Goal: Task Accomplishment & Management: Manage account settings

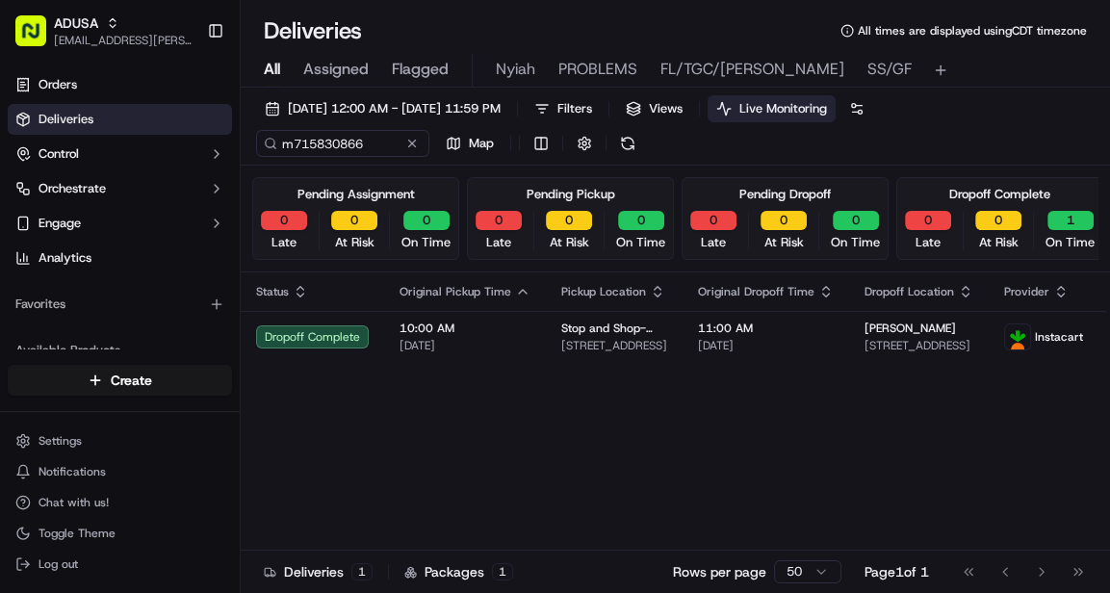
click at [278, 69] on span "All" at bounding box center [272, 69] width 16 height 23
click at [408, 142] on button at bounding box center [412, 143] width 19 height 19
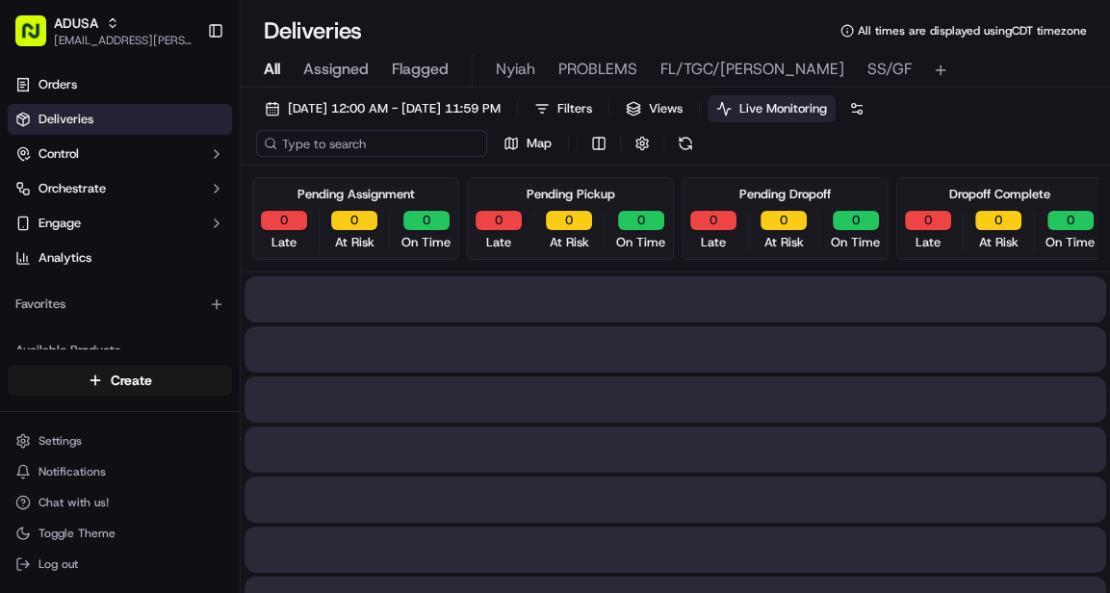
click at [358, 144] on input at bounding box center [371, 143] width 231 height 27
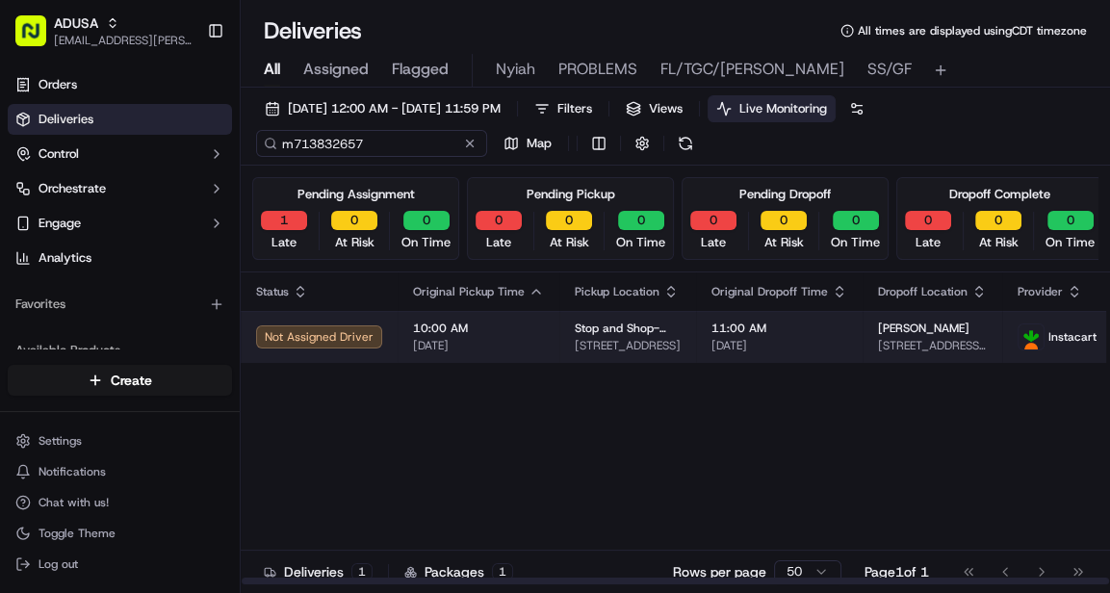
type input "m713832657"
click at [790, 338] on span "[DATE]" at bounding box center [780, 345] width 136 height 15
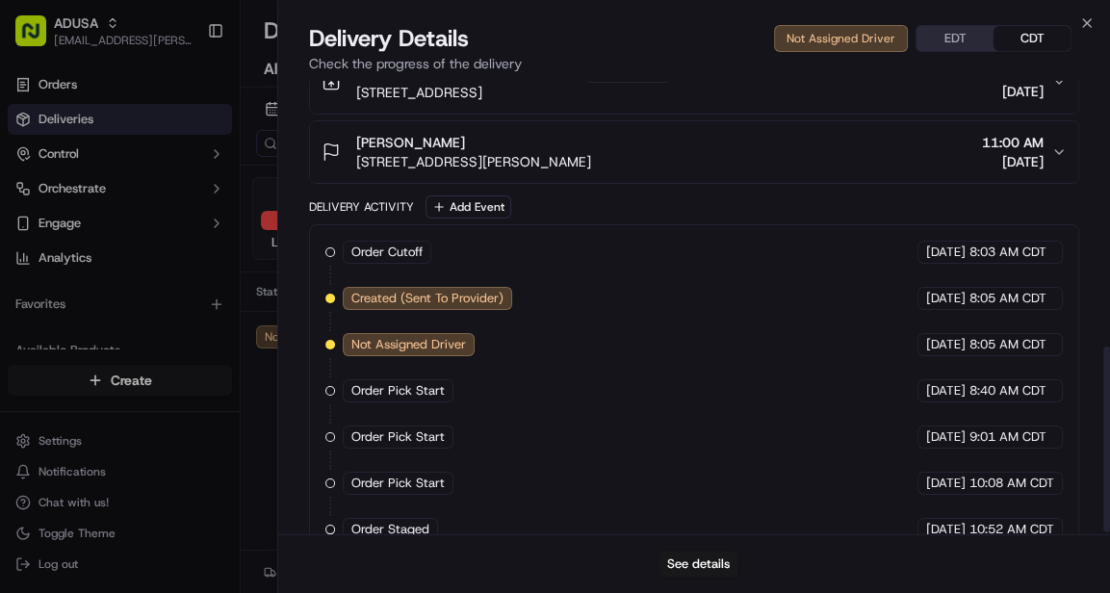
scroll to position [655, 0]
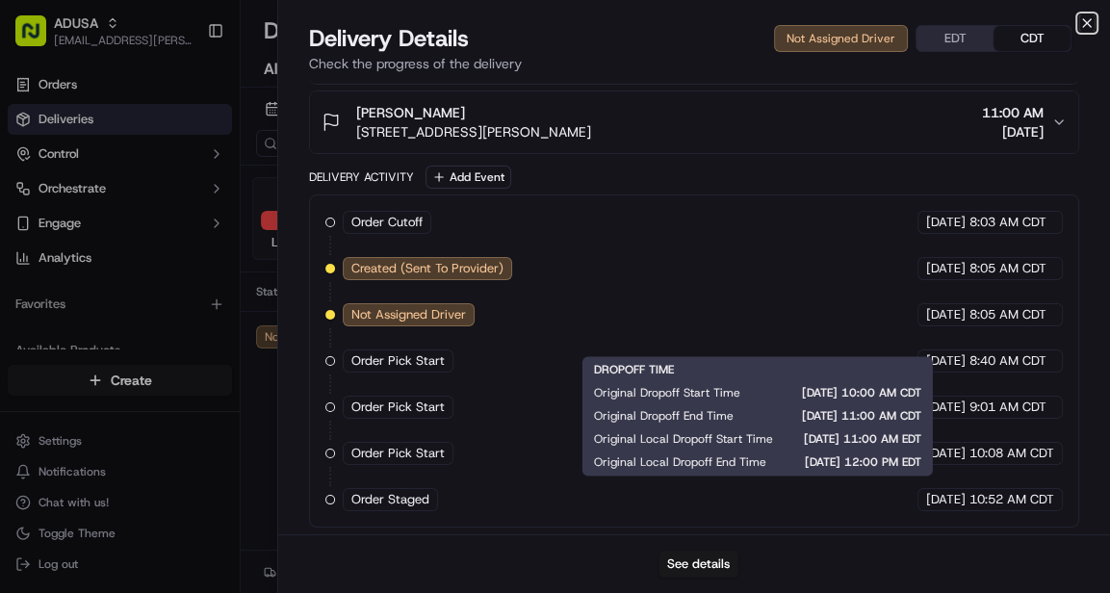
click at [1086, 22] on icon "button" at bounding box center [1087, 23] width 8 height 8
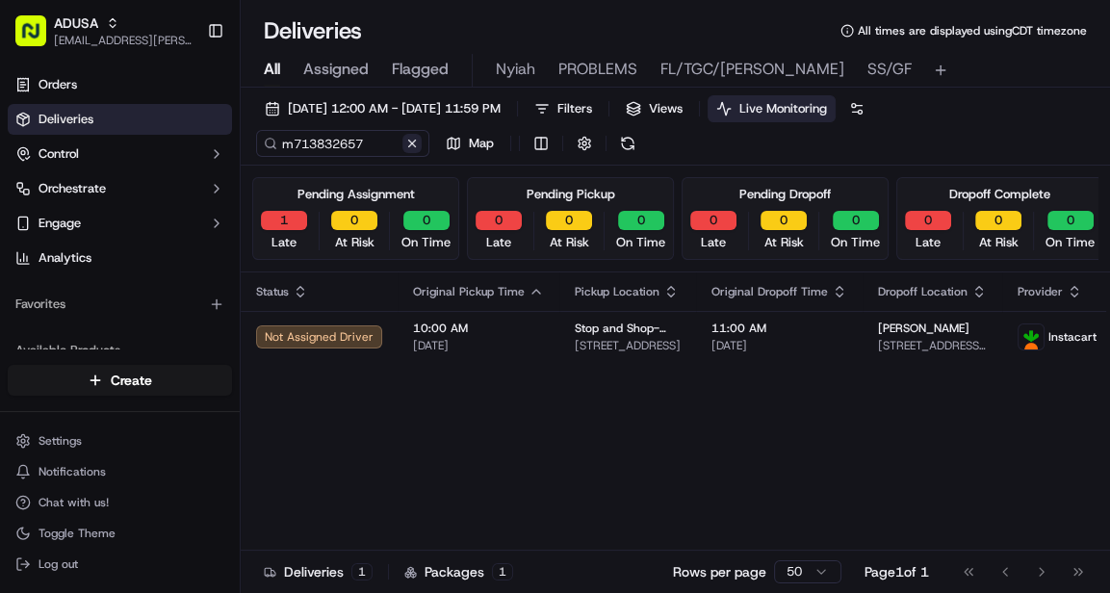
click at [411, 140] on button at bounding box center [412, 143] width 19 height 19
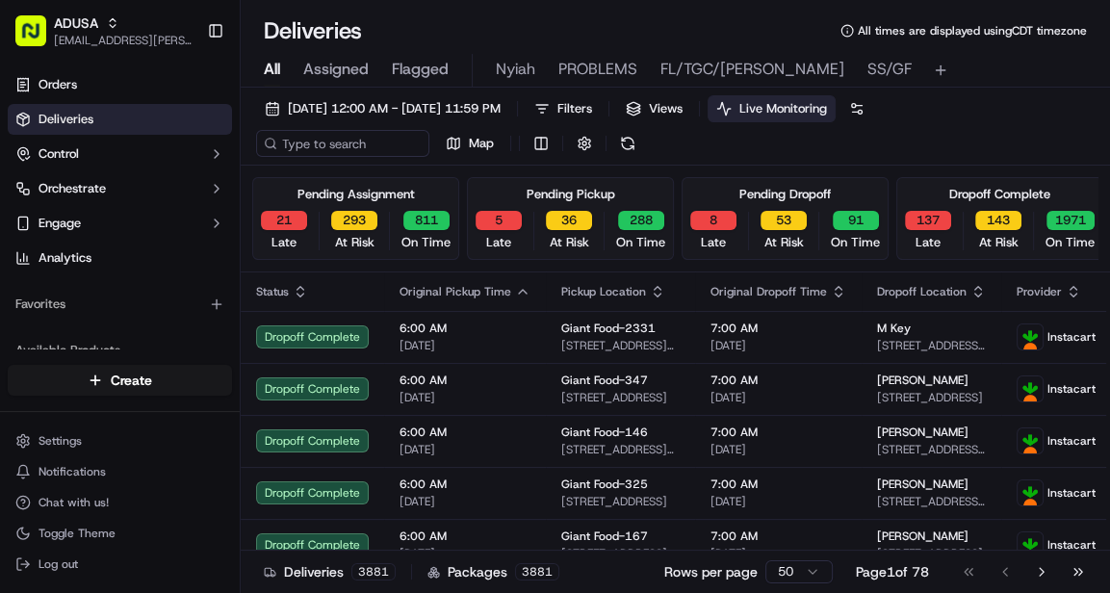
click at [269, 71] on span "All" at bounding box center [272, 69] width 16 height 23
click at [361, 144] on input at bounding box center [371, 143] width 231 height 27
click at [335, 148] on input at bounding box center [371, 143] width 231 height 27
paste input "m715433182"
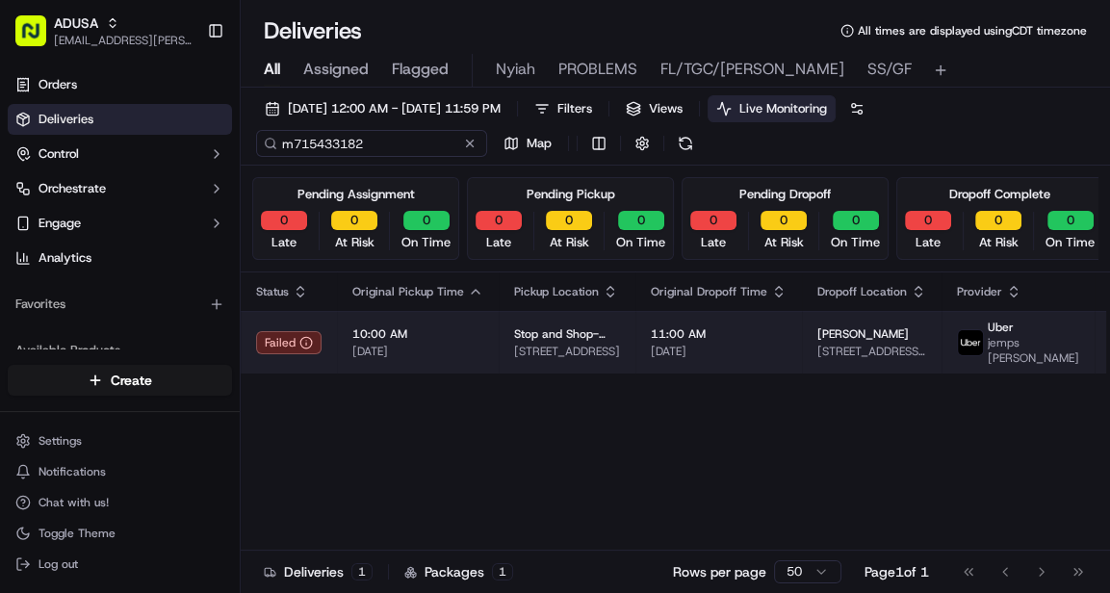
type input "m715433182"
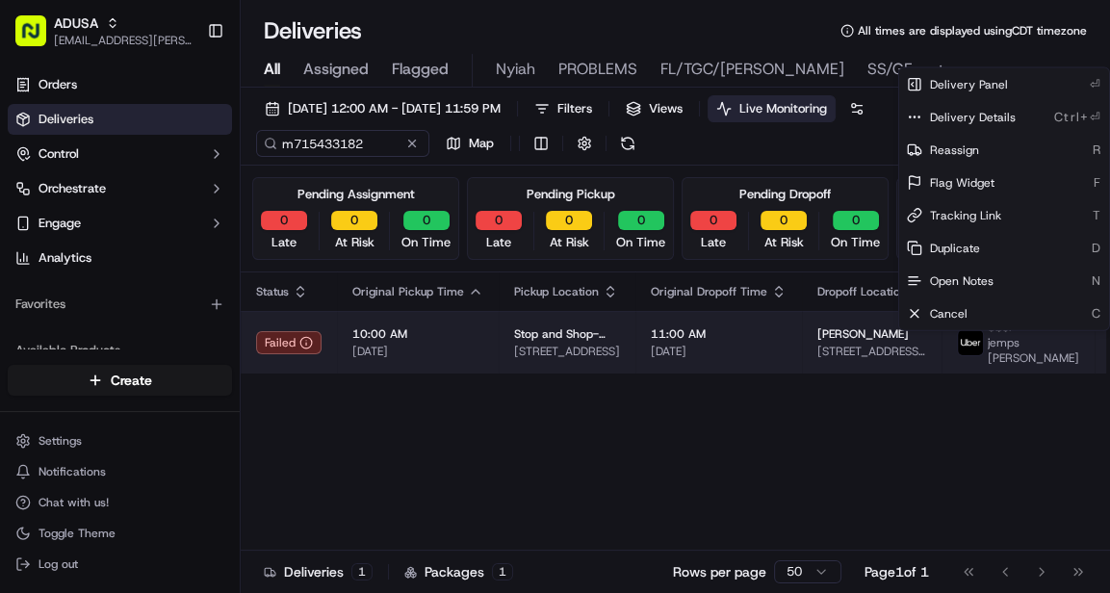
click at [1057, 342] on html "ADUSA lanyia.patton@adusa.com Toggle Sidebar Orders Deliveries Control Orchestr…" at bounding box center [555, 296] width 1110 height 593
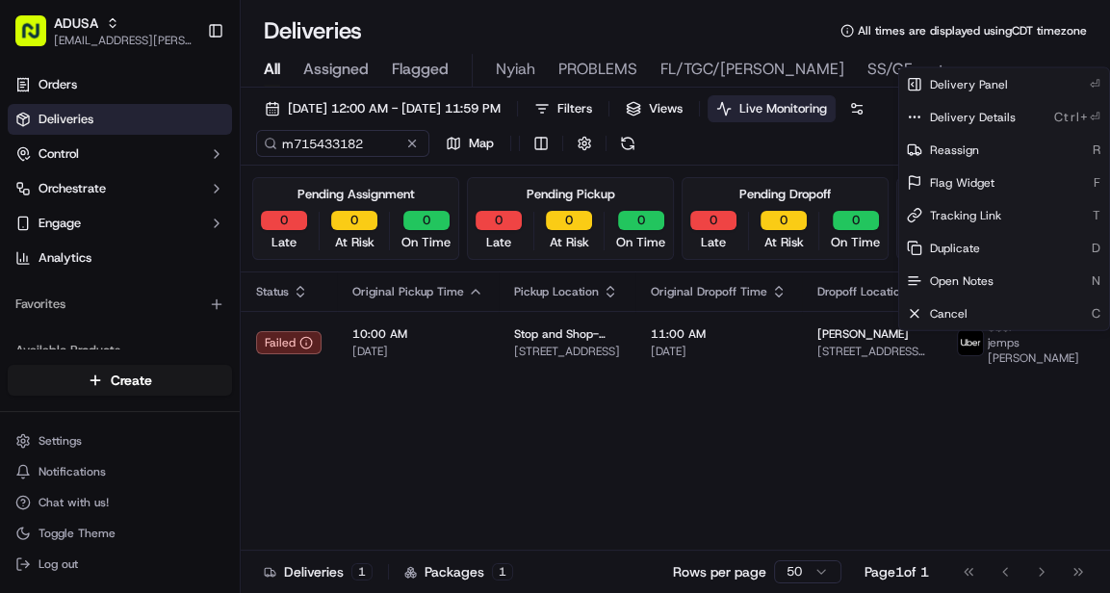
click at [488, 341] on html "ADUSA lanyia.patton@adusa.com Toggle Sidebar Orders Deliveries Control Orchestr…" at bounding box center [555, 296] width 1110 height 593
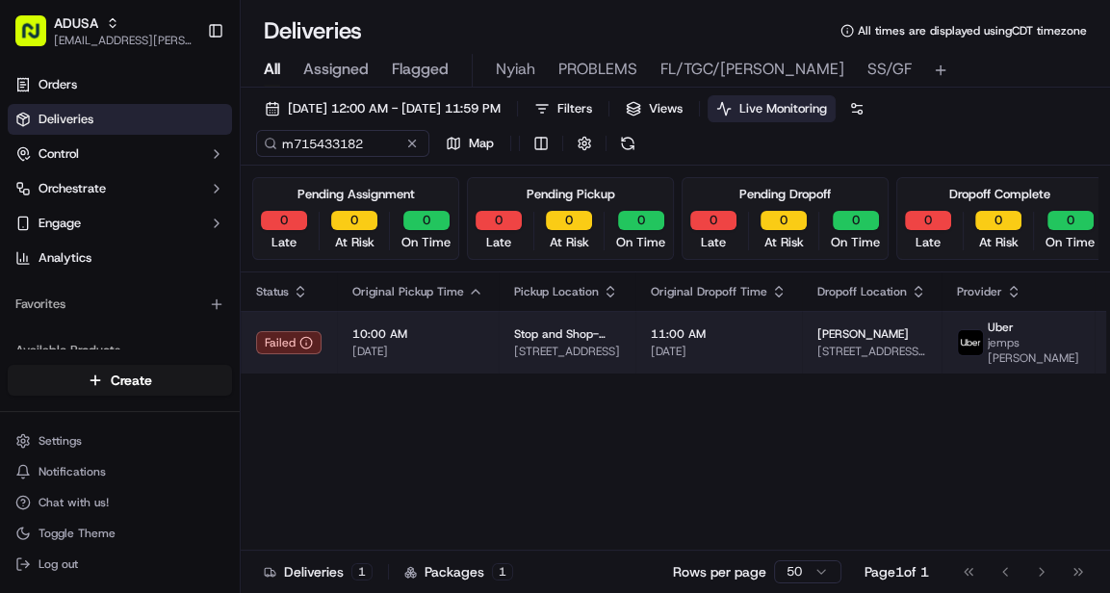
click at [483, 341] on div "10:00 AM 09/21/2025" at bounding box center [417, 342] width 131 height 33
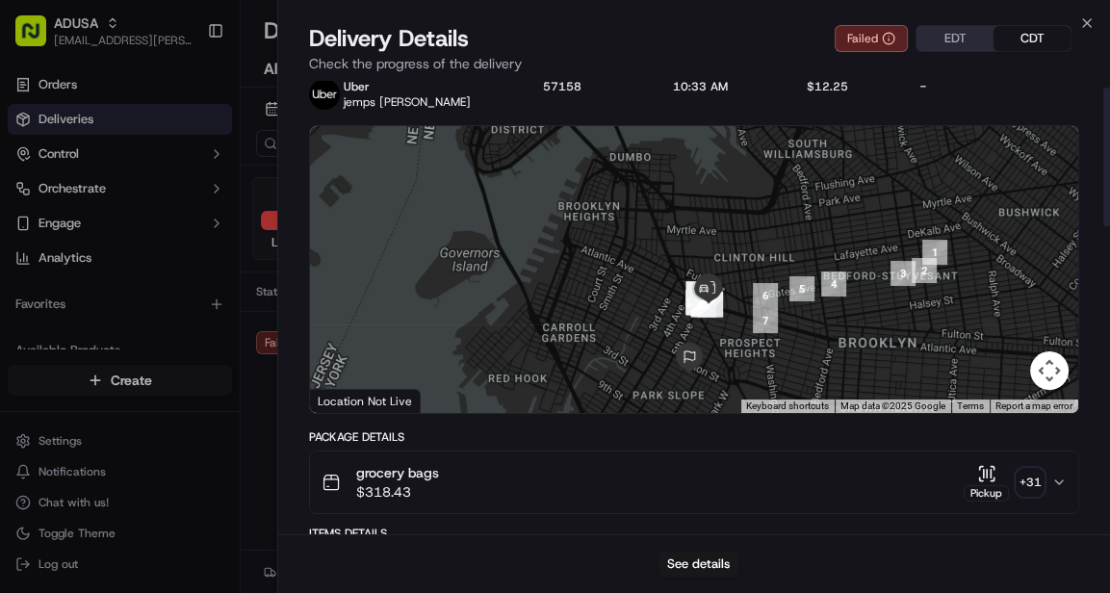
scroll to position [19, 0]
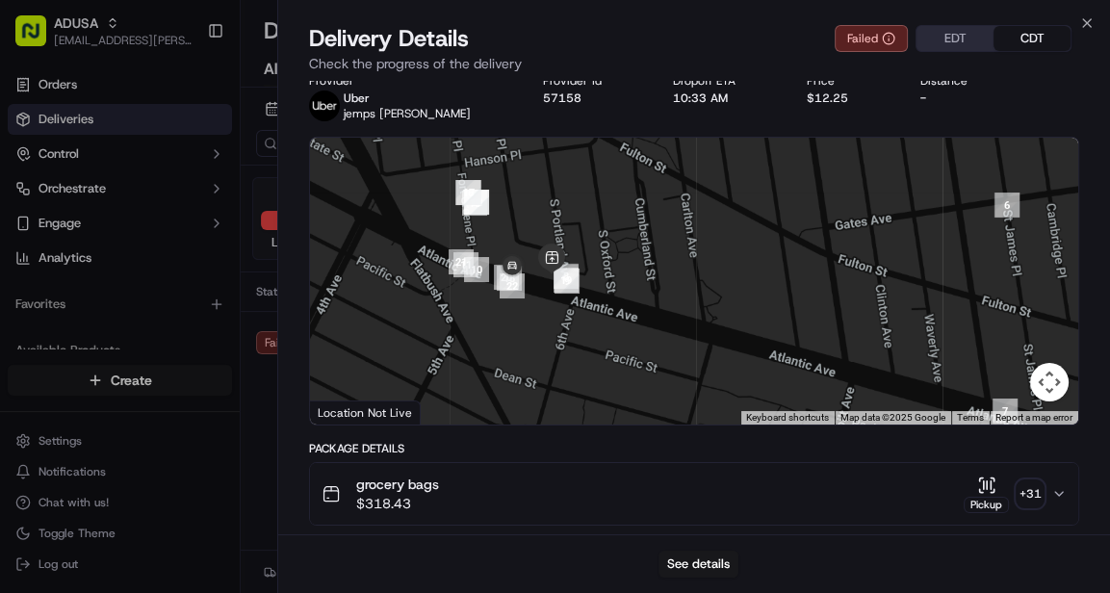
drag, startPoint x: 578, startPoint y: 309, endPoint x: 578, endPoint y: 320, distance: 10.6
click at [545, 326] on div at bounding box center [694, 281] width 769 height 287
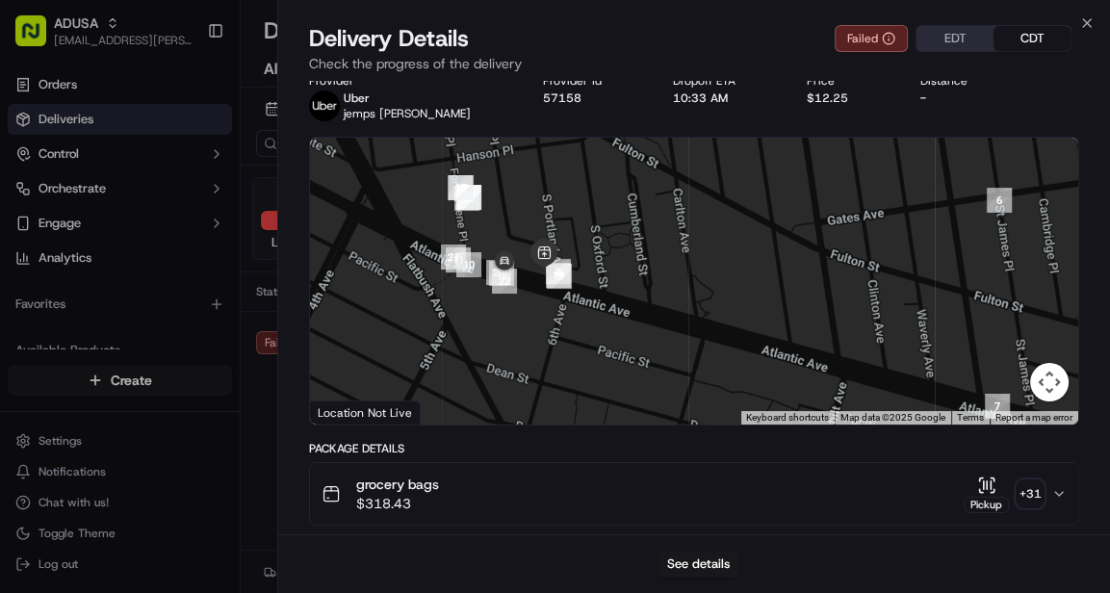
drag, startPoint x: 603, startPoint y: 303, endPoint x: 686, endPoint y: 320, distance: 84.4
click at [687, 319] on div at bounding box center [694, 281] width 769 height 287
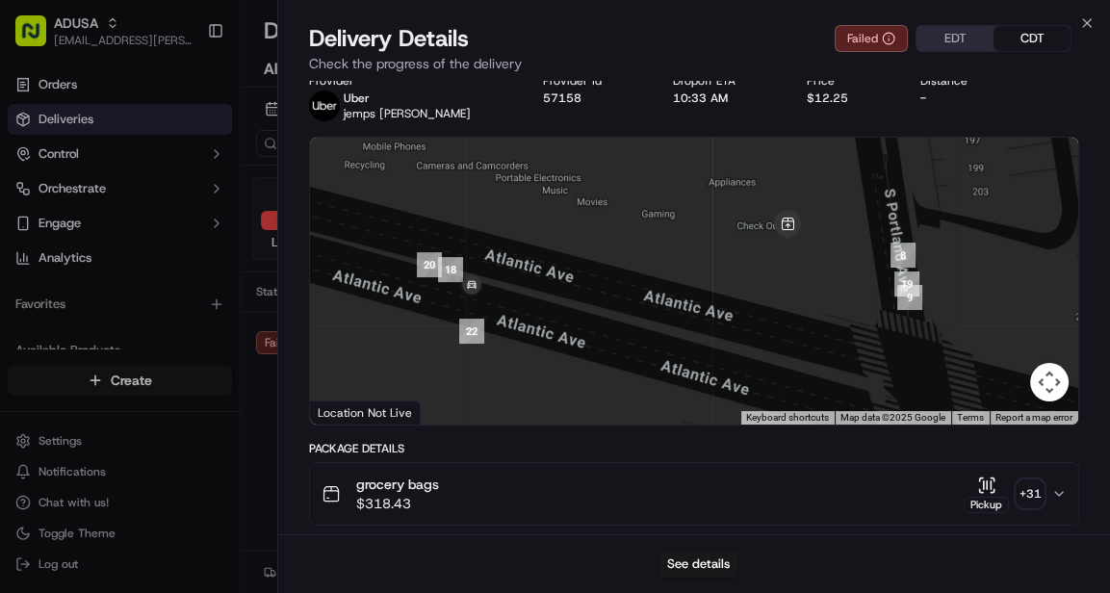
drag, startPoint x: 516, startPoint y: 223, endPoint x: 566, endPoint y: 319, distance: 107.7
click at [566, 319] on div at bounding box center [694, 281] width 769 height 287
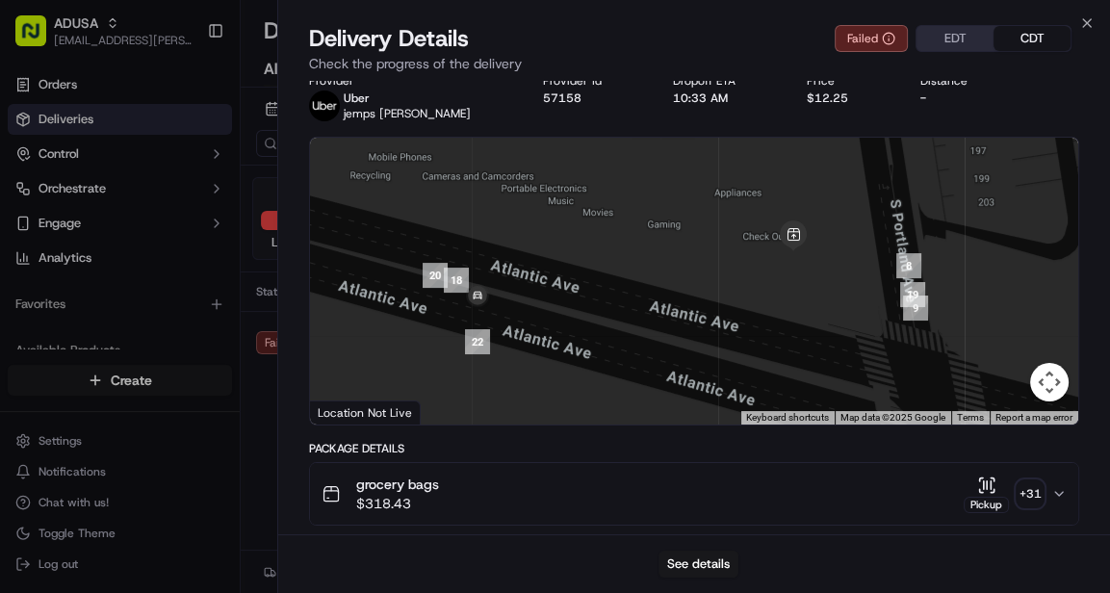
drag, startPoint x: 512, startPoint y: 281, endPoint x: 580, endPoint y: 360, distance: 103.8
click at [579, 361] on div at bounding box center [694, 281] width 769 height 287
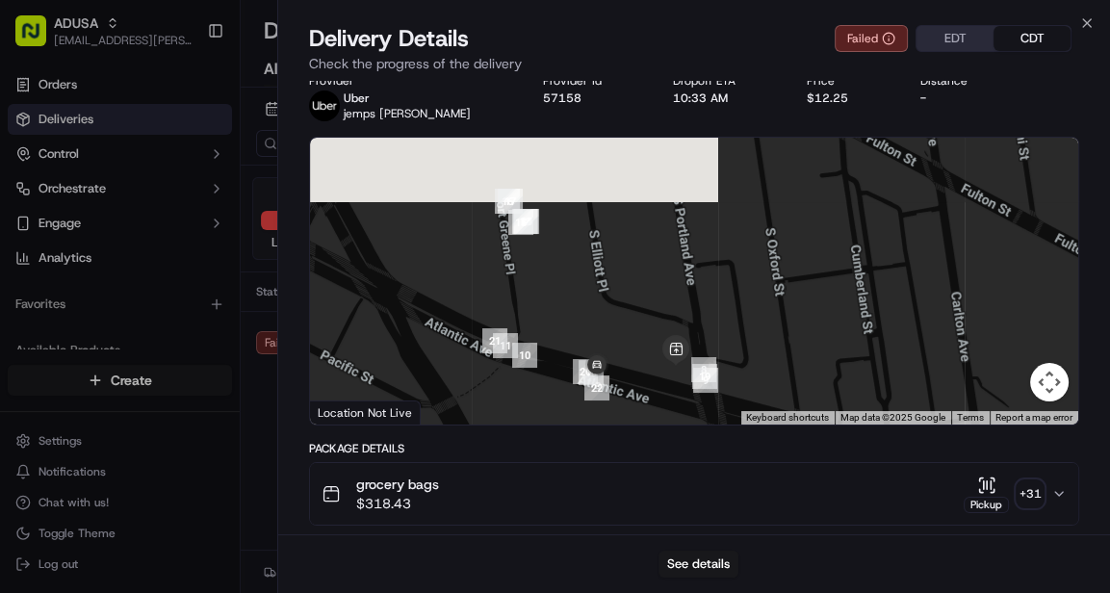
drag, startPoint x: 613, startPoint y: 236, endPoint x: 628, endPoint y: 315, distance: 80.5
click at [628, 315] on div at bounding box center [694, 281] width 769 height 287
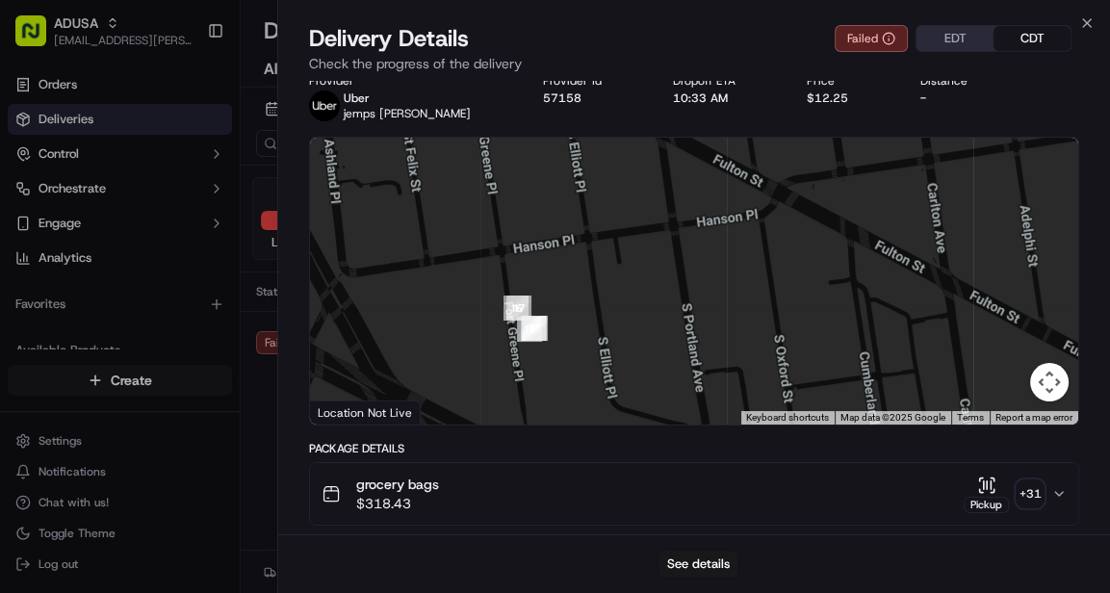
drag, startPoint x: 611, startPoint y: 245, endPoint x: 617, endPoint y: 352, distance: 108.1
click at [617, 352] on div at bounding box center [694, 281] width 769 height 287
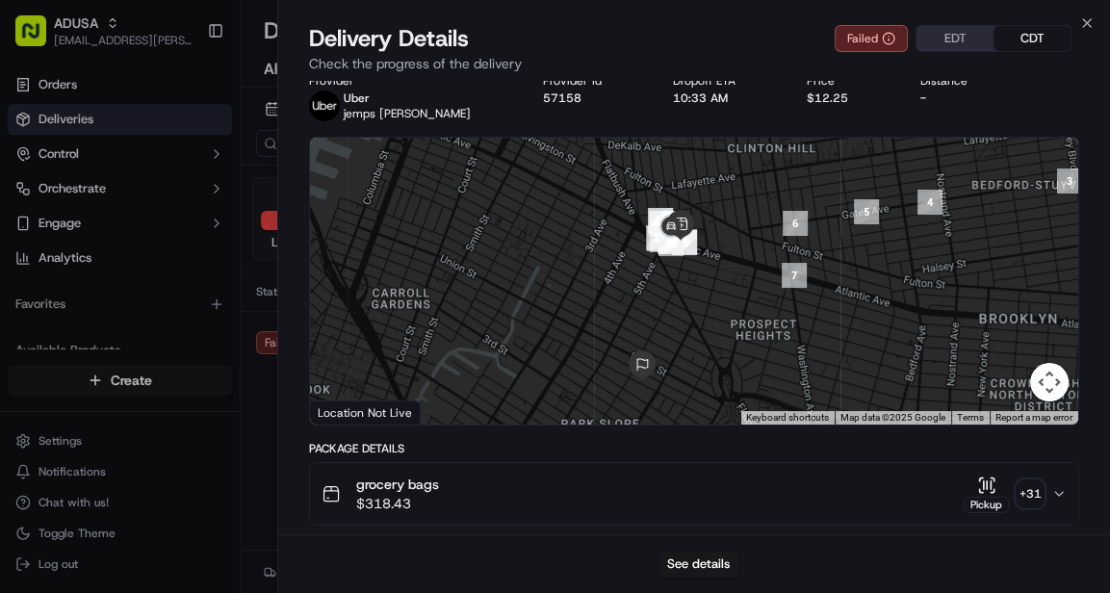
drag, startPoint x: 774, startPoint y: 342, endPoint x: 736, endPoint y: 189, distance: 157.9
click at [736, 189] on div at bounding box center [694, 281] width 769 height 287
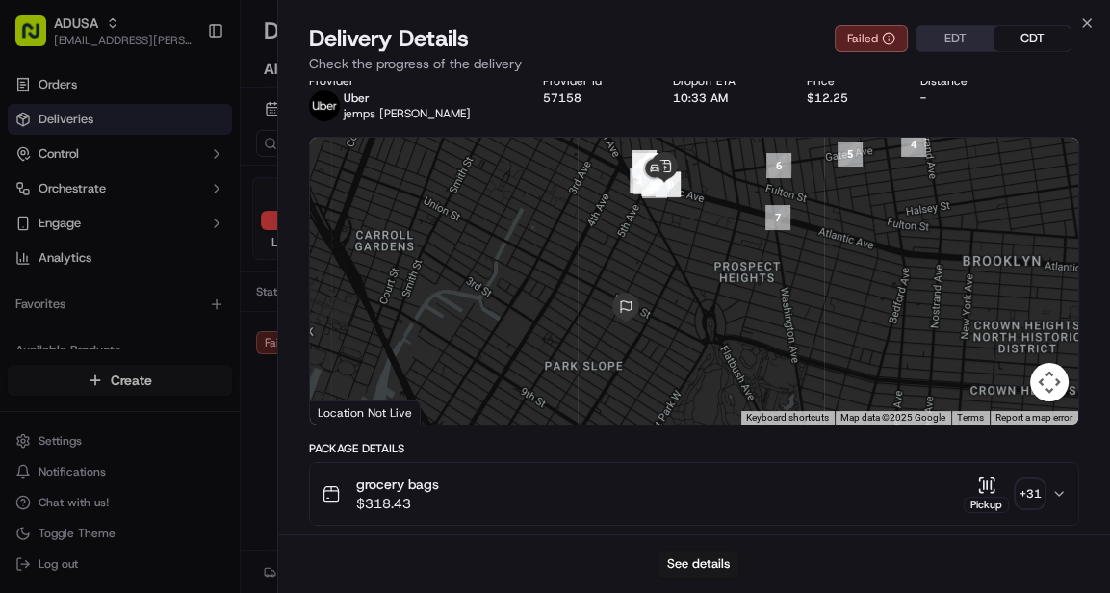
drag, startPoint x: 810, startPoint y: 328, endPoint x: 621, endPoint y: 407, distance: 204.6
click at [621, 408] on div at bounding box center [694, 281] width 769 height 287
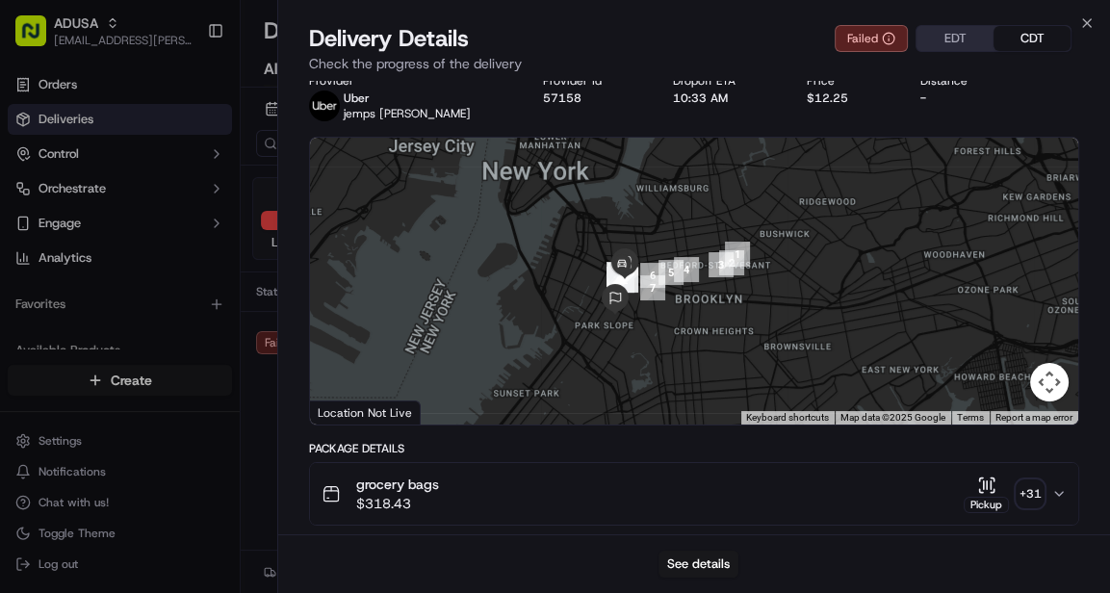
drag, startPoint x: 646, startPoint y: 372, endPoint x: 730, endPoint y: 297, distance: 112.5
click at [754, 302] on div at bounding box center [694, 281] width 769 height 287
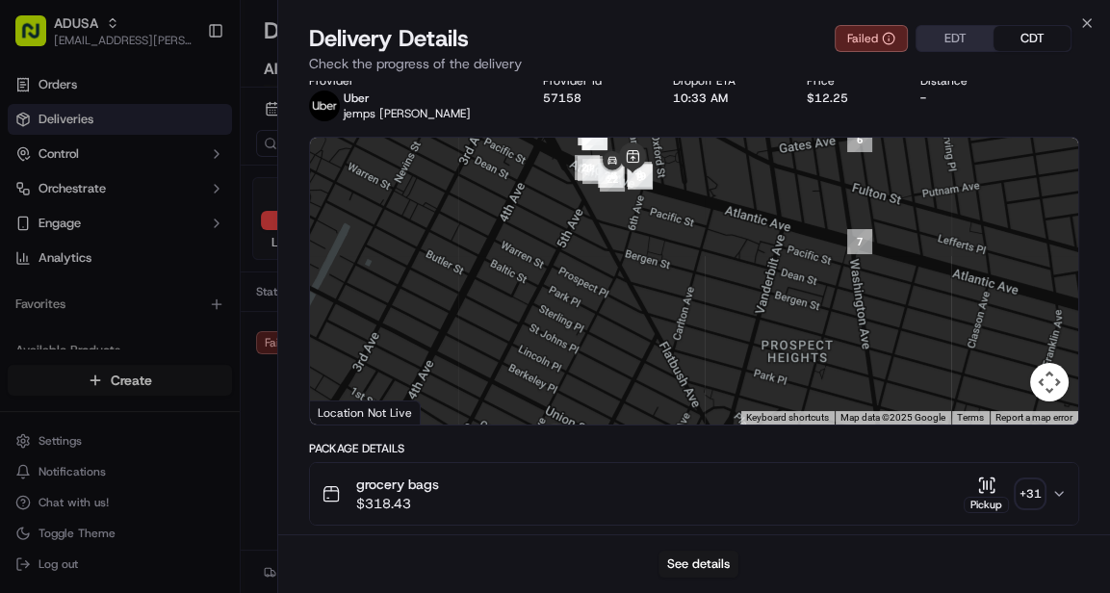
drag, startPoint x: 598, startPoint y: 251, endPoint x: 662, endPoint y: 374, distance: 137.8
click at [662, 374] on div at bounding box center [694, 281] width 769 height 287
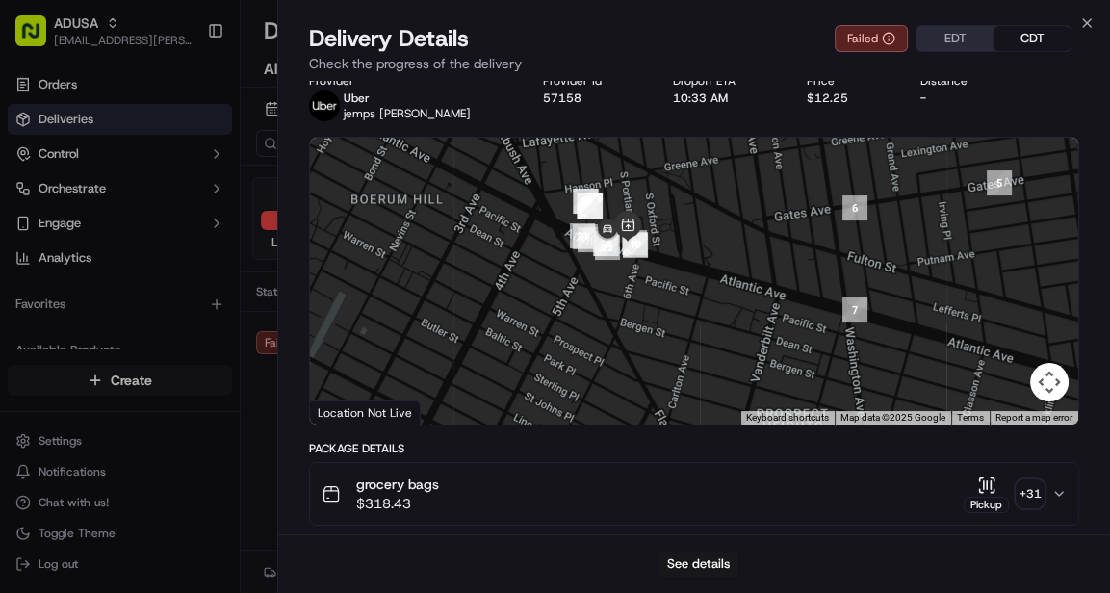
drag, startPoint x: 642, startPoint y: 269, endPoint x: 637, endPoint y: 339, distance: 70.5
click at [637, 339] on div at bounding box center [694, 281] width 769 height 287
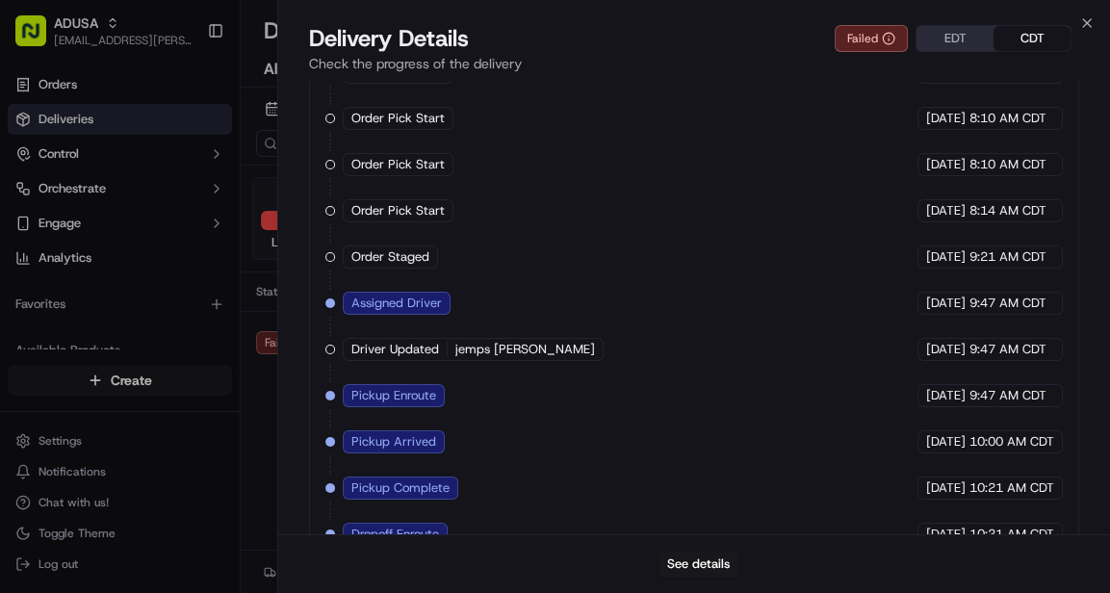
scroll to position [1021, 0]
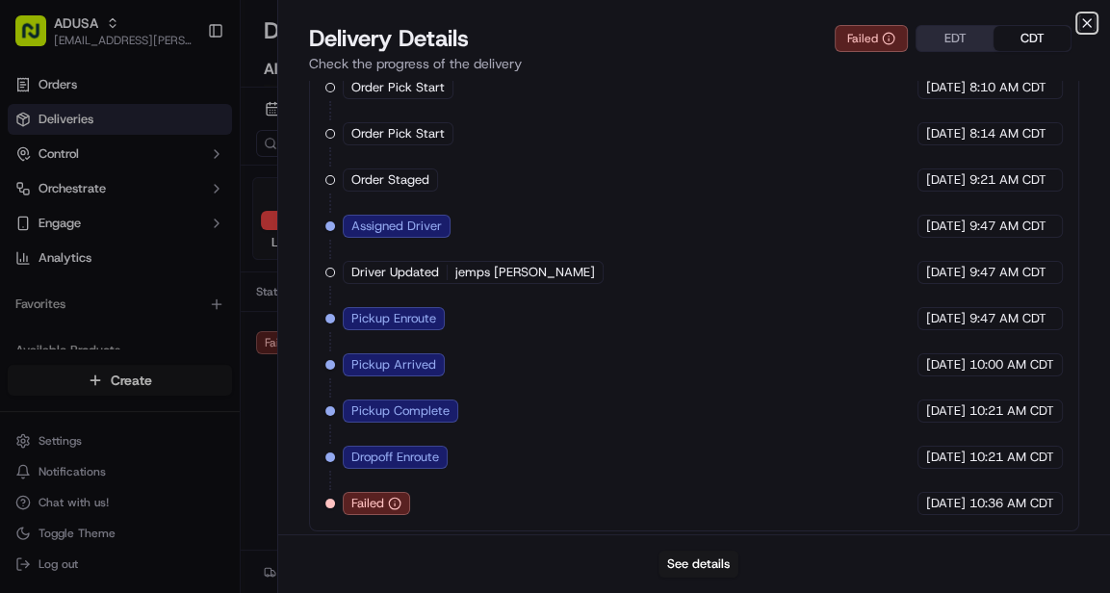
click at [1083, 21] on icon "button" at bounding box center [1087, 22] width 15 height 15
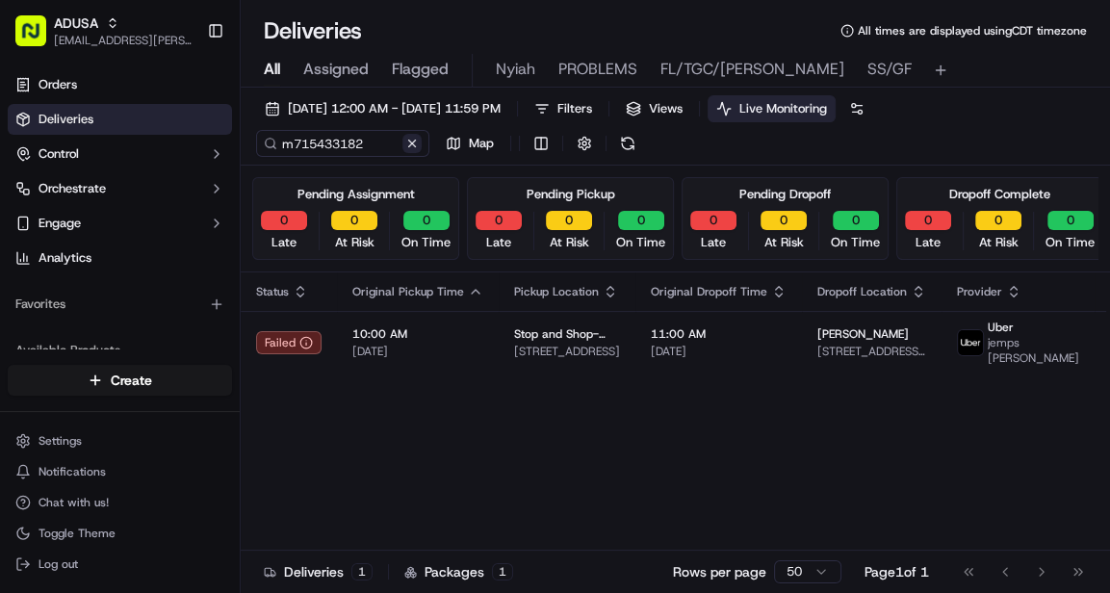
click at [411, 140] on button at bounding box center [412, 143] width 19 height 19
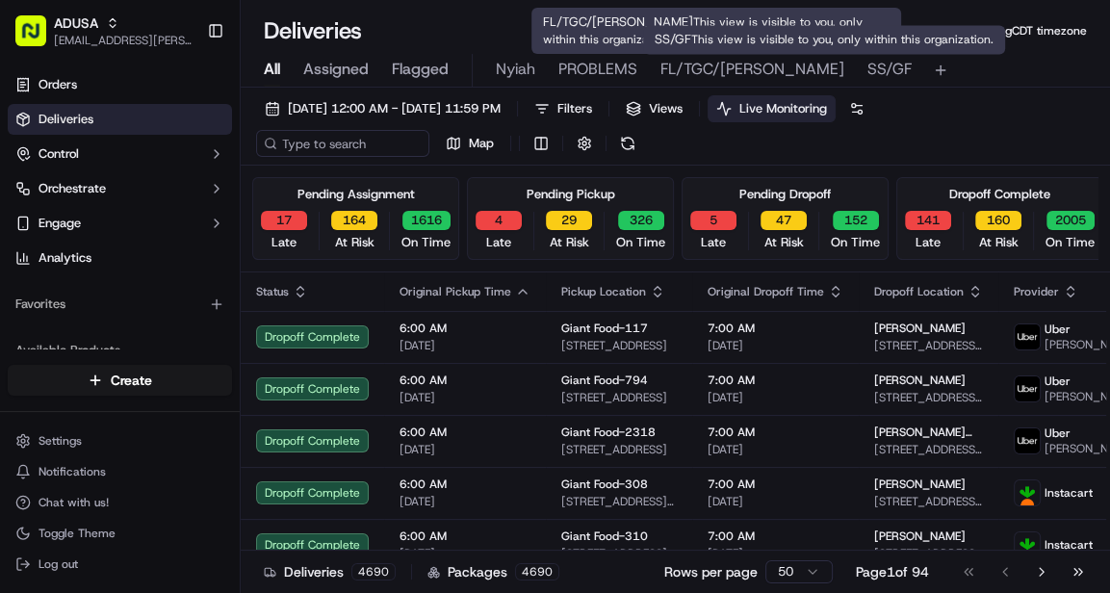
click at [868, 65] on span "SS/GF" at bounding box center [890, 69] width 44 height 23
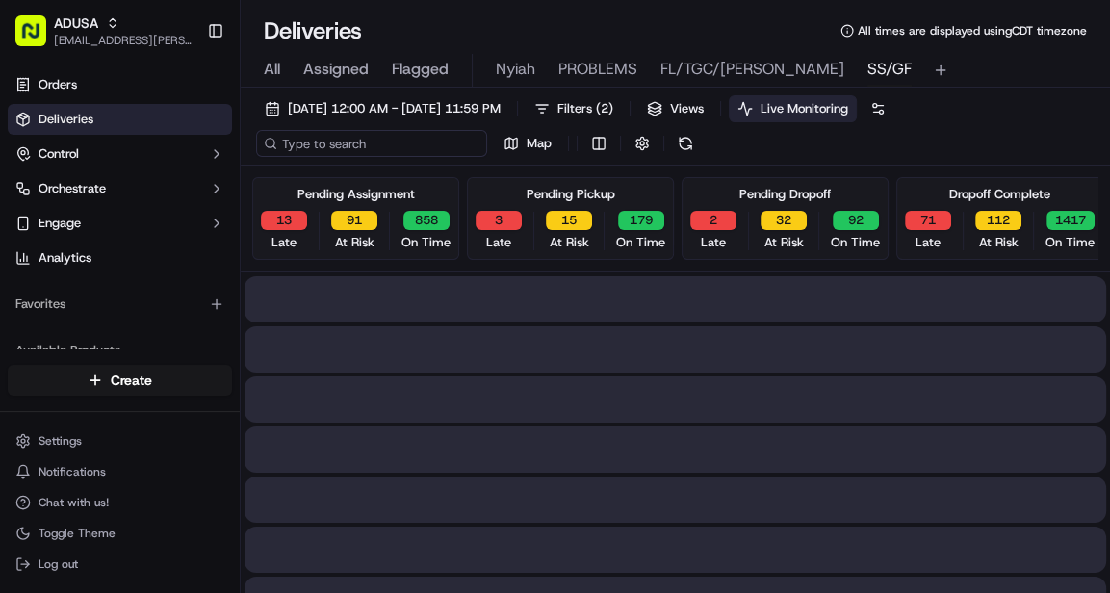
click at [335, 147] on input at bounding box center [371, 143] width 231 height 27
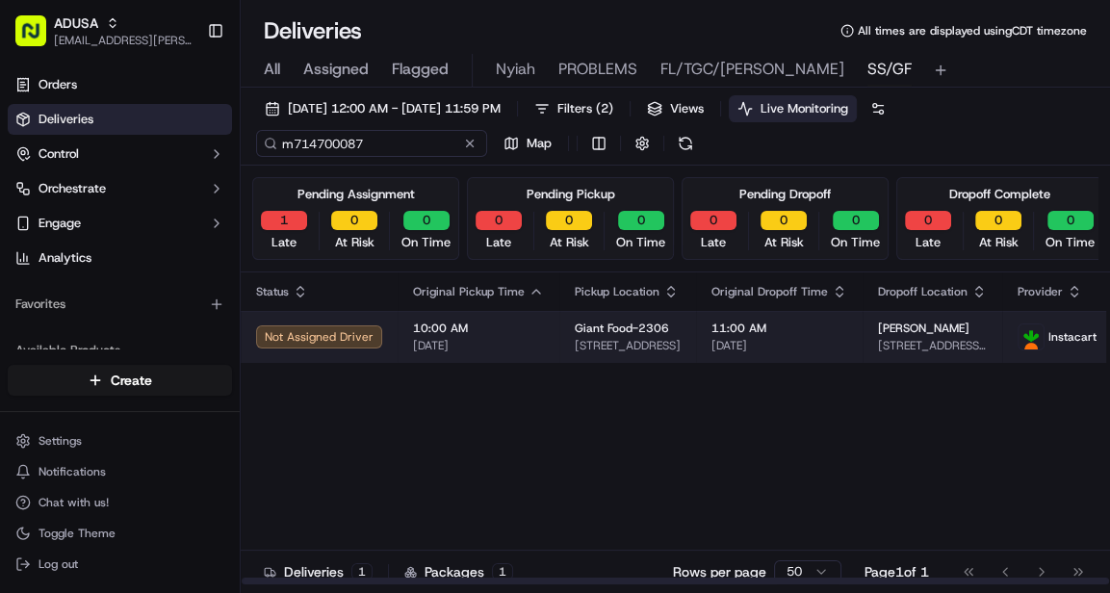
type input "m714700087"
click at [537, 335] on td "10:00 AM 09/21/2025" at bounding box center [479, 337] width 162 height 52
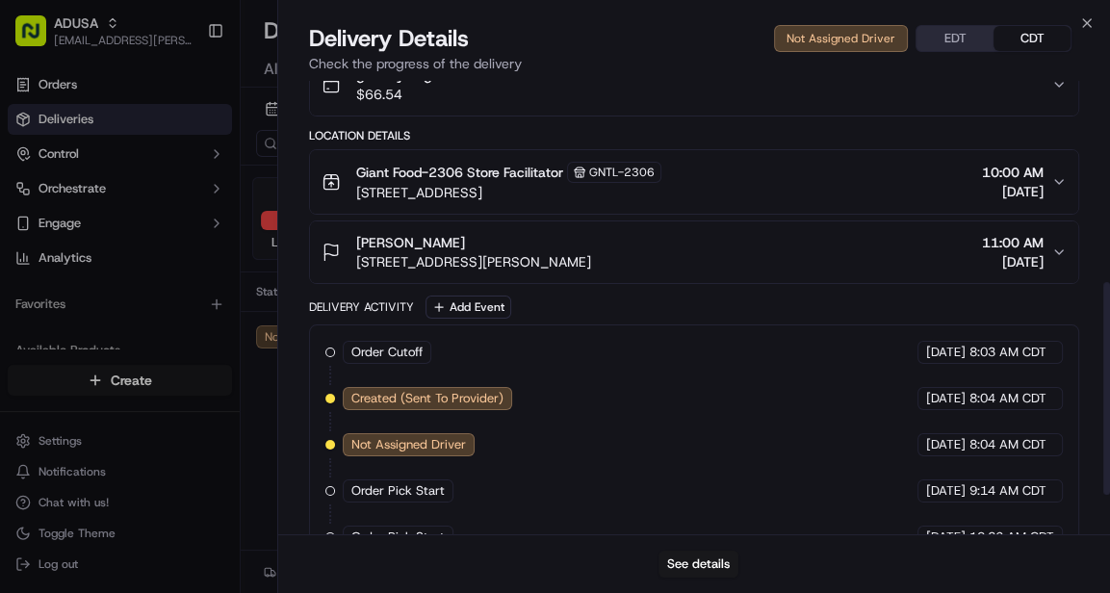
scroll to position [512, 0]
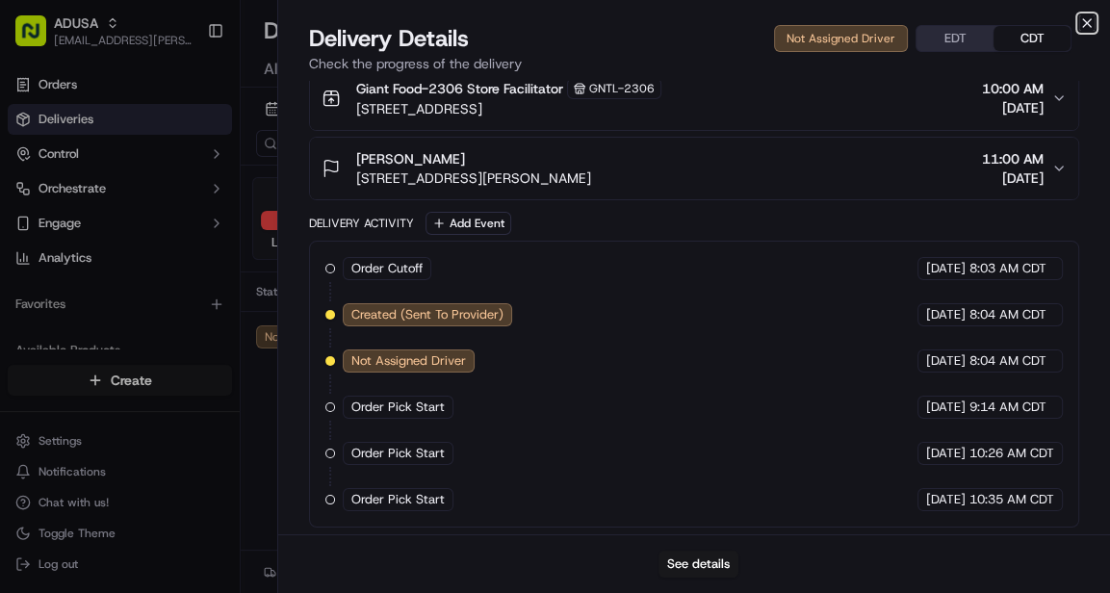
click at [1087, 23] on icon "button" at bounding box center [1087, 23] width 8 height 8
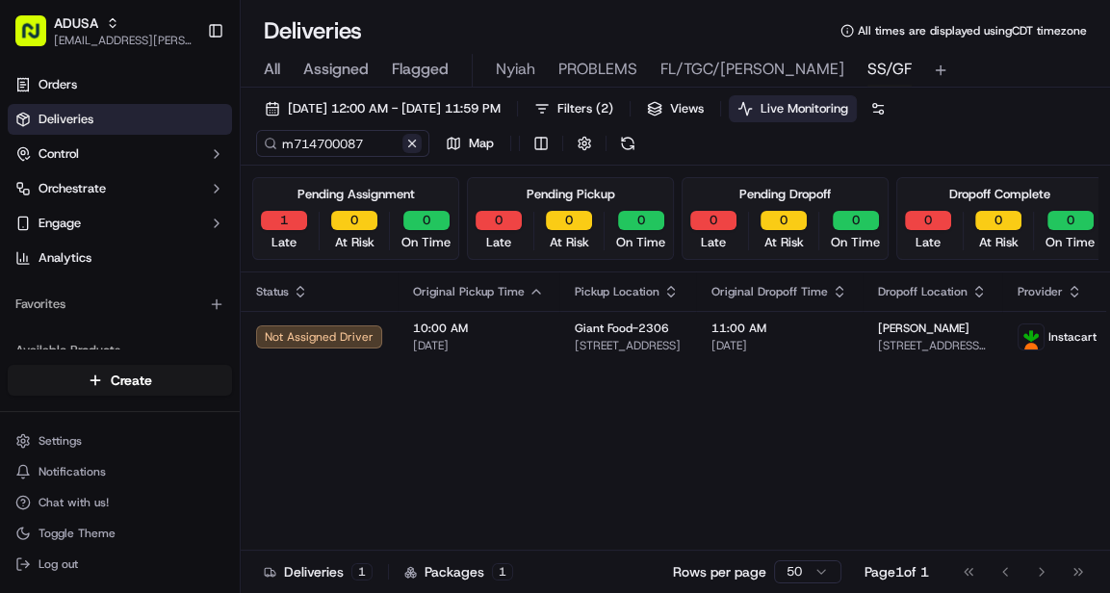
click at [414, 139] on button at bounding box center [412, 143] width 19 height 19
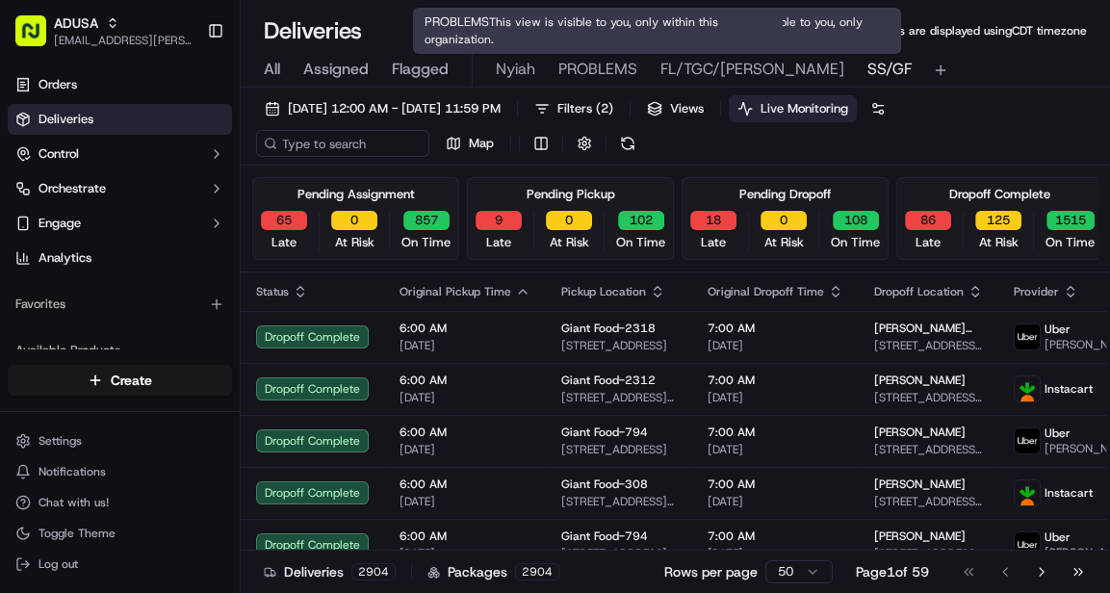
click at [587, 65] on span "PROBLEMS" at bounding box center [598, 69] width 79 height 23
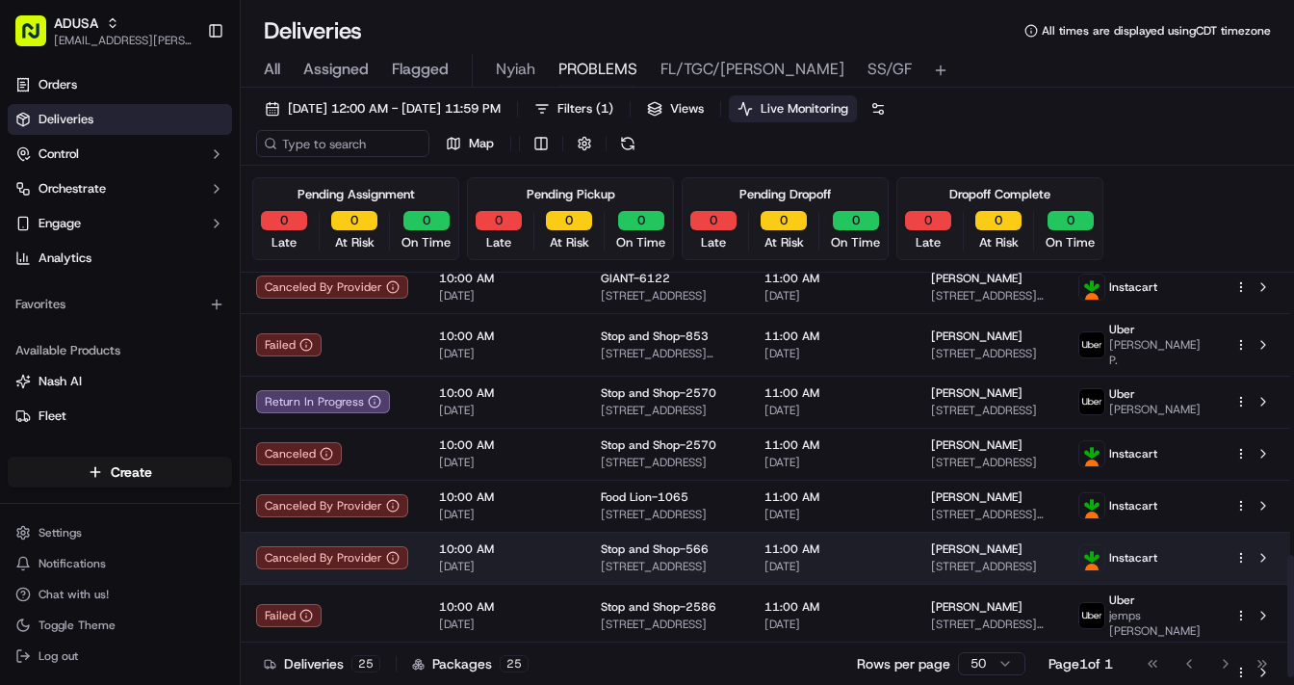
scroll to position [933, 0]
click at [1109, 547] on button at bounding box center [1263, 558] width 23 height 23
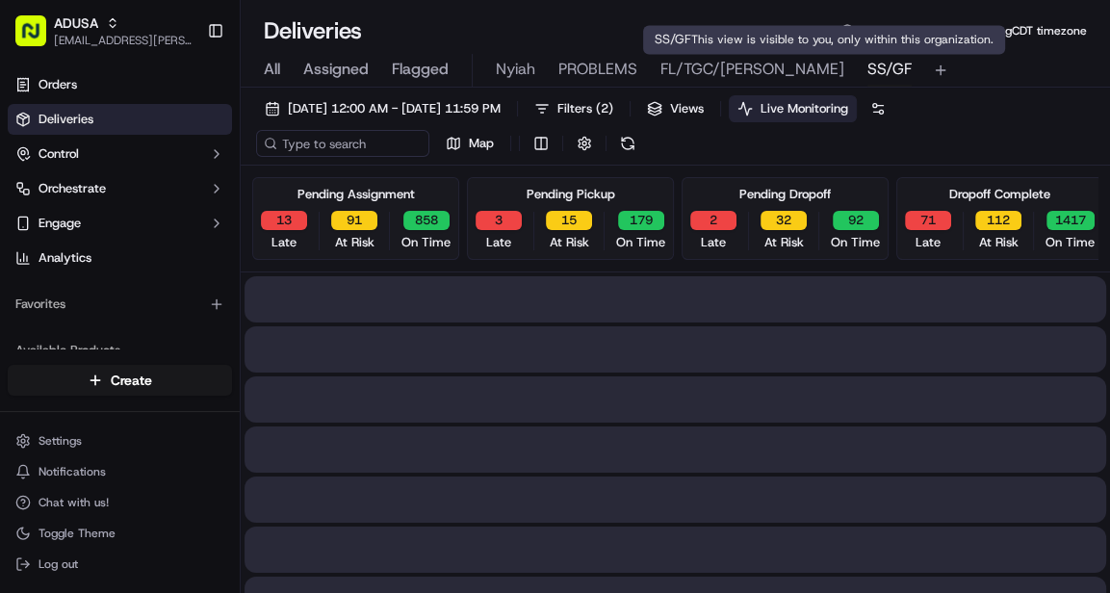
click at [868, 70] on span "SS/GF" at bounding box center [890, 69] width 44 height 23
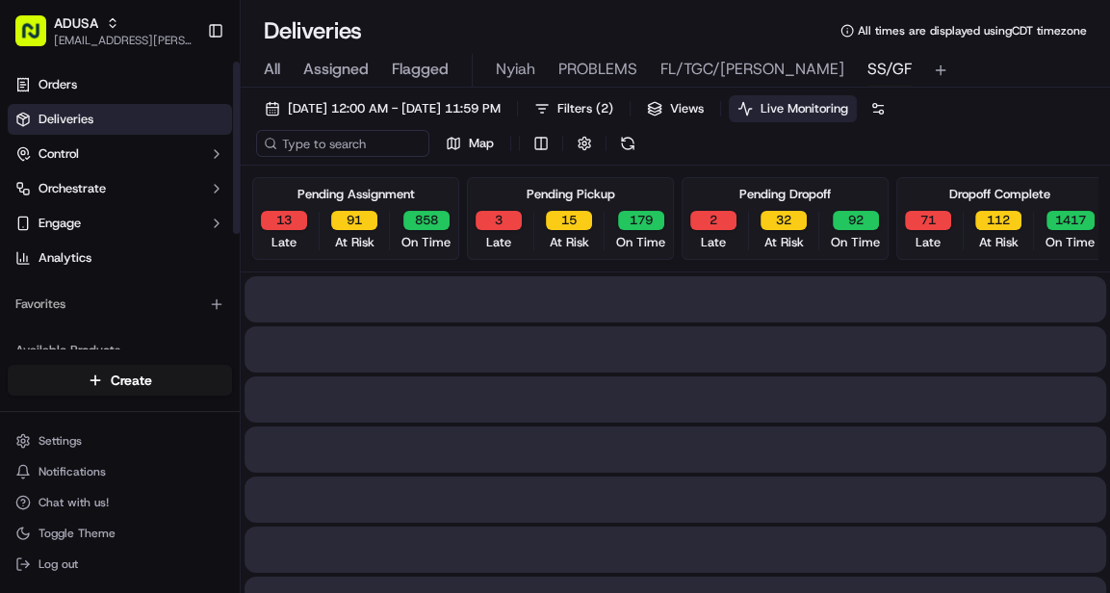
click at [272, 61] on span "All" at bounding box center [272, 69] width 16 height 23
click at [272, 66] on span "All" at bounding box center [272, 69] width 16 height 23
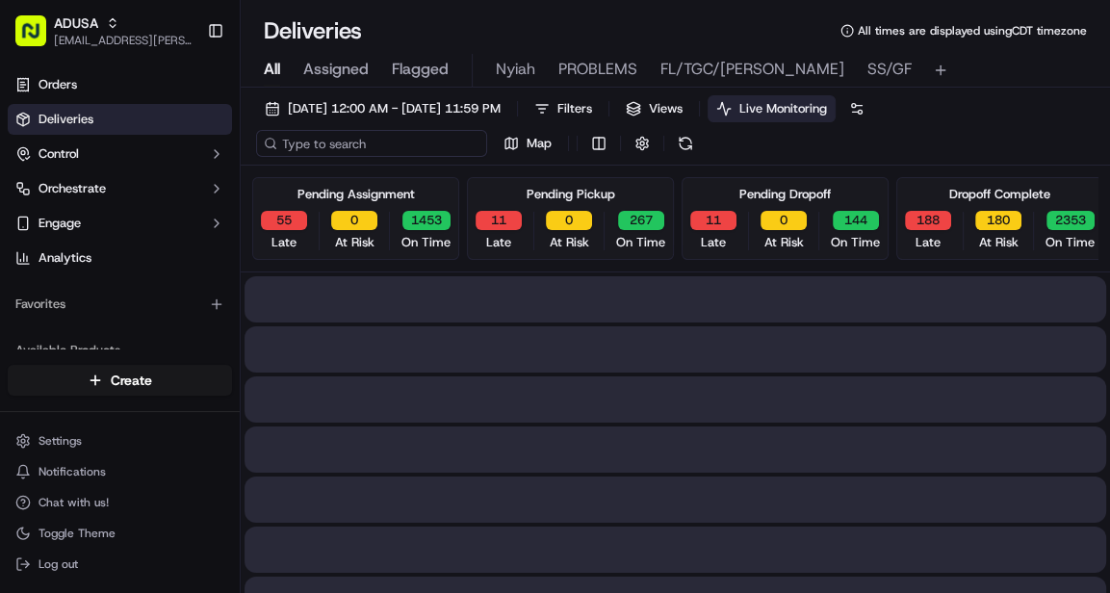
click at [317, 140] on input at bounding box center [371, 143] width 231 height 27
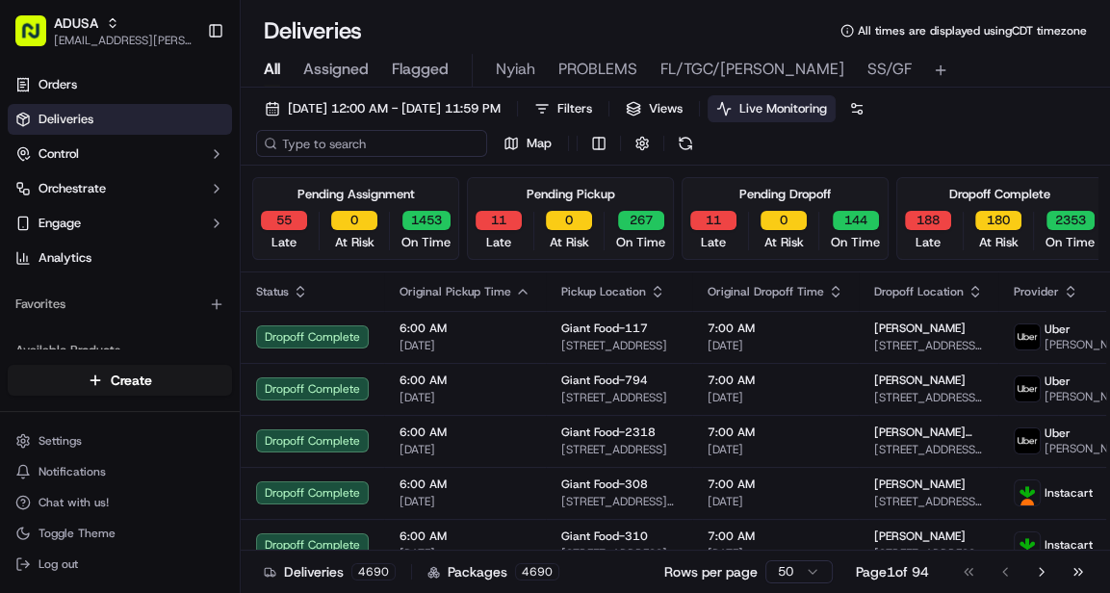
paste input "m716836886"
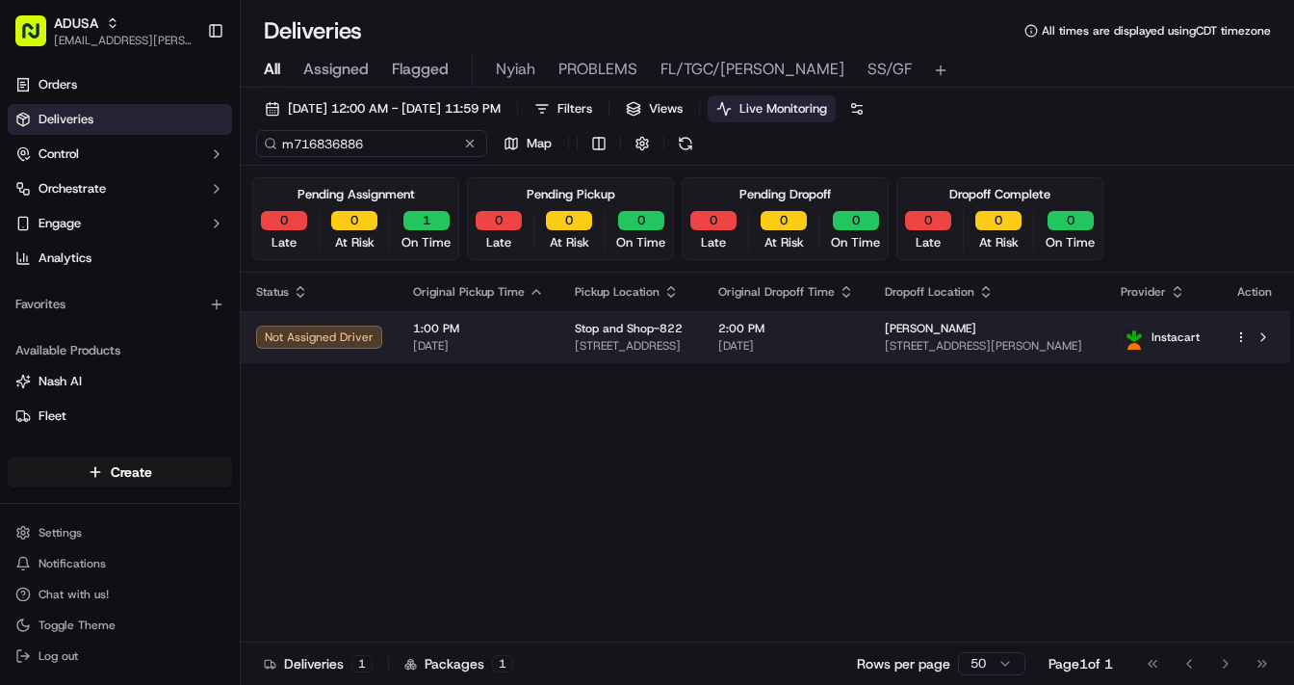
type input "m716836886"
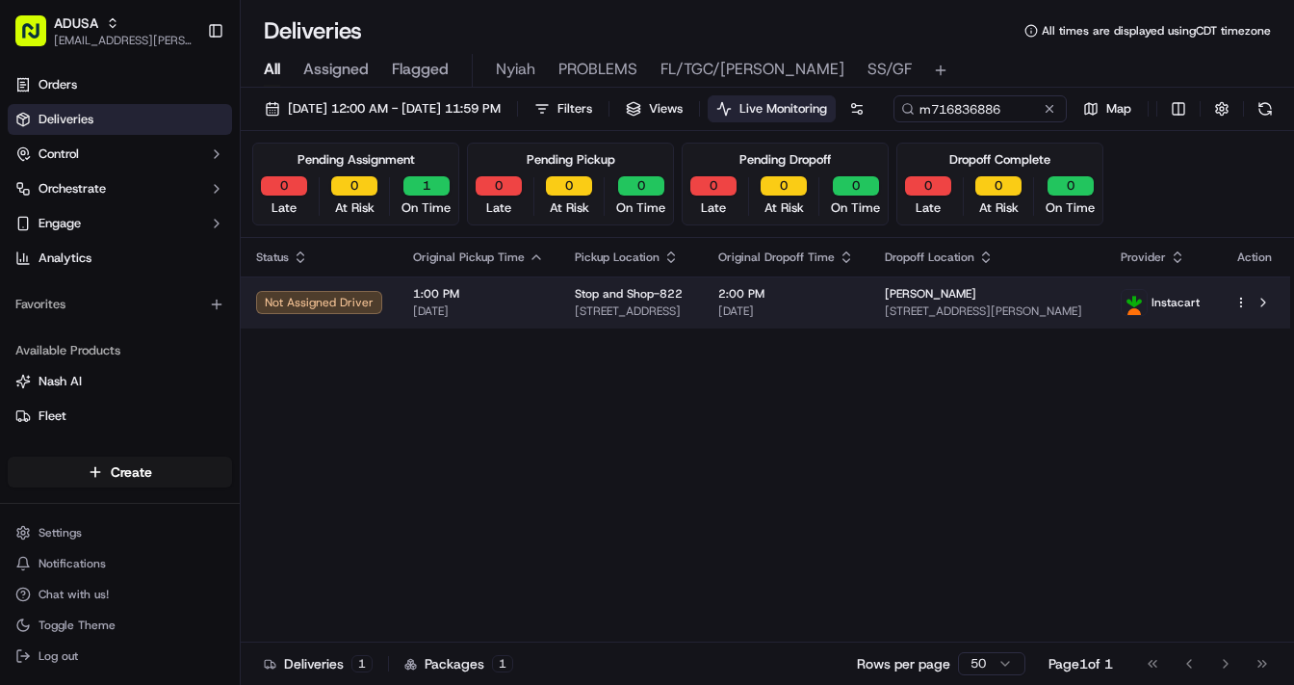
click at [1109, 332] on html "ADUSA lanyia.patton@adusa.com Toggle Sidebar Orders Deliveries Control Orchestr…" at bounding box center [647, 342] width 1294 height 685
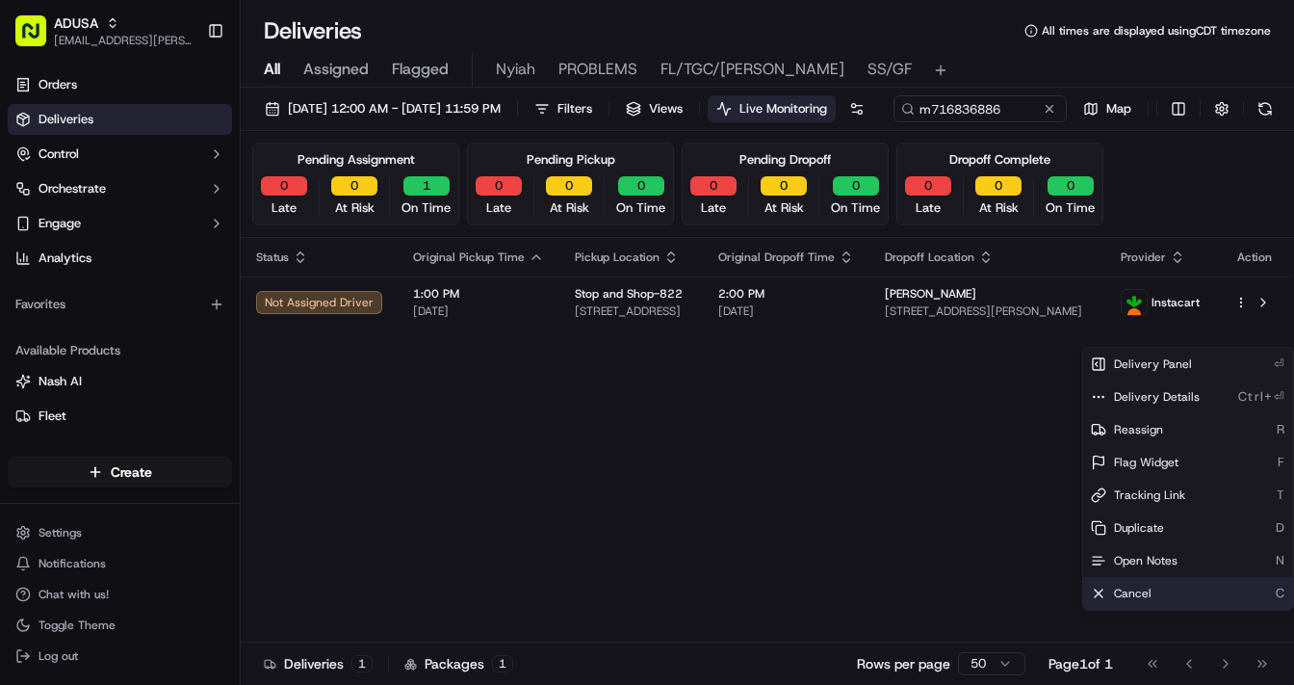
click at [1109, 592] on span "Cancel" at bounding box center [1133, 593] width 38 height 15
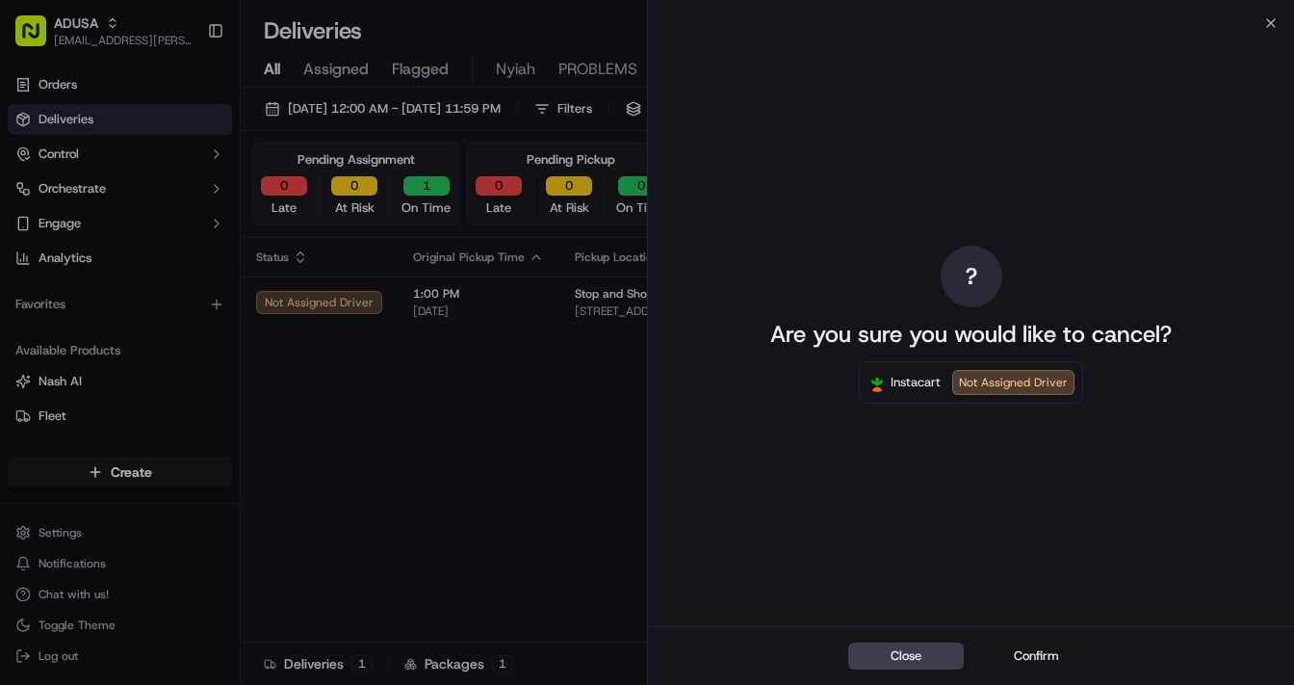
click at [1048, 592] on button "Confirm" at bounding box center [1037, 655] width 116 height 27
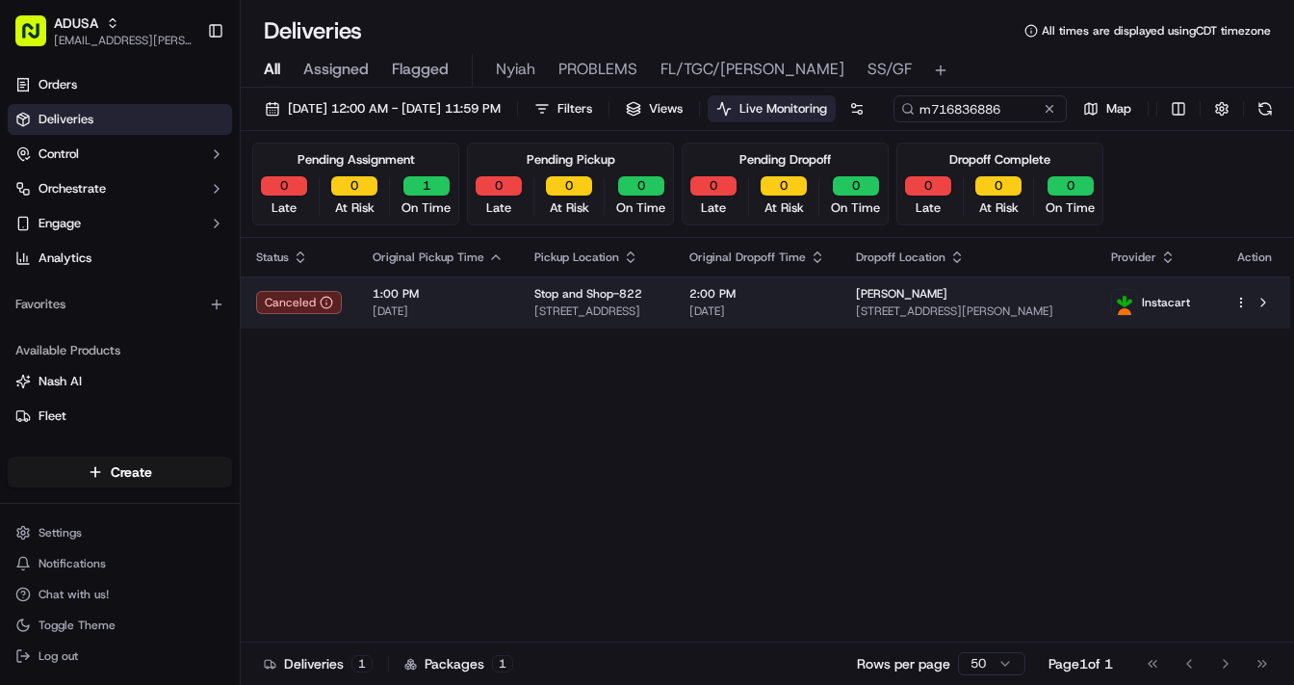
click at [1109, 335] on html "ADUSA lanyia.patton@adusa.com Toggle Sidebar Orders Deliveries Control Orchestr…" at bounding box center [647, 342] width 1294 height 685
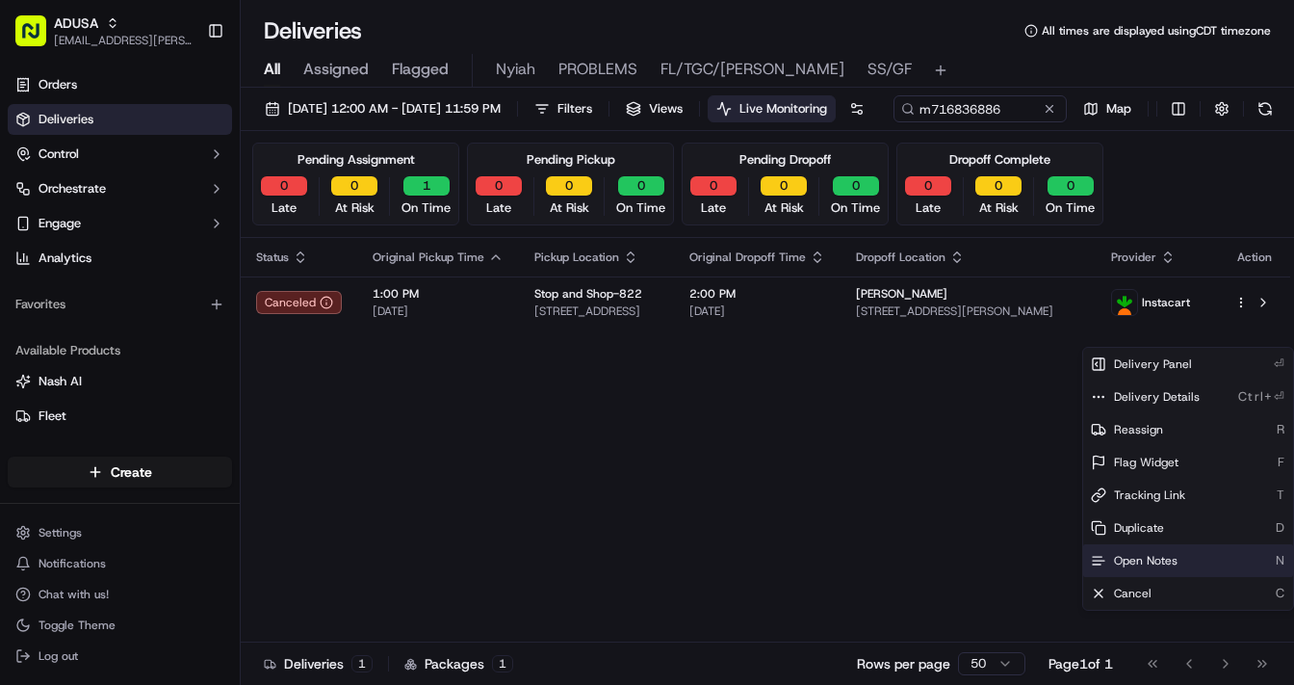
click at [1109, 560] on span "Open Notes" at bounding box center [1146, 560] width 64 height 15
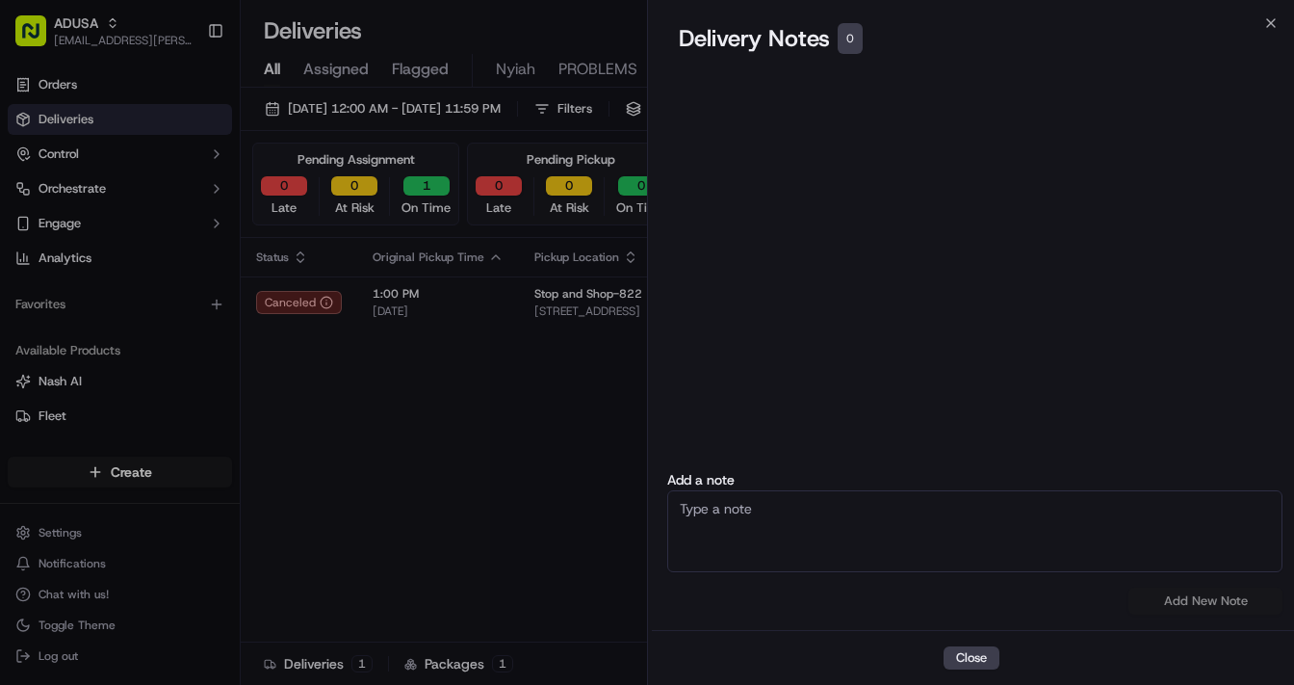
click at [824, 510] on textarea at bounding box center [974, 531] width 615 height 82
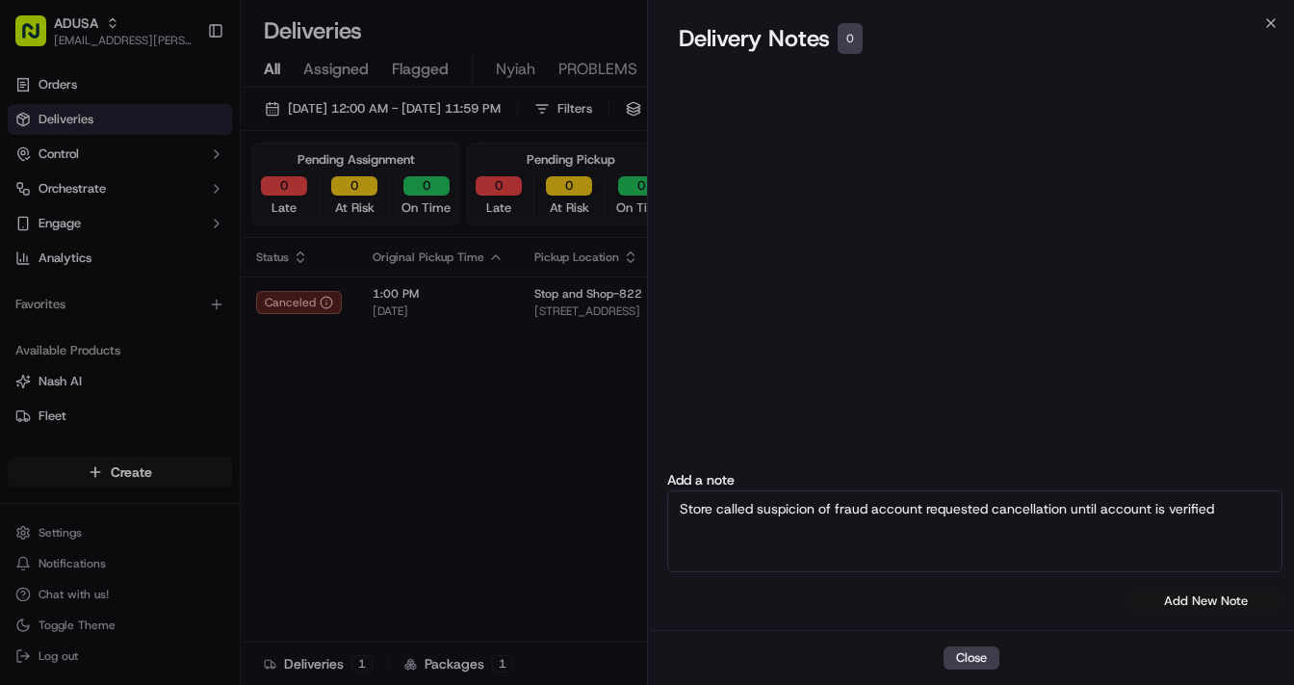
type textarea "Store called suspicion of fraud account requested cancellation until account is…"
click at [1109, 592] on button "Add New Note" at bounding box center [1206, 600] width 154 height 27
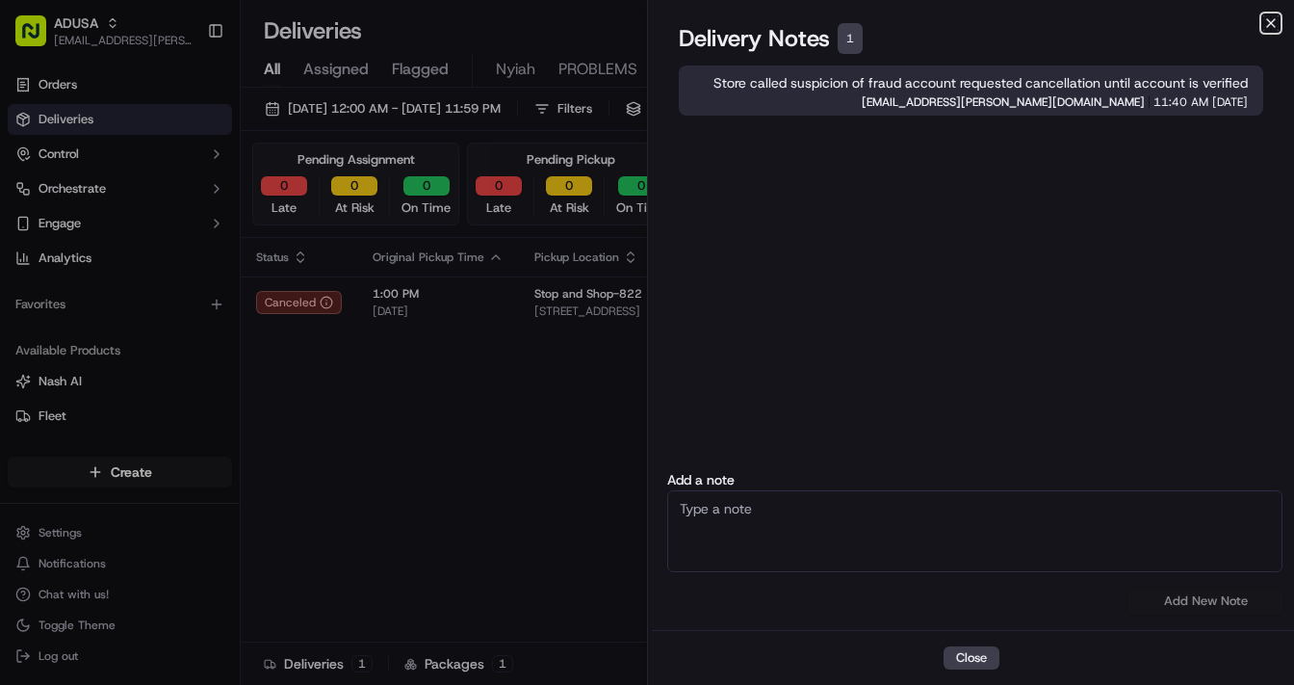
click at [1109, 22] on icon "button" at bounding box center [1271, 23] width 8 height 8
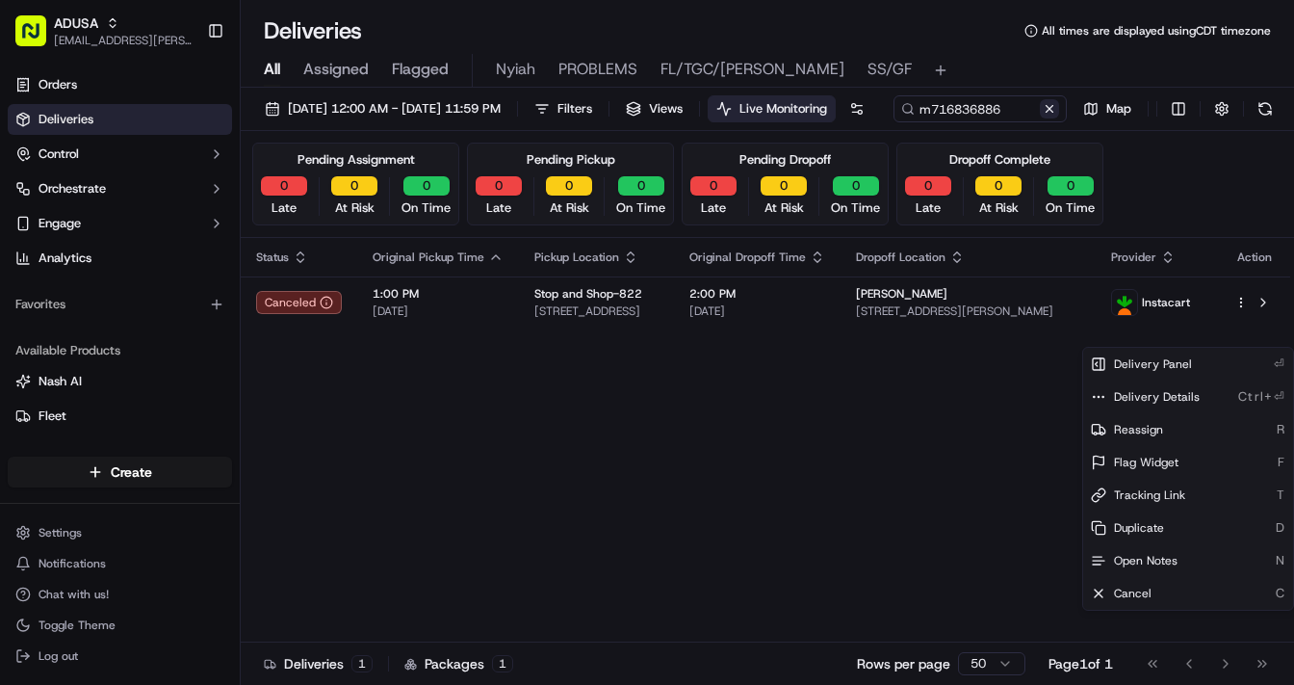
click at [1040, 118] on button at bounding box center [1049, 108] width 19 height 19
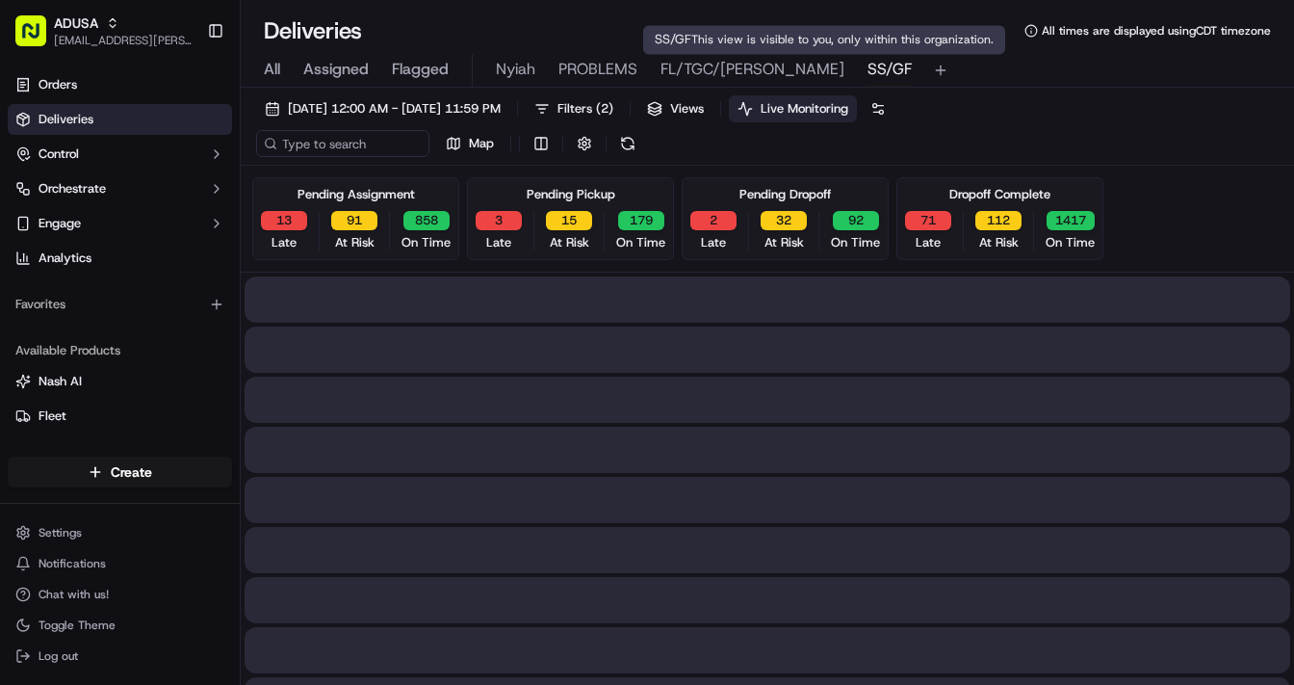
click at [868, 69] on span "SS/GF" at bounding box center [890, 69] width 44 height 23
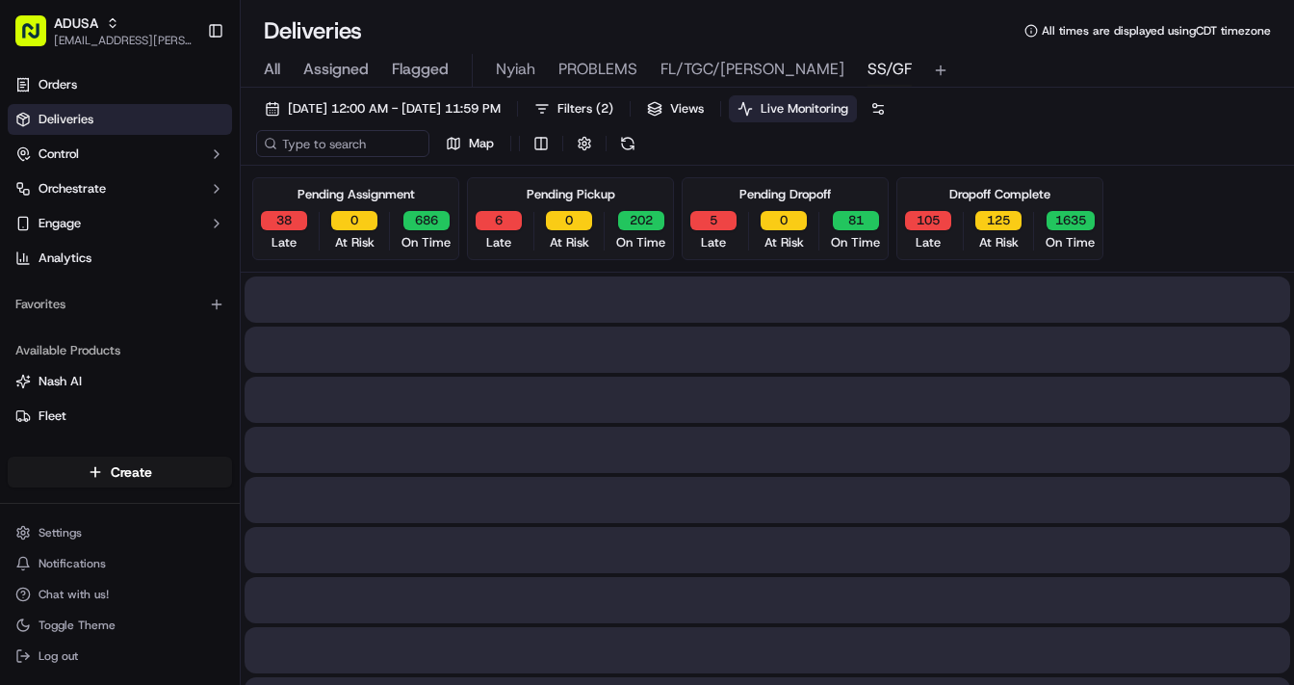
click at [847, 103] on span "Live Monitoring" at bounding box center [805, 108] width 88 height 17
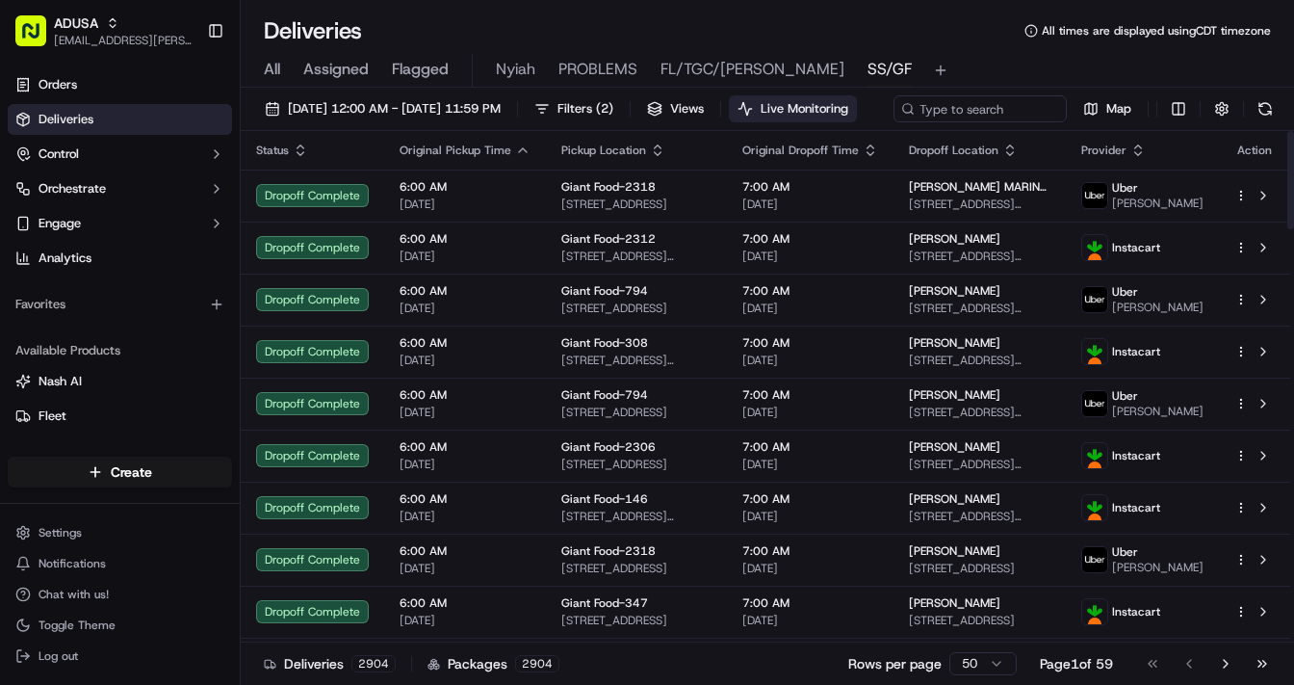
click at [847, 104] on span "Live Monitoring" at bounding box center [805, 108] width 88 height 17
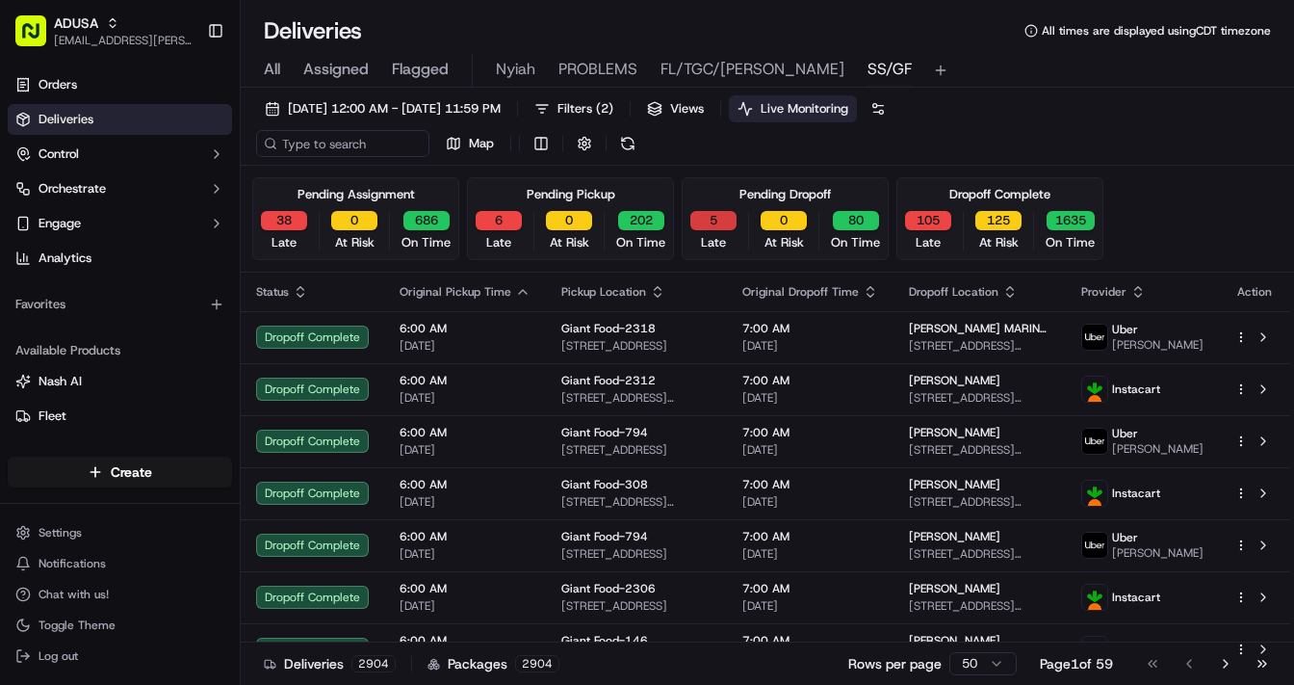
click at [705, 220] on button "5" at bounding box center [714, 220] width 46 height 19
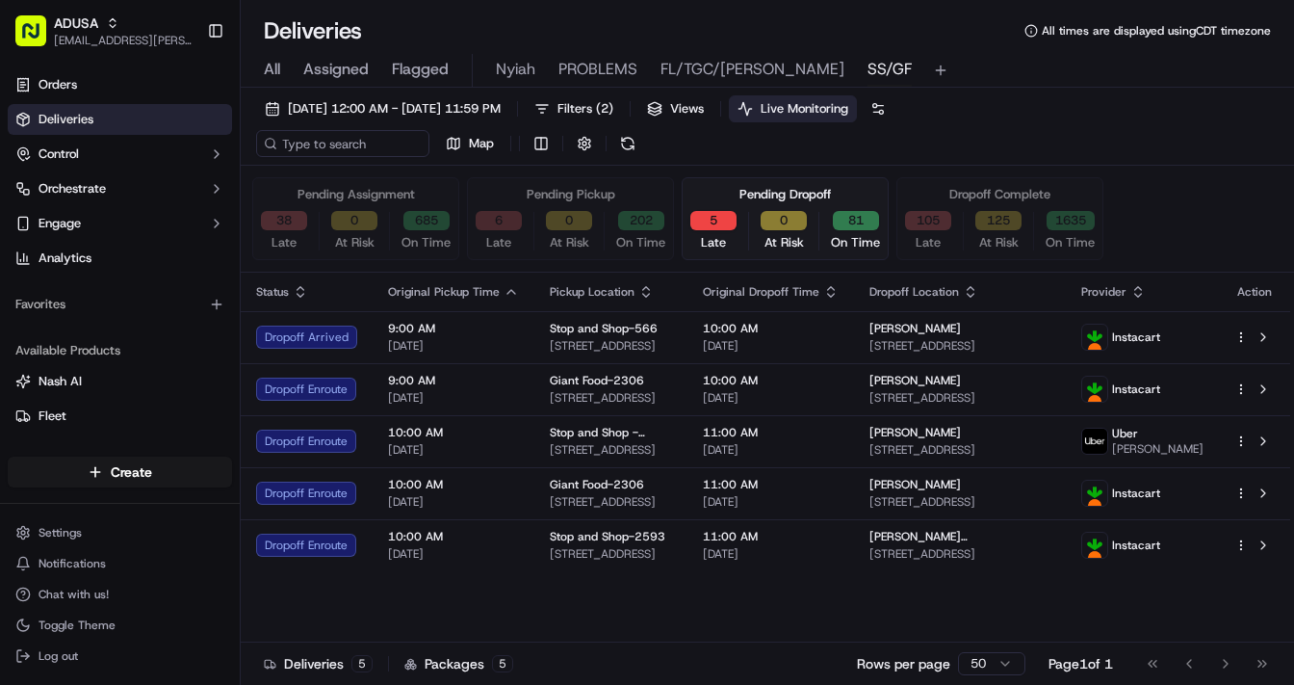
click at [478, 220] on button "6" at bounding box center [499, 220] width 46 height 19
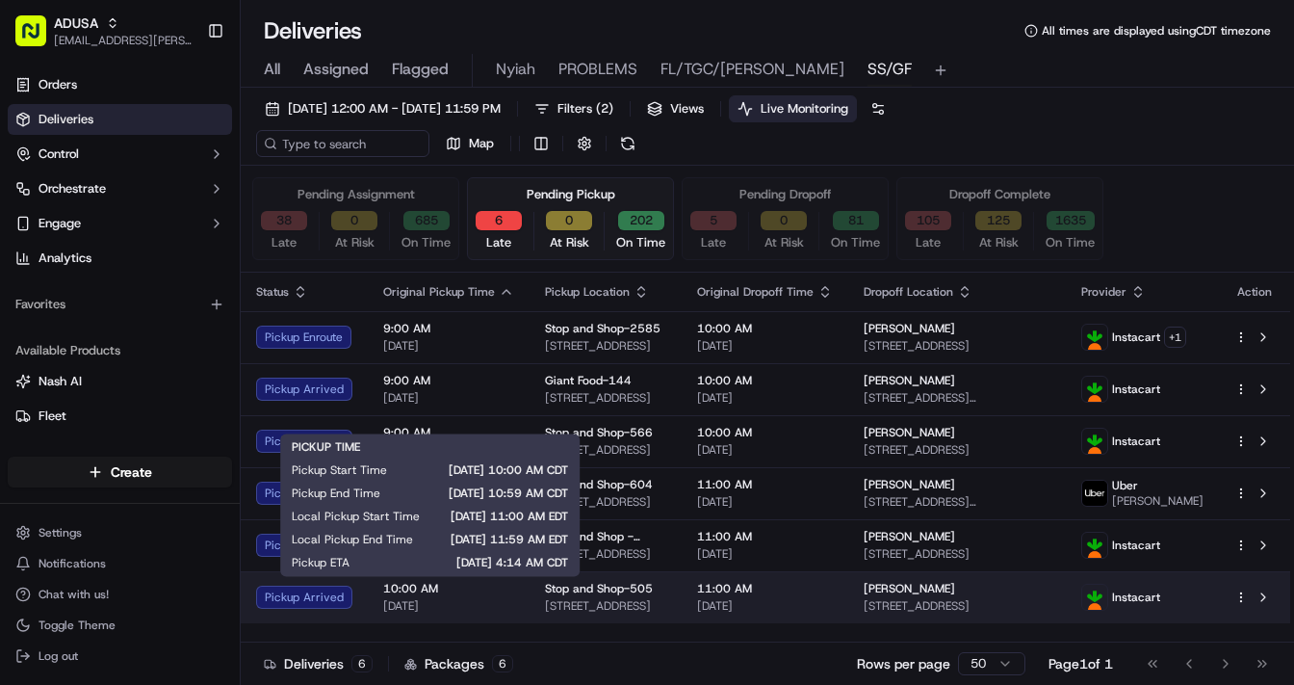
click at [485, 592] on span "[DATE]" at bounding box center [448, 605] width 131 height 15
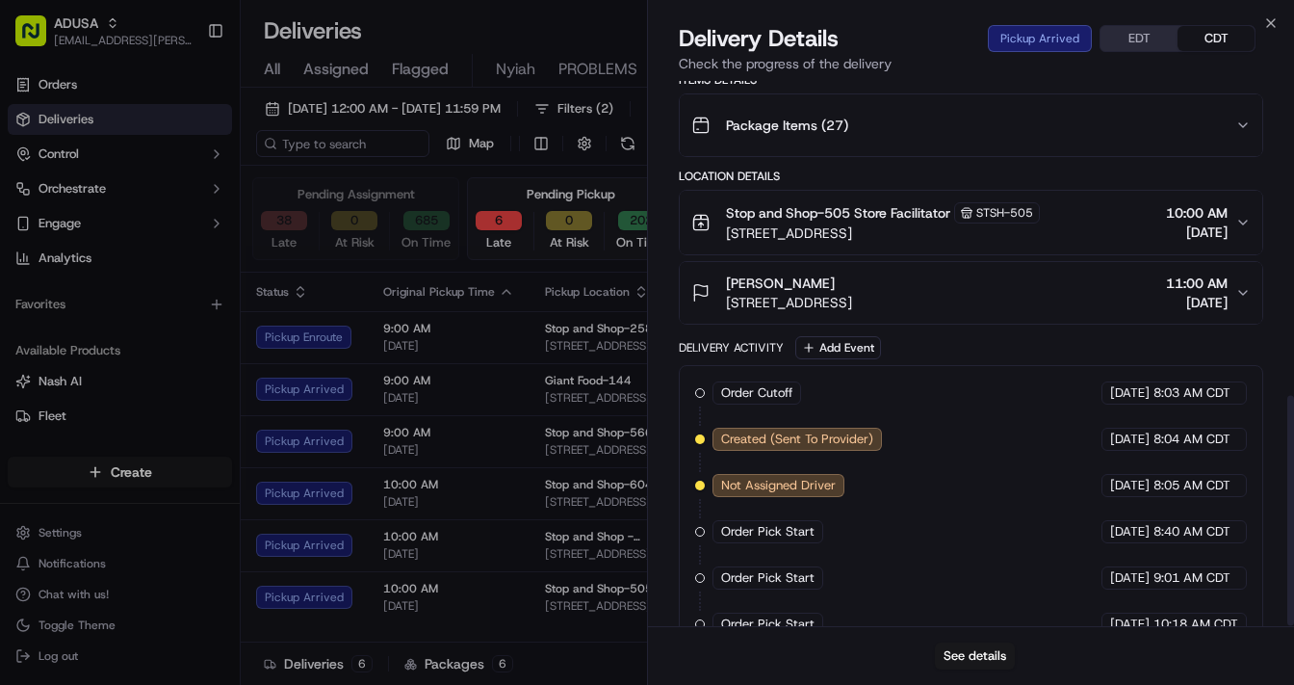
scroll to position [746, 0]
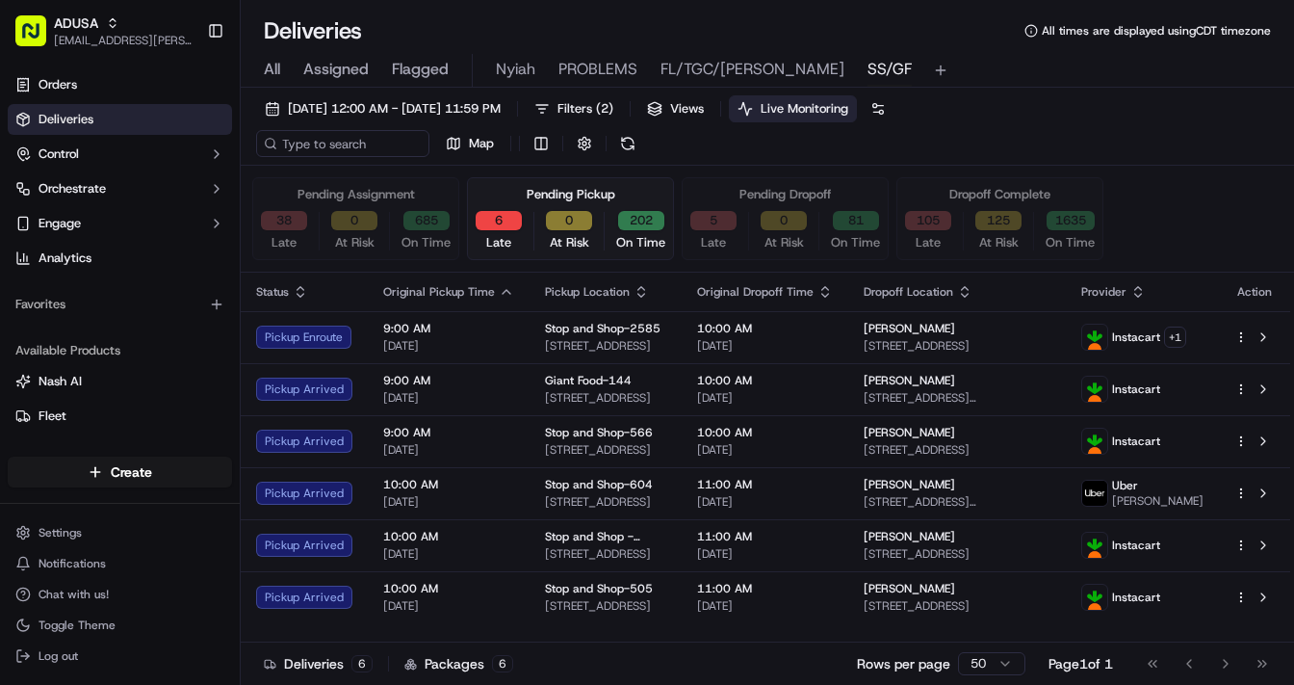
click at [477, 546] on span "[DATE]" at bounding box center [448, 553] width 131 height 15
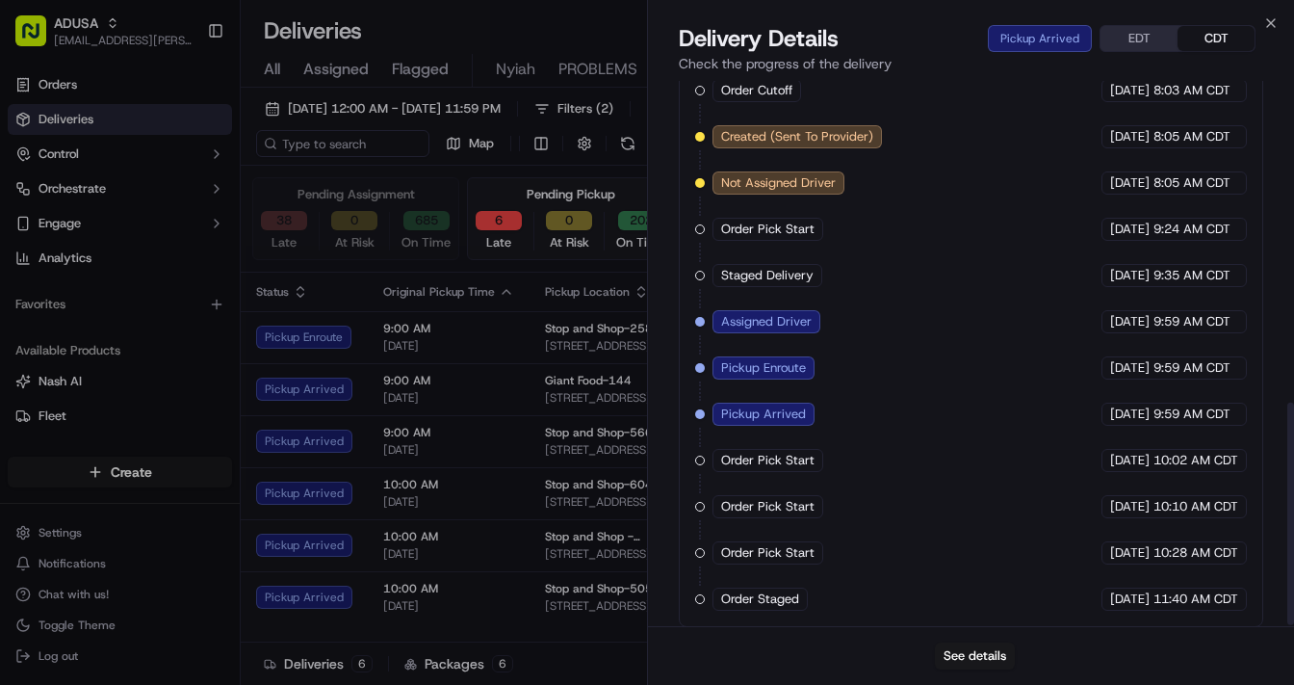
scroll to position [792, 0]
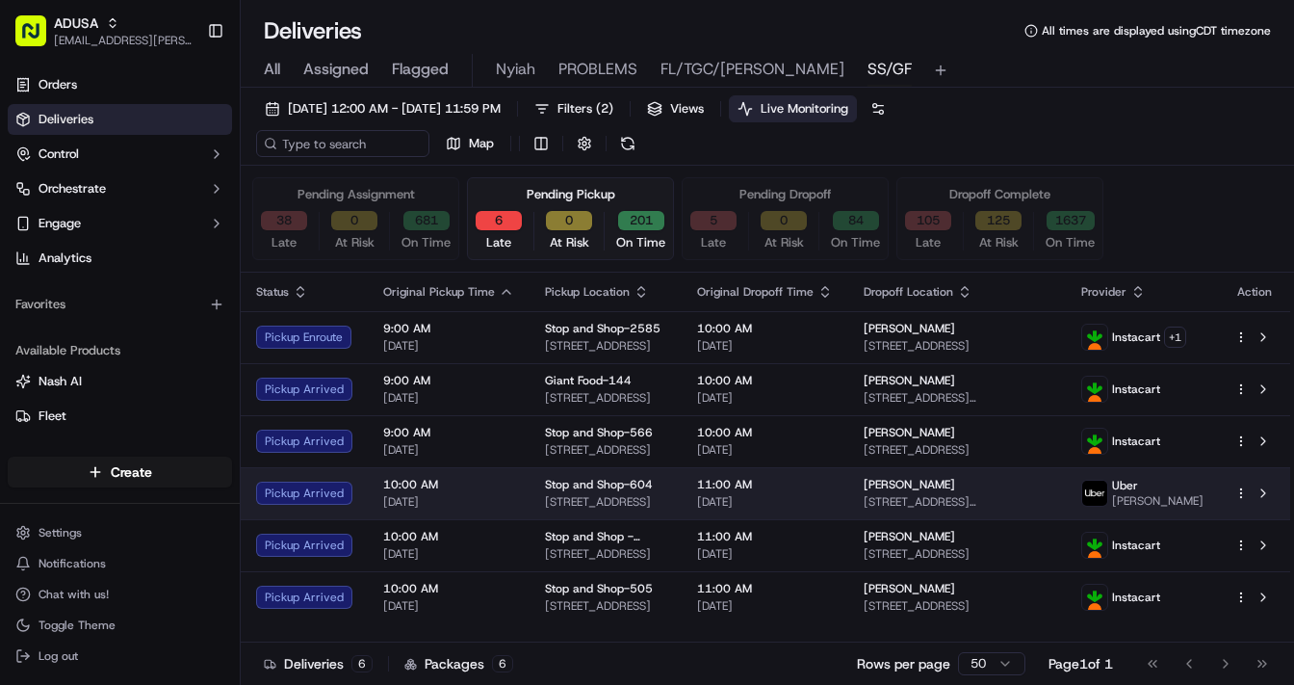
click at [473, 495] on span "[DATE]" at bounding box center [448, 501] width 131 height 15
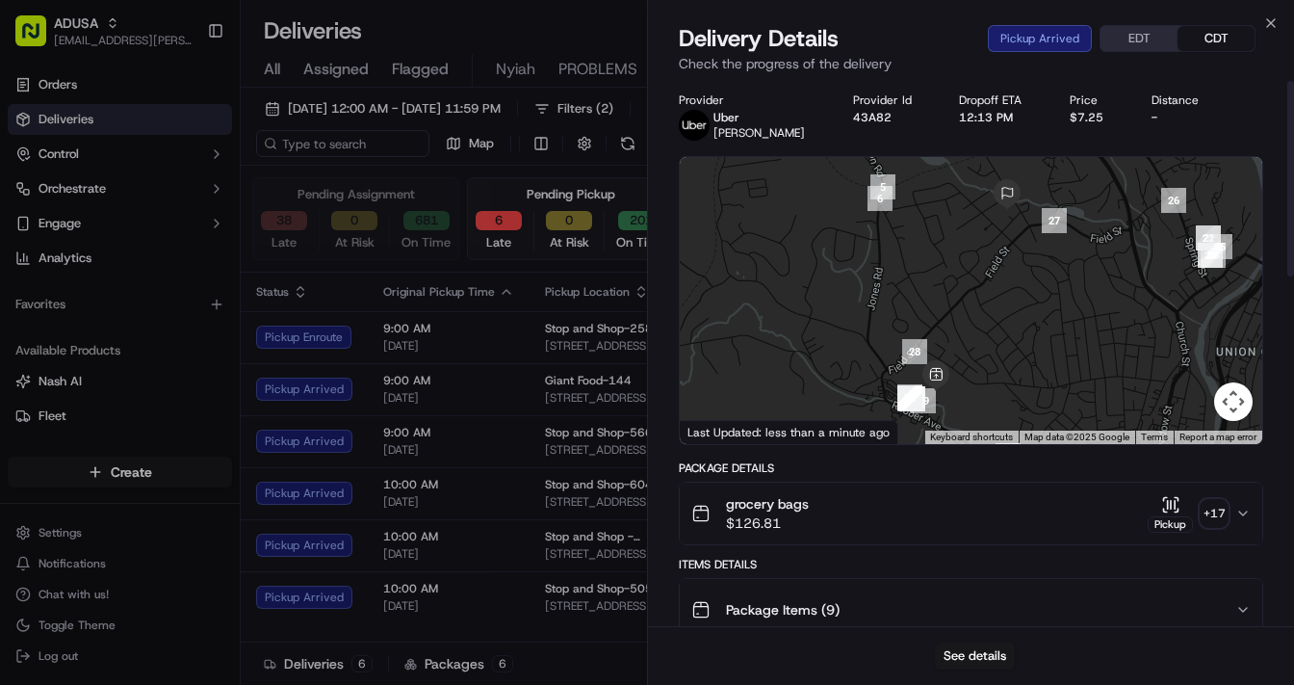
scroll to position [0, 0]
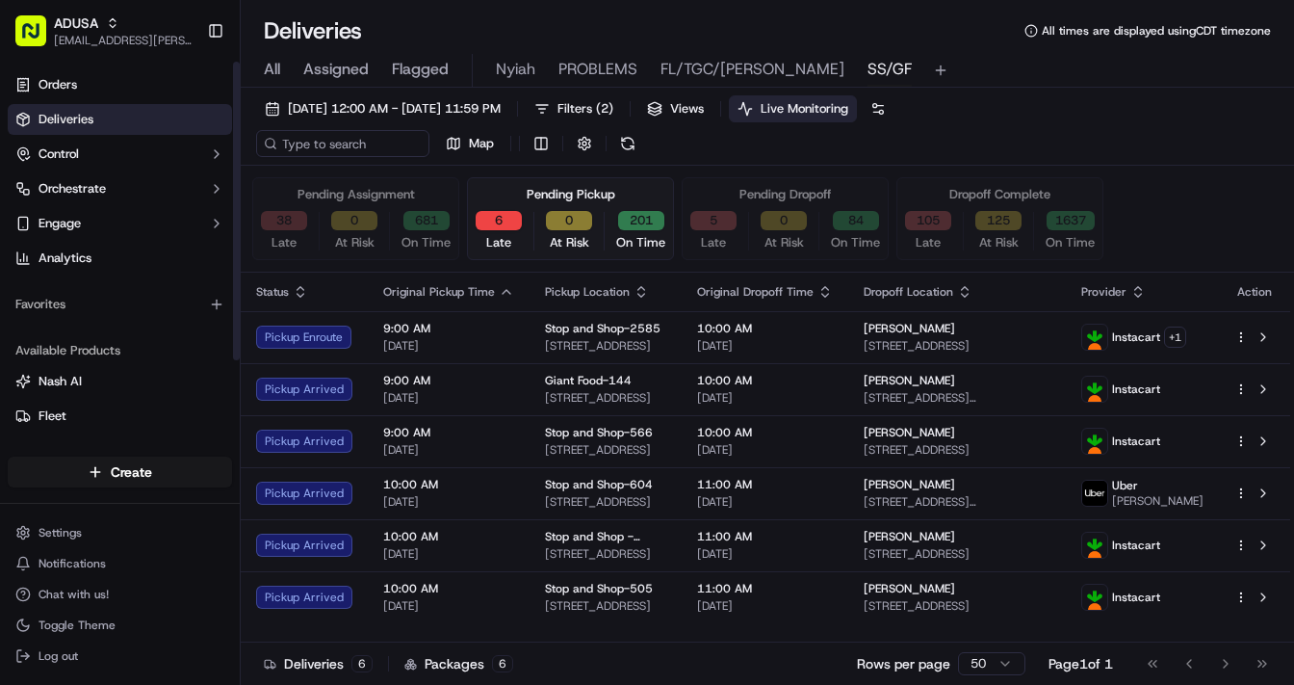
click at [290, 227] on button "38" at bounding box center [284, 220] width 46 height 19
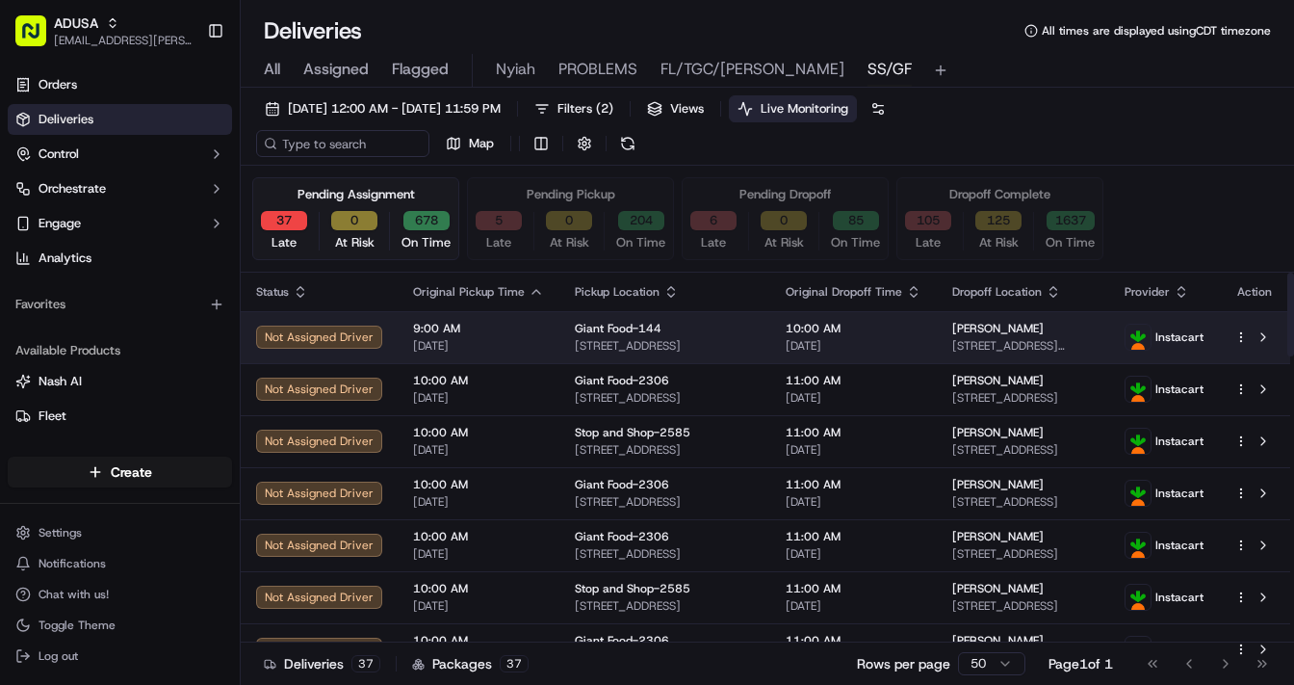
click at [502, 329] on span "9:00 AM" at bounding box center [478, 328] width 131 height 15
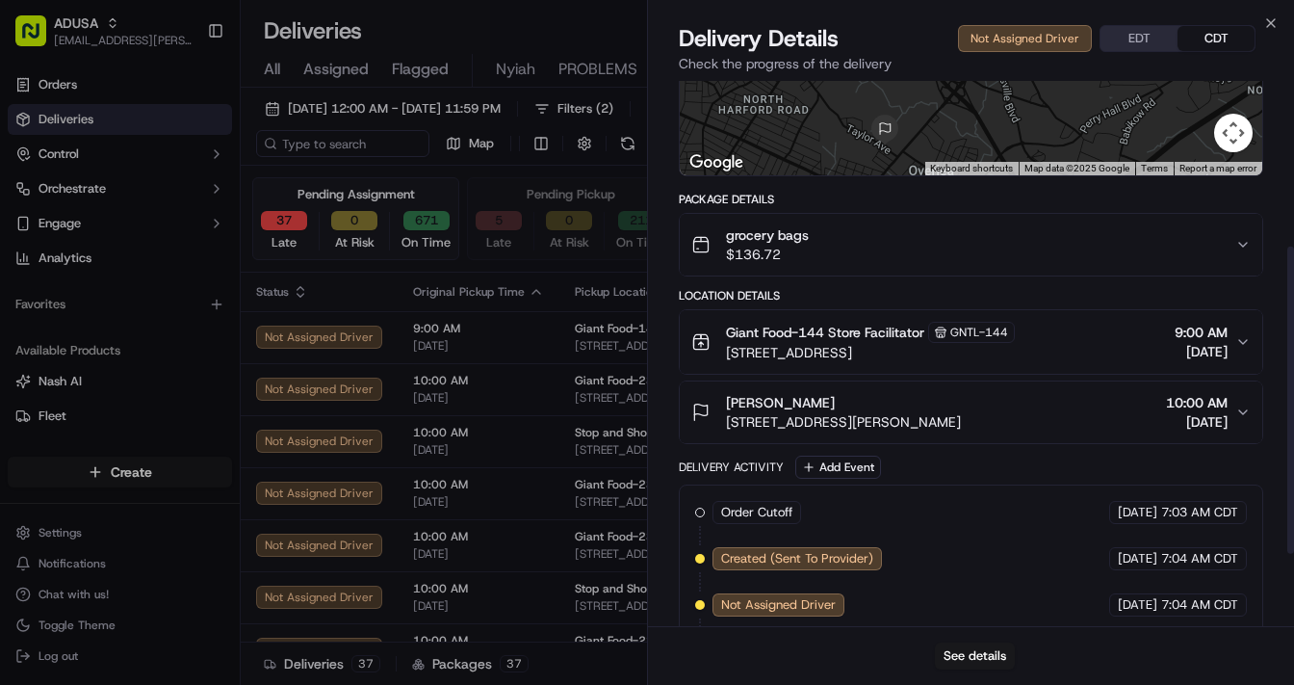
scroll to position [267, 0]
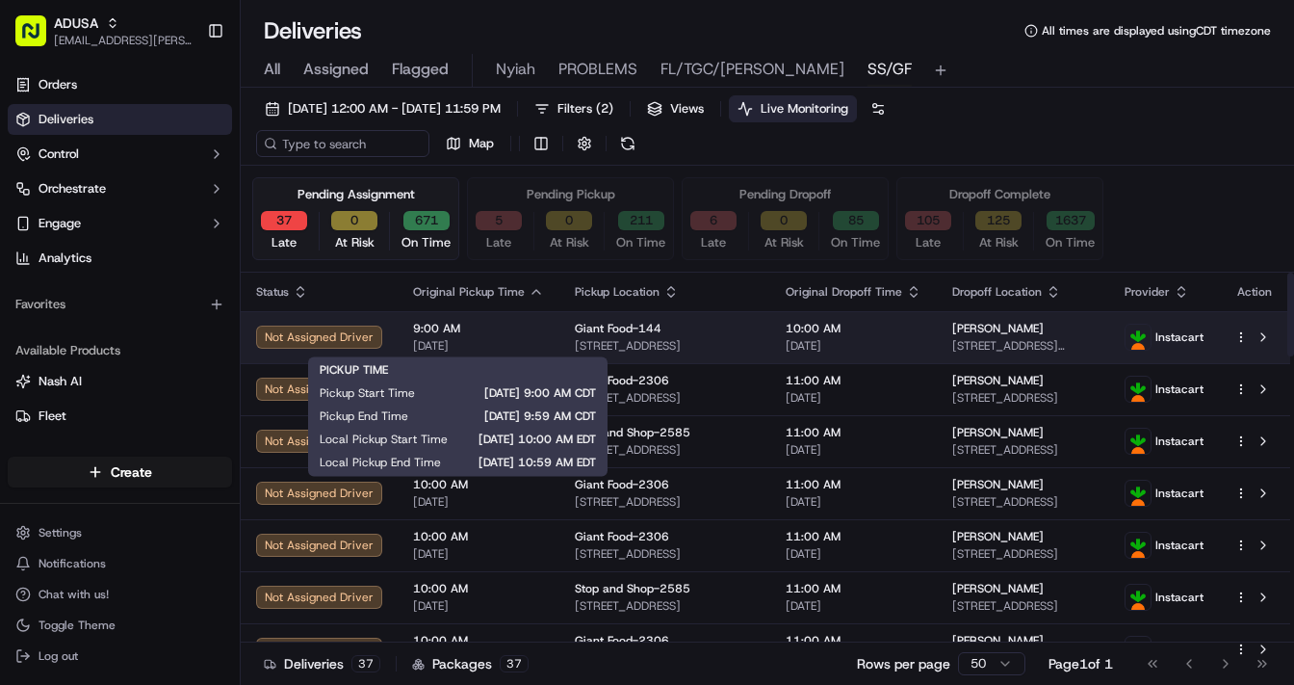
click at [510, 330] on span "9:00 AM" at bounding box center [478, 328] width 131 height 15
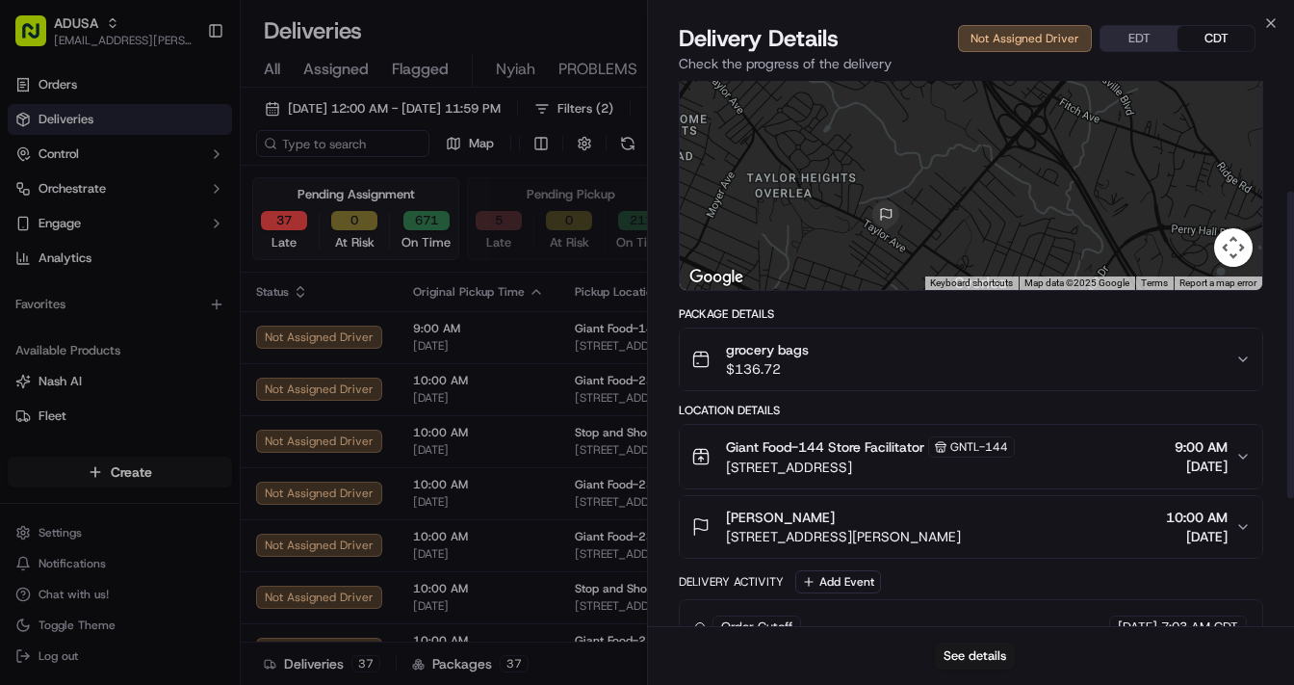
scroll to position [231, 0]
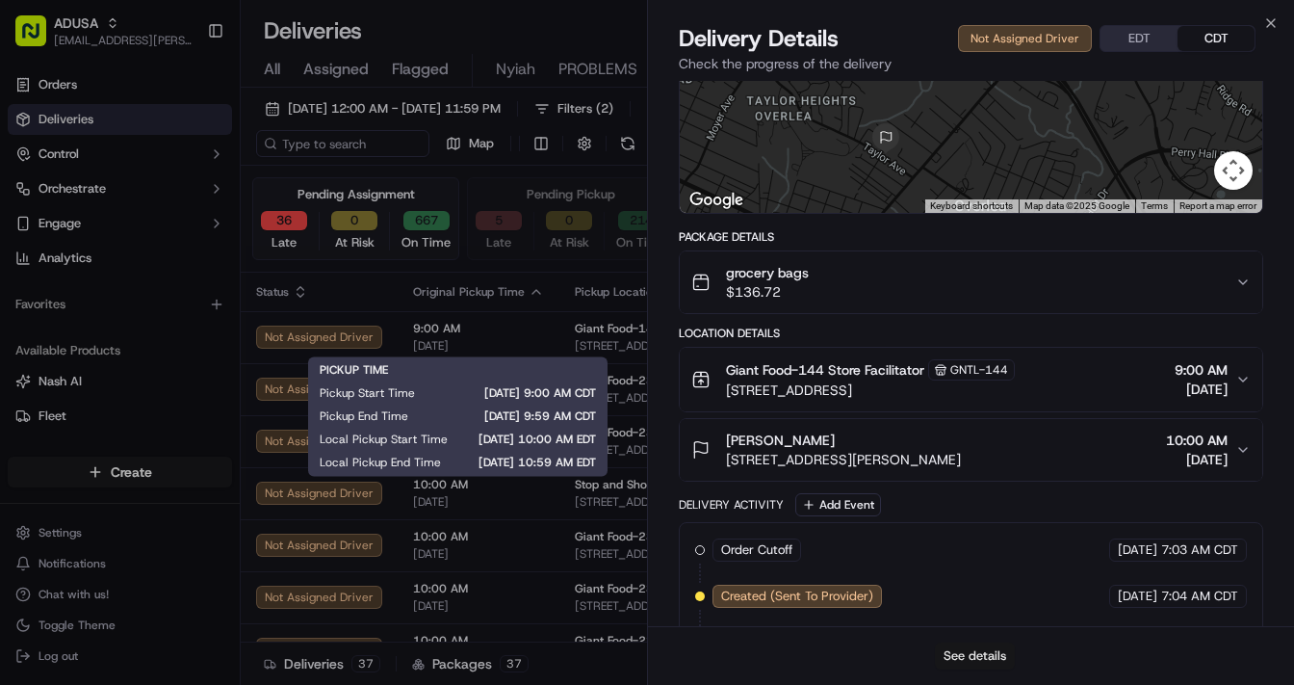
click at [967, 592] on button "See details" at bounding box center [975, 655] width 80 height 27
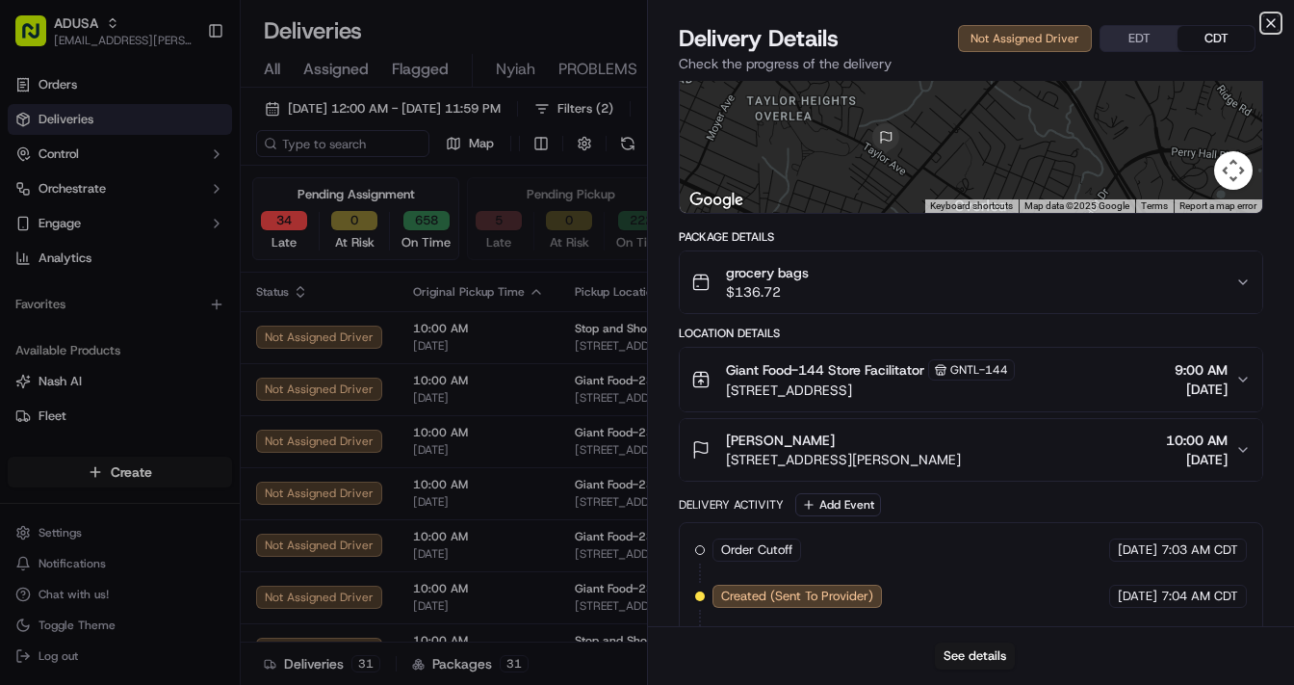
click at [1109, 22] on icon "button" at bounding box center [1271, 22] width 15 height 15
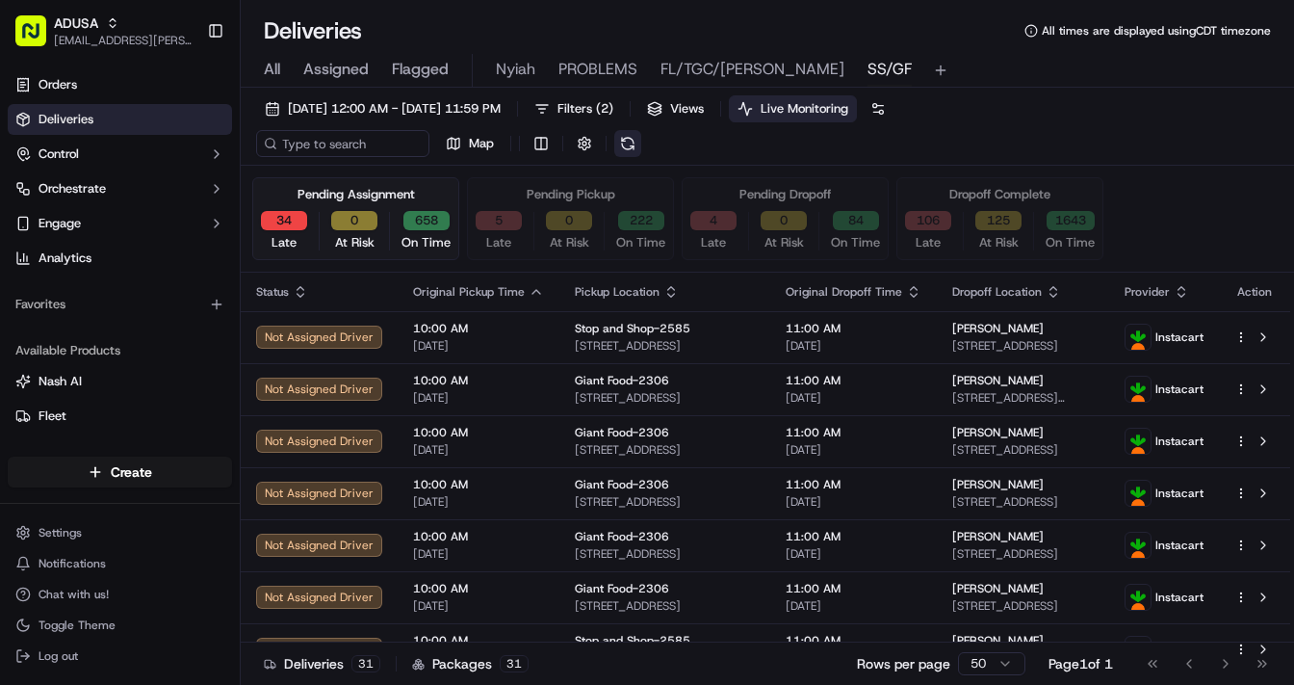
click at [628, 141] on button at bounding box center [627, 143] width 27 height 27
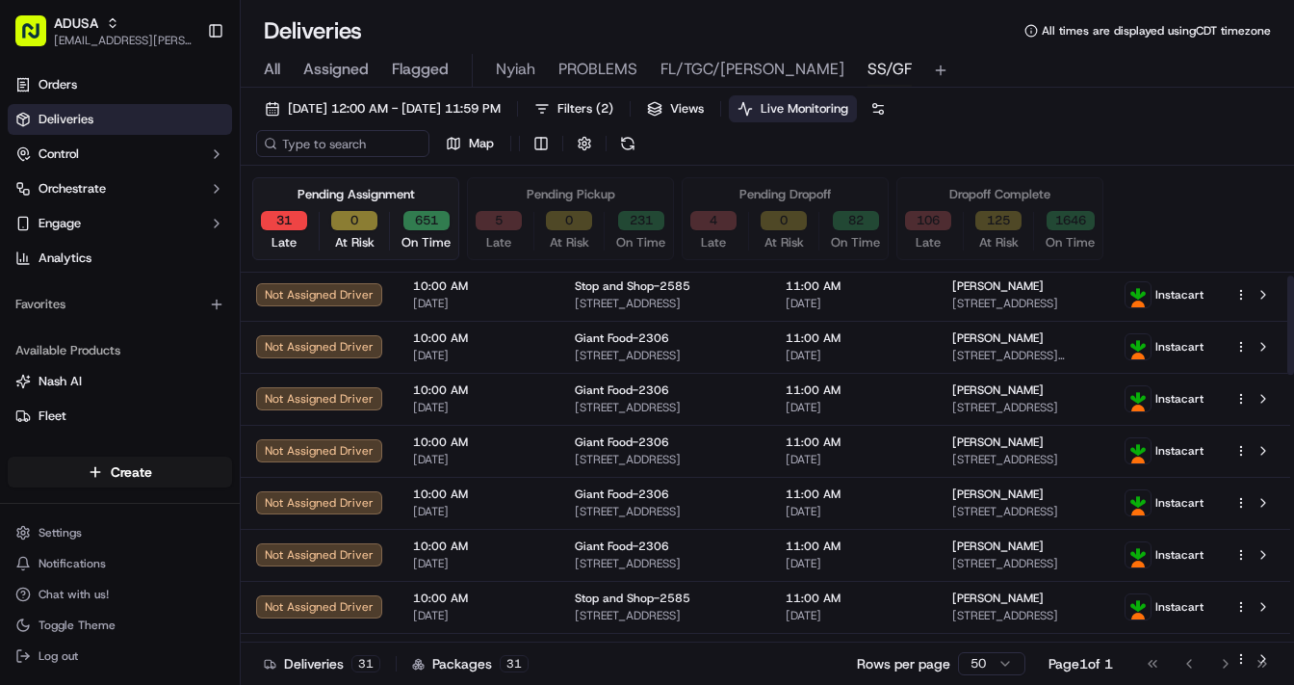
scroll to position [0, 0]
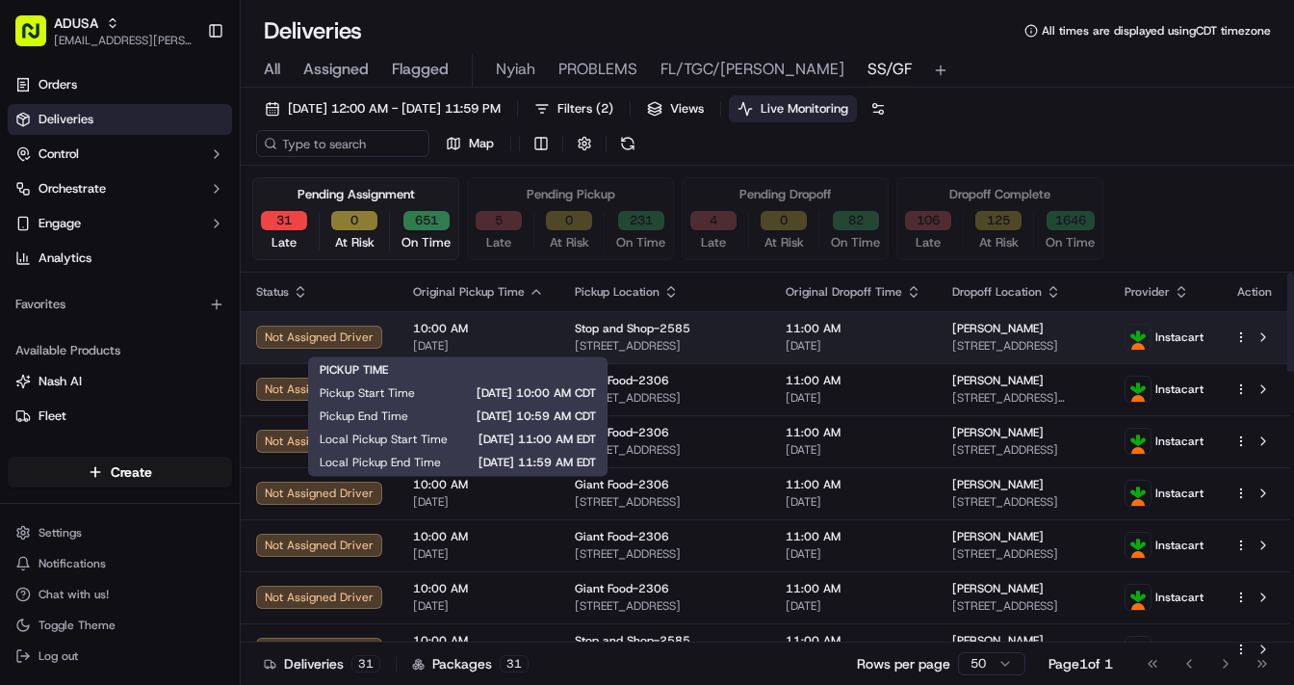
click at [515, 342] on span "[DATE]" at bounding box center [478, 345] width 131 height 15
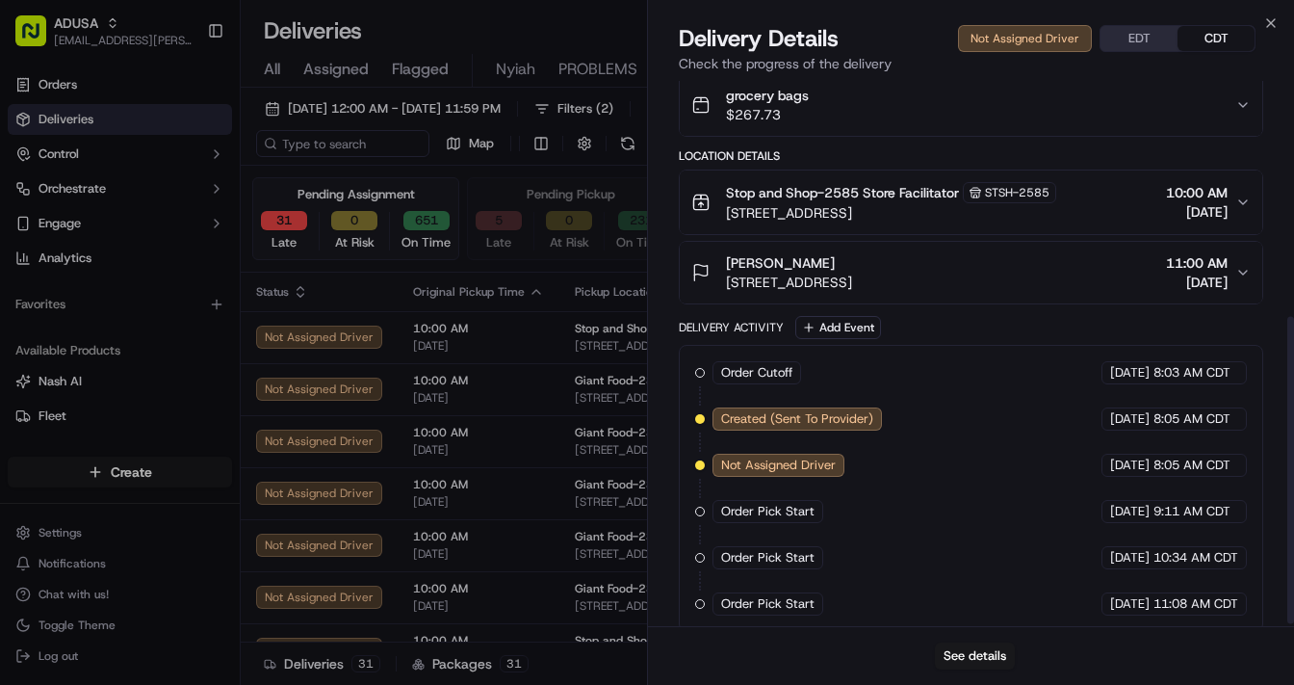
scroll to position [421, 0]
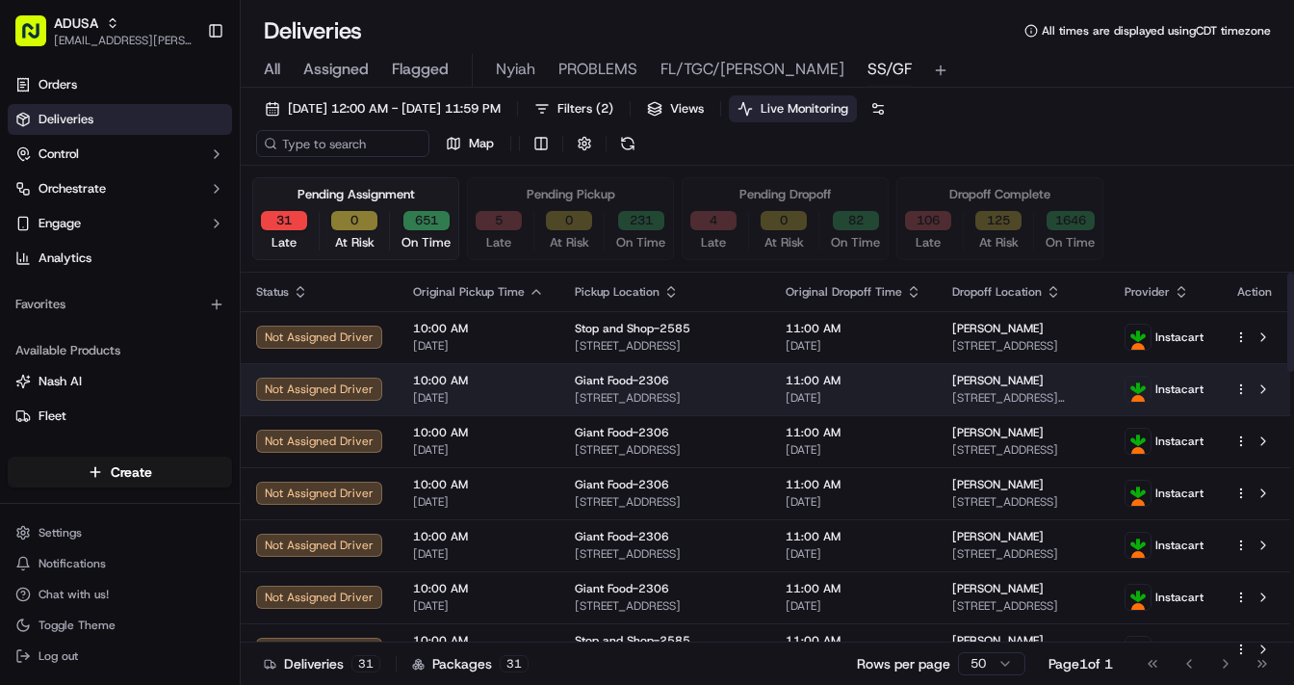
click at [528, 400] on span "[DATE]" at bounding box center [478, 397] width 131 height 15
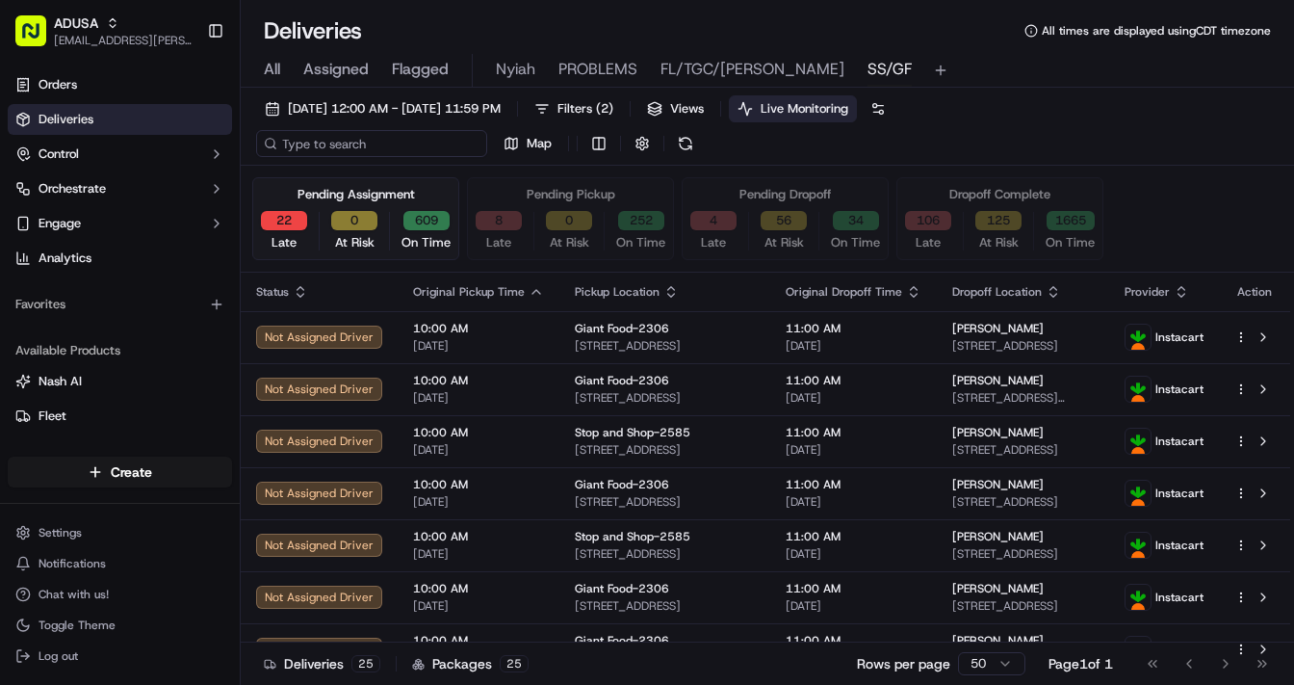
click at [357, 144] on input at bounding box center [371, 143] width 231 height 27
paste input "m713499900"
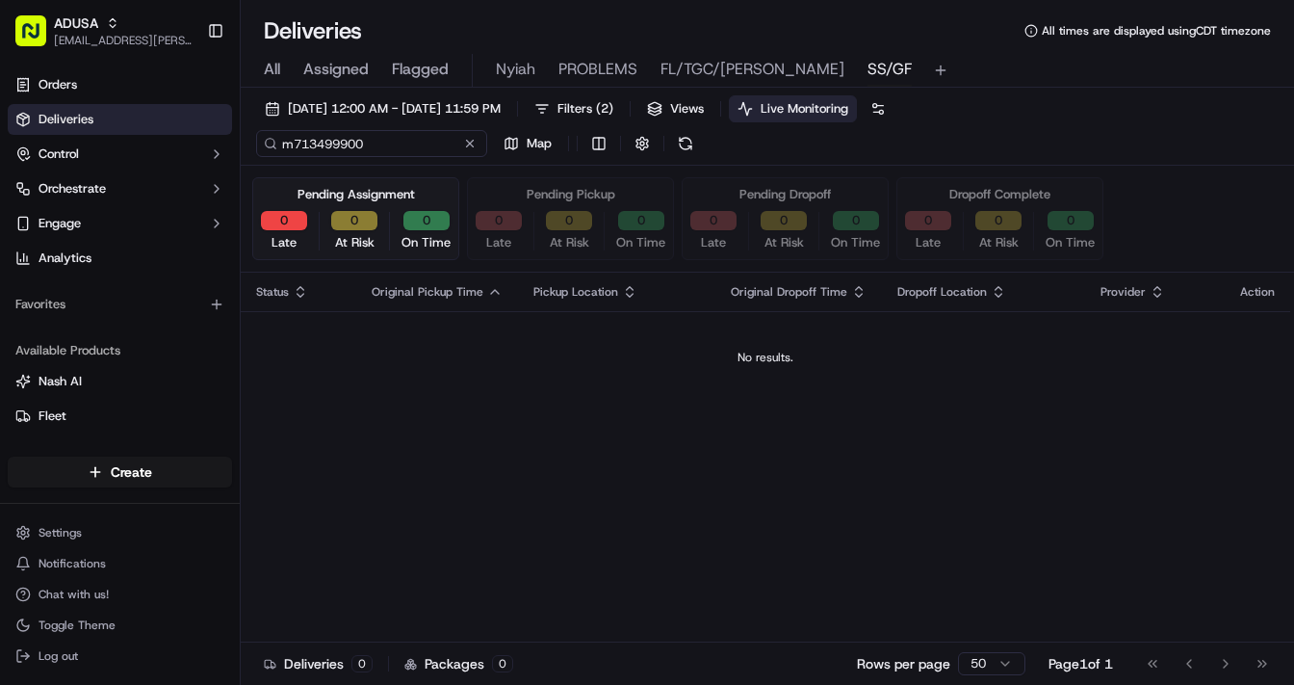
type input "m713499900"
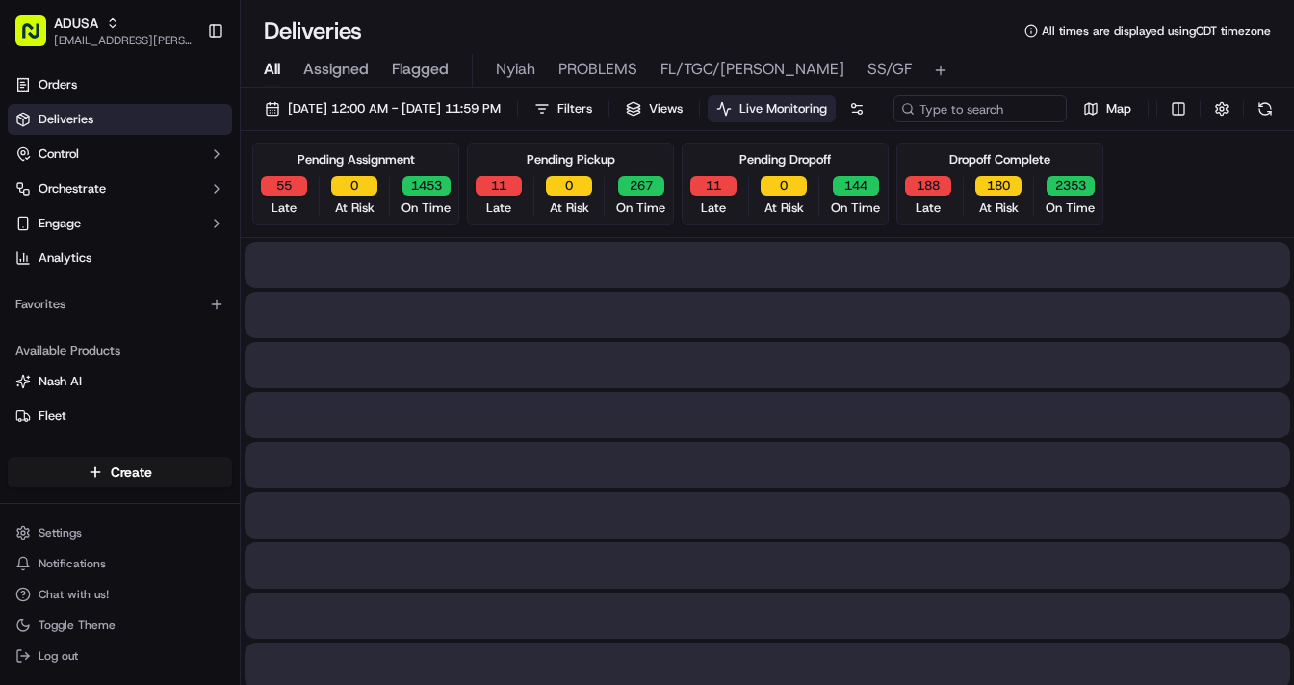
click at [264, 68] on span "All" at bounding box center [272, 69] width 16 height 23
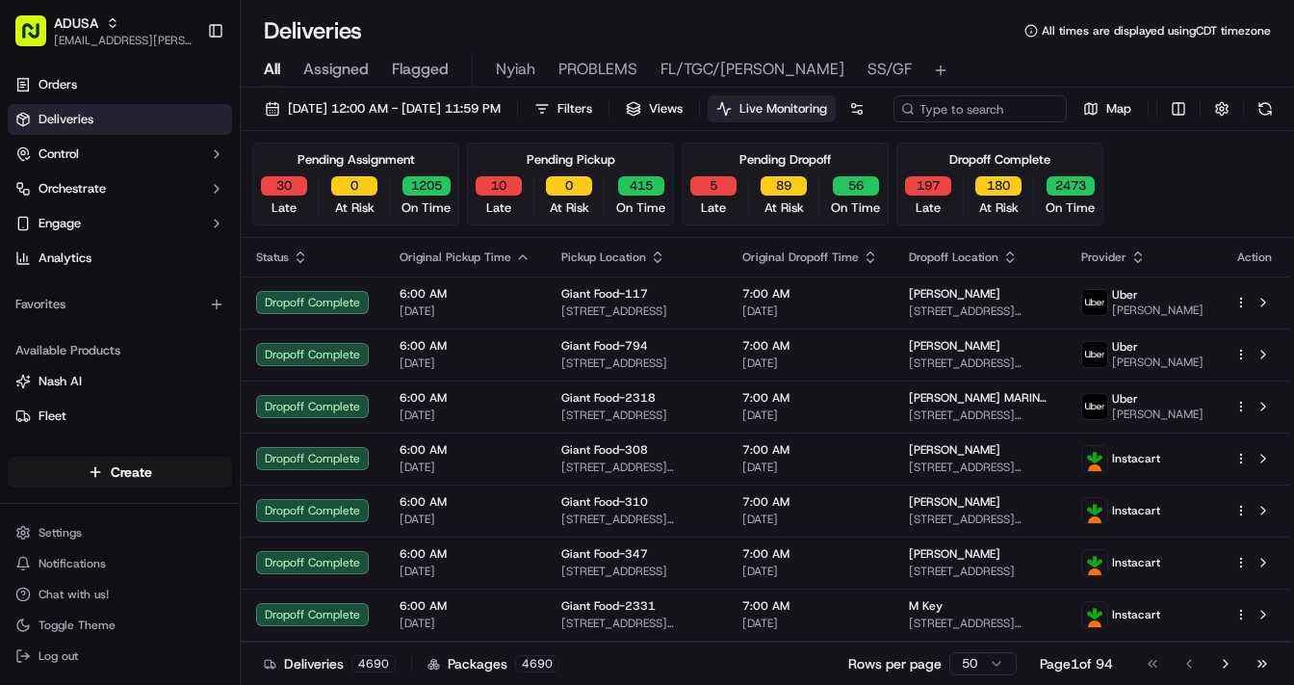
click at [268, 75] on span "All" at bounding box center [272, 69] width 16 height 23
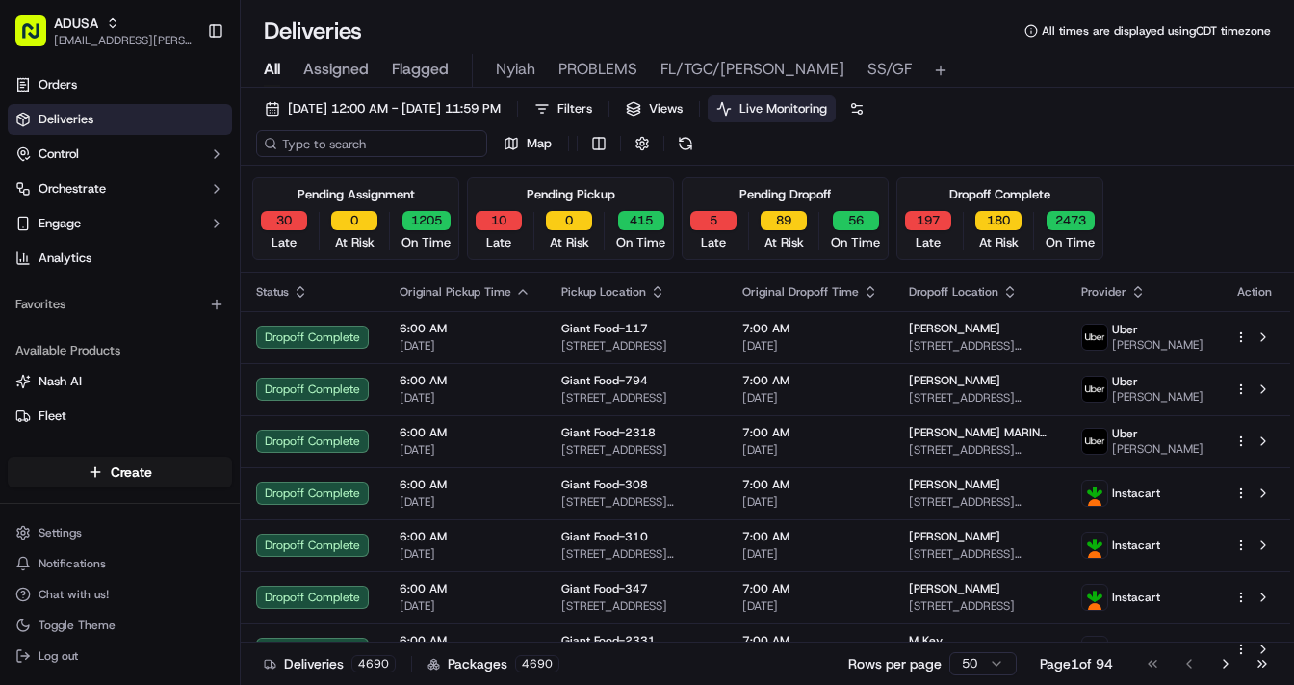
click at [354, 143] on input at bounding box center [371, 143] width 231 height 27
paste input "m713499900"
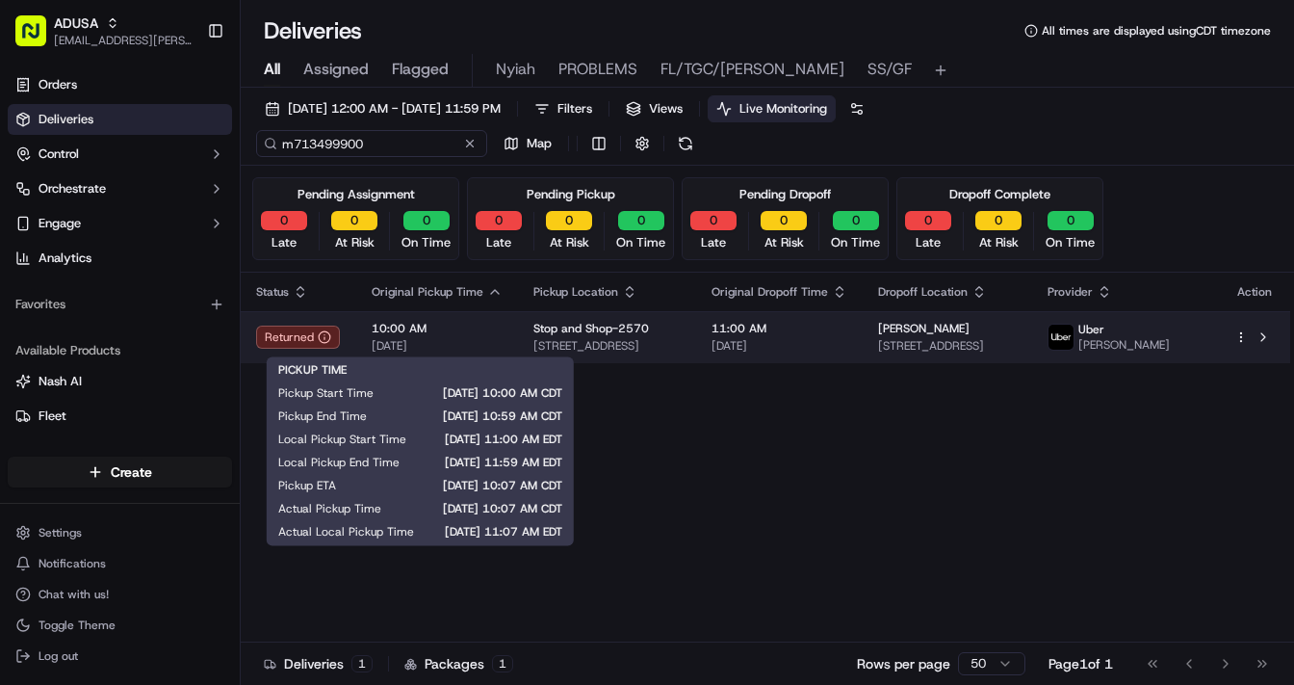
type input "m713499900"
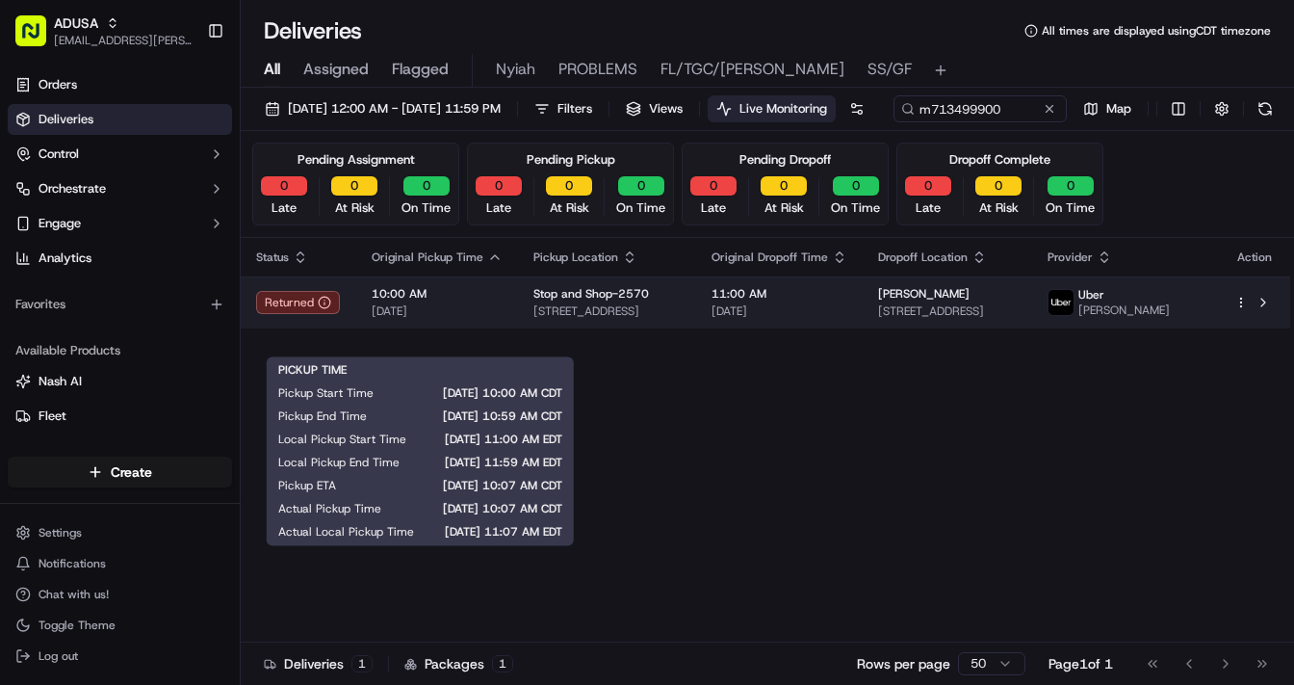
click at [460, 301] on span "10:00 AM" at bounding box center [437, 293] width 131 height 15
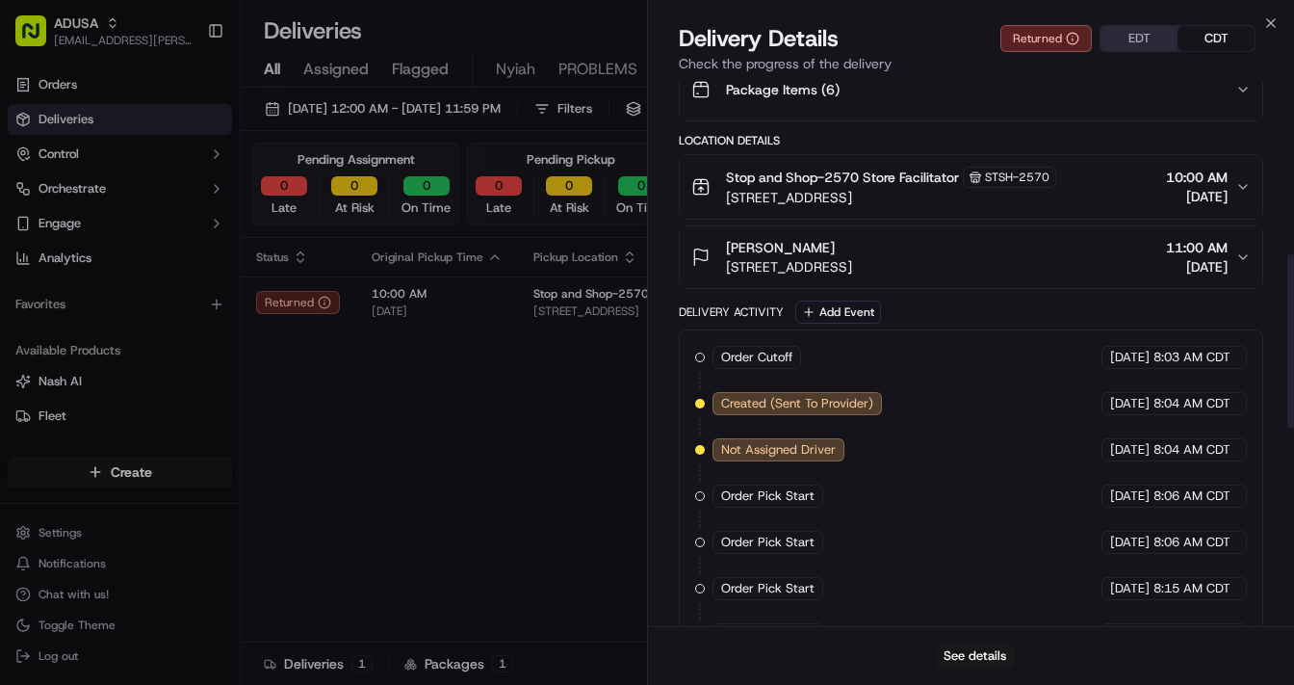
scroll to position [542, 0]
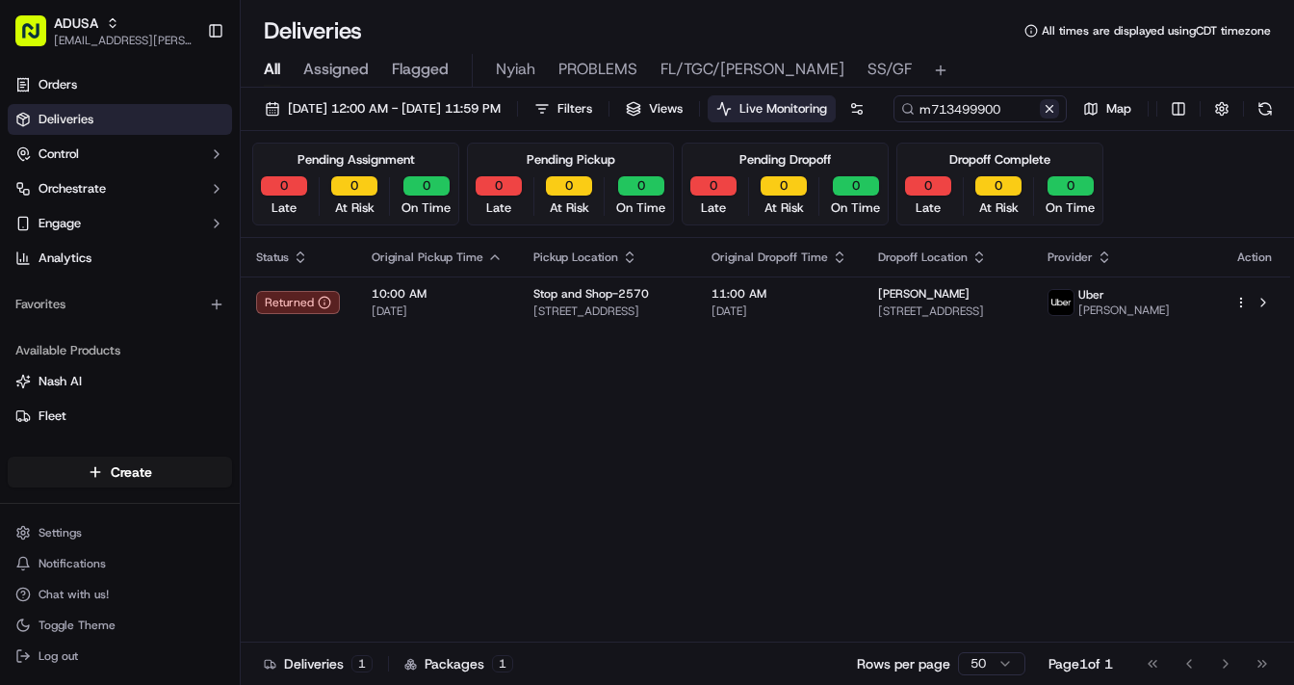
click at [1040, 118] on button at bounding box center [1049, 108] width 19 height 19
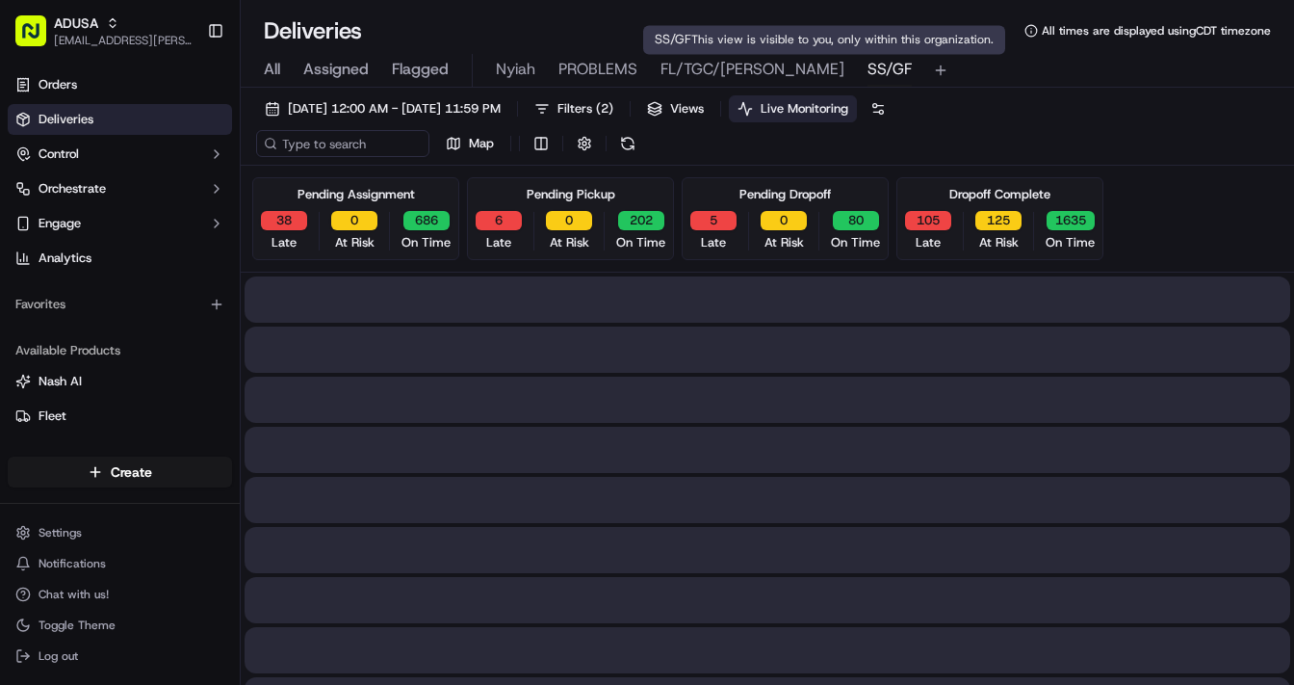
click at [868, 69] on span "SS/GF" at bounding box center [890, 69] width 44 height 23
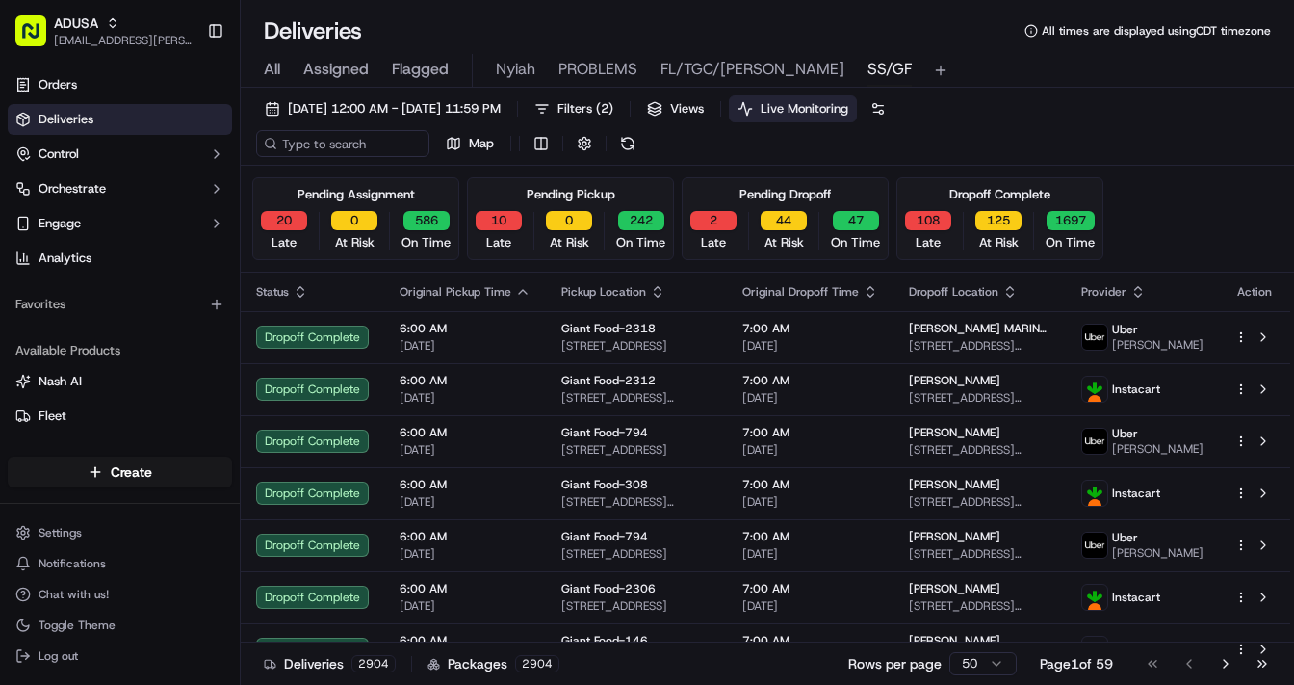
click at [868, 69] on span "SS/GF" at bounding box center [890, 69] width 44 height 23
click at [840, 97] on button "Live Monitoring" at bounding box center [793, 108] width 128 height 27
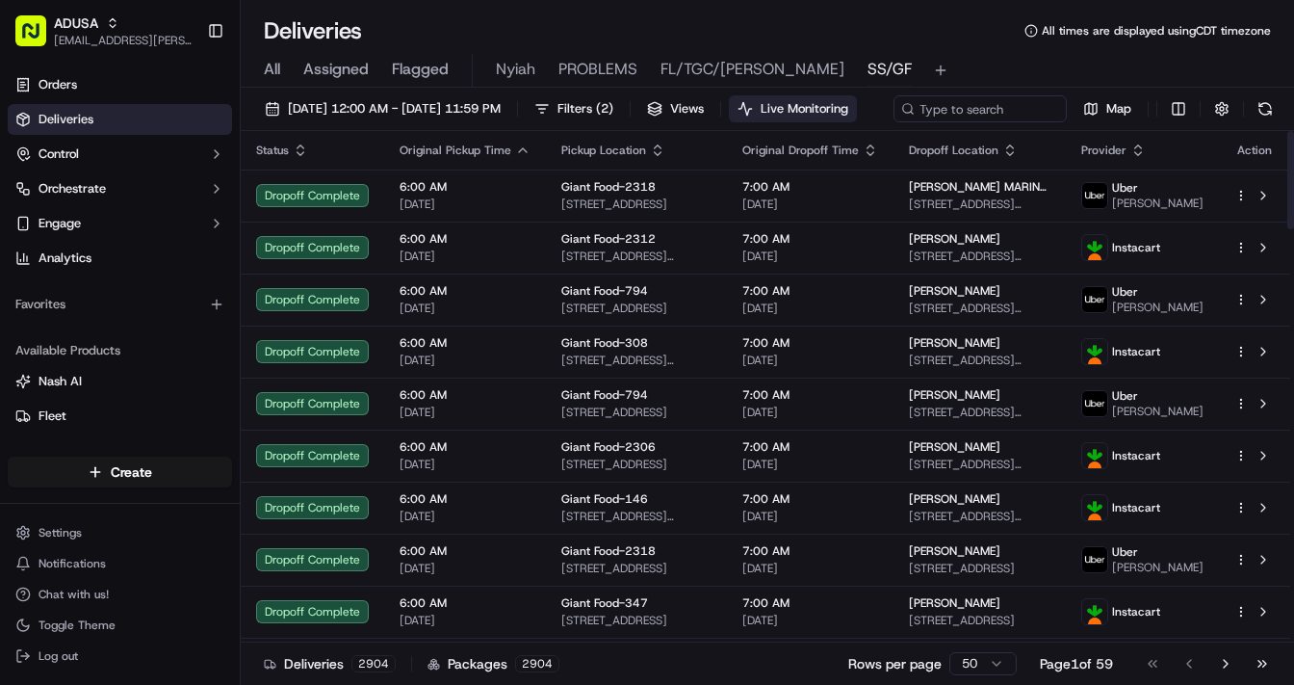
click at [840, 107] on span "Live Monitoring" at bounding box center [805, 108] width 88 height 17
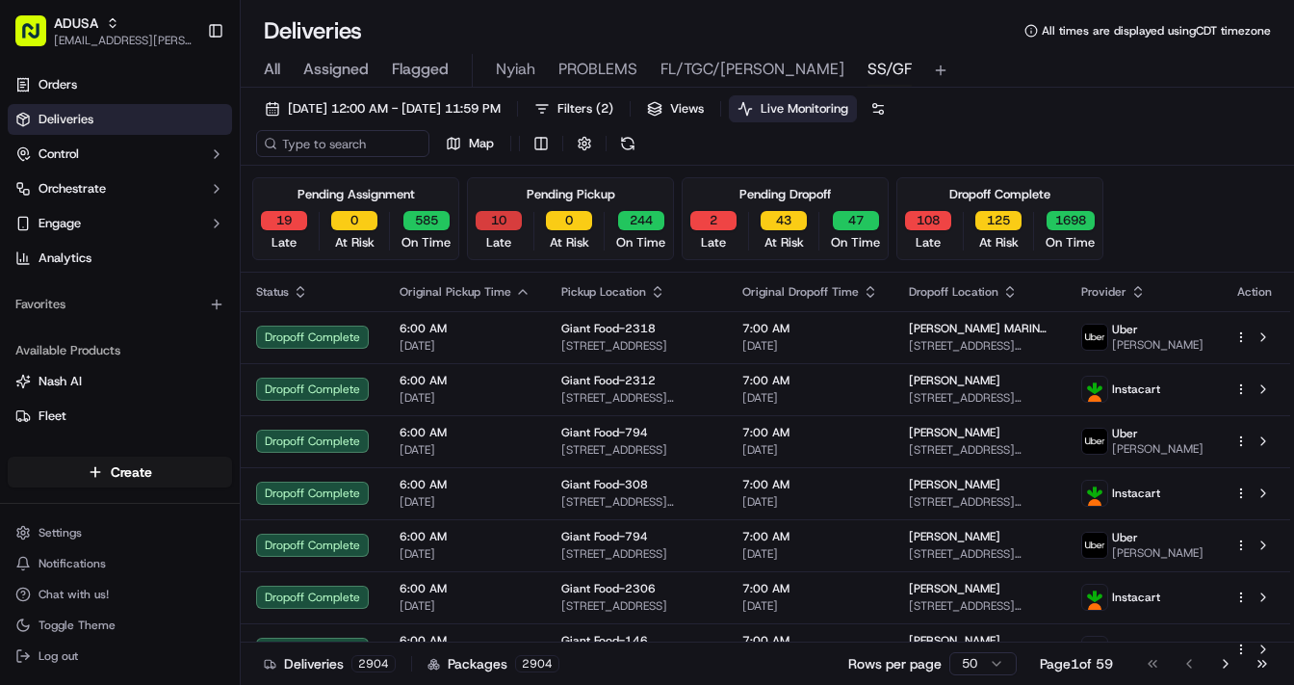
click at [489, 221] on button "10" at bounding box center [499, 220] width 46 height 19
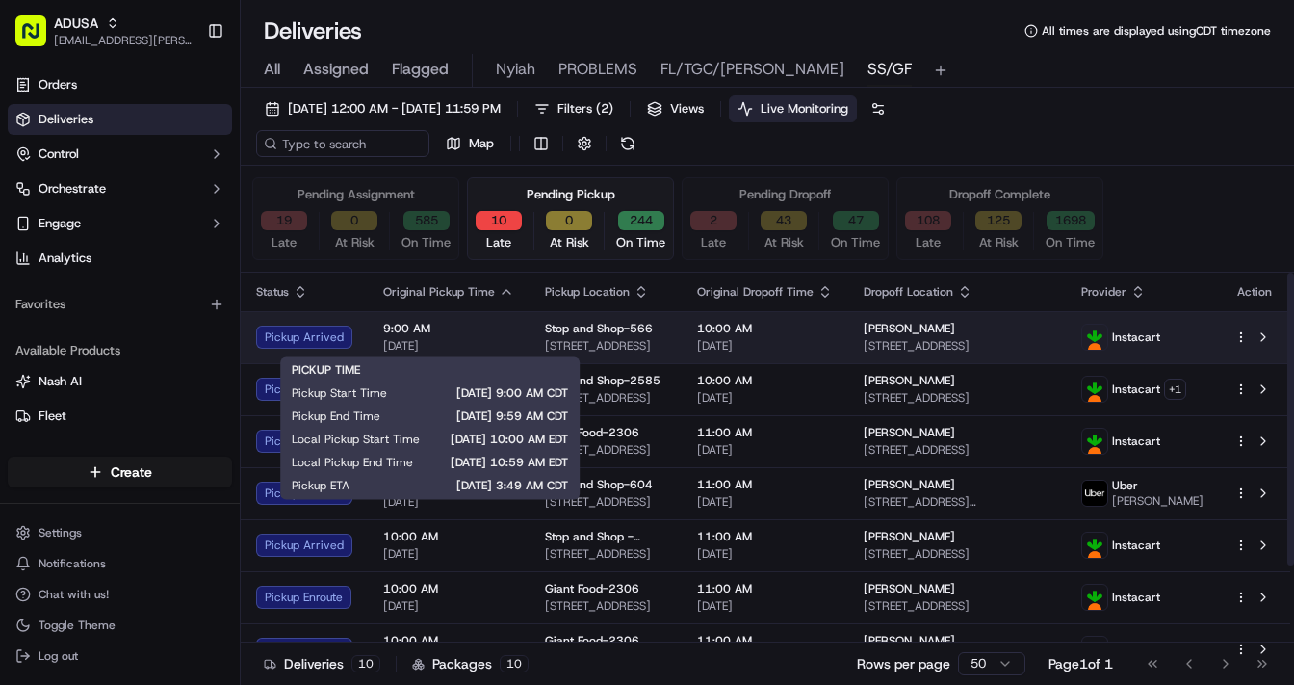
click at [469, 331] on span "9:00 AM" at bounding box center [448, 328] width 131 height 15
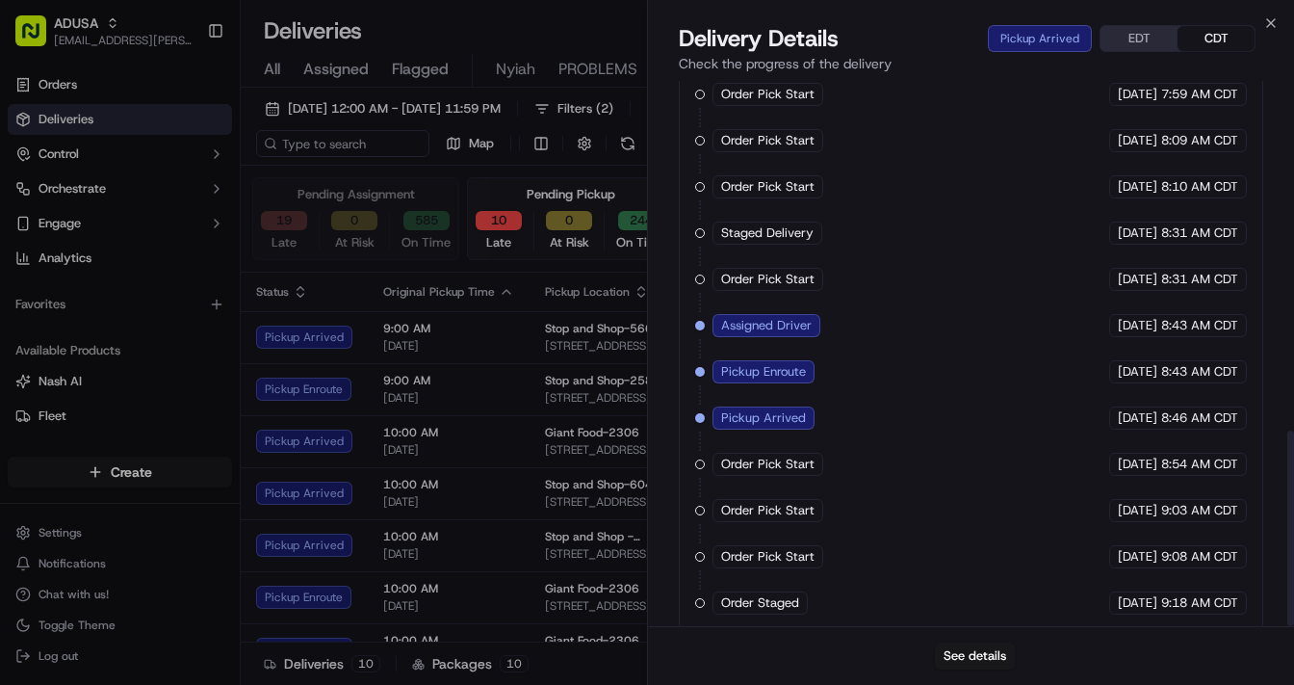
scroll to position [975, 0]
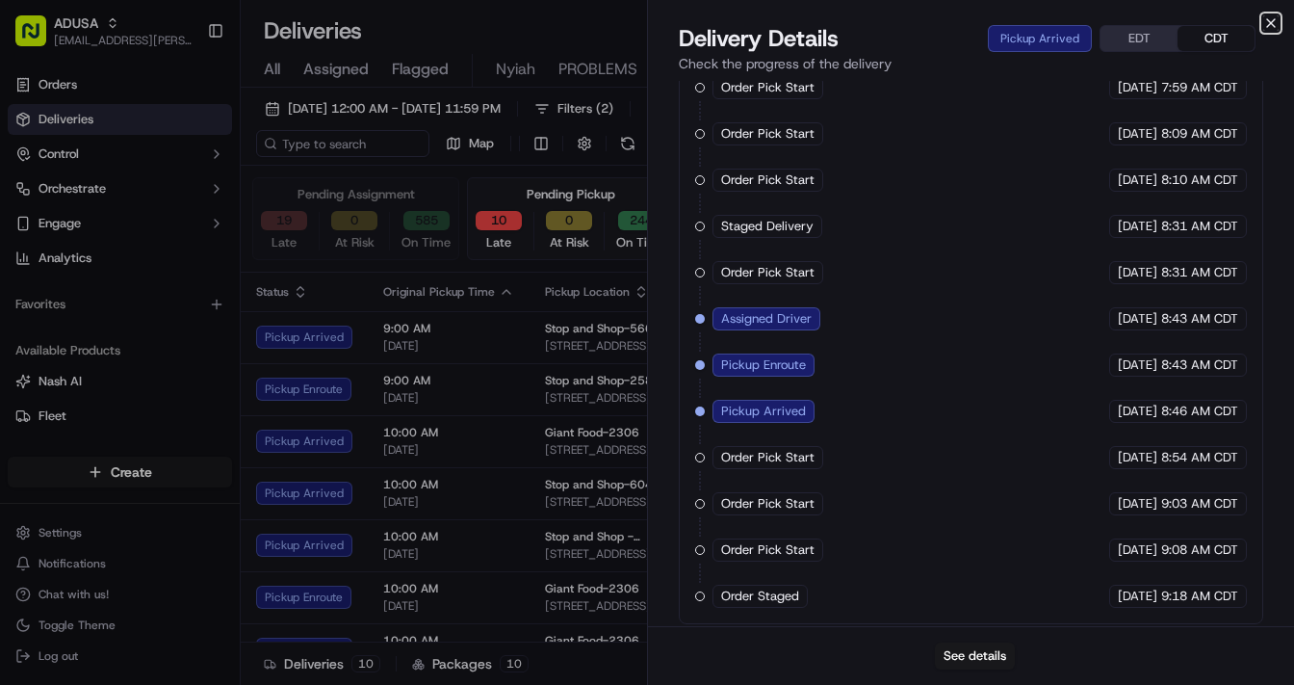
click at [1109, 24] on icon "button" at bounding box center [1271, 23] width 8 height 8
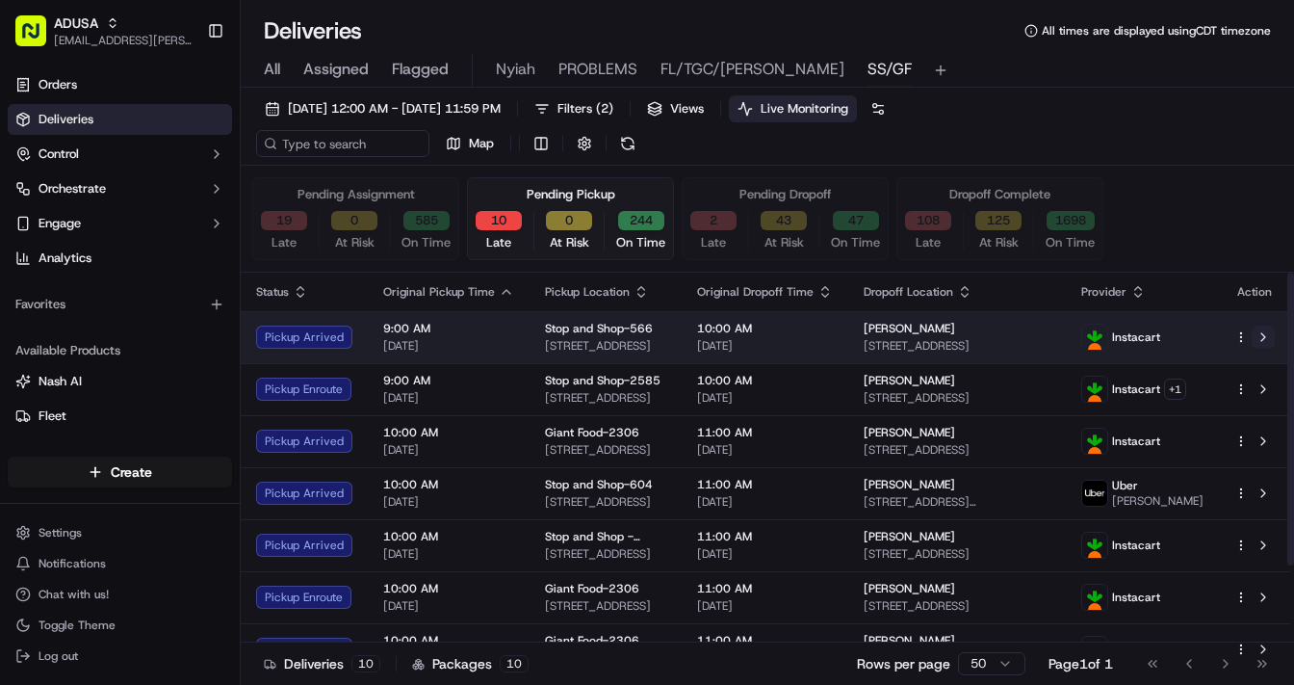
click at [1109, 333] on button at bounding box center [1263, 337] width 23 height 23
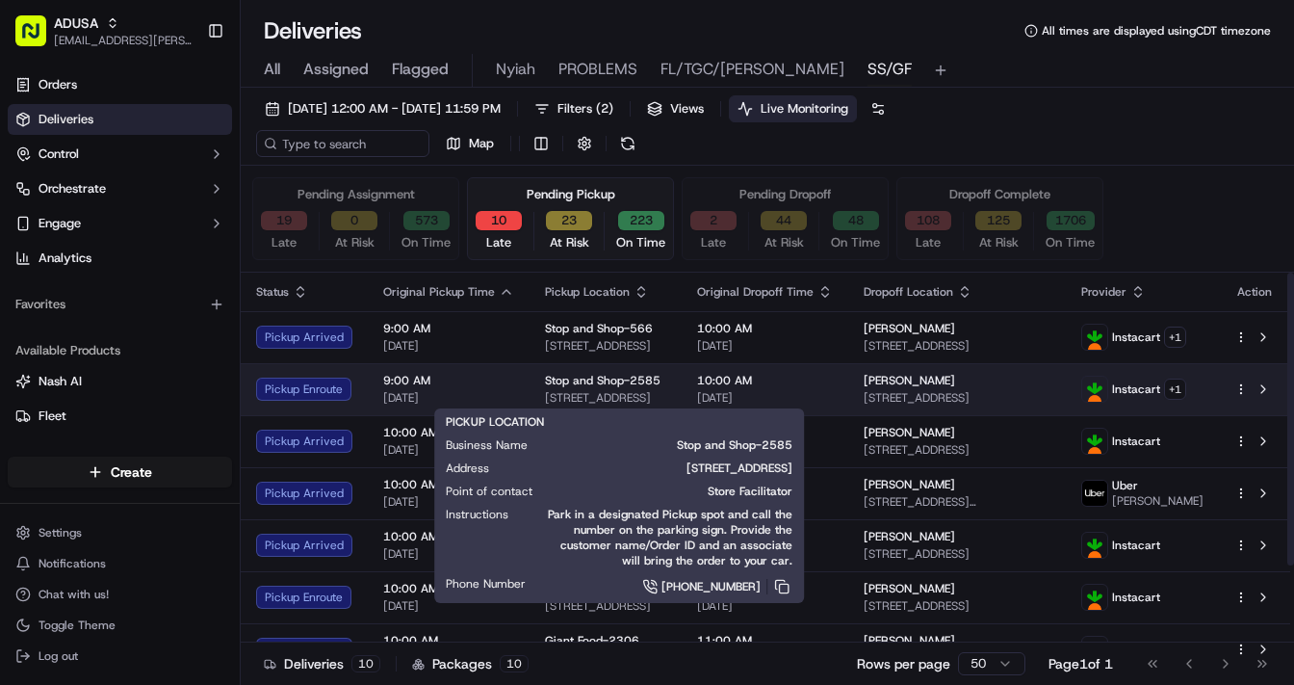
click at [666, 390] on span "[STREET_ADDRESS]" at bounding box center [605, 397] width 121 height 15
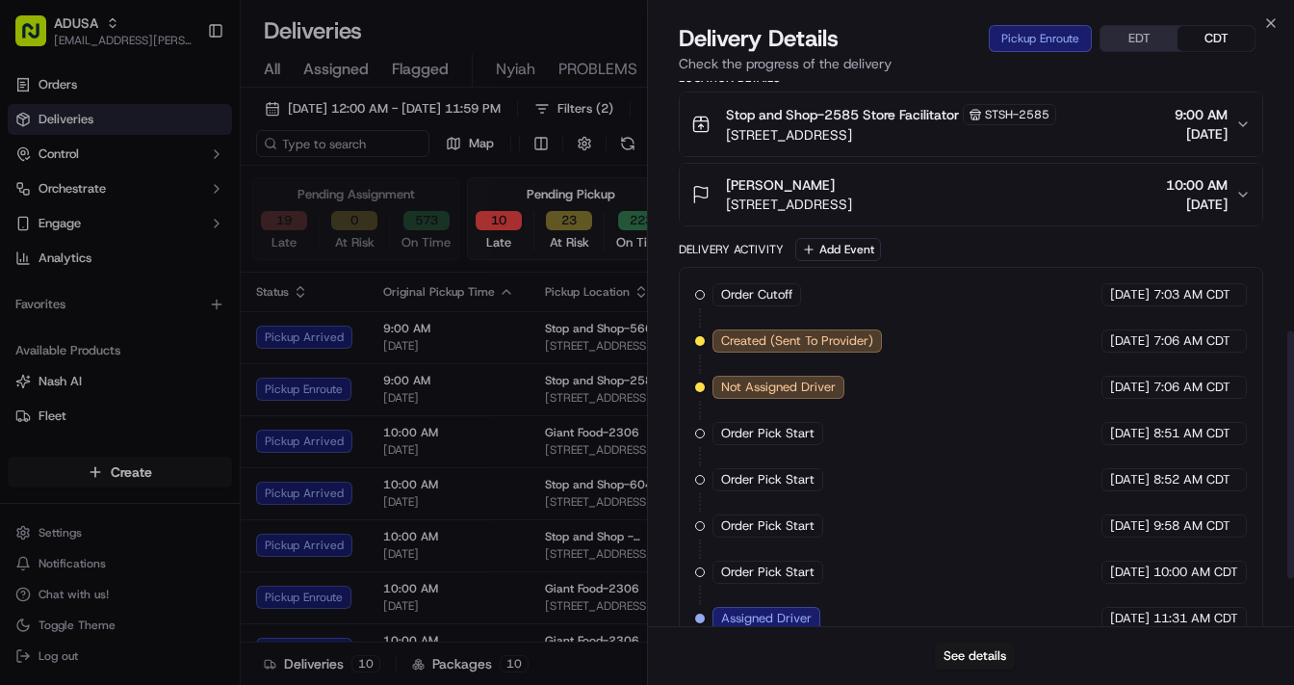
scroll to position [655, 0]
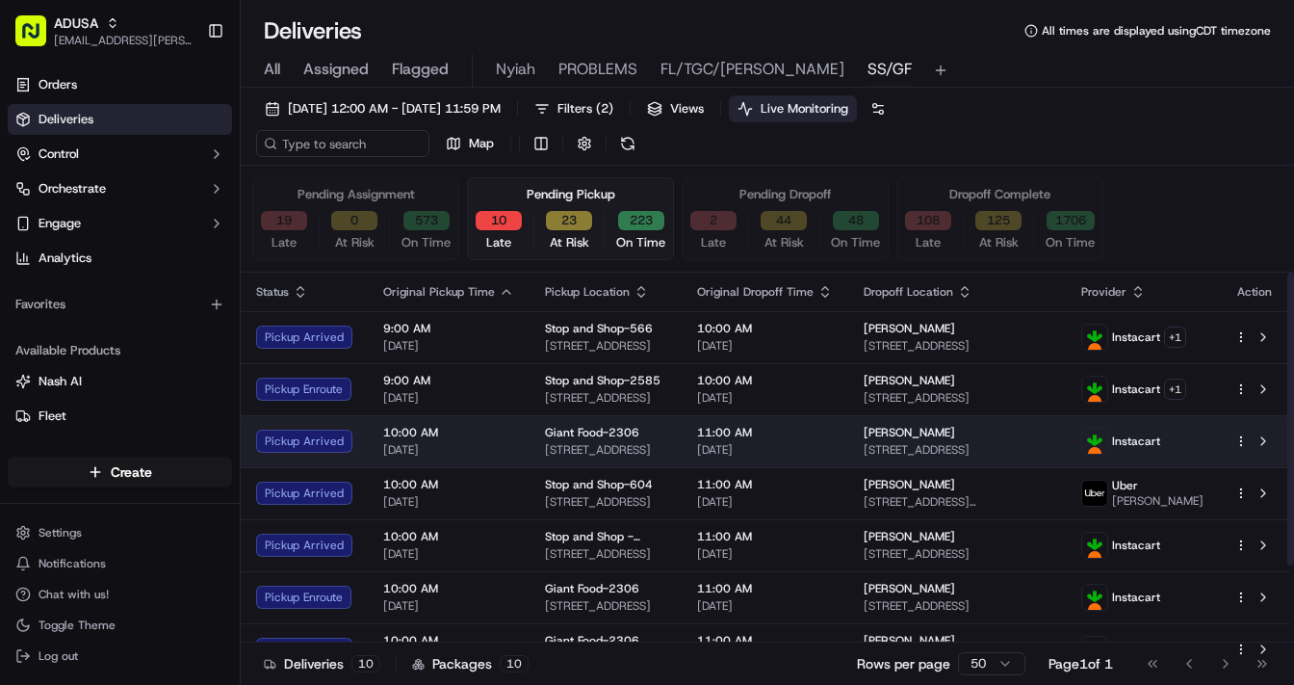
click at [480, 435] on span "10:00 AM" at bounding box center [448, 432] width 131 height 15
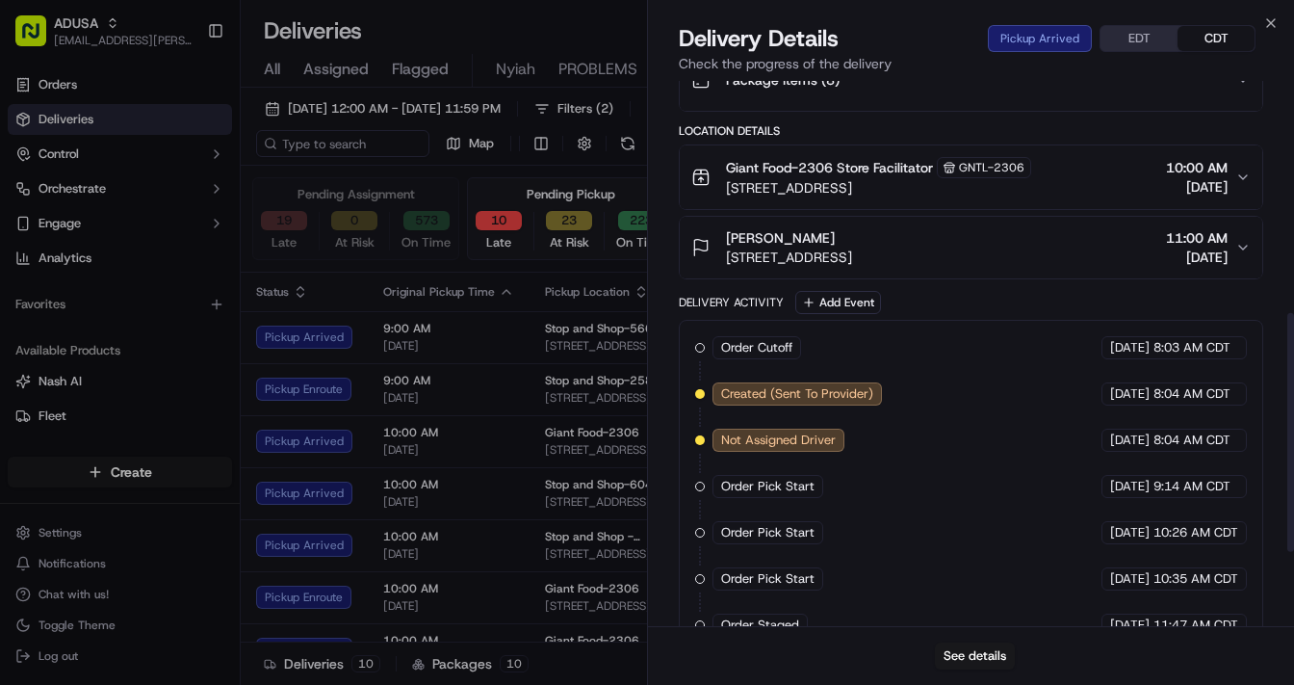
scroll to position [700, 0]
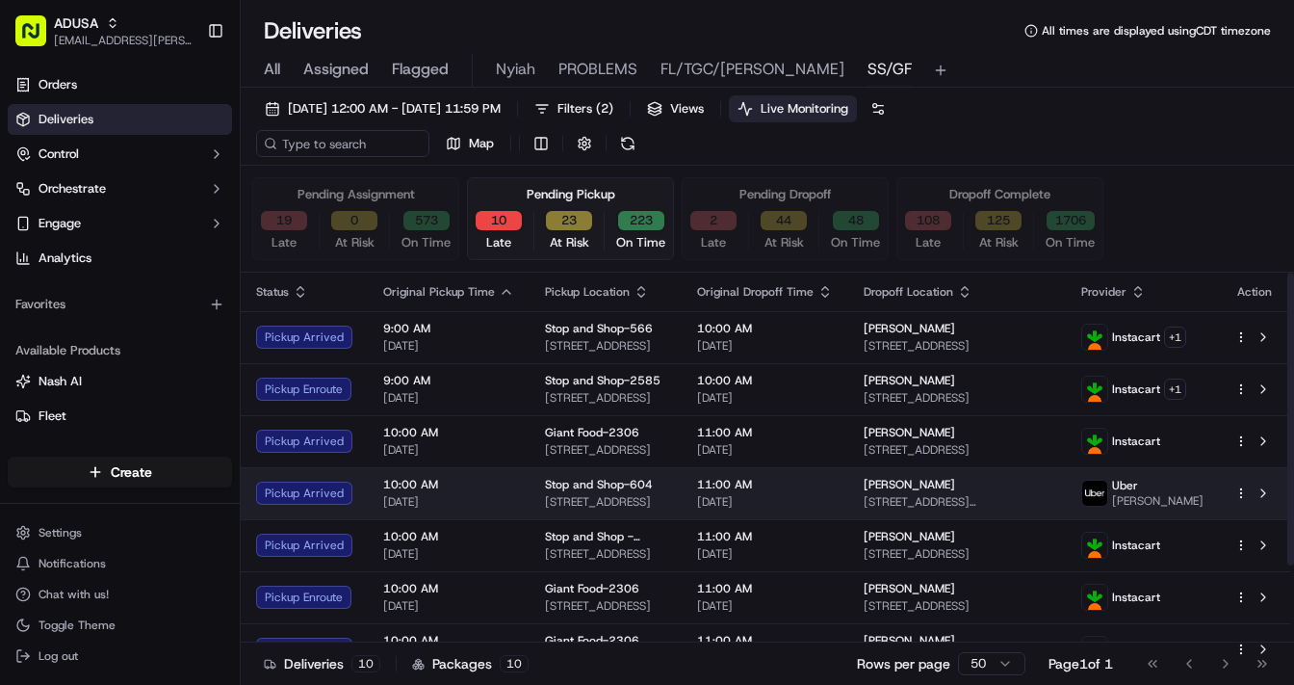
click at [500, 490] on span "10:00 AM" at bounding box center [448, 484] width 131 height 15
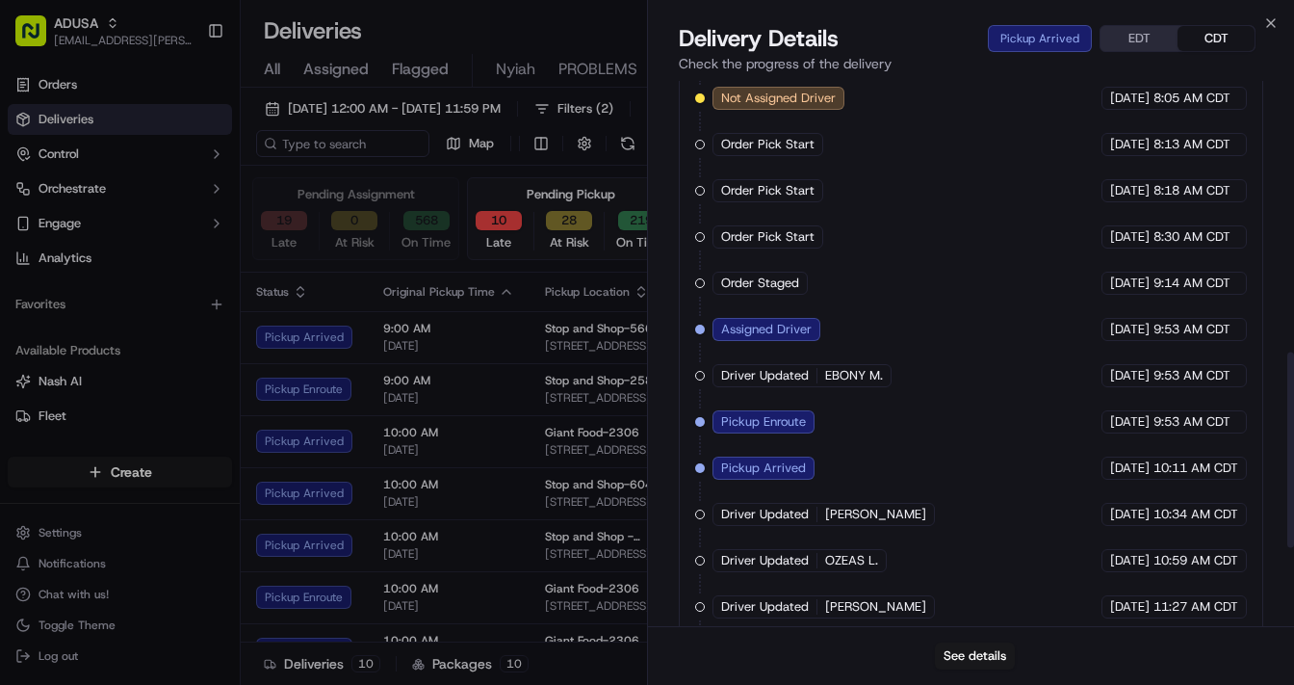
scroll to position [744, 0]
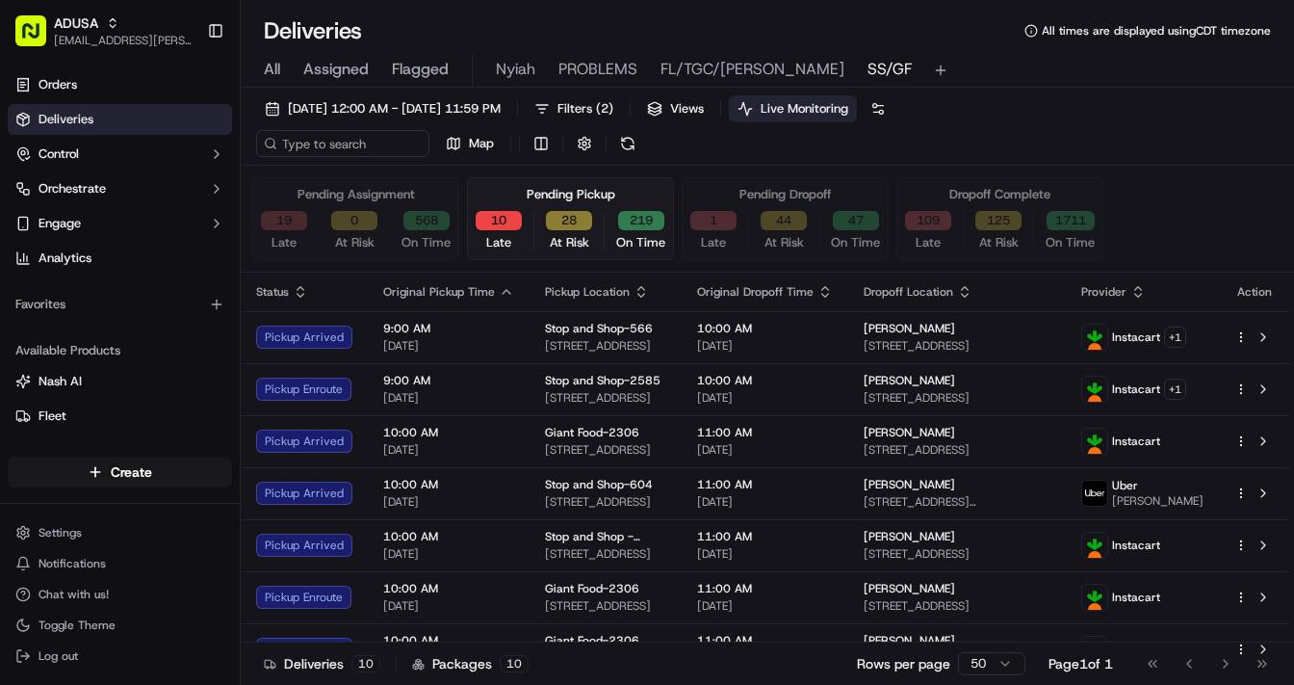
click at [275, 216] on button "19" at bounding box center [284, 220] width 46 height 19
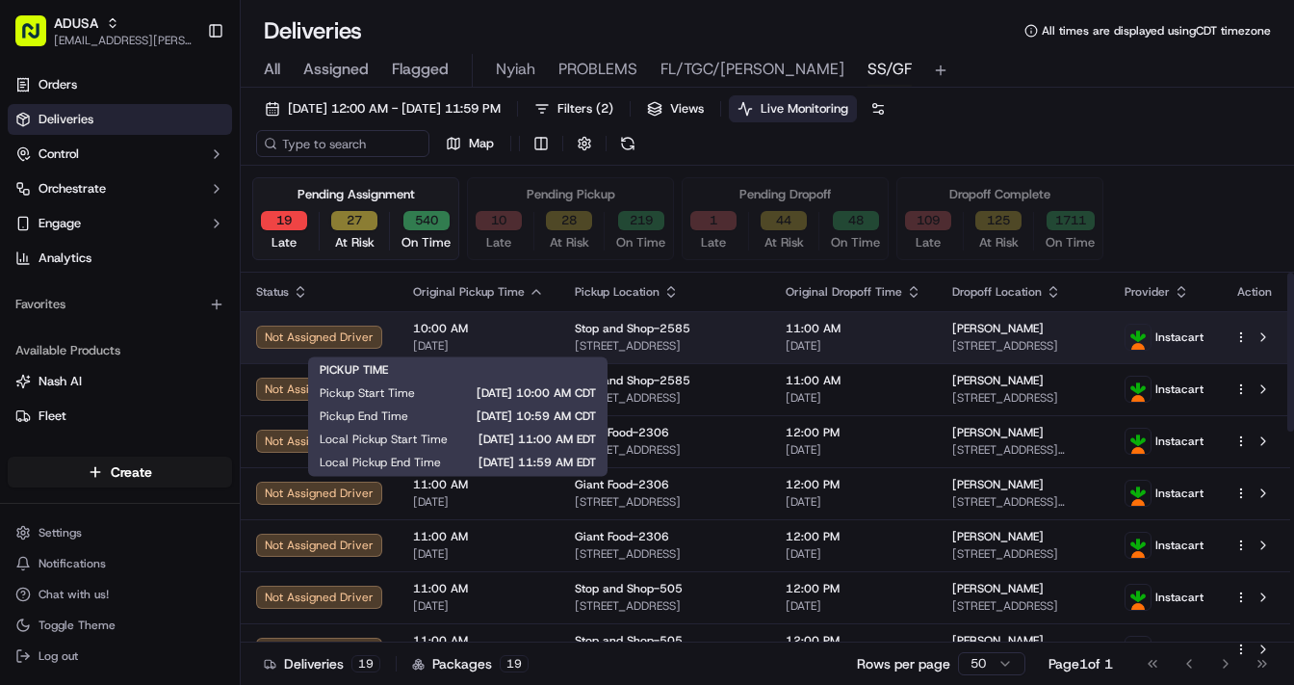
click at [518, 328] on span "10:00 AM" at bounding box center [478, 328] width 131 height 15
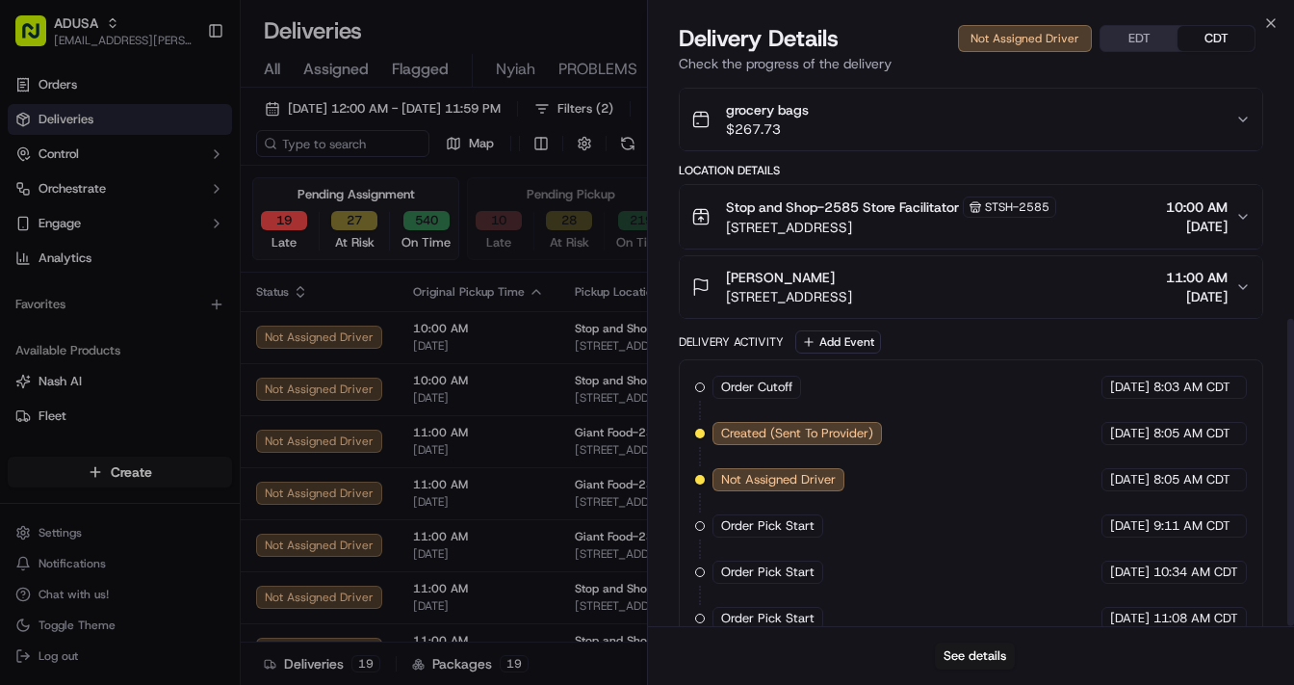
scroll to position [421, 0]
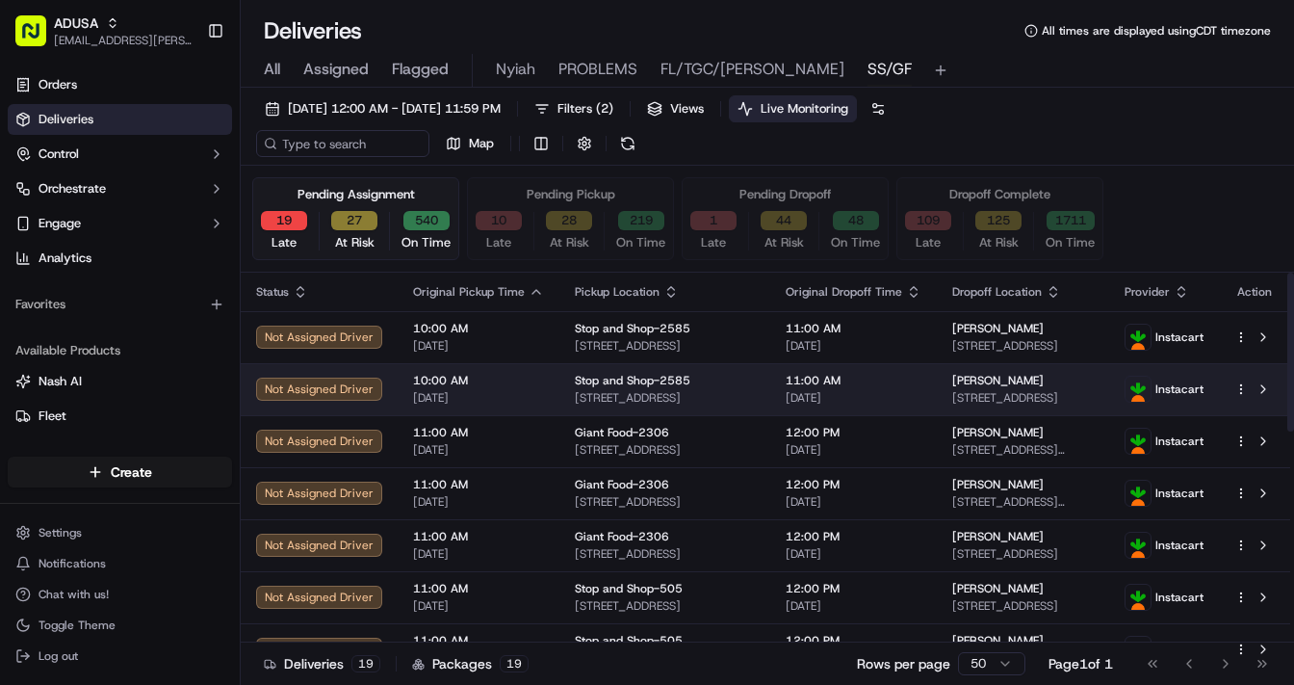
click at [511, 392] on span "[DATE]" at bounding box center [478, 397] width 131 height 15
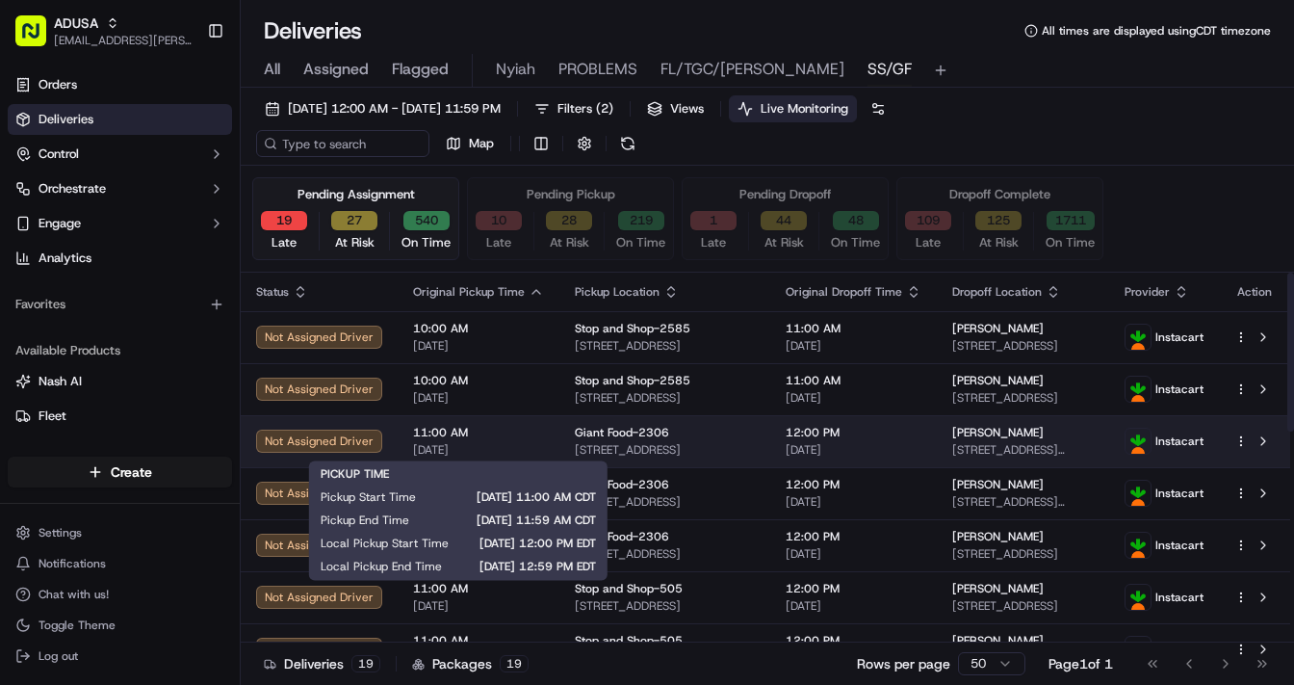
click at [515, 438] on span "11:00 AM" at bounding box center [478, 432] width 131 height 15
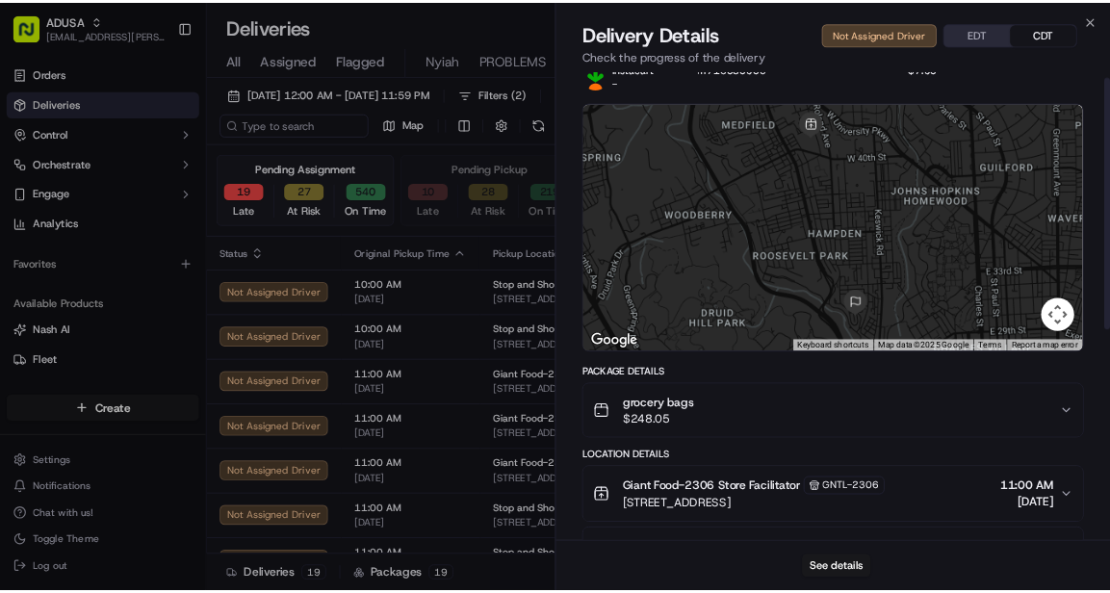
scroll to position [0, 0]
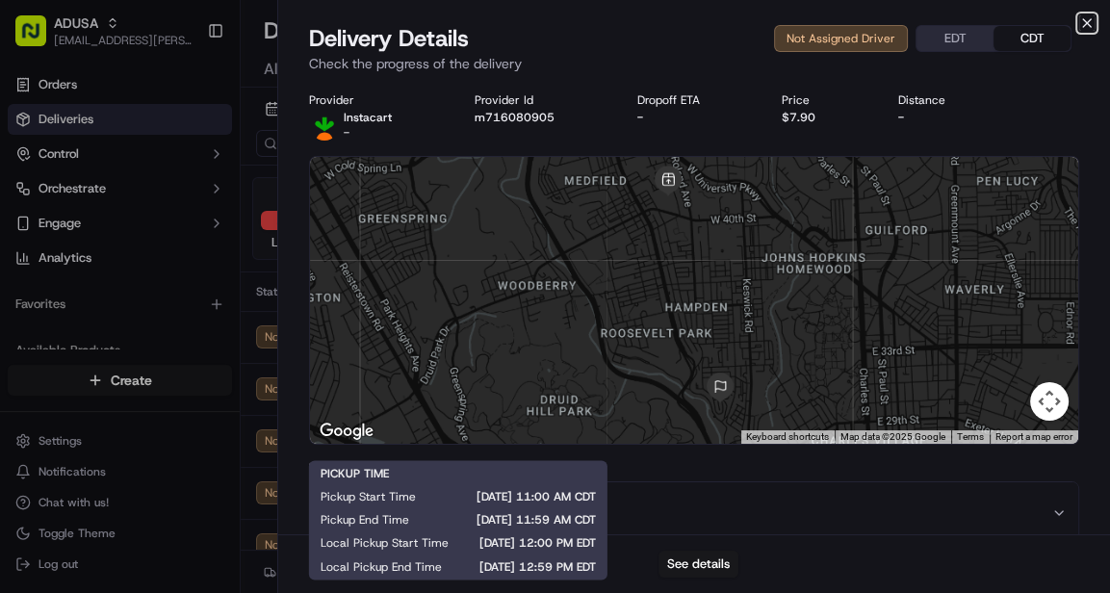
click at [1092, 24] on icon "button" at bounding box center [1087, 22] width 15 height 15
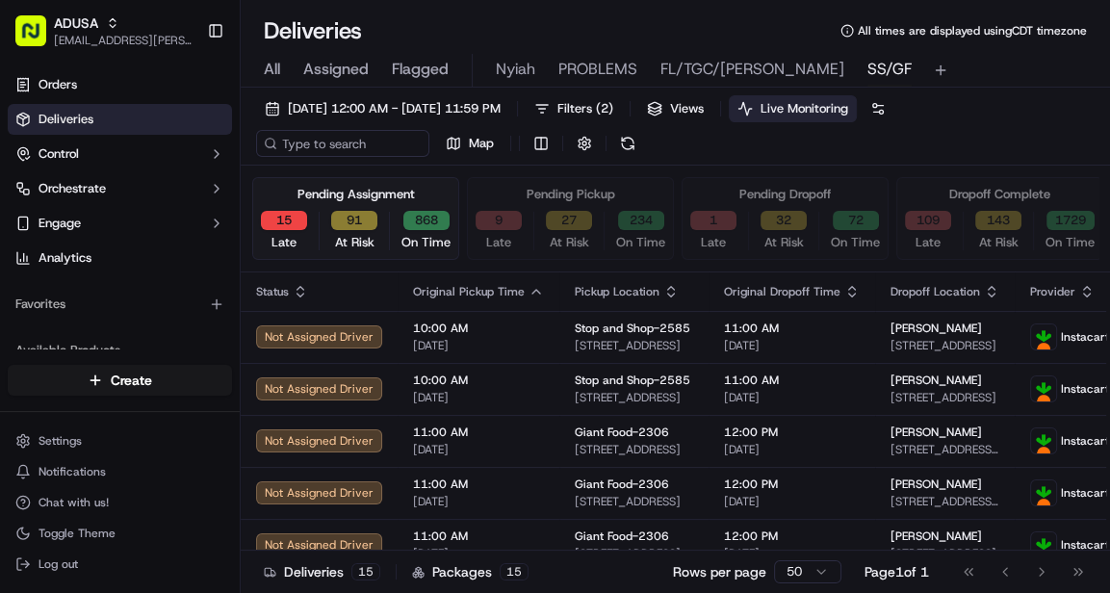
click at [266, 69] on span "All" at bounding box center [272, 69] width 16 height 23
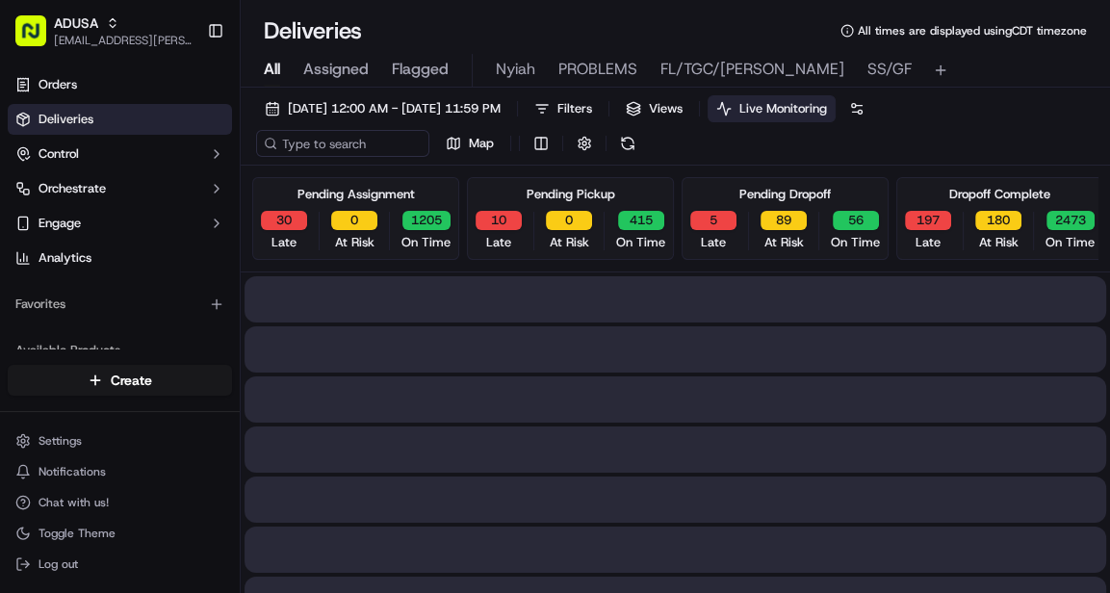
click at [273, 67] on span "All" at bounding box center [272, 69] width 16 height 23
click at [343, 136] on input at bounding box center [371, 143] width 231 height 27
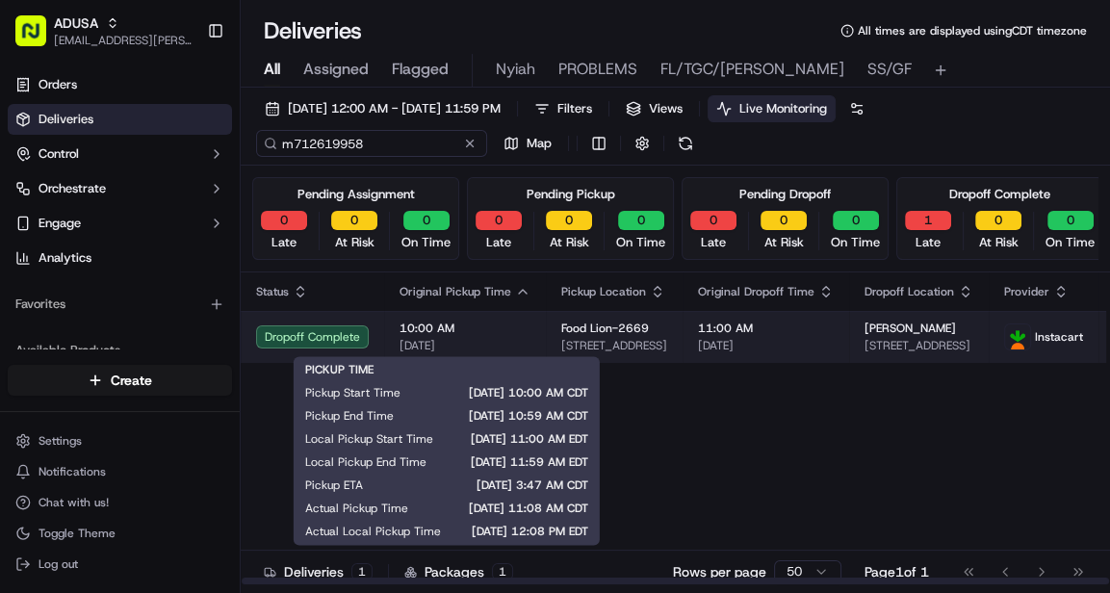
type input "m712619958"
click at [509, 327] on span "10:00 AM" at bounding box center [465, 328] width 131 height 15
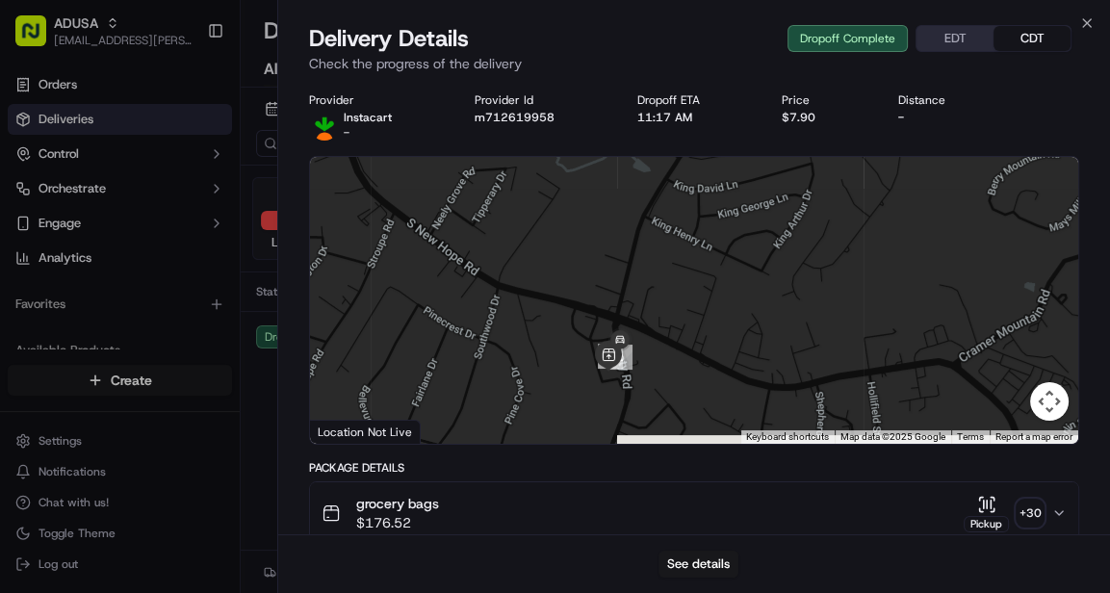
drag, startPoint x: 650, startPoint y: 408, endPoint x: 650, endPoint y: 351, distance: 57.8
click at [650, 351] on div at bounding box center [694, 300] width 769 height 287
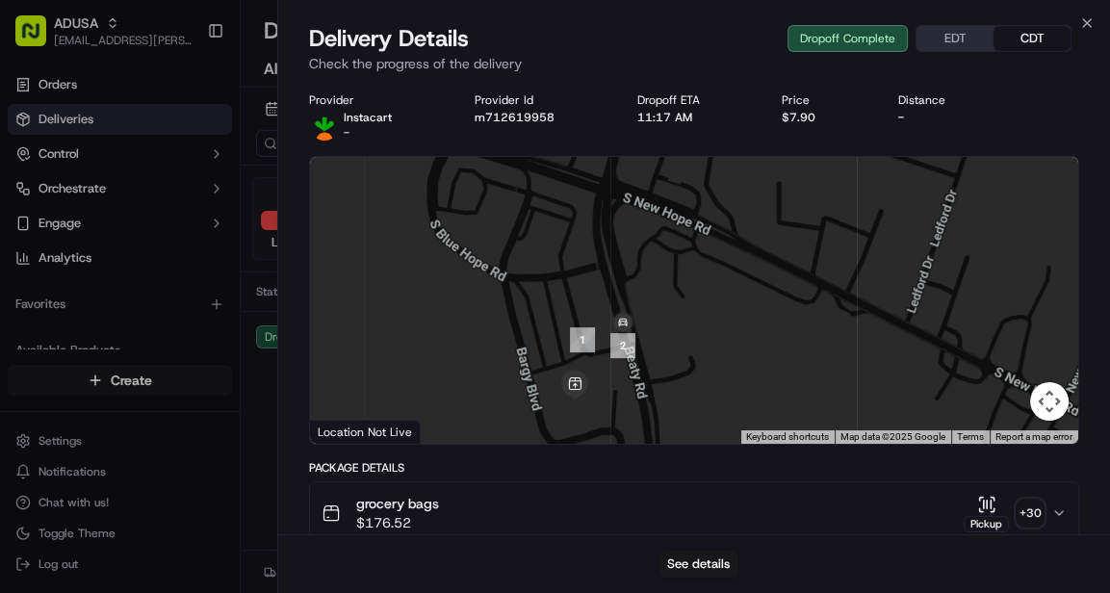
click at [1052, 510] on icon "button" at bounding box center [1059, 513] width 15 height 15
click at [1031, 512] on div "+ 30" at bounding box center [1030, 513] width 27 height 27
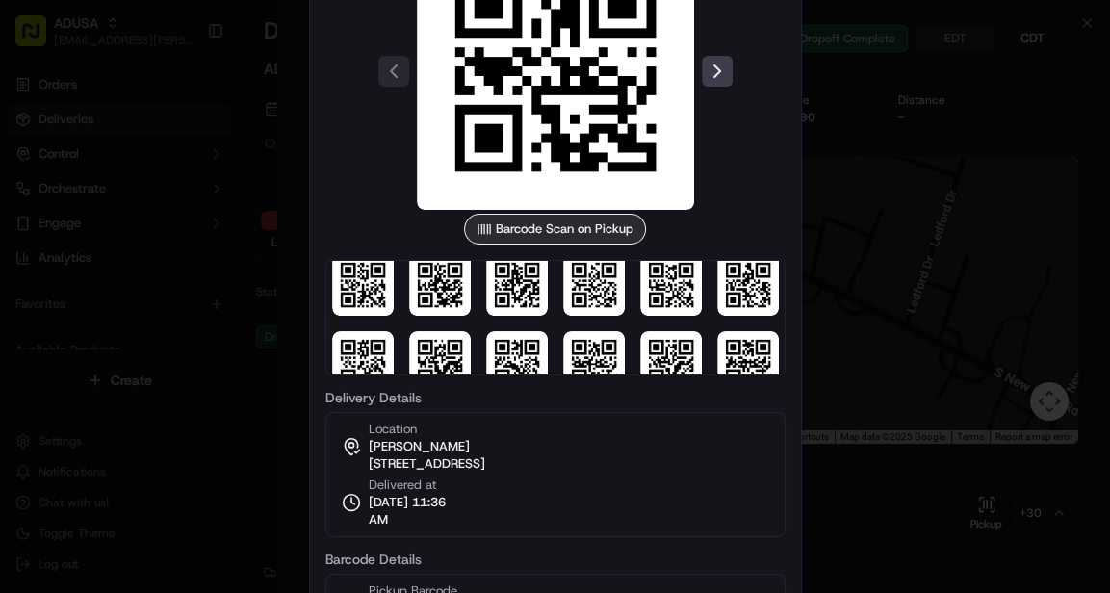
scroll to position [363, 0]
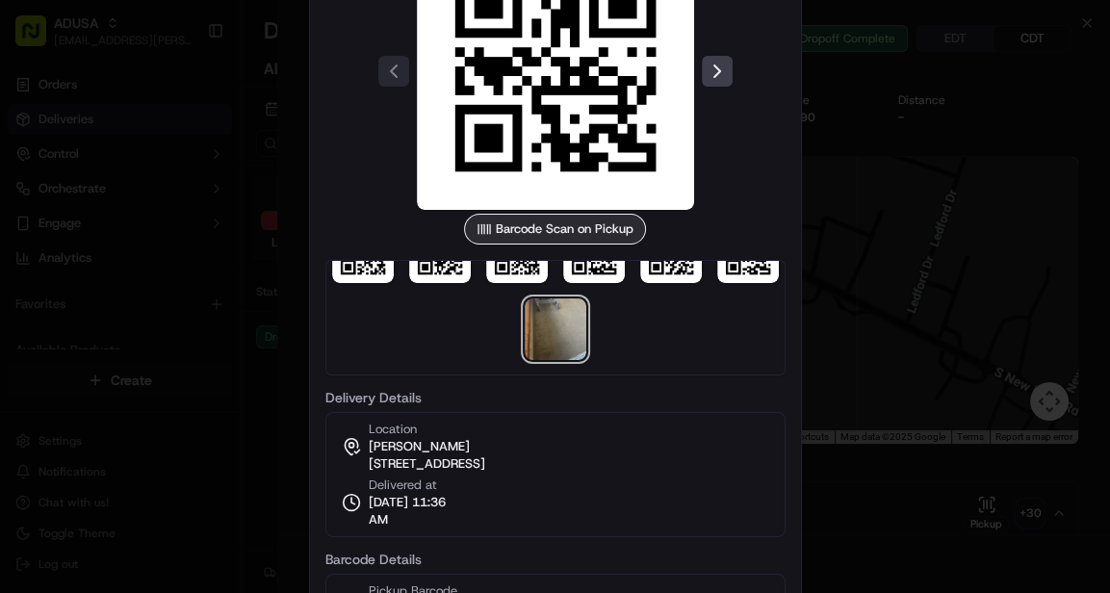
click at [548, 333] on img at bounding box center [556, 330] width 62 height 62
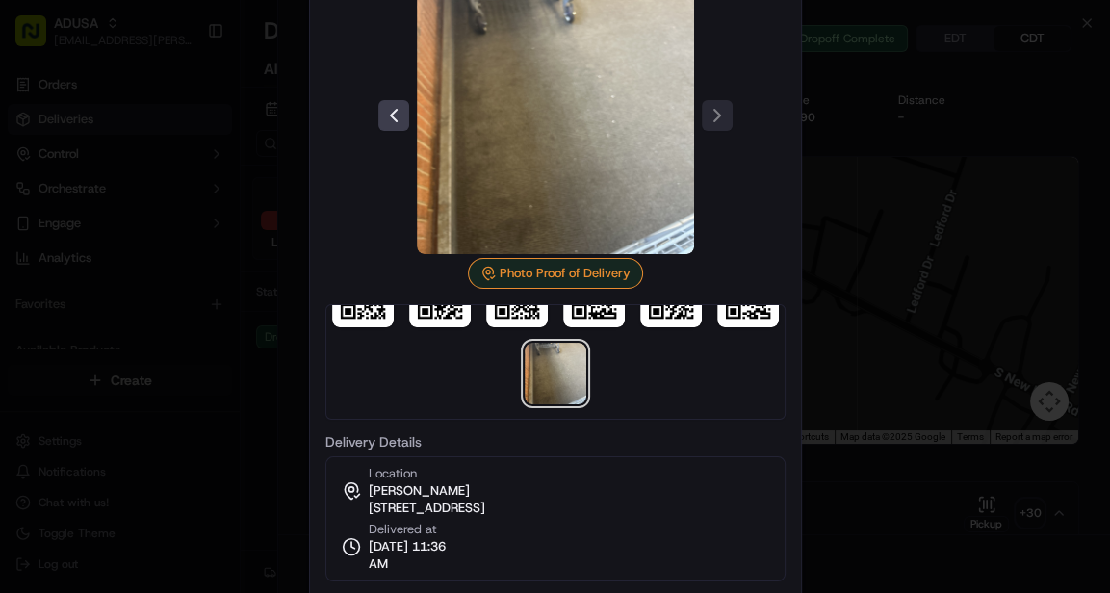
click at [921, 281] on div at bounding box center [555, 296] width 1110 height 593
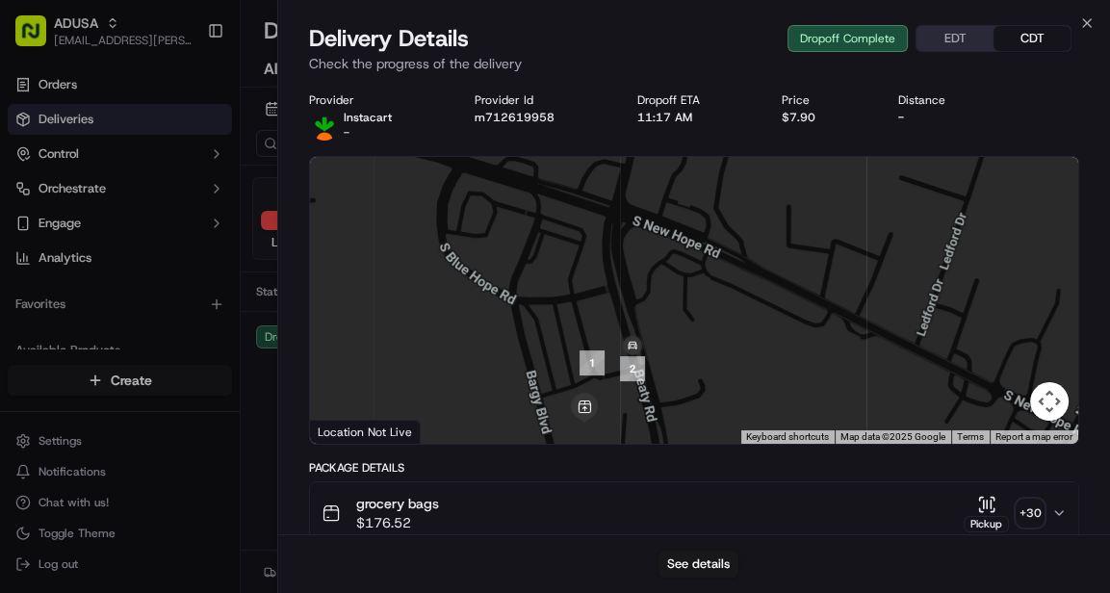
drag, startPoint x: 723, startPoint y: 306, endPoint x: 733, endPoint y: 335, distance: 30.5
click at [733, 335] on div at bounding box center [694, 300] width 769 height 287
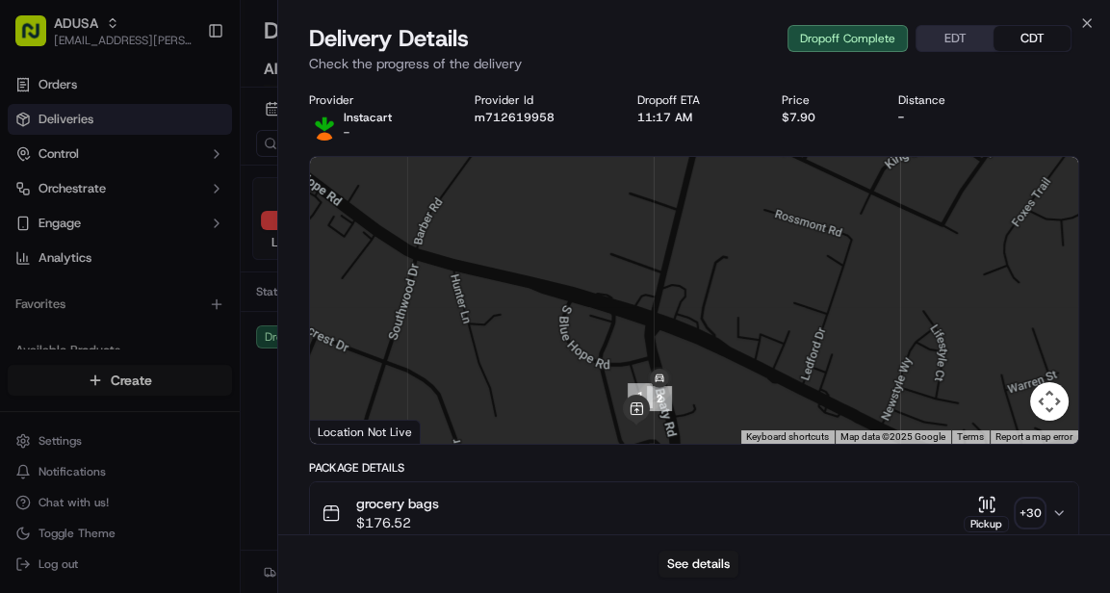
drag, startPoint x: 863, startPoint y: 271, endPoint x: 747, endPoint y: 366, distance: 149.8
click at [747, 366] on div at bounding box center [694, 300] width 769 height 287
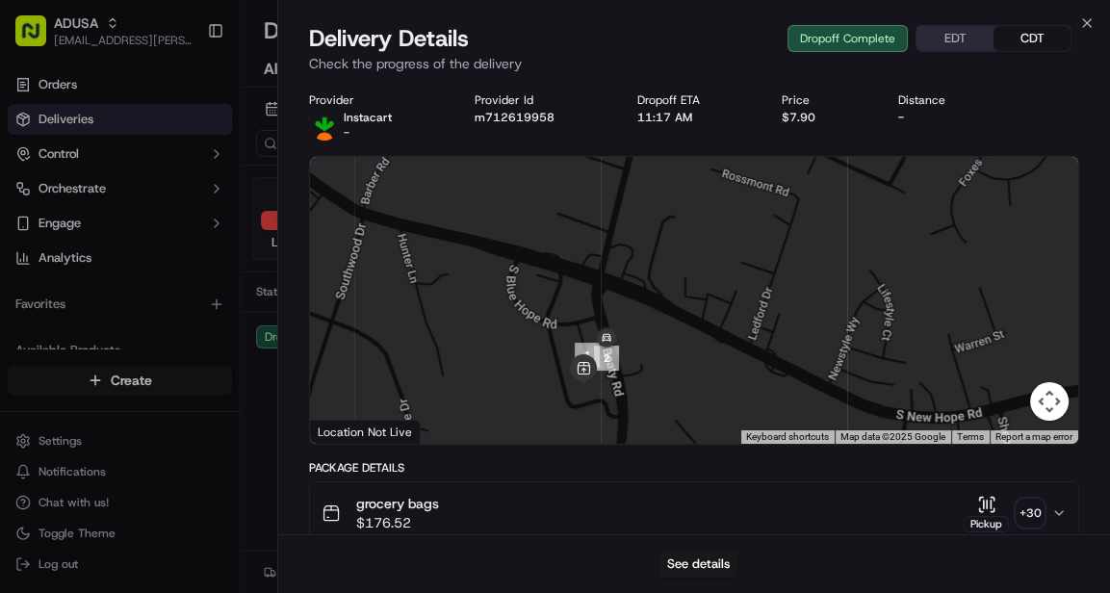
drag, startPoint x: 830, startPoint y: 277, endPoint x: 832, endPoint y: 198, distance: 79.0
click at [832, 198] on div at bounding box center [694, 300] width 769 height 287
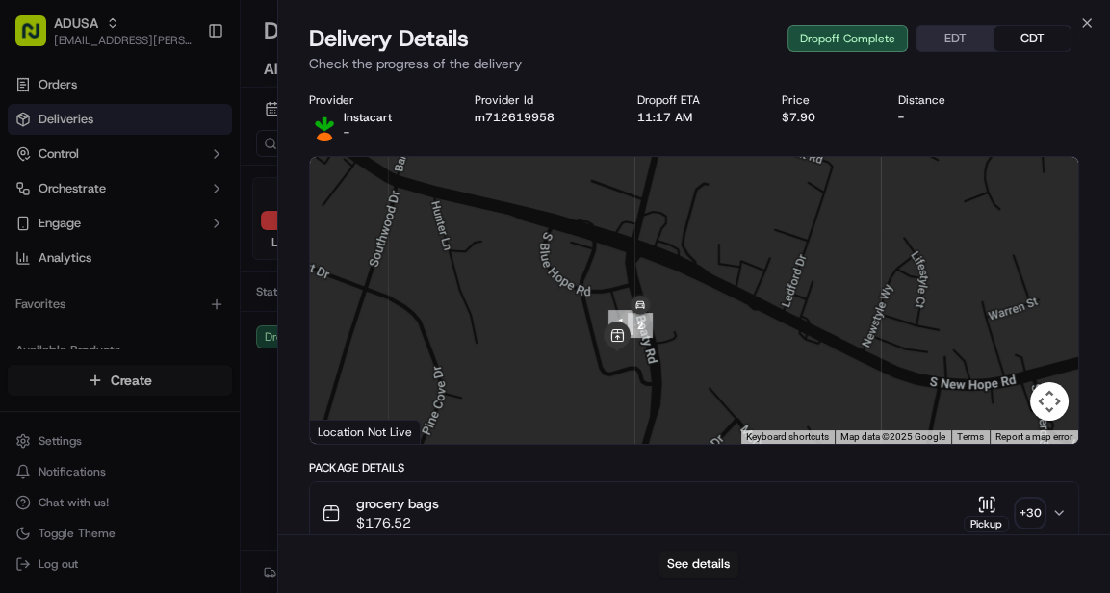
drag, startPoint x: 690, startPoint y: 337, endPoint x: 717, endPoint y: 308, distance: 39.5
click at [726, 302] on div at bounding box center [694, 300] width 769 height 287
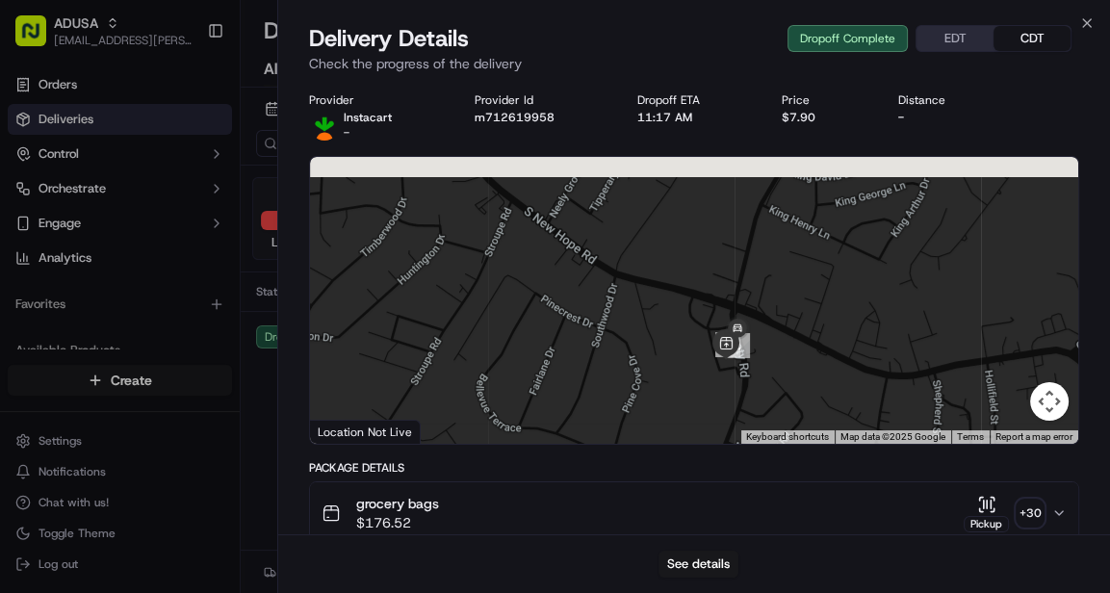
drag, startPoint x: 839, startPoint y: 269, endPoint x: 768, endPoint y: 355, distance: 112.2
click at [768, 355] on div at bounding box center [694, 300] width 769 height 287
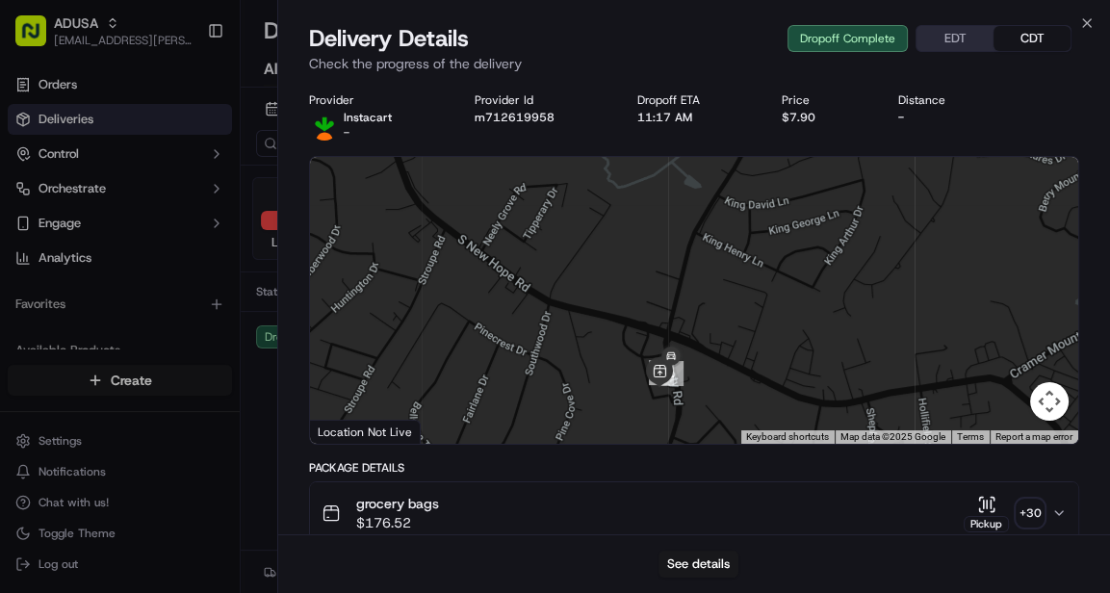
drag, startPoint x: 874, startPoint y: 278, endPoint x: 836, endPoint y: 371, distance: 100.2
click at [836, 371] on div at bounding box center [694, 300] width 769 height 287
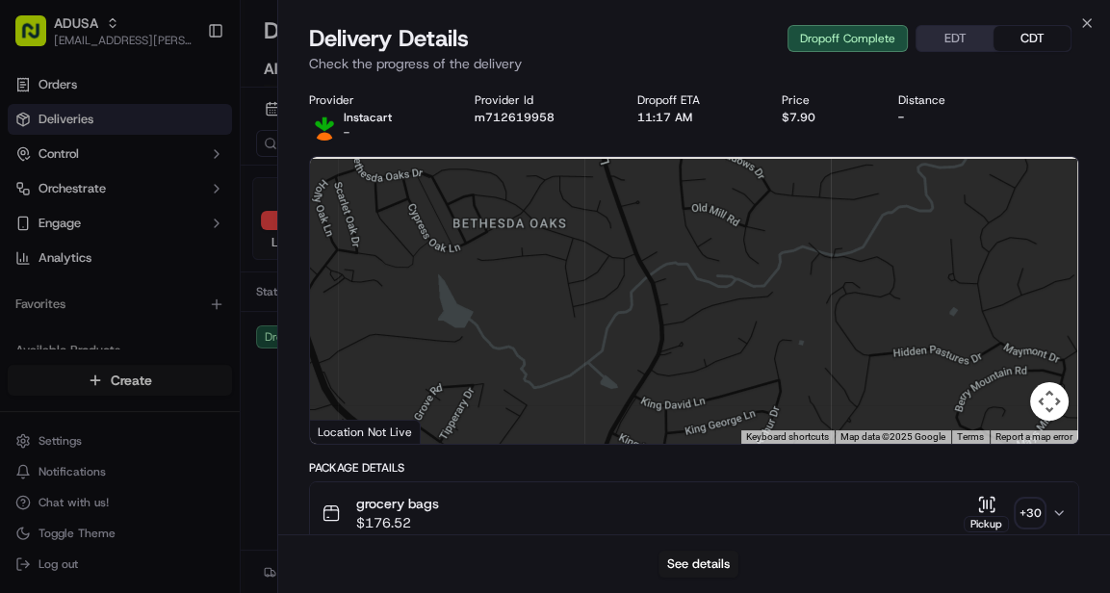
drag, startPoint x: 899, startPoint y: 258, endPoint x: 874, endPoint y: 331, distance: 77.4
click at [874, 331] on div at bounding box center [694, 300] width 769 height 287
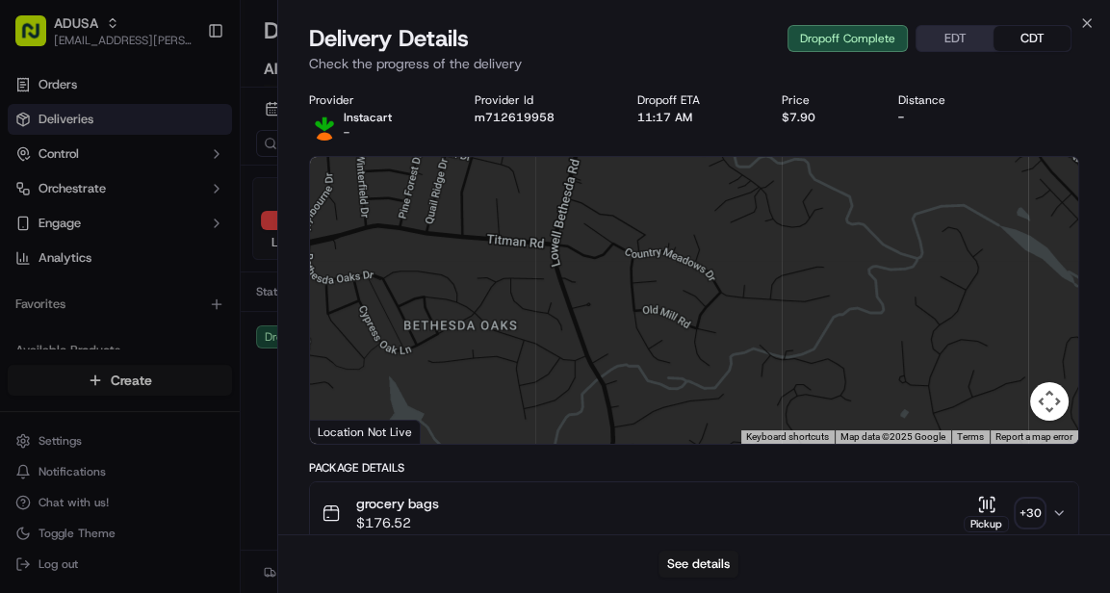
drag, startPoint x: 875, startPoint y: 237, endPoint x: 828, endPoint y: 329, distance: 103.8
click at [828, 329] on div at bounding box center [694, 300] width 769 height 287
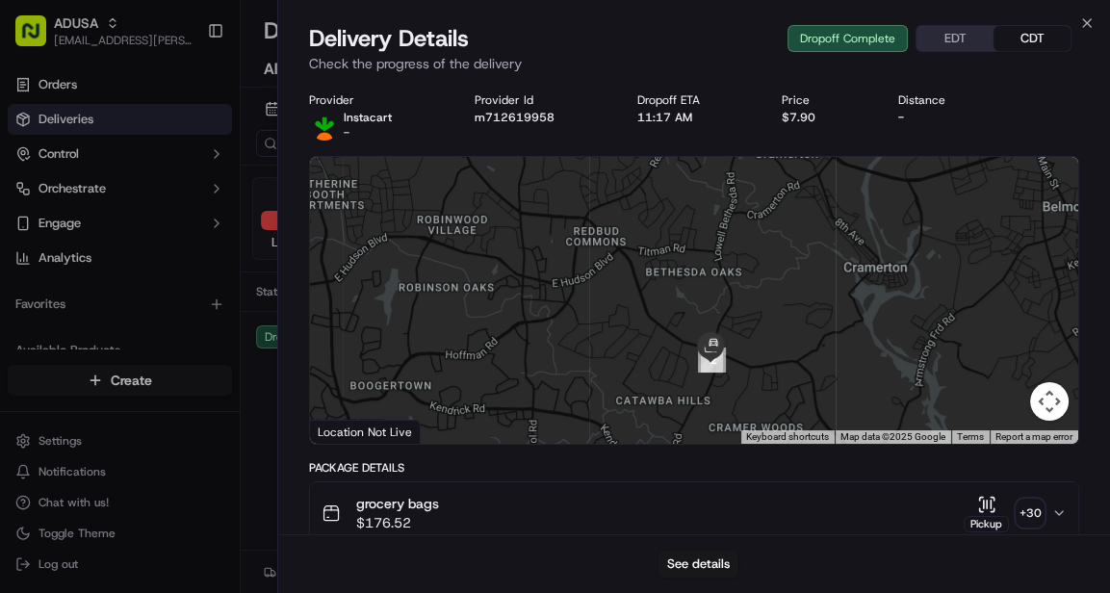
drag, startPoint x: 832, startPoint y: 383, endPoint x: 789, endPoint y: 338, distance: 62.7
click at [789, 338] on div at bounding box center [694, 300] width 769 height 287
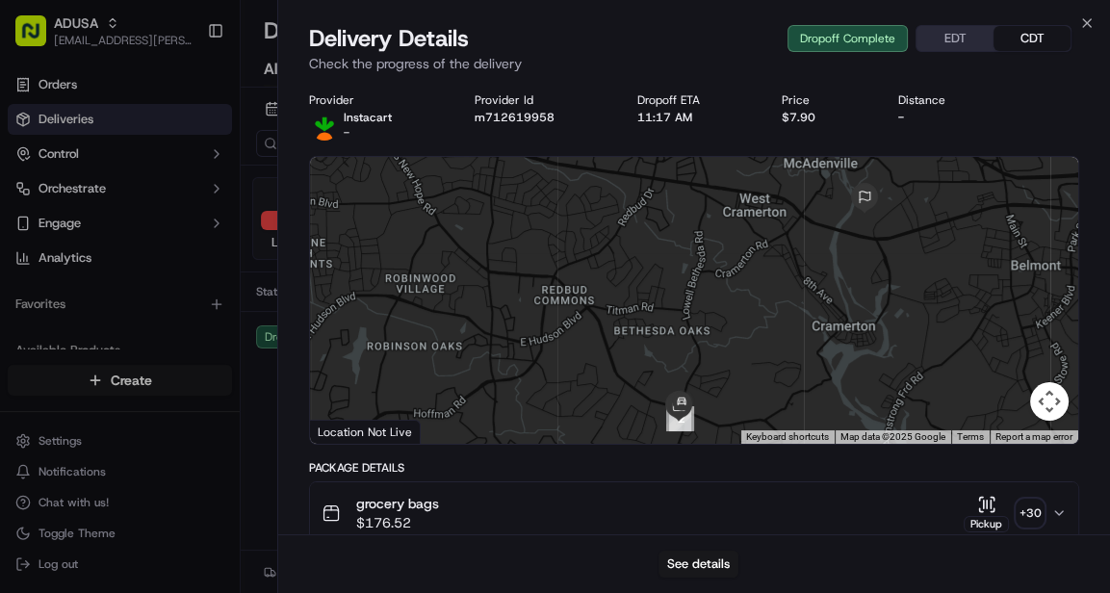
drag, startPoint x: 896, startPoint y: 269, endPoint x: 862, endPoint y: 332, distance: 71.9
click at [862, 332] on div at bounding box center [694, 300] width 769 height 287
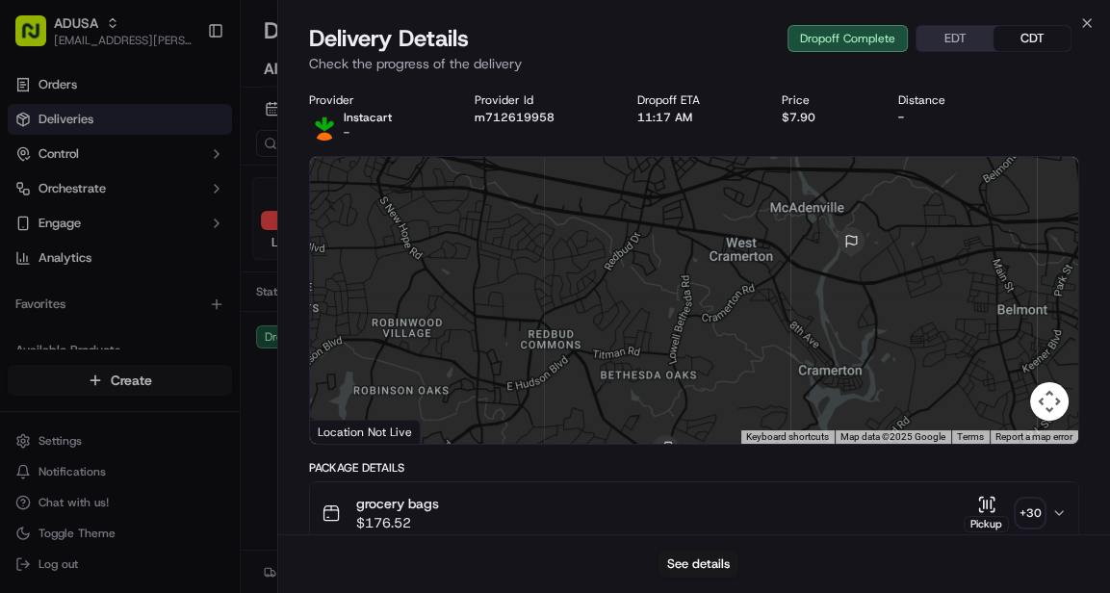
drag, startPoint x: 863, startPoint y: 233, endPoint x: 849, endPoint y: 277, distance: 46.3
click at [849, 277] on div at bounding box center [694, 300] width 769 height 287
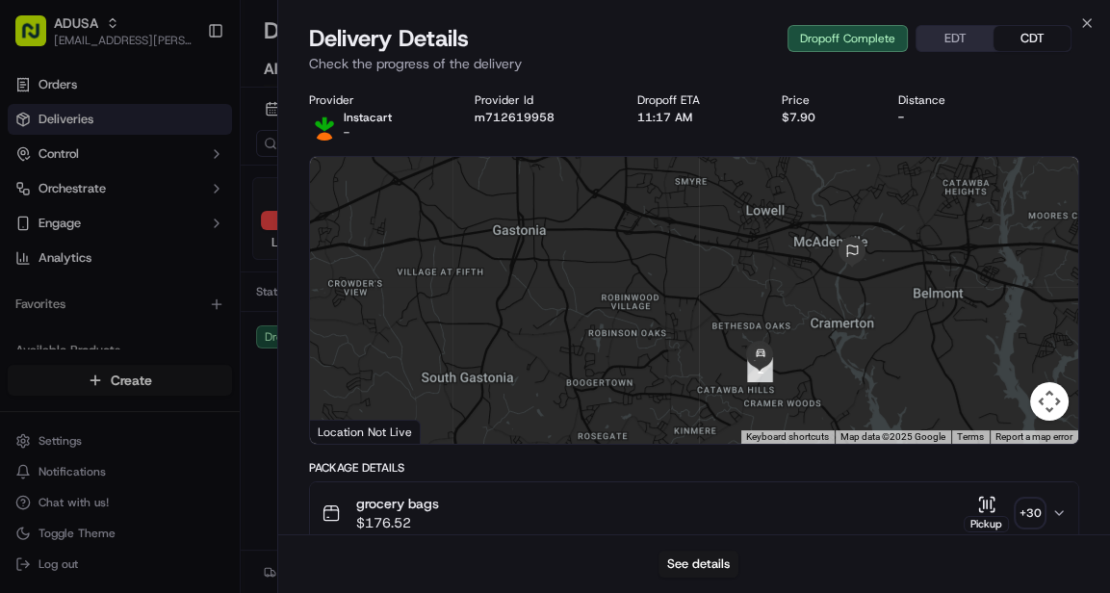
drag, startPoint x: 854, startPoint y: 332, endPoint x: 854, endPoint y: 316, distance: 16.4
click at [854, 316] on div at bounding box center [694, 300] width 769 height 287
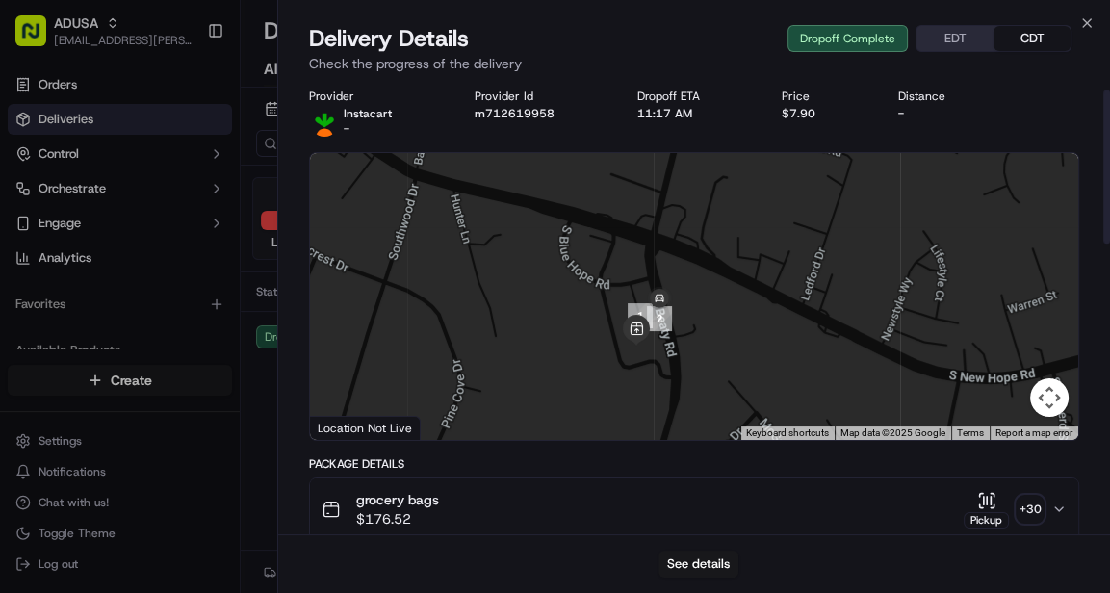
scroll to position [0, 0]
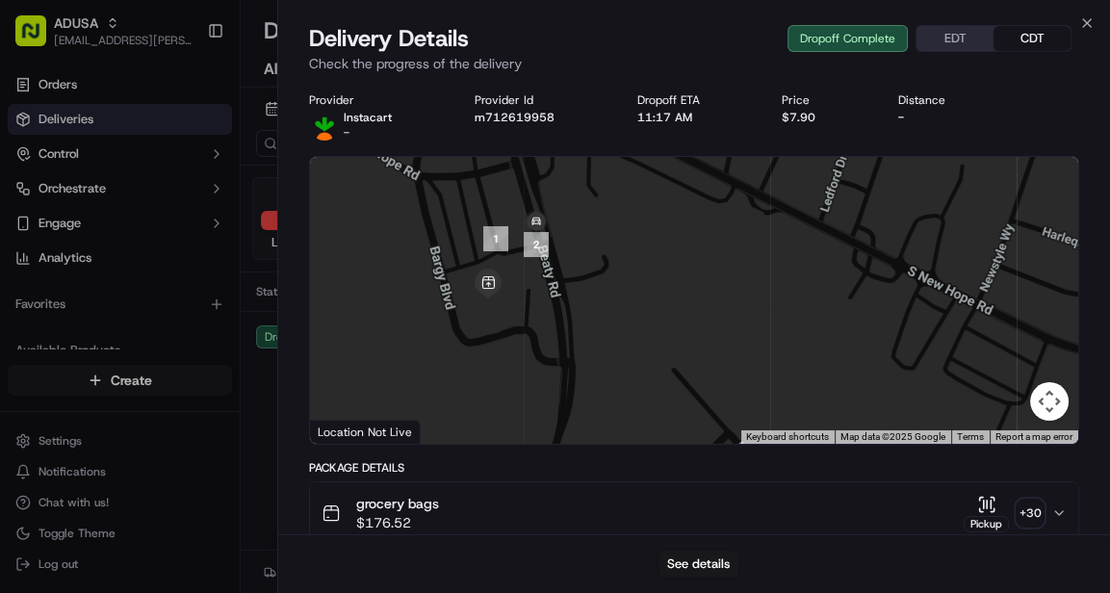
drag, startPoint x: 619, startPoint y: 249, endPoint x: 672, endPoint y: 297, distance: 70.9
click at [672, 297] on div at bounding box center [694, 300] width 769 height 287
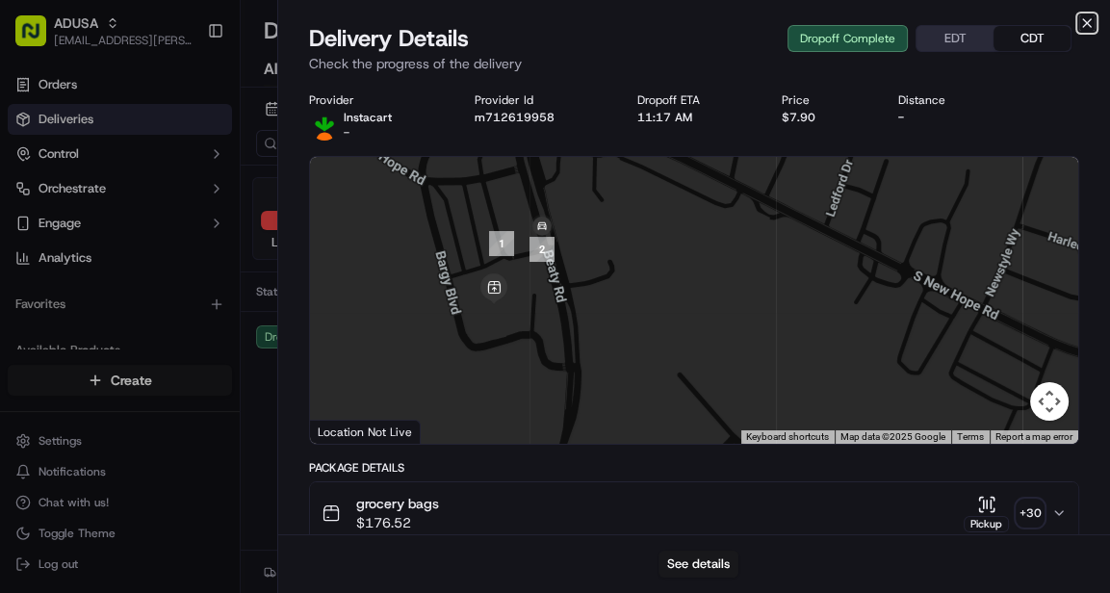
click at [1086, 24] on icon "button" at bounding box center [1087, 23] width 8 height 8
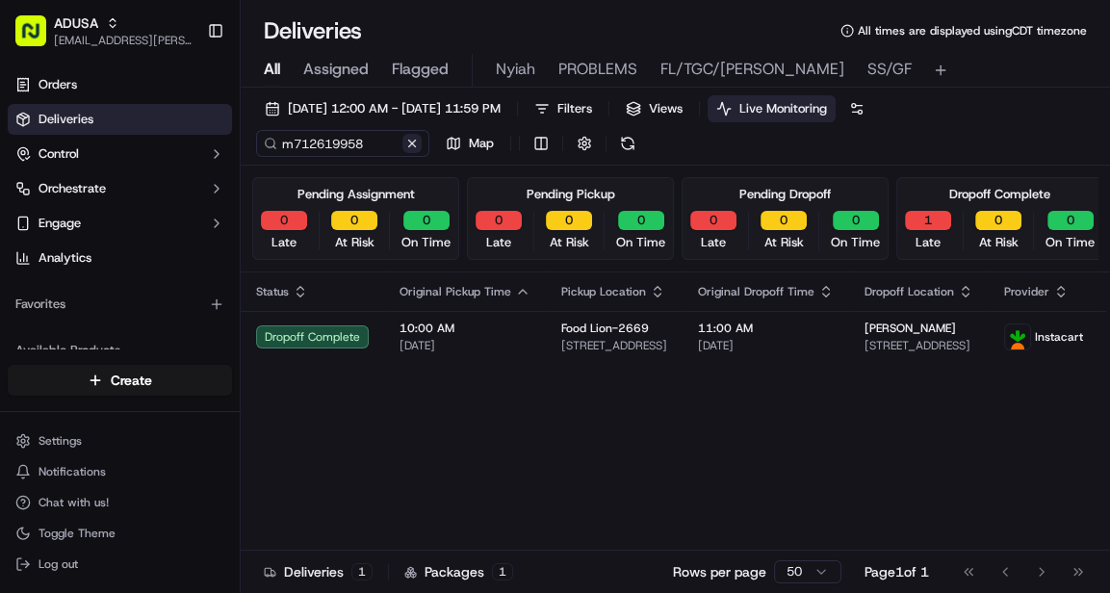
click at [414, 146] on button at bounding box center [412, 143] width 19 height 19
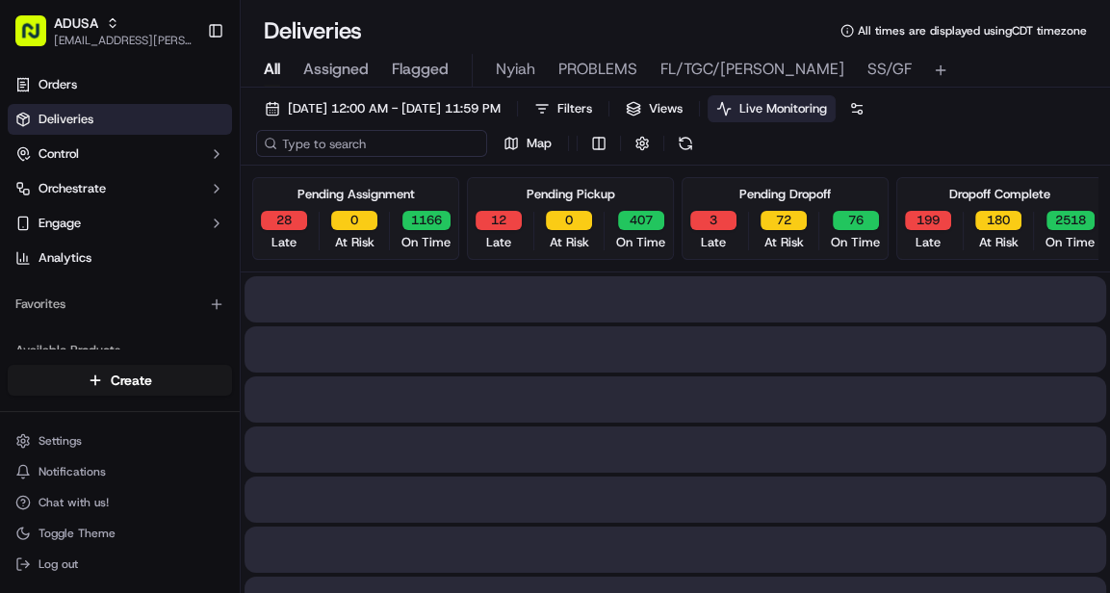
click at [355, 141] on input at bounding box center [371, 143] width 231 height 27
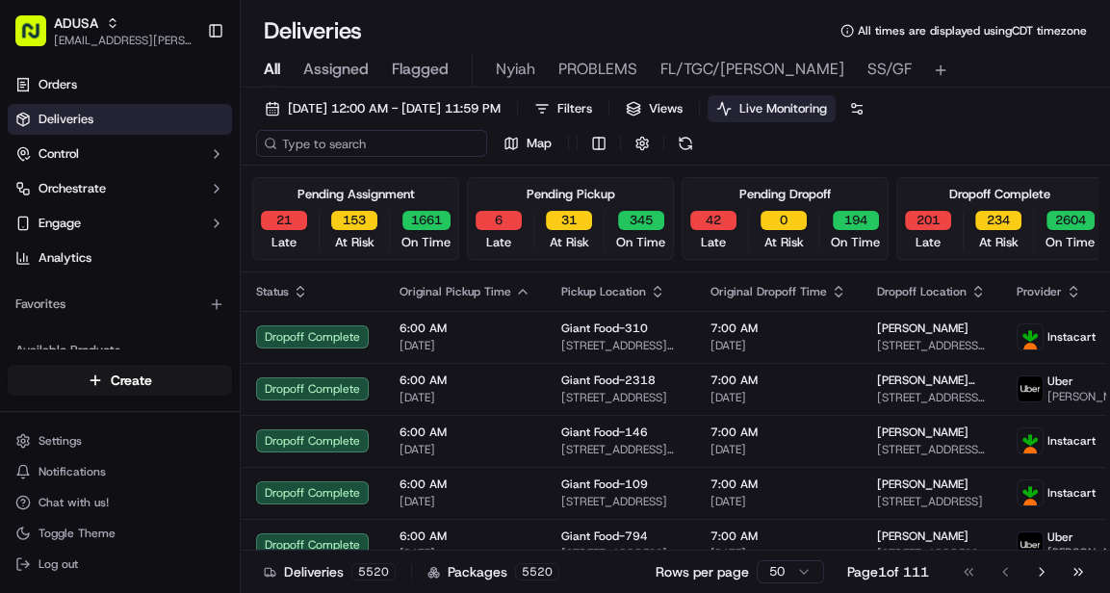
paste input "m715687932"
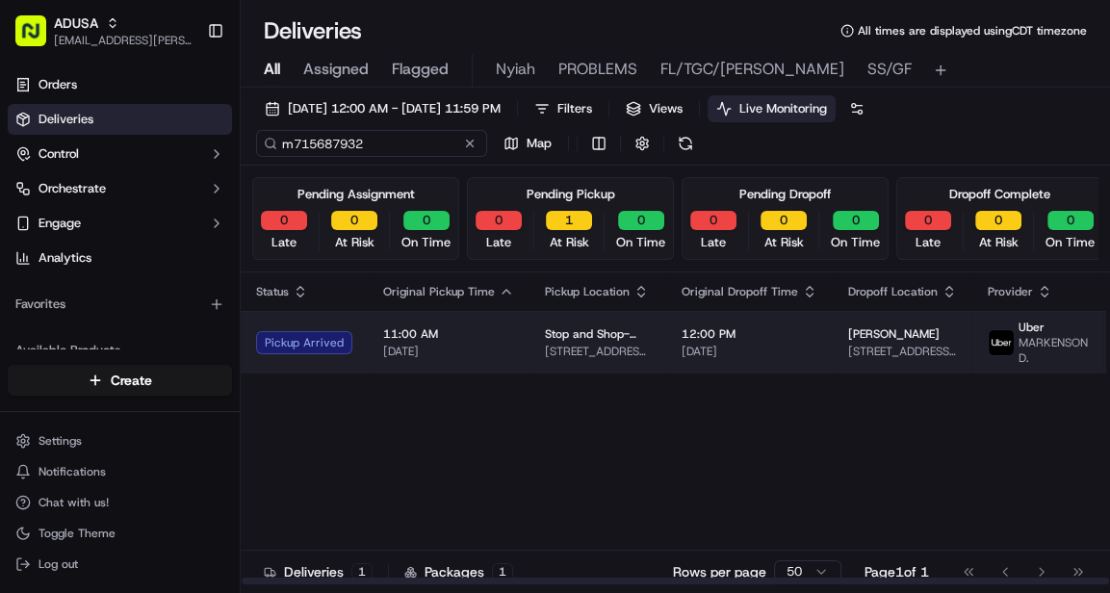
type input "m715687932"
click at [514, 329] on td "11:00 AM [DATE]" at bounding box center [449, 342] width 162 height 63
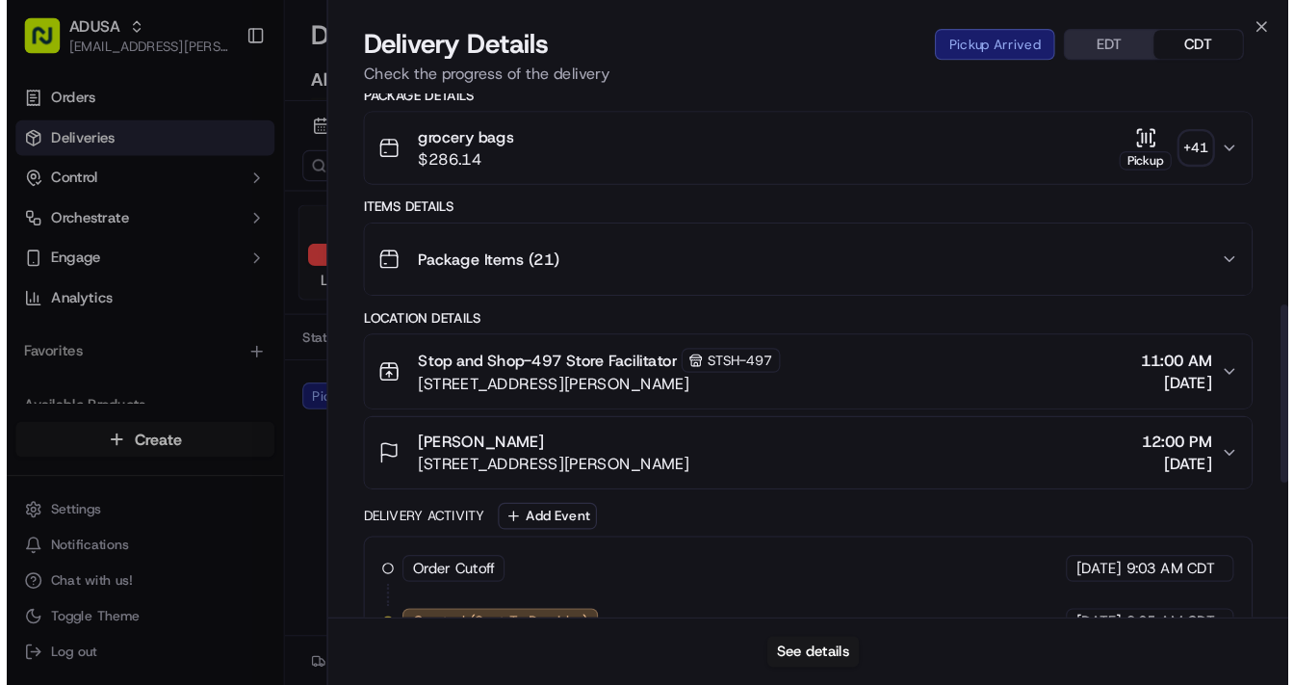
scroll to position [883, 0]
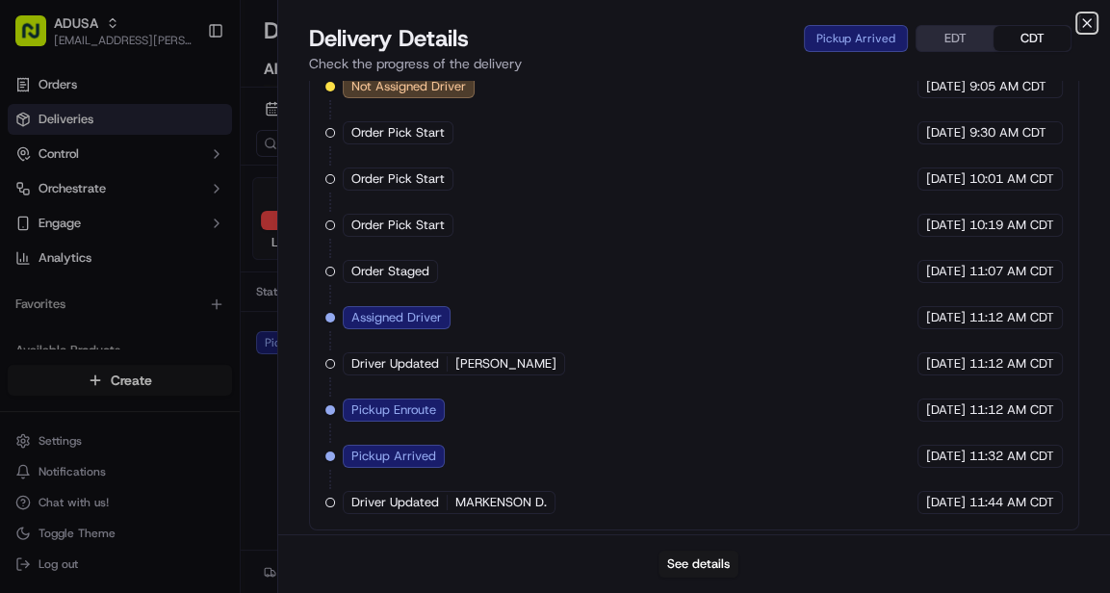
click at [1089, 22] on icon "button" at bounding box center [1087, 22] width 15 height 15
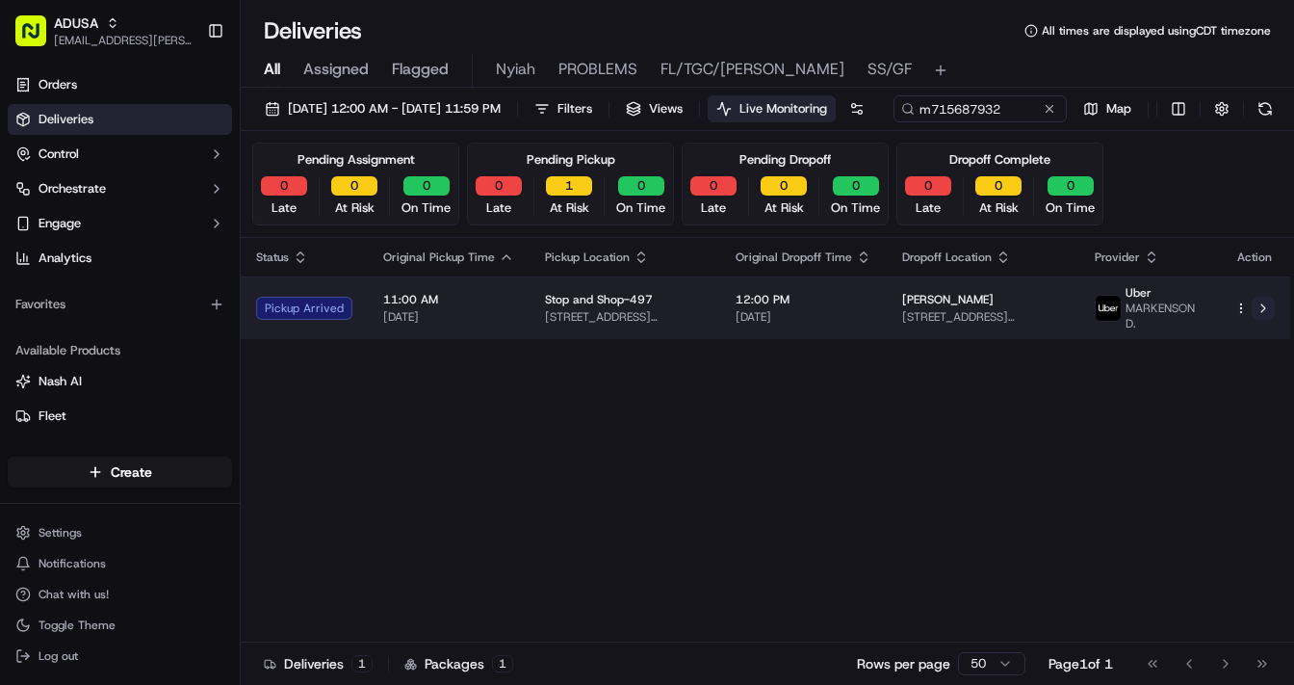
click at [1109, 320] on button at bounding box center [1263, 308] width 23 height 23
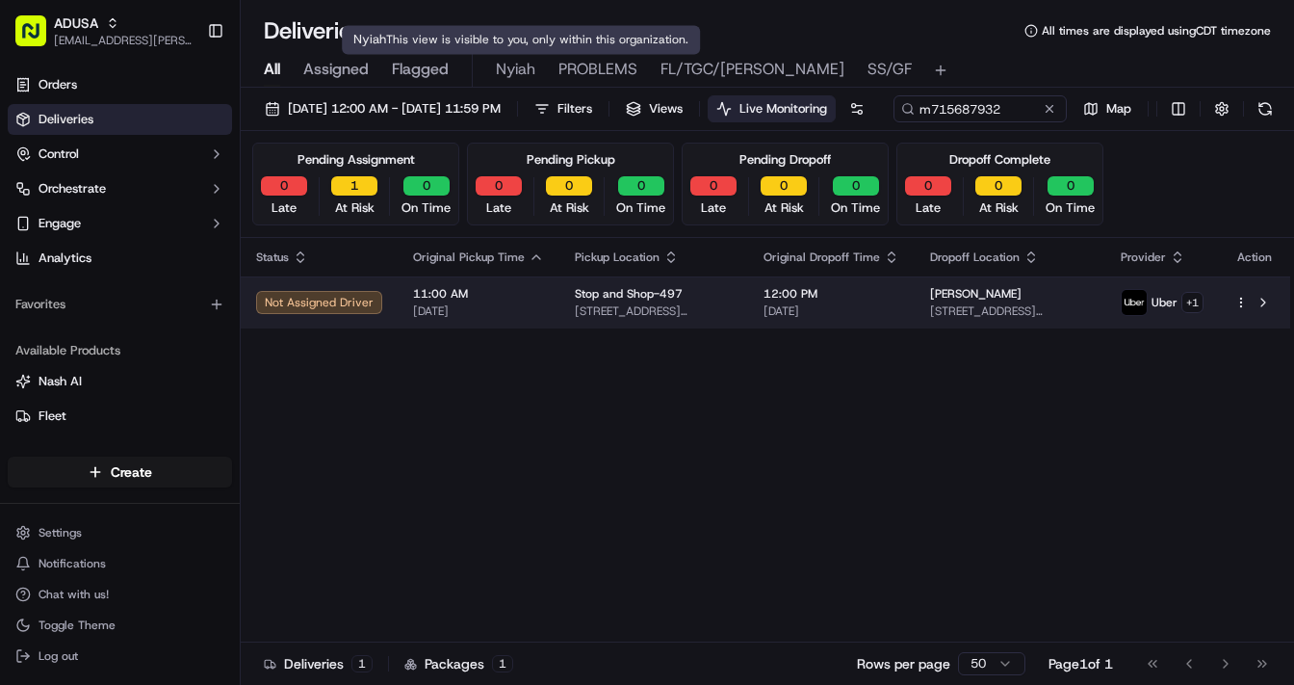
drag, startPoint x: 520, startPoint y: 311, endPoint x: 540, endPoint y: 337, distance: 32.9
click at [540, 328] on table "Status Original Pickup Time Pickup Location Original Dropoff Time Dropoff Locat…" at bounding box center [766, 283] width 1050 height 91
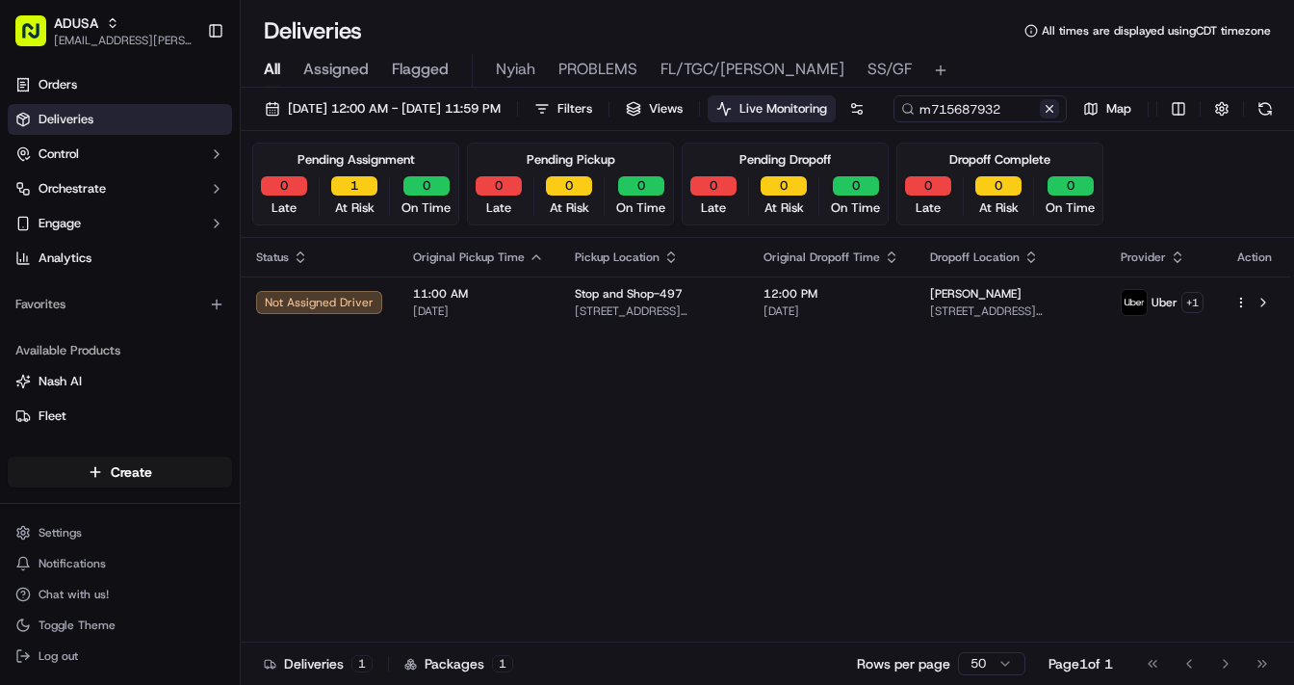
click at [1040, 118] on button at bounding box center [1049, 108] width 19 height 19
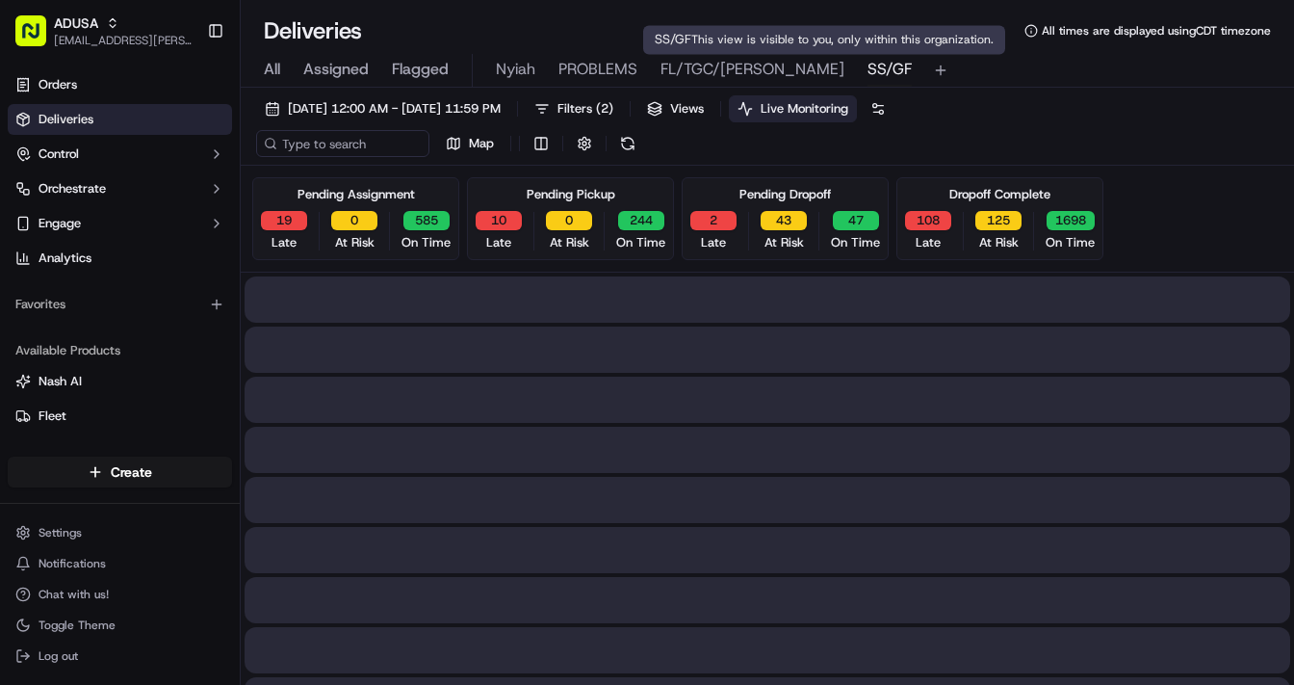
click at [868, 63] on span "SS/GF" at bounding box center [890, 69] width 44 height 23
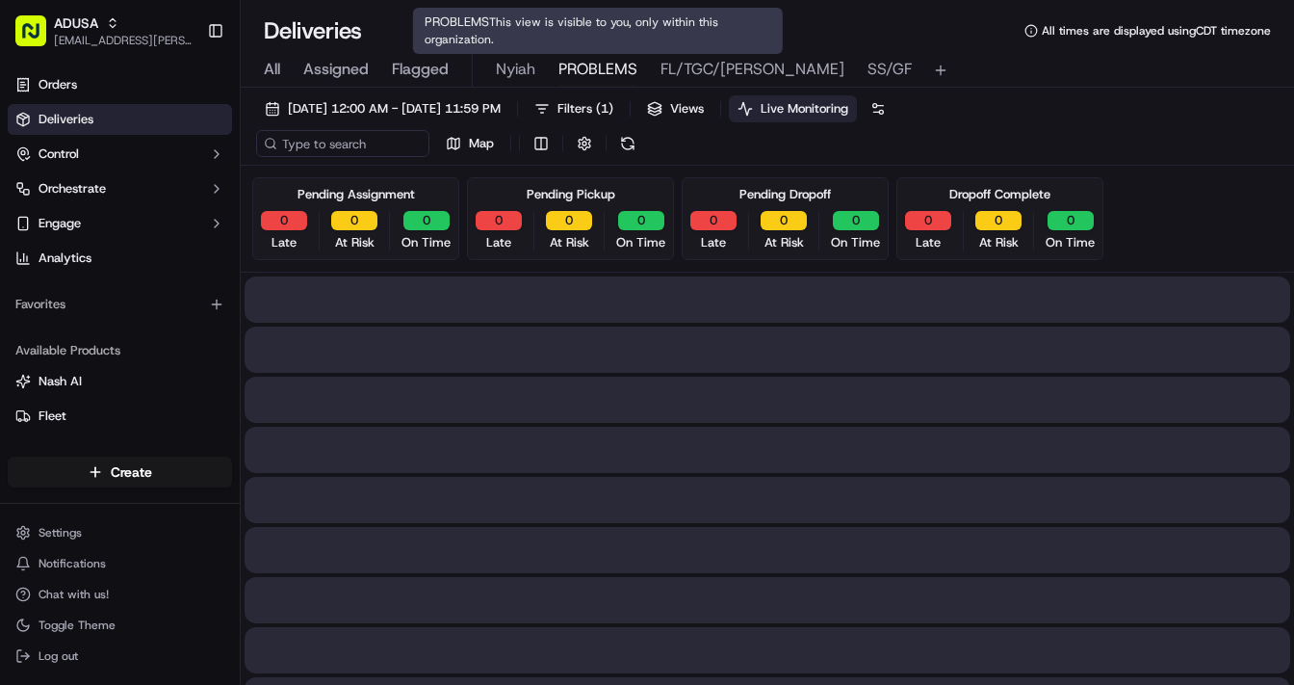
click at [587, 72] on span "PROBLEMS" at bounding box center [598, 69] width 79 height 23
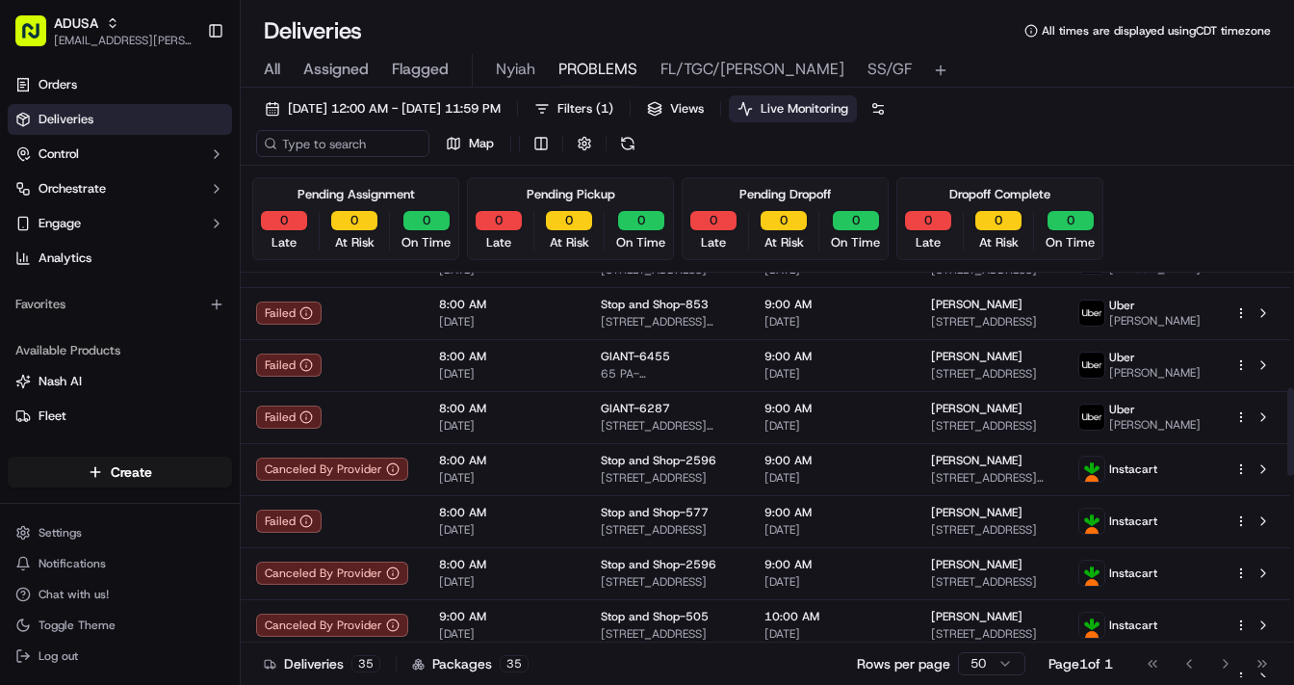
scroll to position [530, 0]
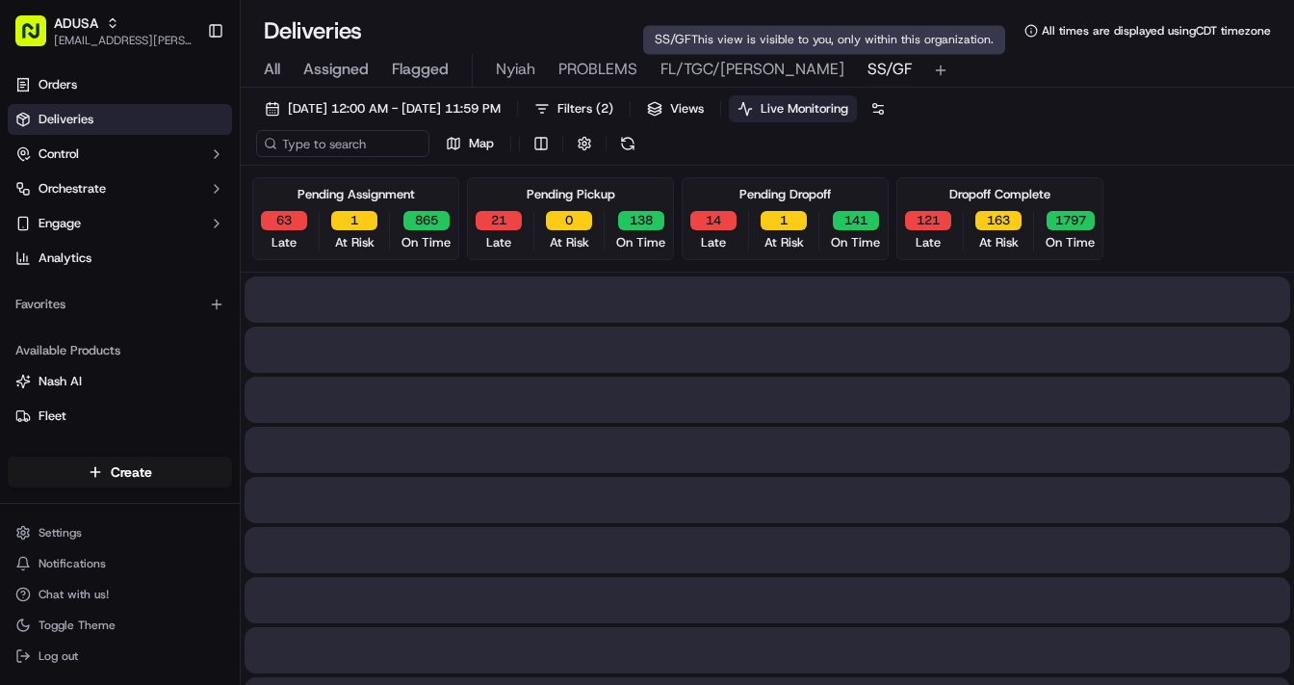
click at [868, 67] on span "SS/GF" at bounding box center [890, 69] width 44 height 23
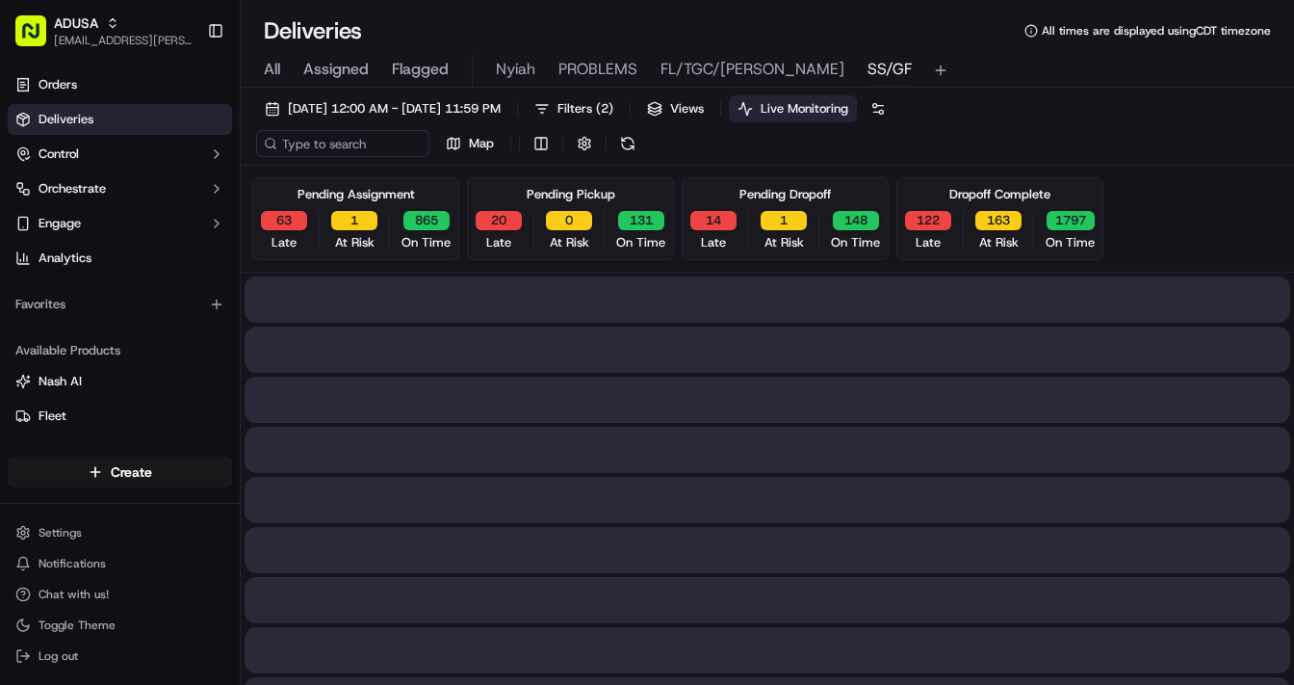
click at [848, 108] on span "Live Monitoring" at bounding box center [805, 108] width 88 height 17
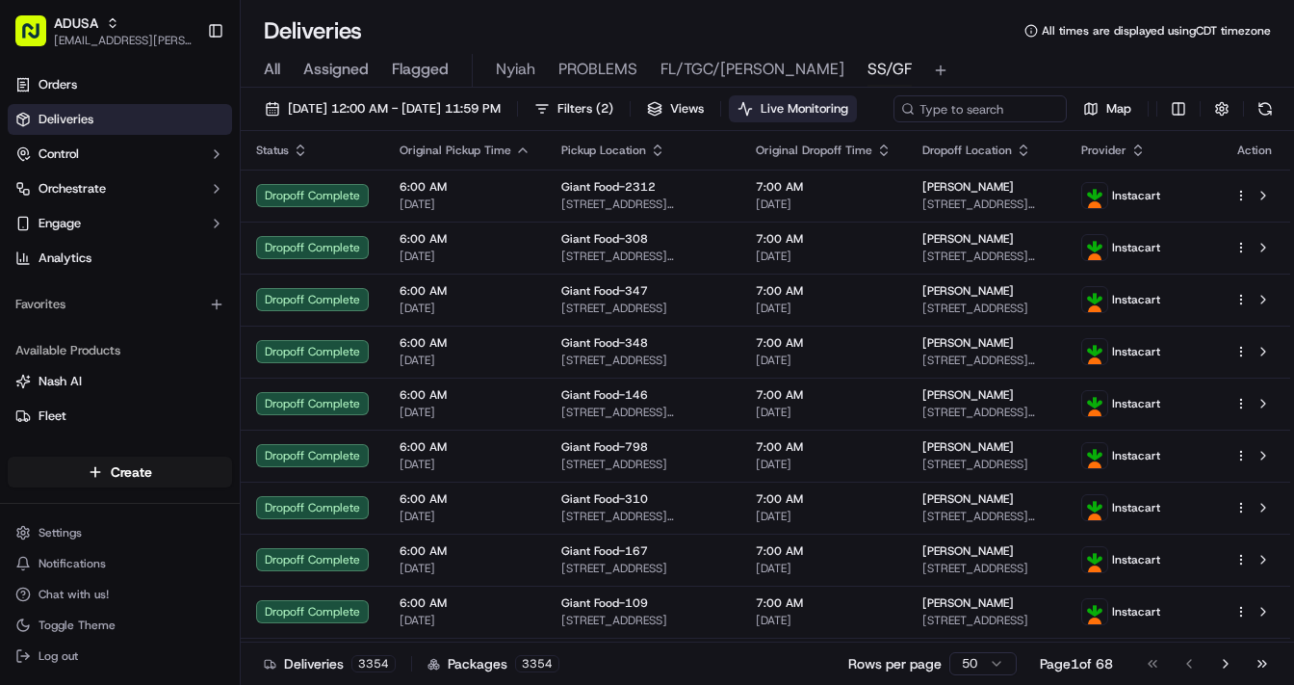
click at [848, 108] on span "Live Monitoring" at bounding box center [805, 108] width 88 height 17
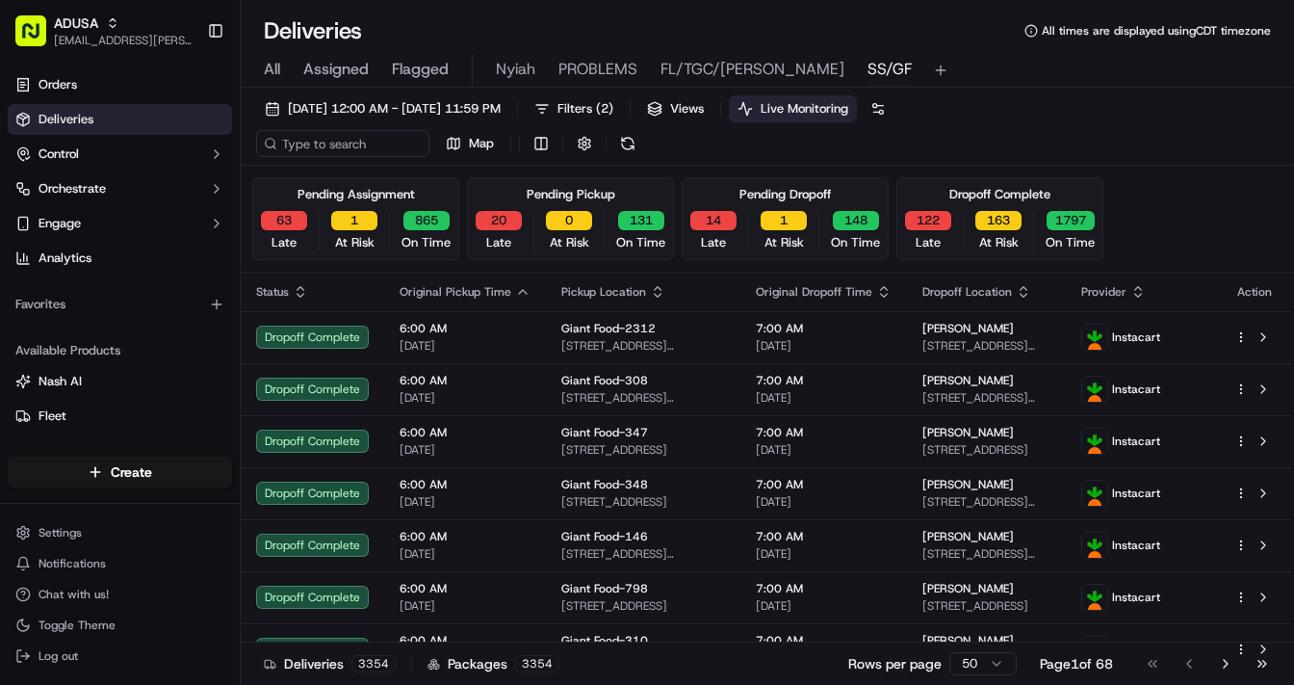
click at [512, 208] on div "Pending Pickup 20 Late 0 At Risk 131 On Time" at bounding box center [570, 218] width 207 height 83
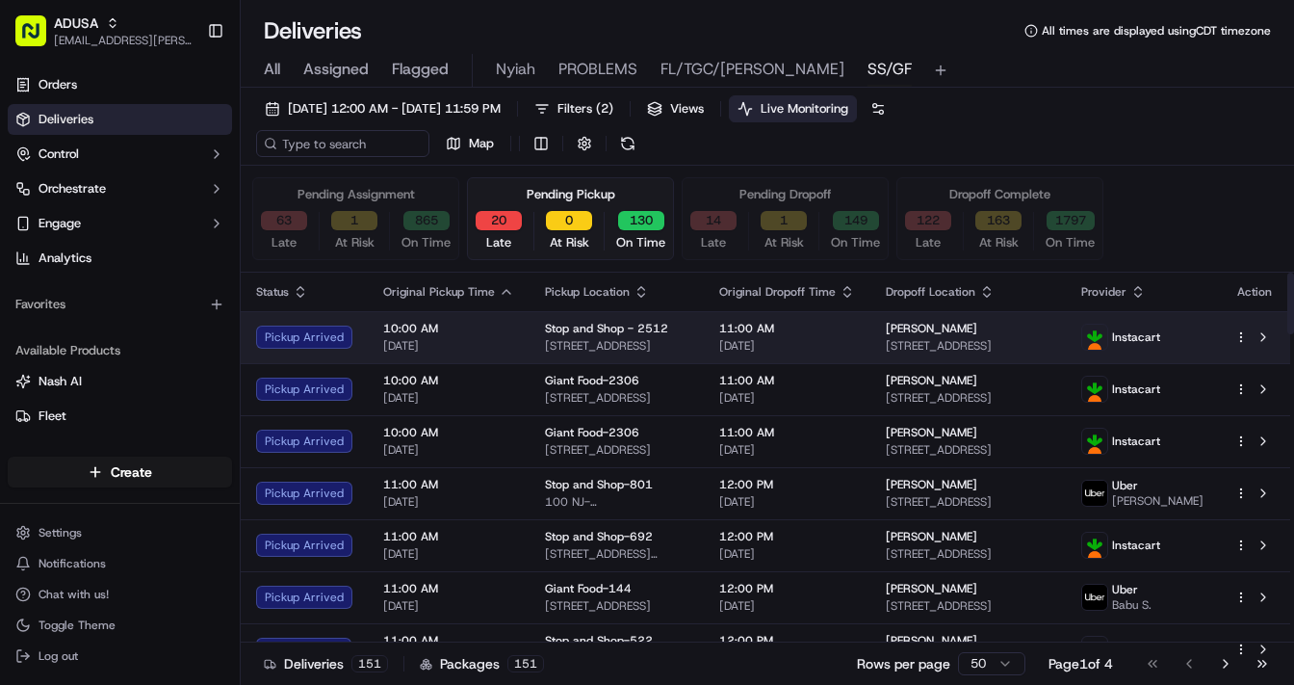
click at [488, 332] on span "10:00 AM" at bounding box center [448, 328] width 131 height 15
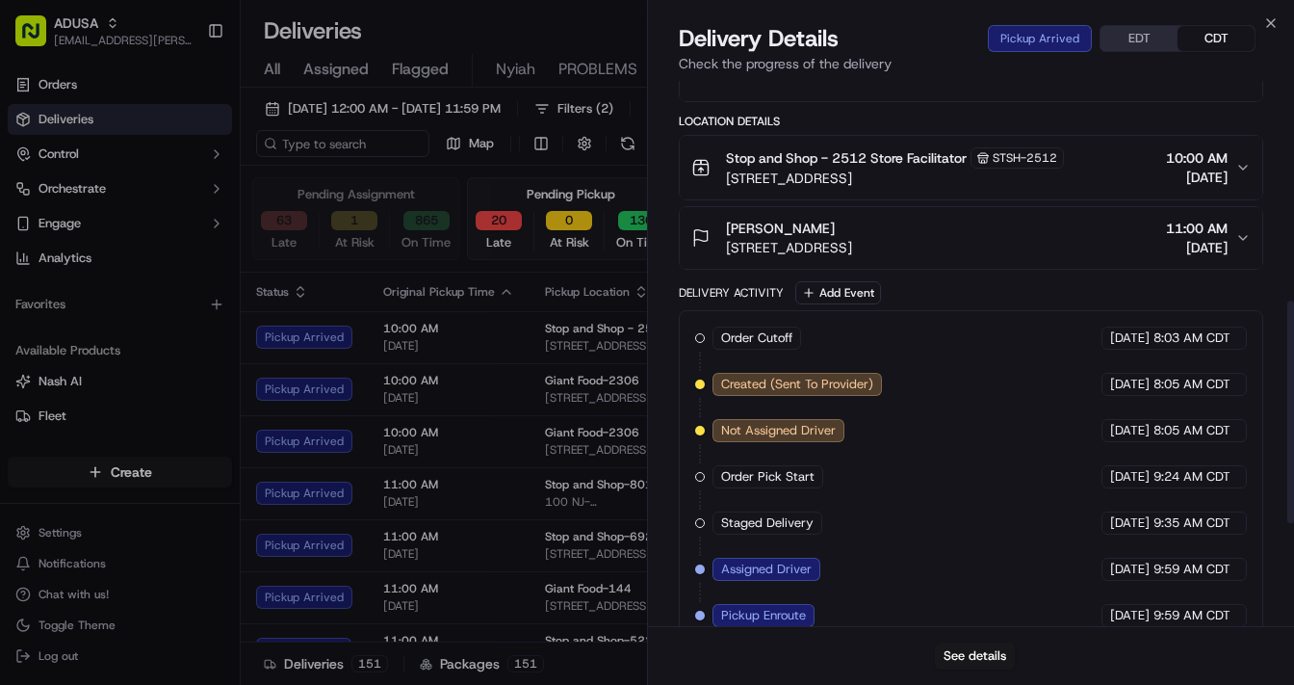
scroll to position [792, 0]
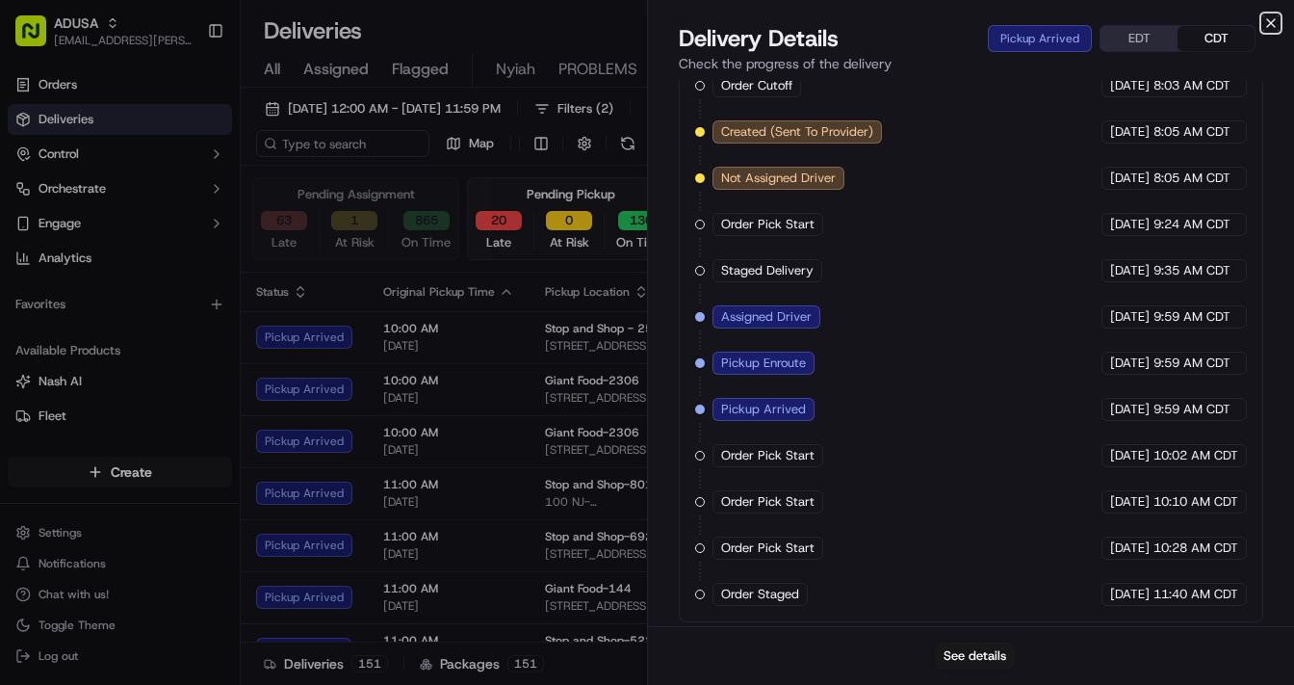
click at [1109, 25] on icon "button" at bounding box center [1271, 22] width 15 height 15
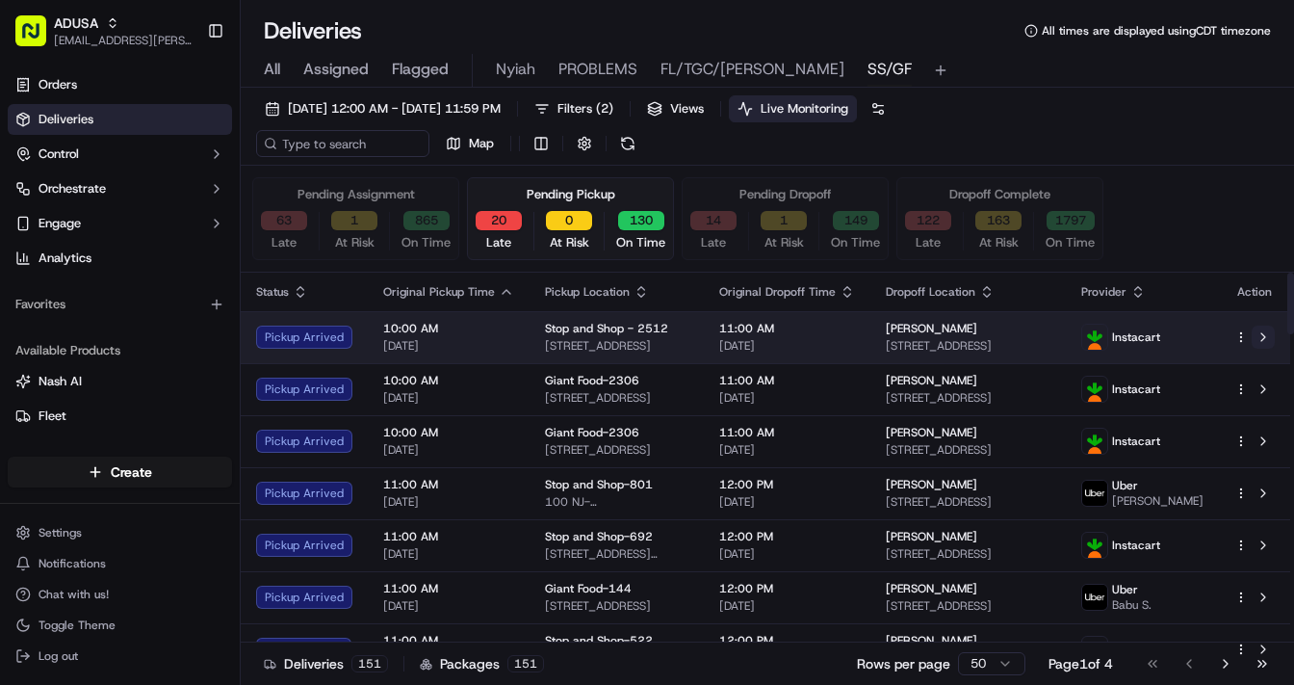
click at [1109, 333] on button at bounding box center [1263, 337] width 23 height 23
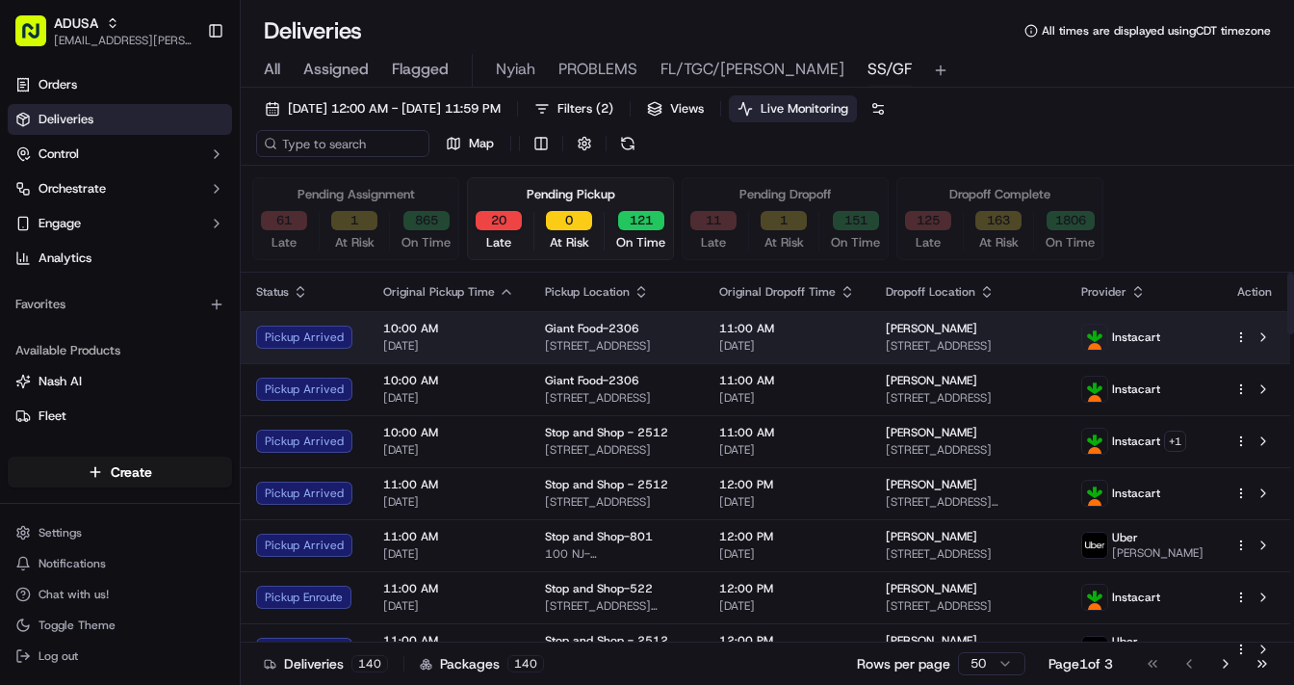
click at [488, 328] on span "10:00 AM" at bounding box center [448, 328] width 131 height 15
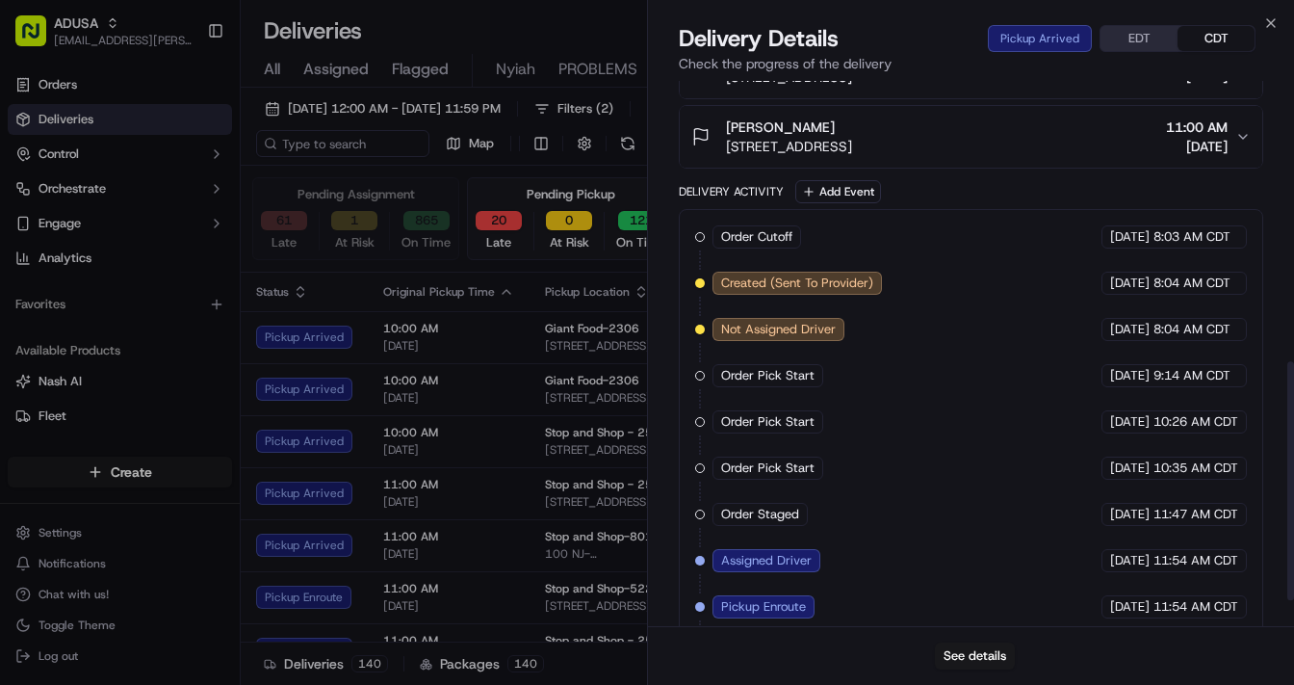
scroll to position [700, 0]
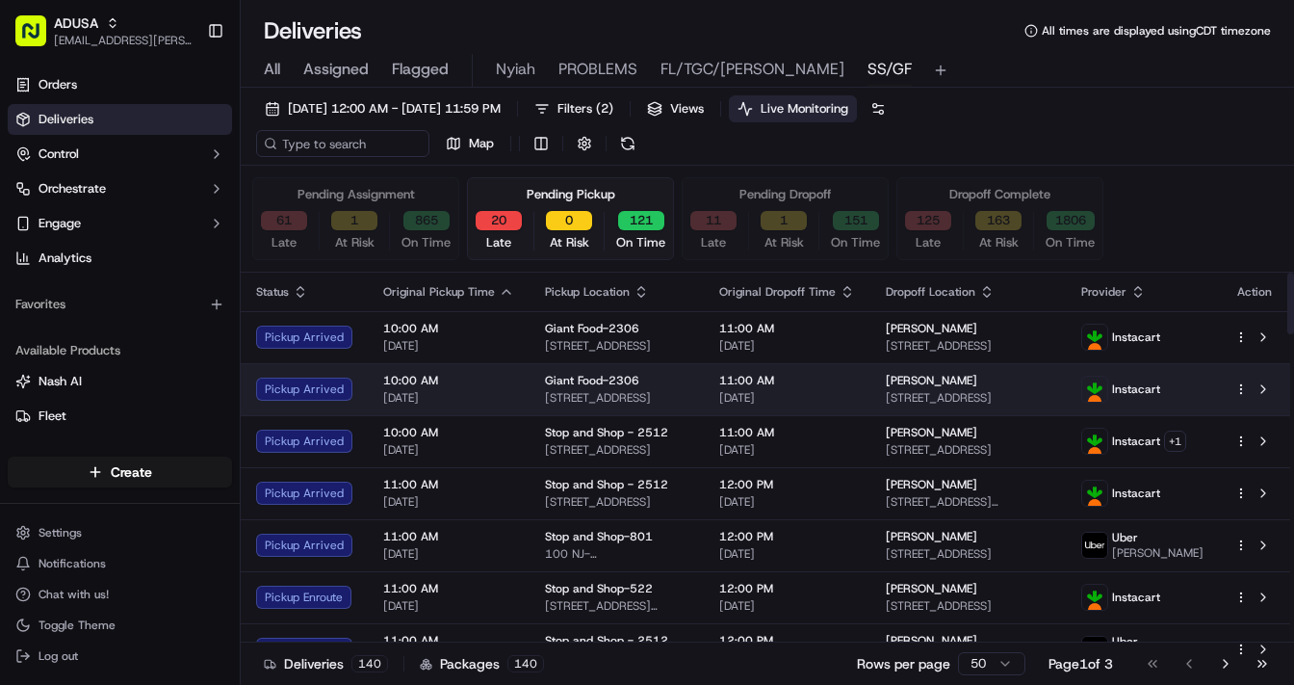
click at [456, 386] on span "10:00 AM" at bounding box center [448, 380] width 131 height 15
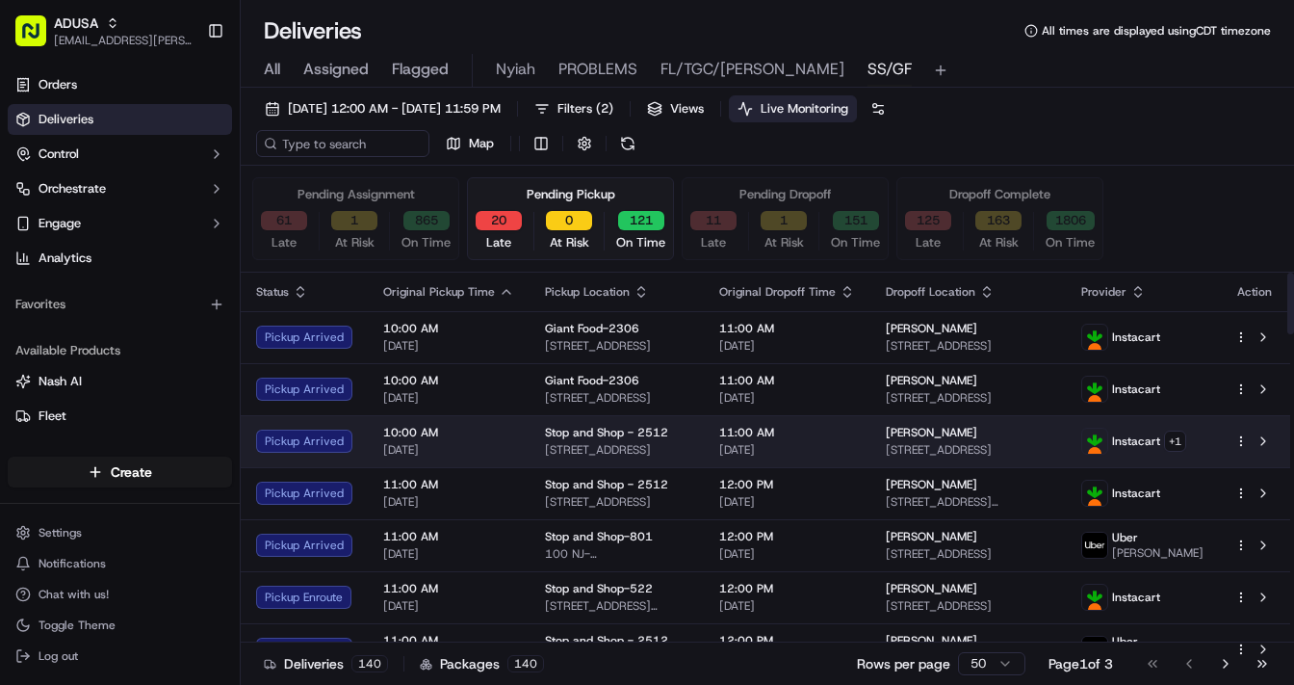
click at [512, 435] on td "10:00 AM 09/21/2025" at bounding box center [449, 441] width 162 height 52
click at [498, 428] on span "10:00 AM" at bounding box center [448, 432] width 131 height 15
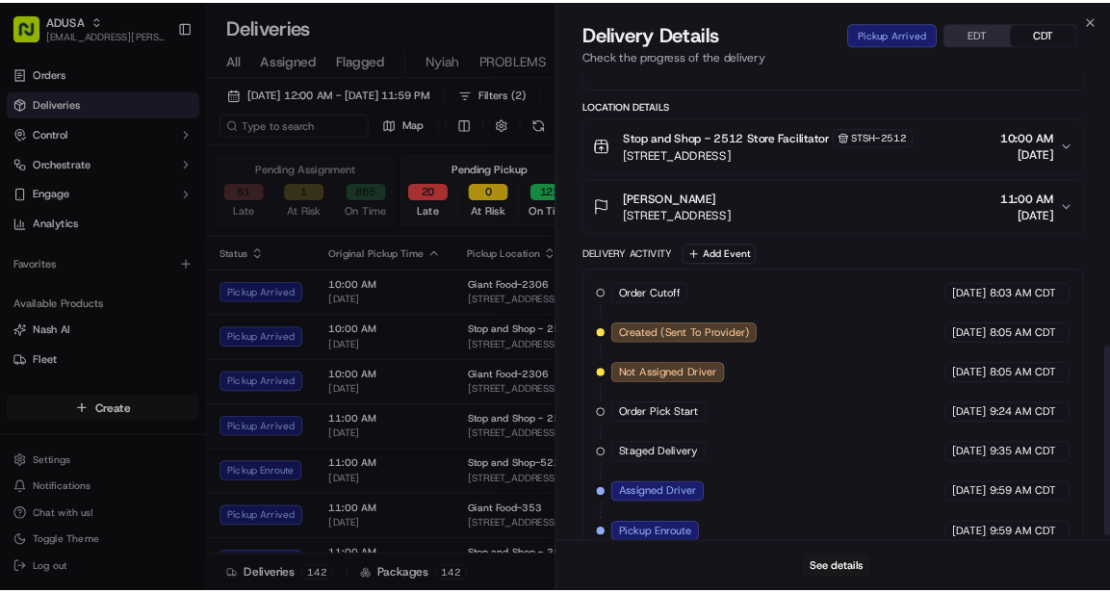
scroll to position [792, 0]
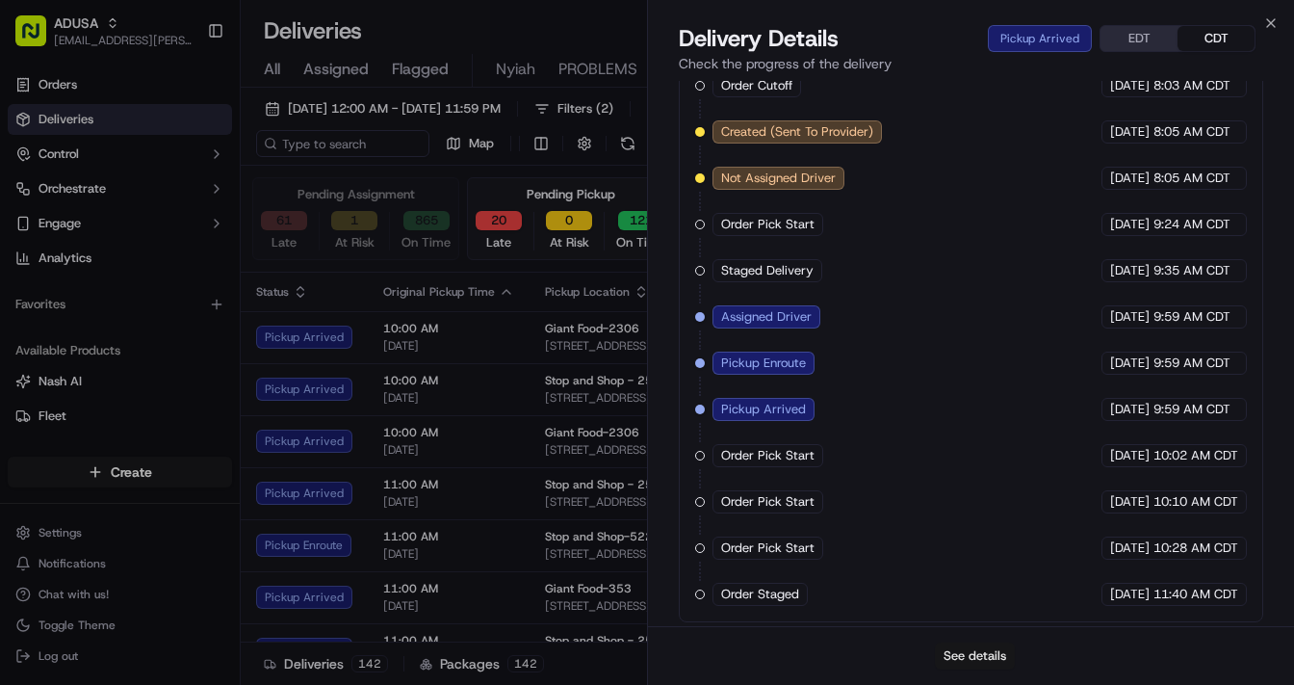
click at [973, 592] on button "See details" at bounding box center [975, 655] width 80 height 27
click at [1109, 22] on icon "button" at bounding box center [1271, 23] width 8 height 8
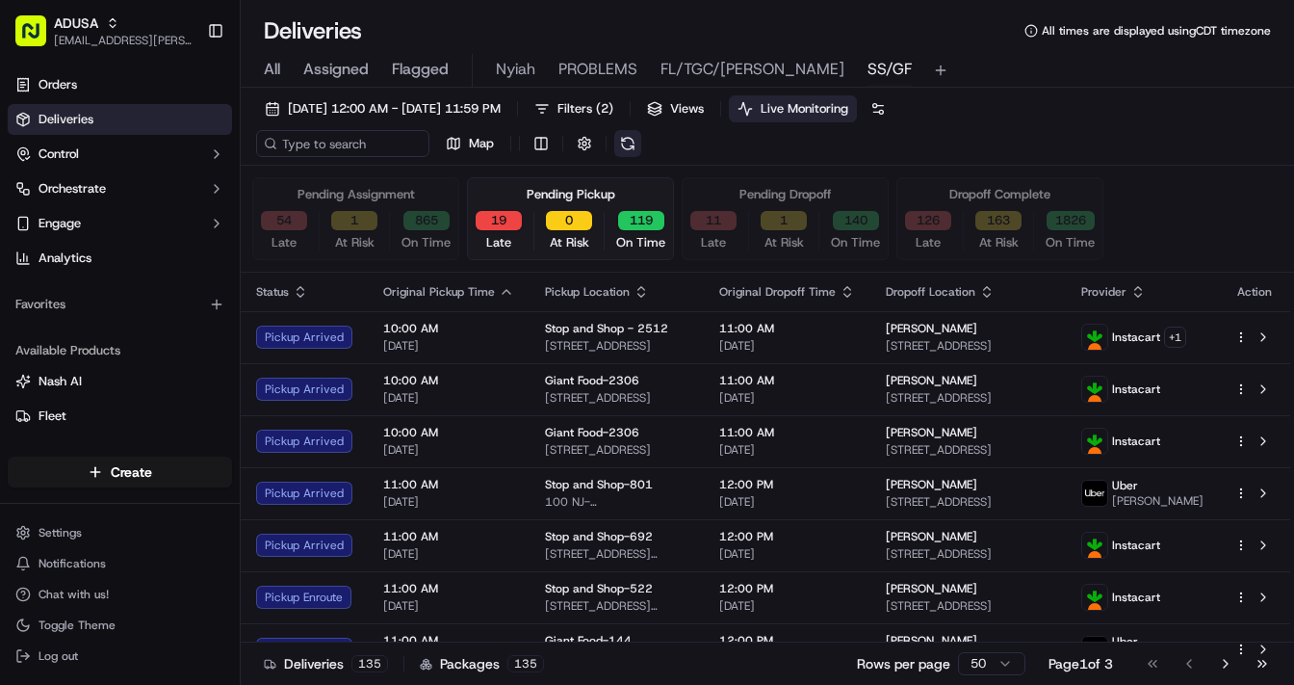
click at [631, 144] on button at bounding box center [627, 143] width 27 height 27
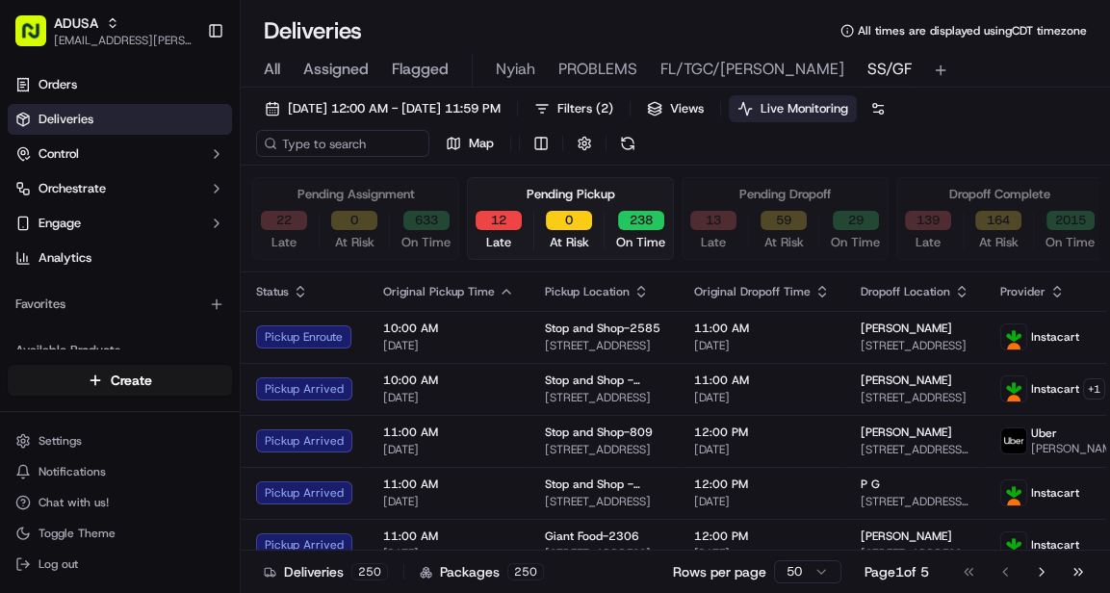
click at [274, 65] on span "All" at bounding box center [272, 69] width 16 height 23
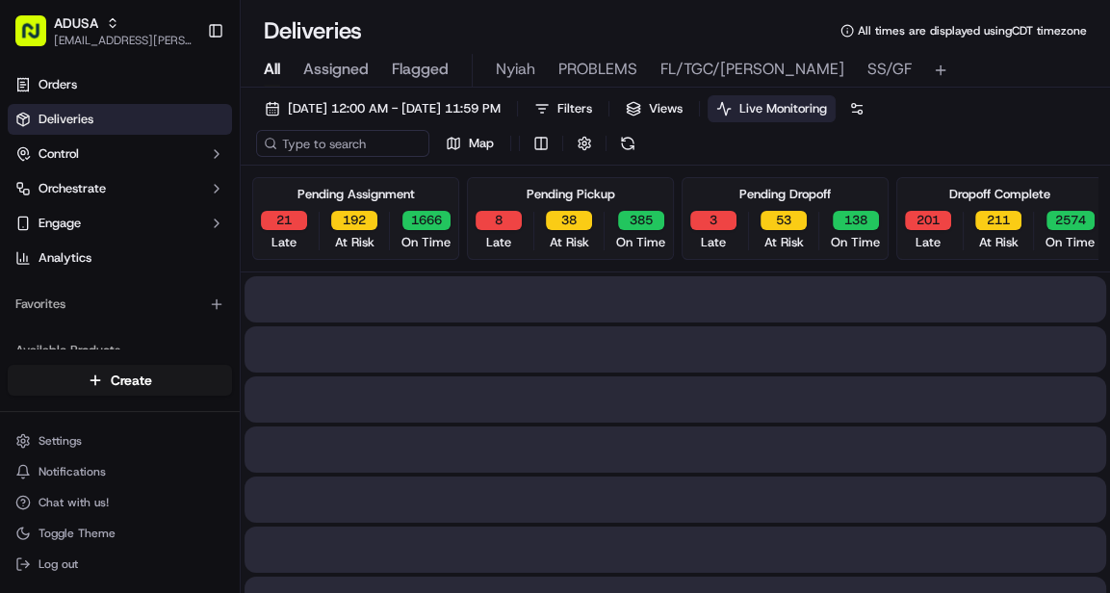
click at [274, 65] on span "All" at bounding box center [272, 69] width 16 height 23
click at [327, 145] on input at bounding box center [371, 143] width 231 height 27
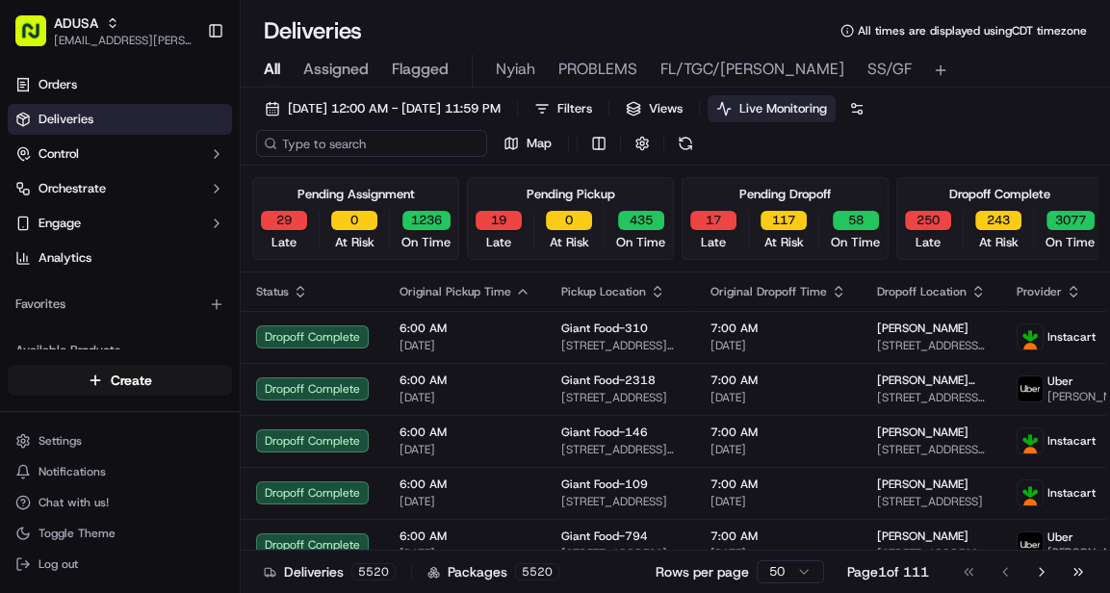
paste input "m716038784"
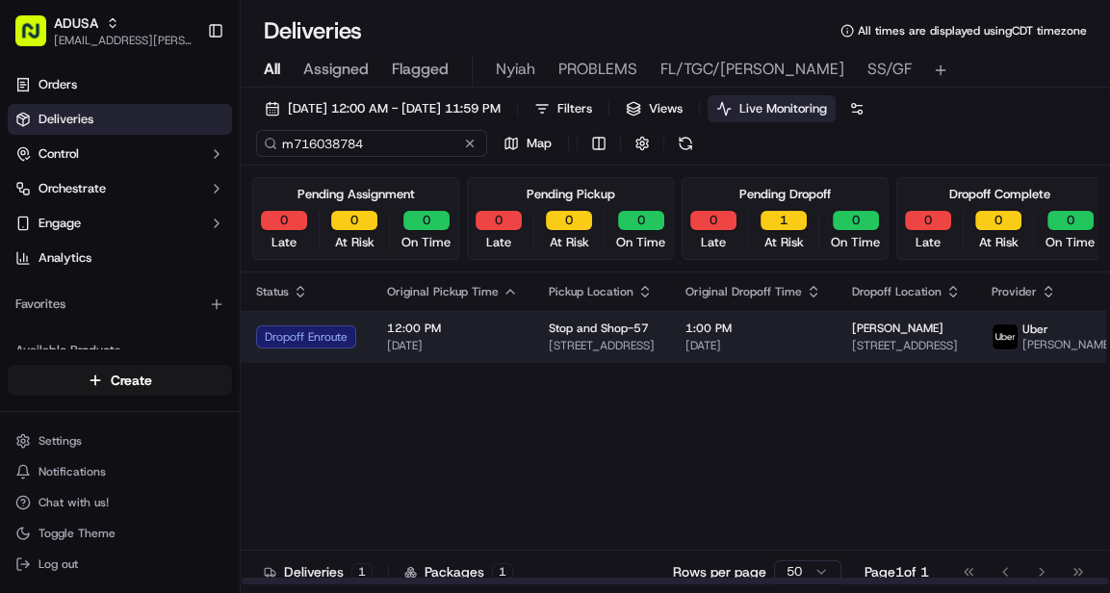
type input "m716038784"
click at [503, 341] on div "12:00 PM [DATE]" at bounding box center [452, 337] width 131 height 33
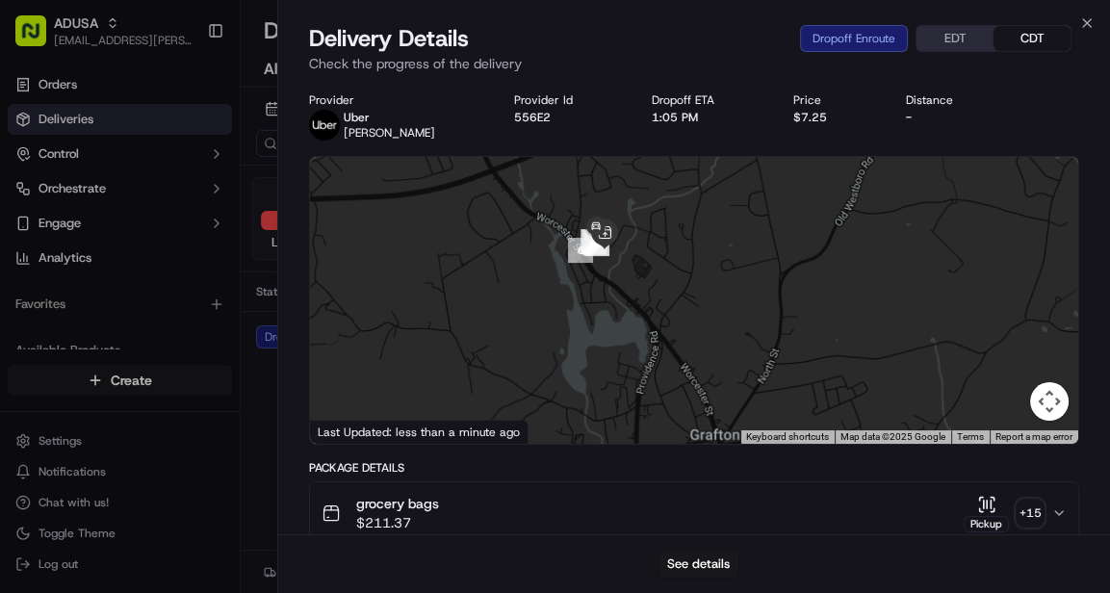
drag, startPoint x: 606, startPoint y: 239, endPoint x: 632, endPoint y: 304, distance: 70.5
click at [632, 304] on div at bounding box center [694, 300] width 769 height 287
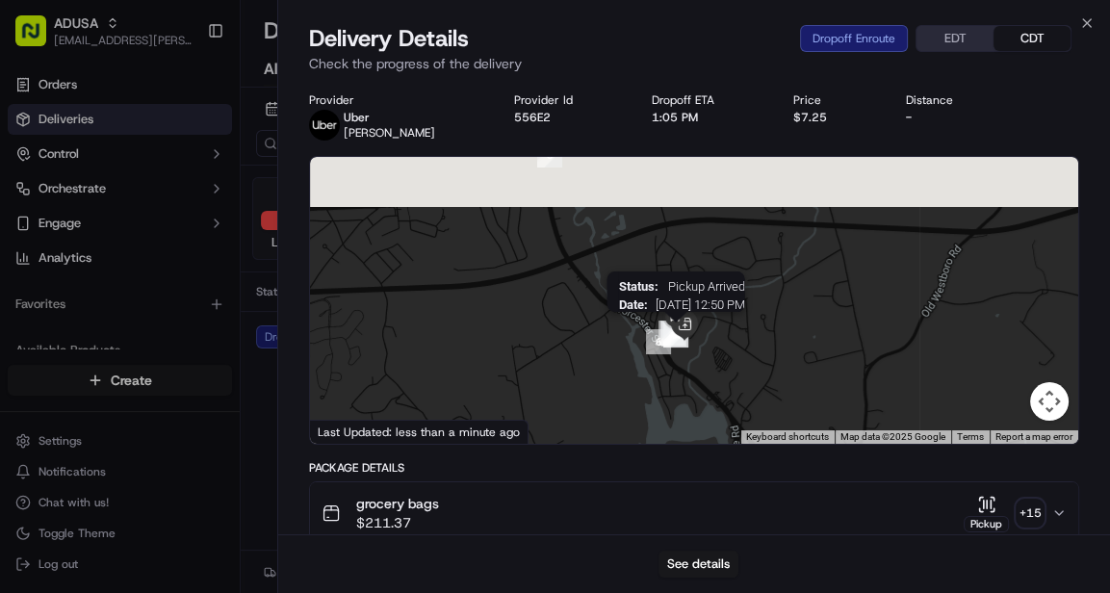
drag, startPoint x: 601, startPoint y: 252, endPoint x: 655, endPoint y: 274, distance: 57.9
click at [683, 347] on img "11" at bounding box center [676, 335] width 25 height 25
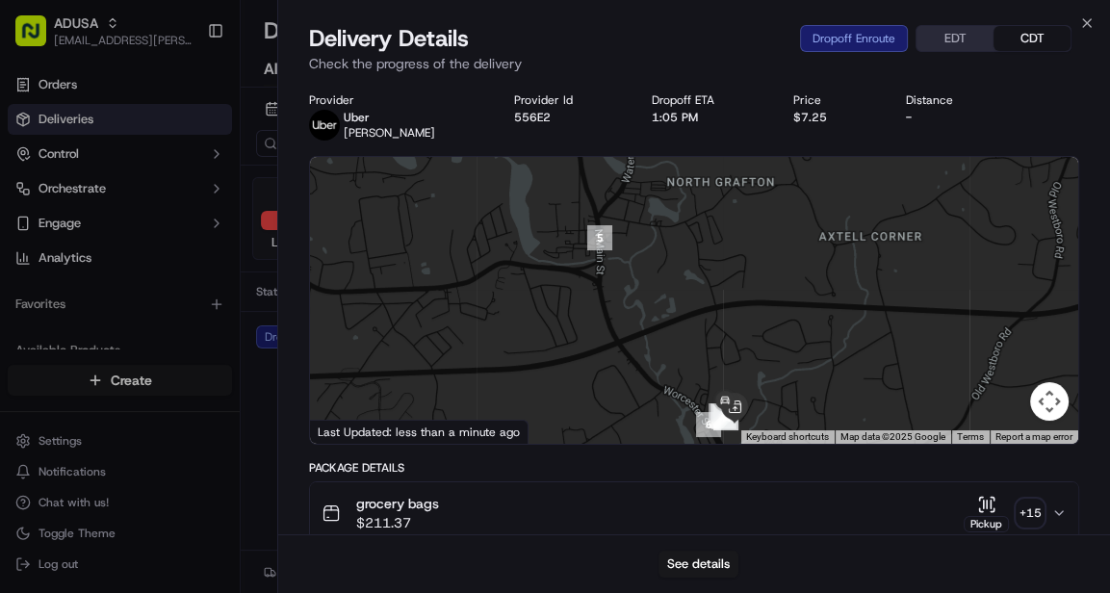
drag, startPoint x: 651, startPoint y: 268, endPoint x: 701, endPoint y: 351, distance: 96.8
click at [701, 351] on div at bounding box center [694, 300] width 769 height 287
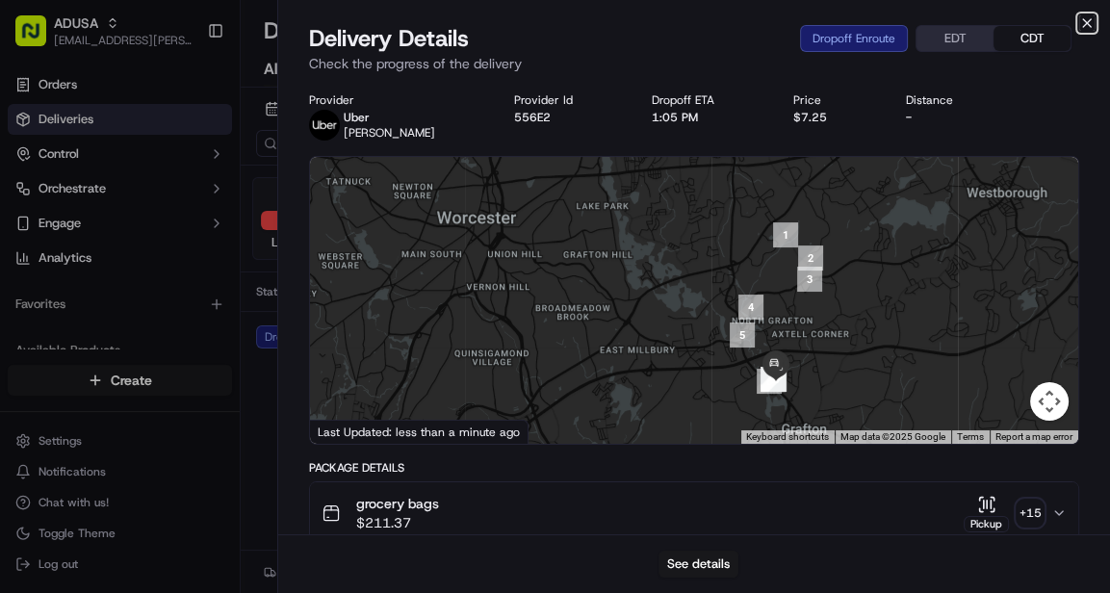
click at [1088, 23] on icon "button" at bounding box center [1087, 22] width 15 height 15
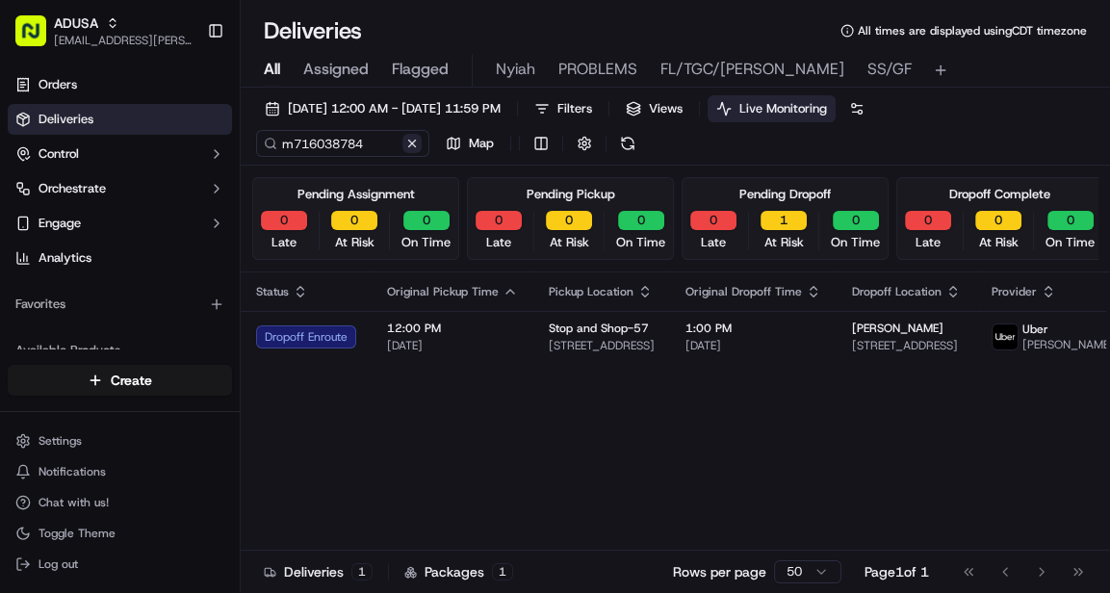
click at [407, 143] on button at bounding box center [412, 143] width 19 height 19
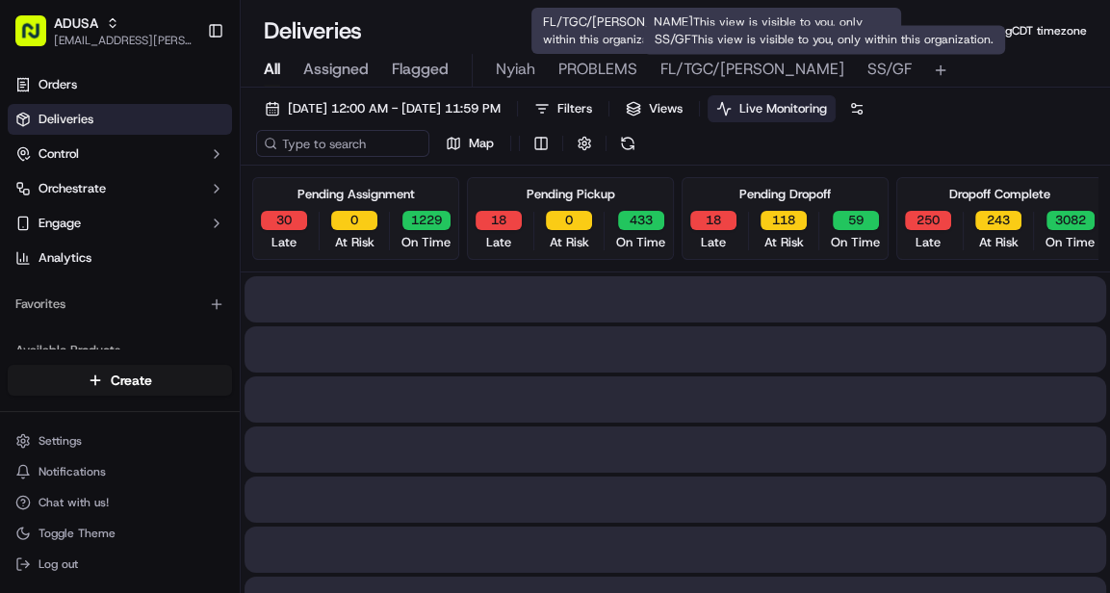
click at [868, 73] on span "SS/GF" at bounding box center [890, 69] width 44 height 23
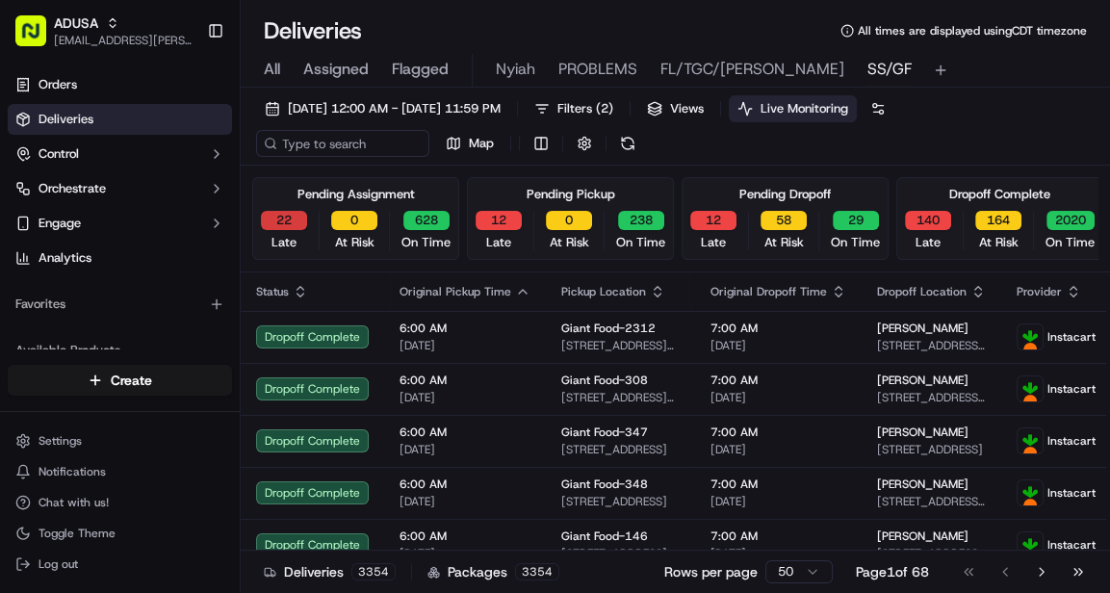
click at [269, 216] on button "22" at bounding box center [284, 220] width 46 height 19
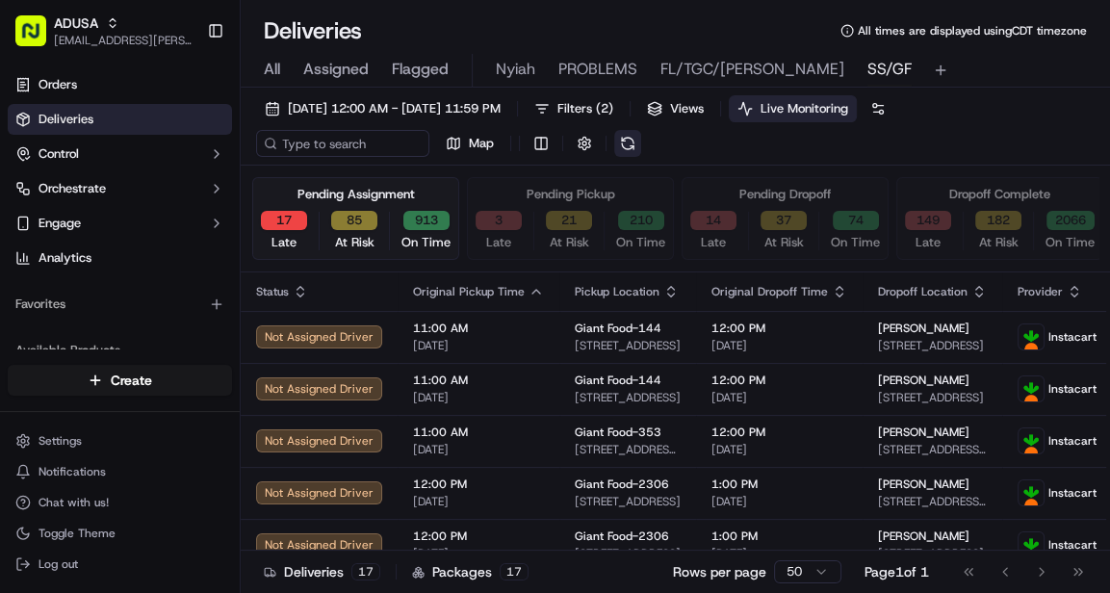
click at [629, 144] on button at bounding box center [627, 143] width 27 height 27
click at [565, 218] on button "21" at bounding box center [569, 220] width 46 height 19
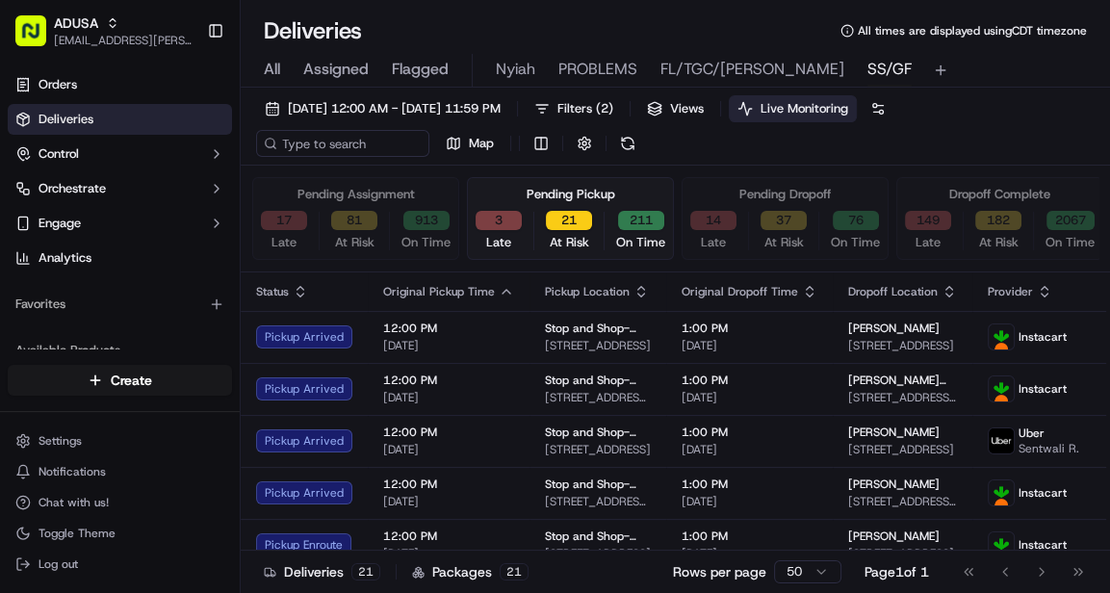
click at [497, 226] on button "3" at bounding box center [499, 220] width 46 height 19
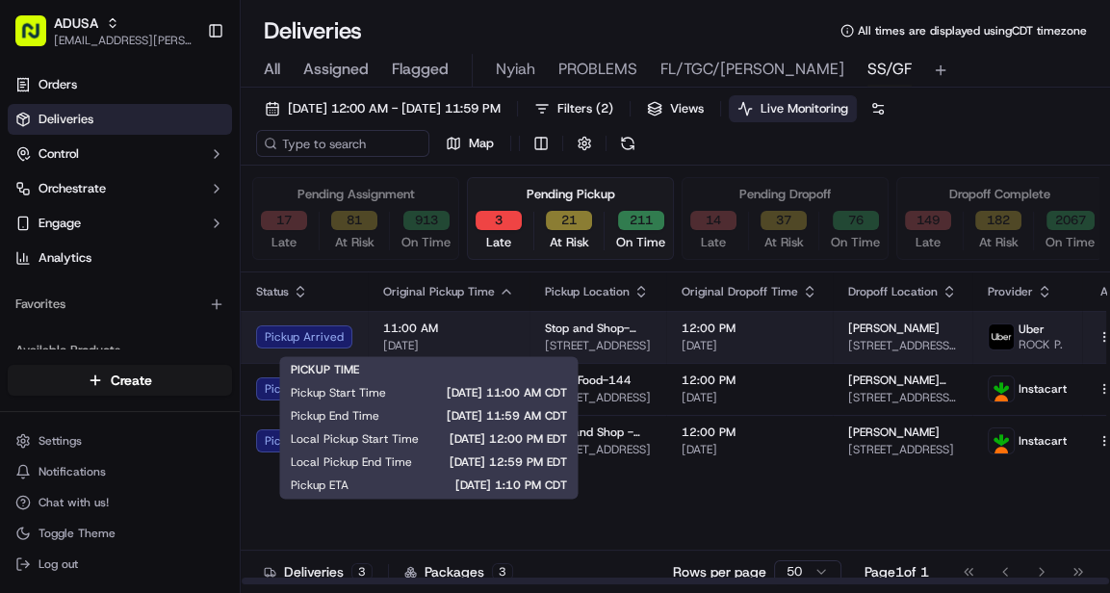
click at [495, 334] on span "11:00 AM" at bounding box center [448, 328] width 131 height 15
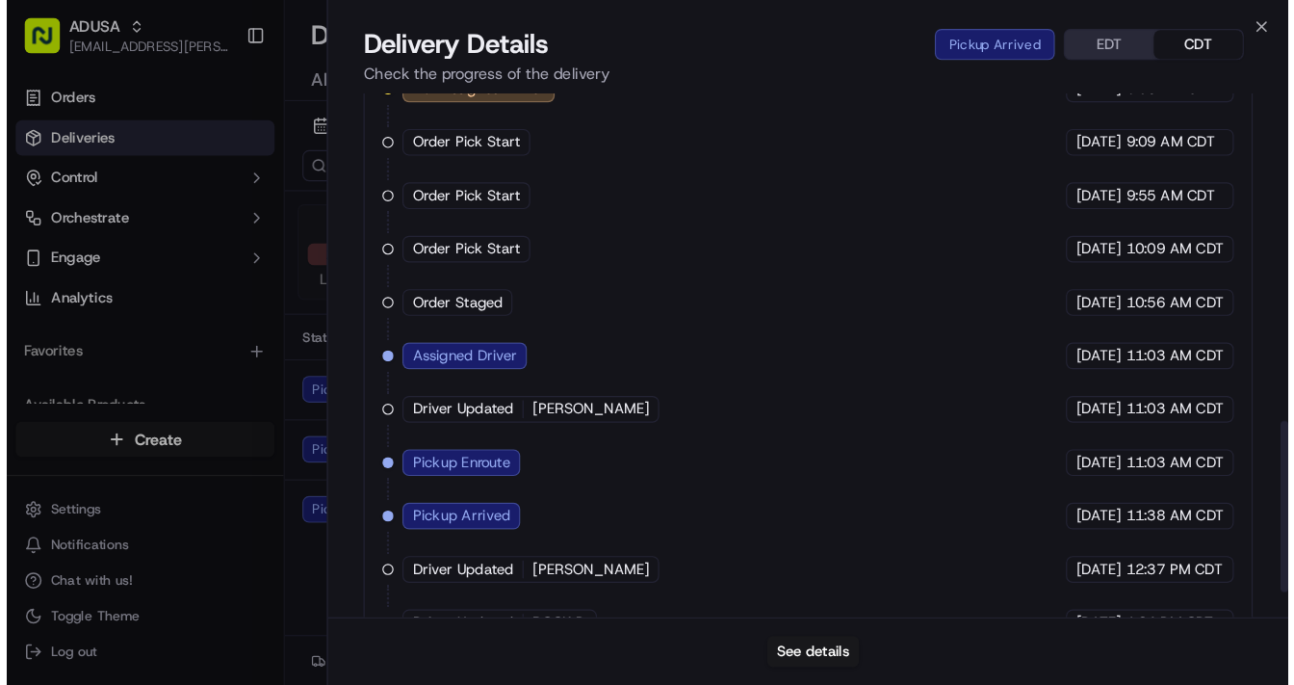
scroll to position [929, 0]
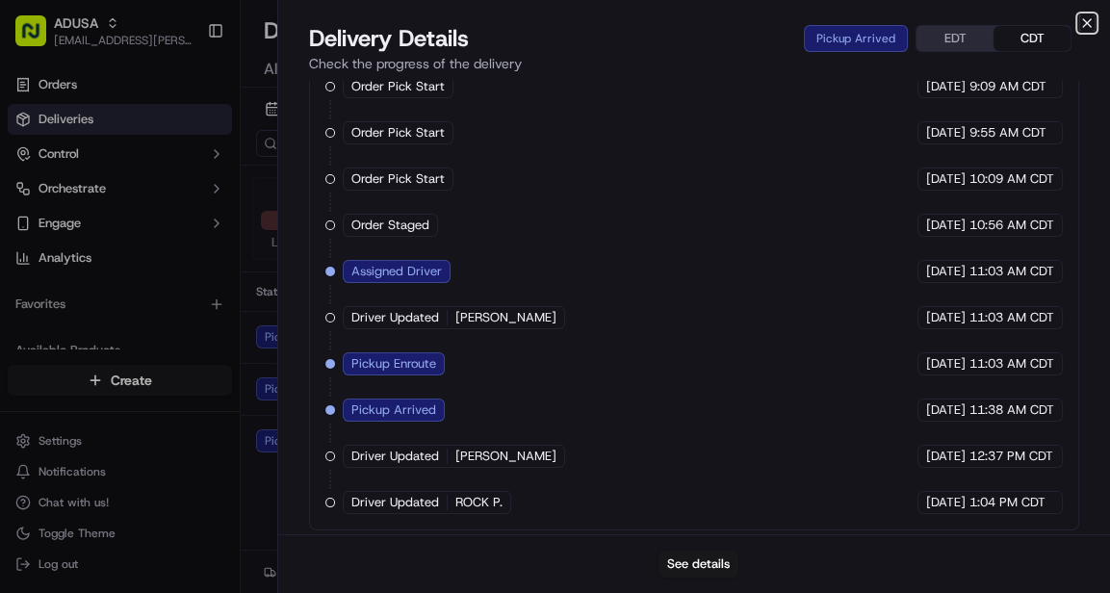
click at [1088, 21] on icon "button" at bounding box center [1087, 23] width 8 height 8
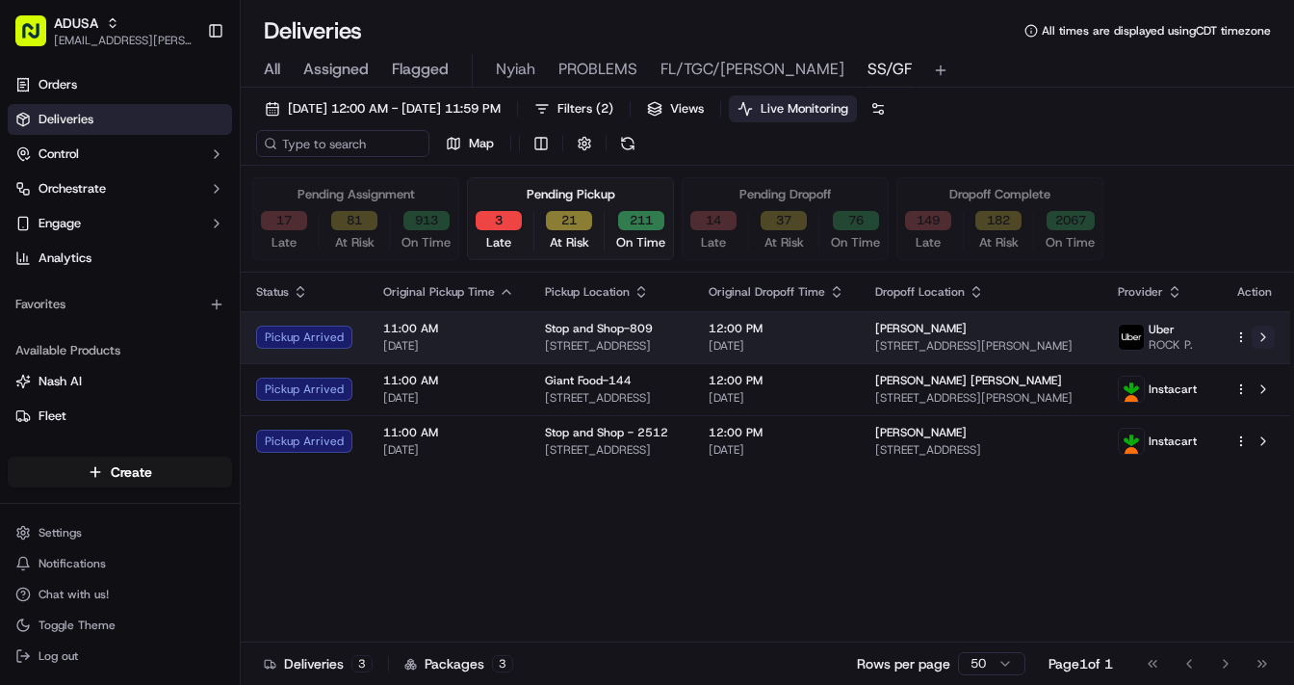
click at [1109, 335] on button at bounding box center [1263, 337] width 23 height 23
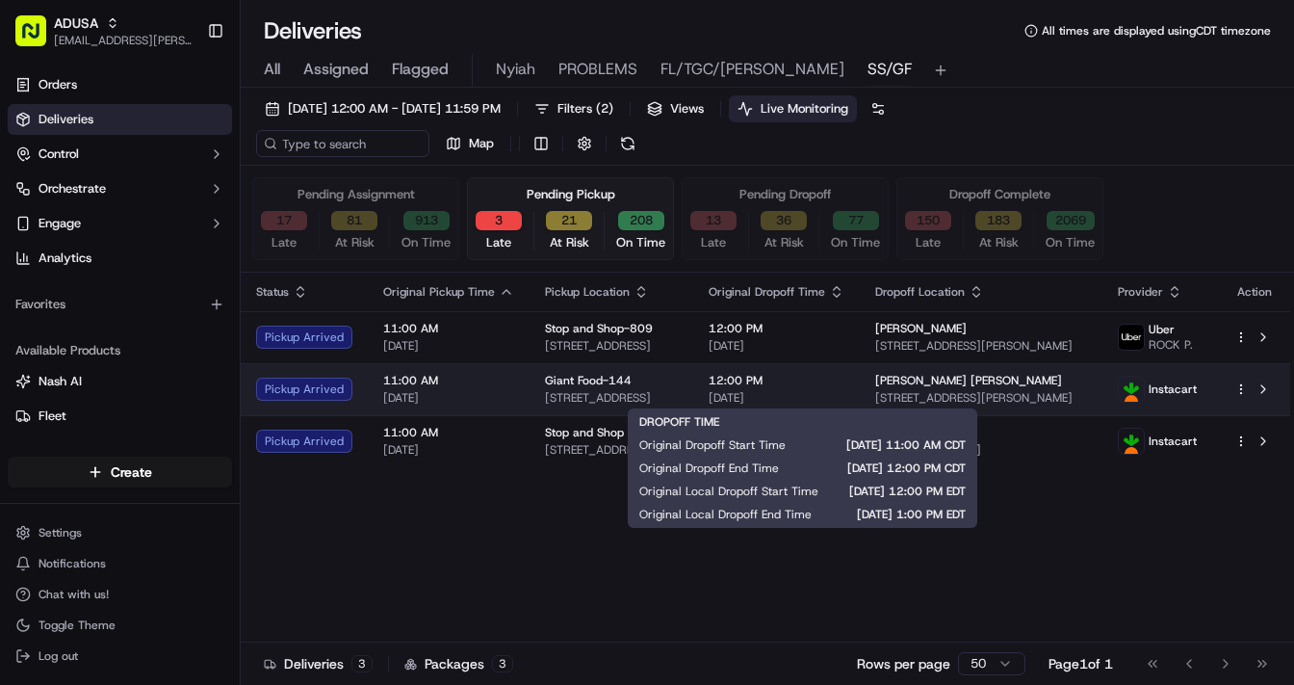
click at [845, 390] on span "[DATE]" at bounding box center [777, 397] width 136 height 15
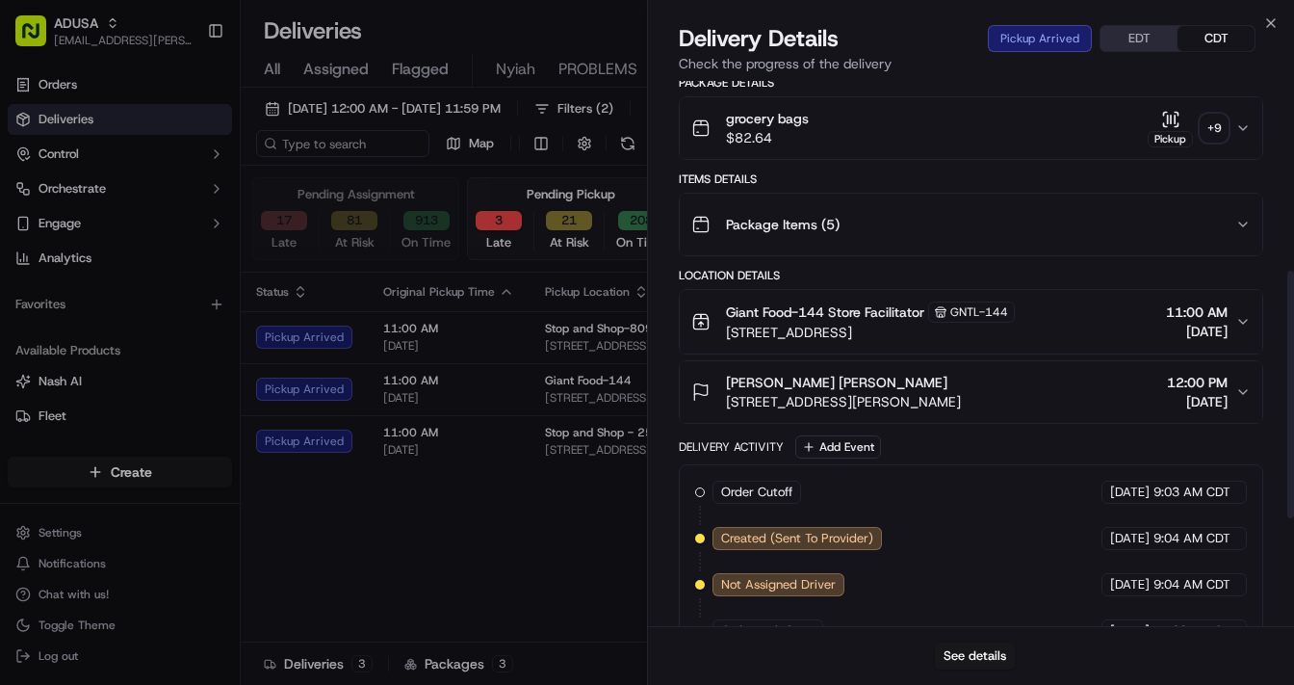
scroll to position [655, 0]
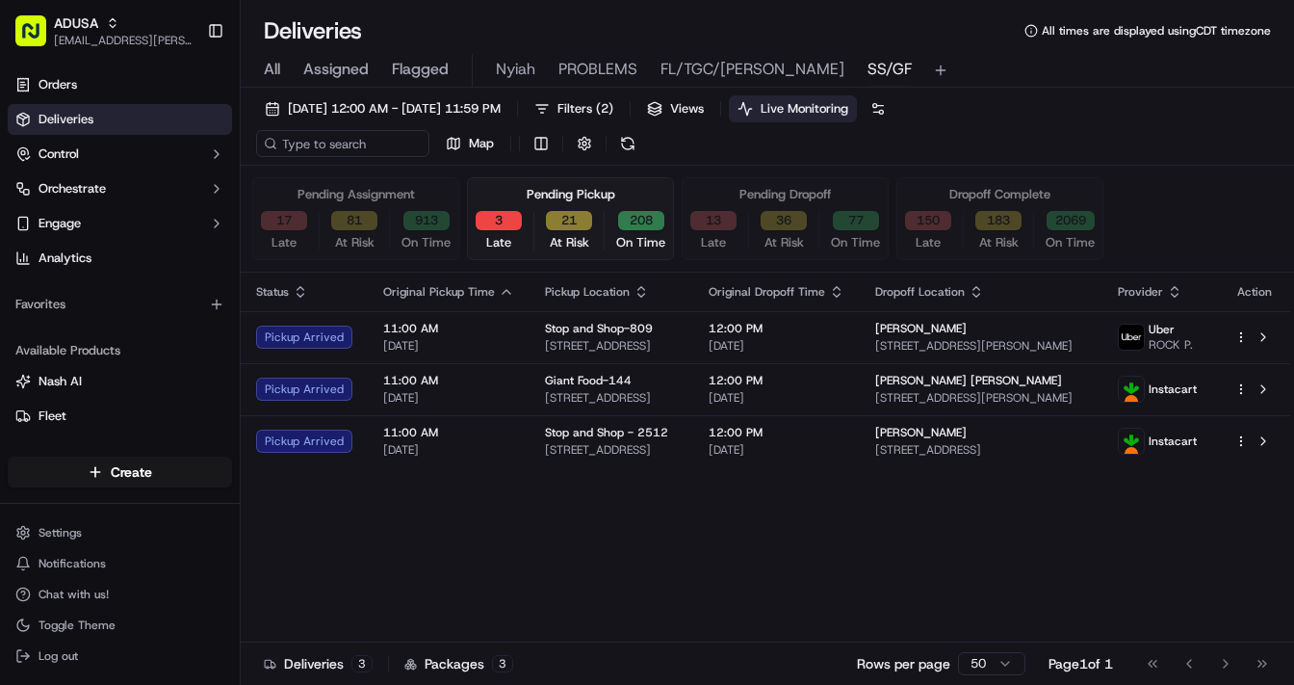
click at [482, 443] on span "[DATE]" at bounding box center [448, 449] width 131 height 15
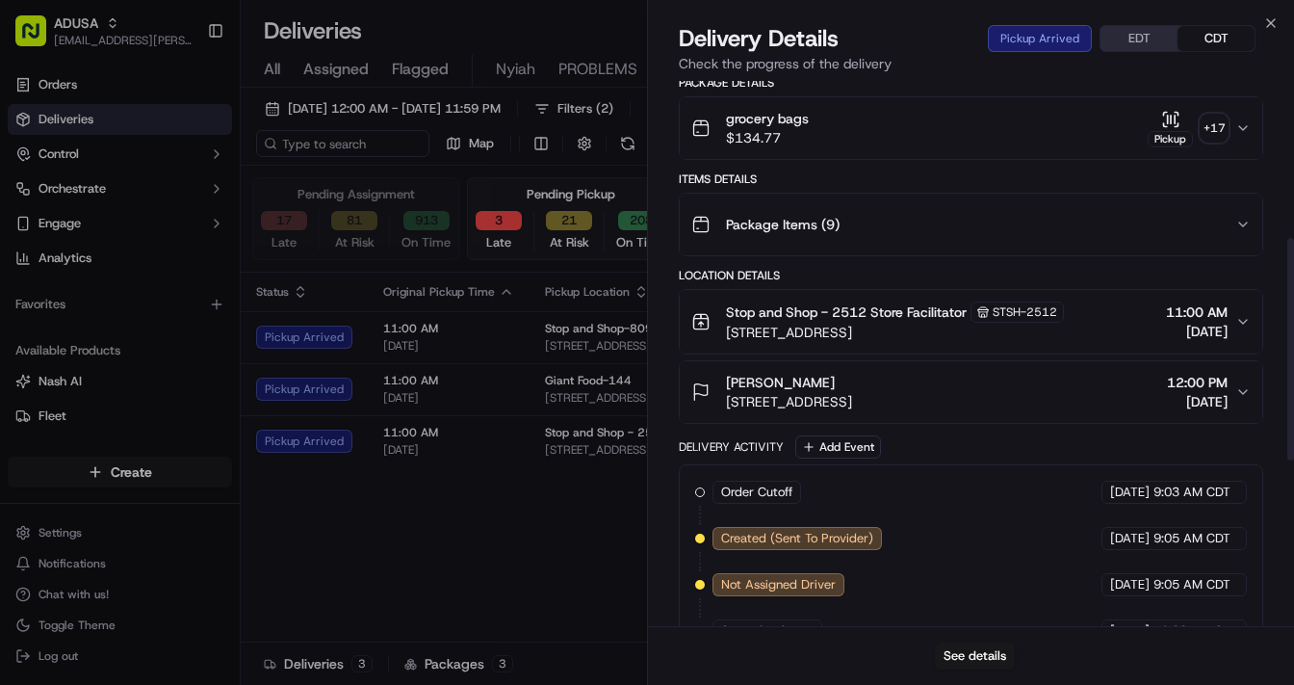
scroll to position [792, 0]
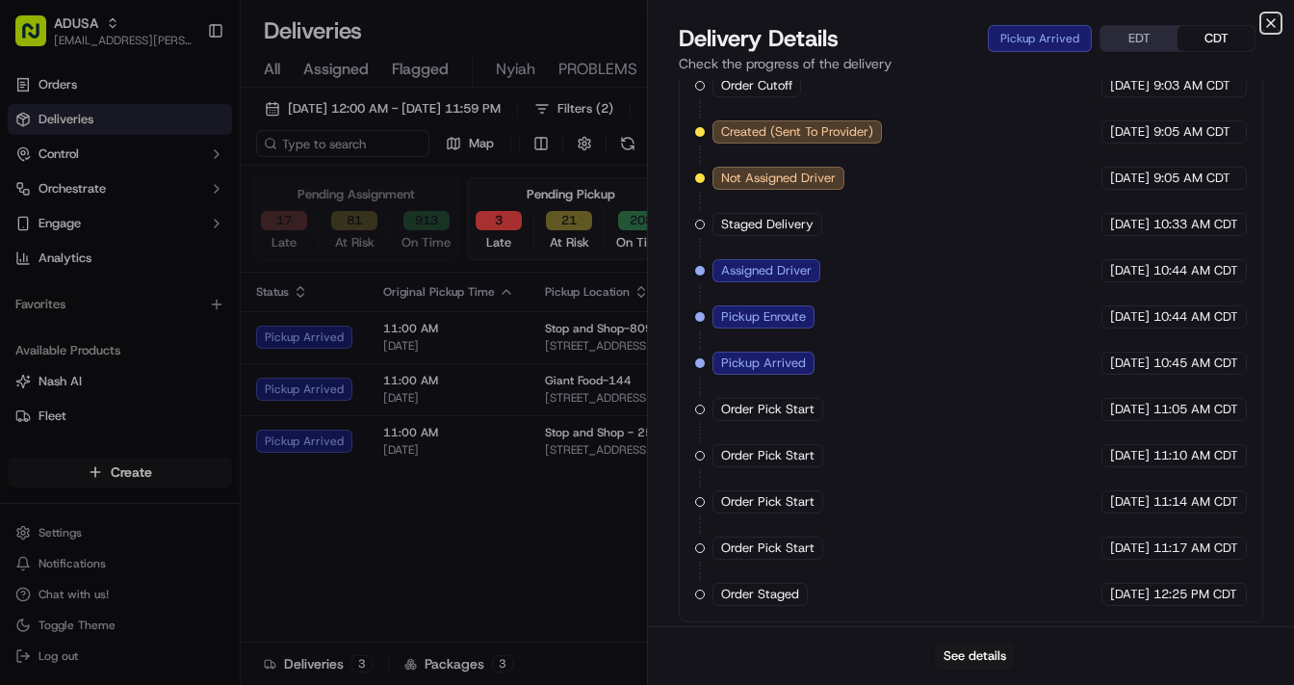
click at [1109, 19] on icon "button" at bounding box center [1271, 22] width 15 height 15
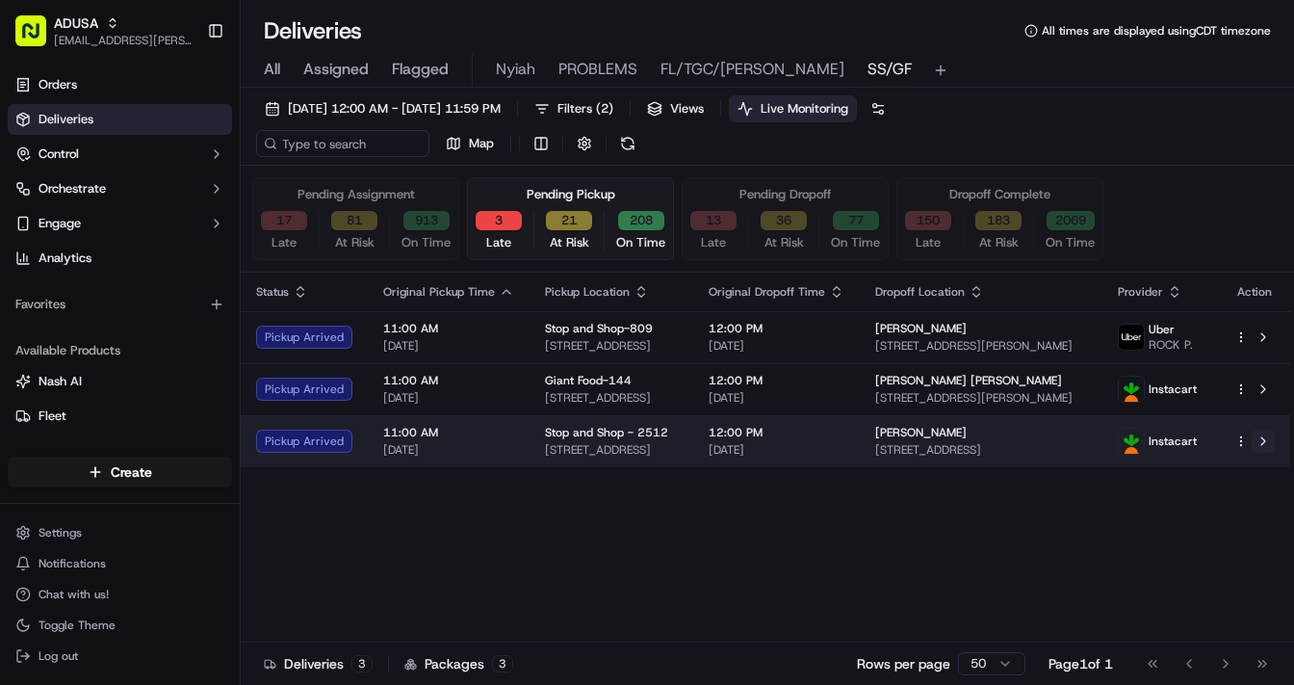
click at [1109, 435] on button at bounding box center [1263, 441] width 23 height 23
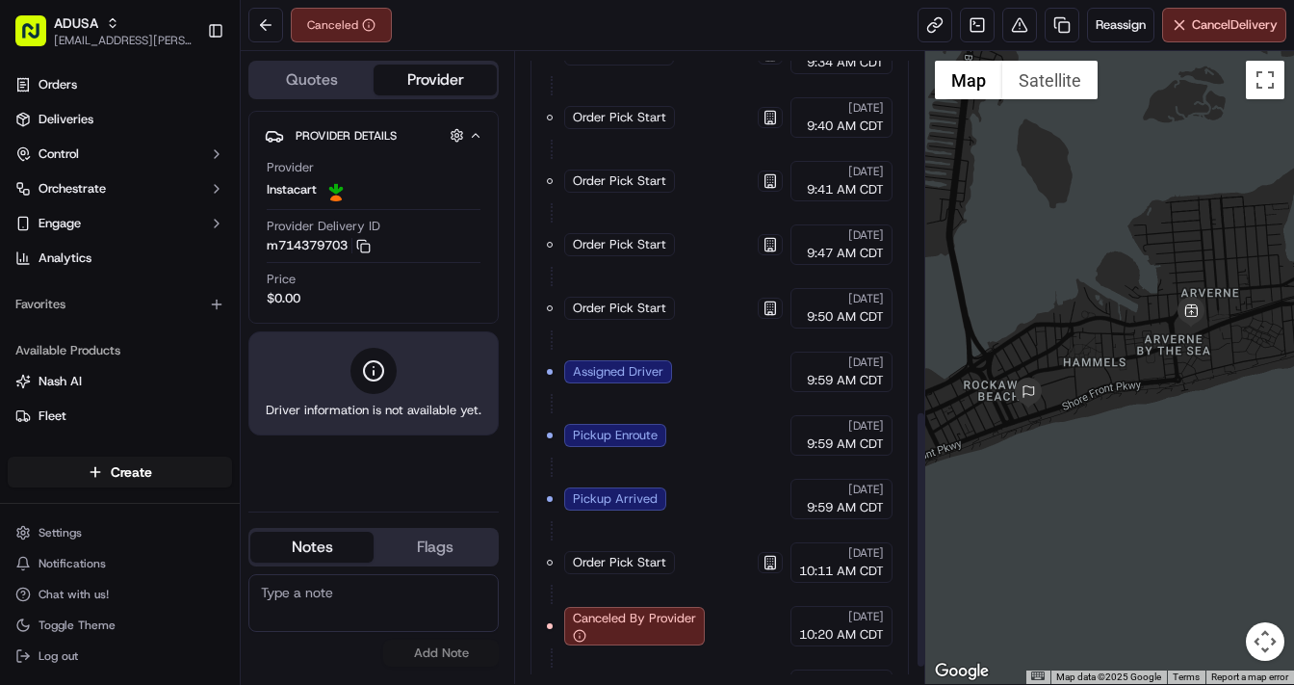
scroll to position [843, 0]
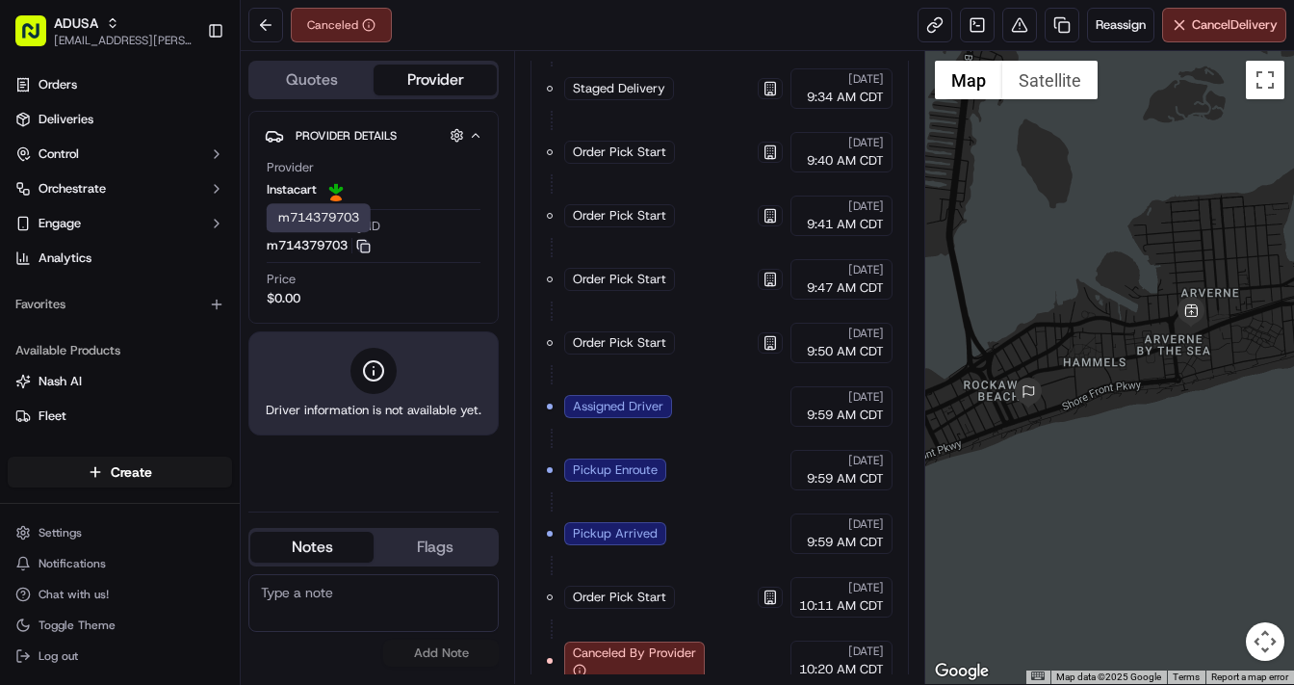
click at [366, 244] on rect "button" at bounding box center [365, 248] width 9 height 9
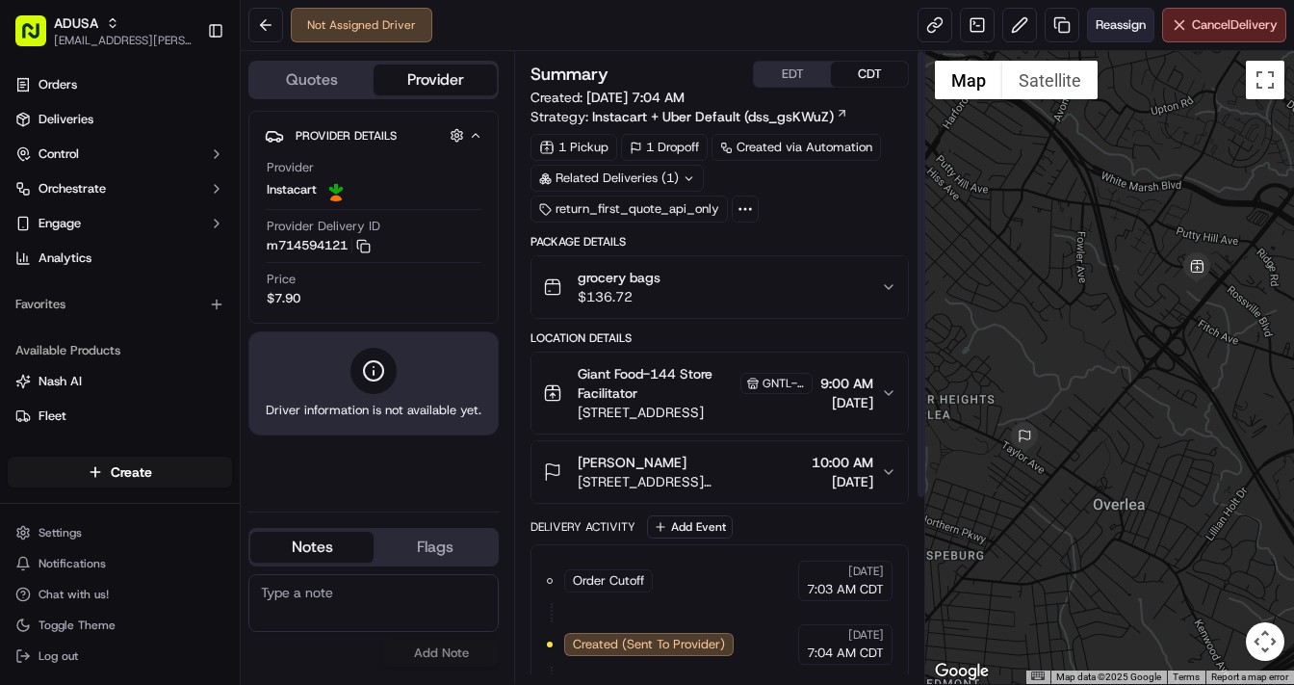
click at [1110, 19] on span "Reassign" at bounding box center [1121, 24] width 50 height 17
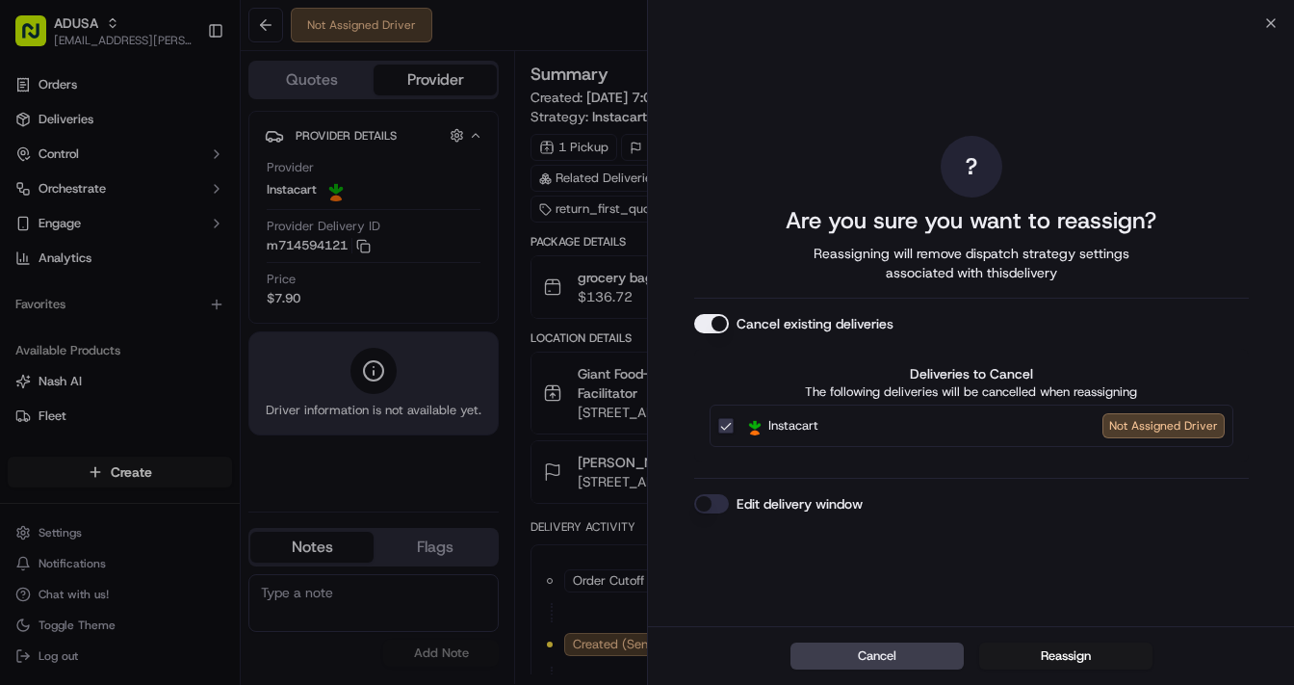
click at [701, 503] on button "Edit delivery window" at bounding box center [711, 503] width 35 height 19
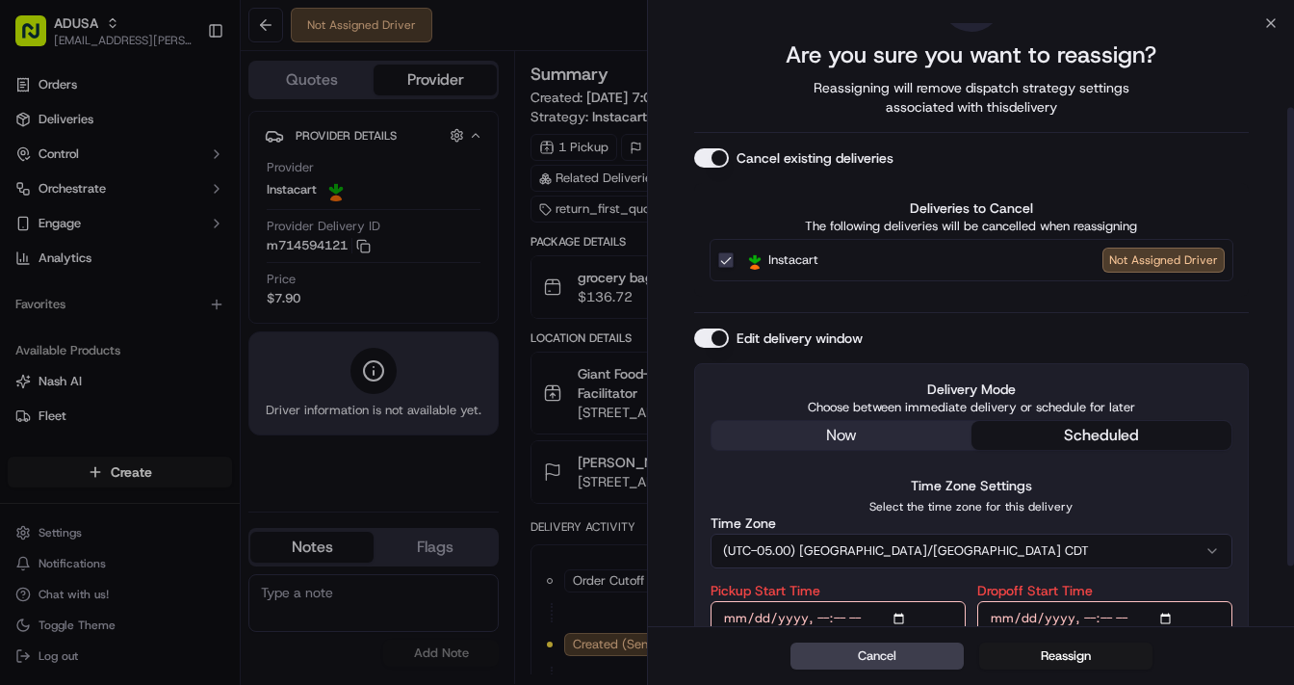
scroll to position [189, 0]
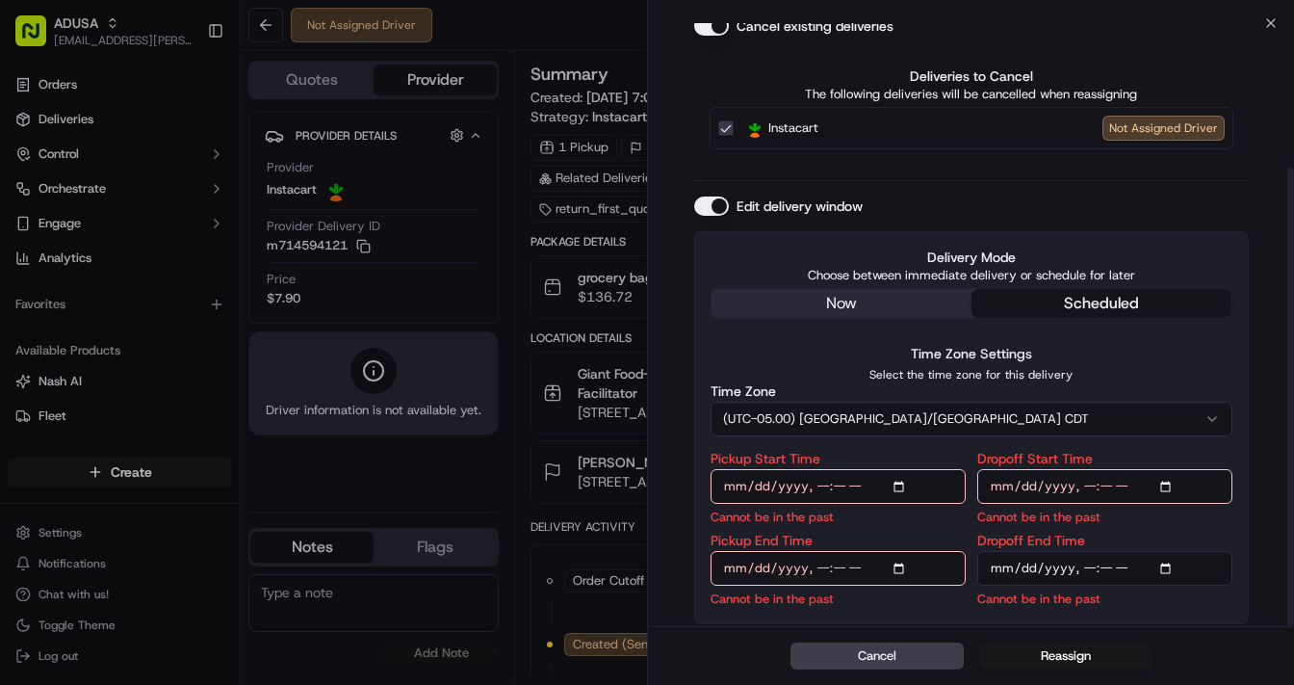
click at [899, 483] on input "Pickup Start Time" at bounding box center [838, 486] width 255 height 35
type input "[DATE]T13:00"
click at [1176, 483] on input "Dropoff Start Time" at bounding box center [1105, 486] width 255 height 35
click at [1167, 485] on input "Dropoff Start Time" at bounding box center [1105, 486] width 255 height 35
type input "2025-09-21T13:00"
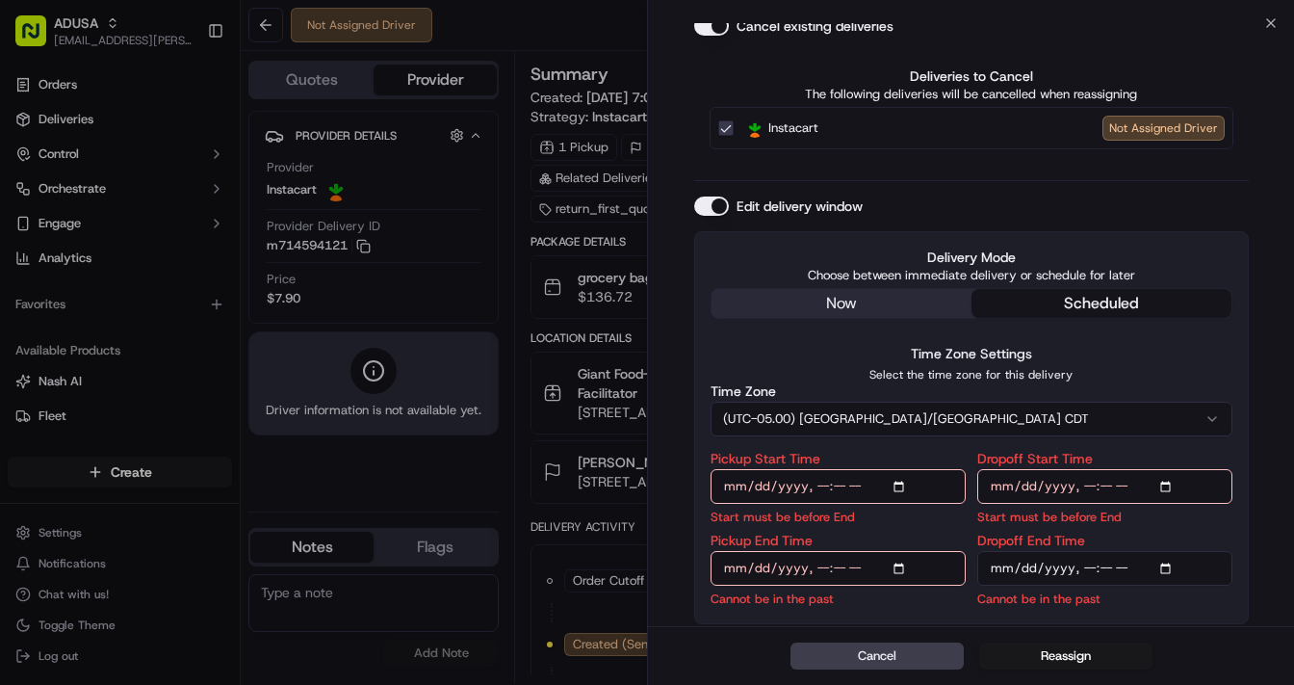
click at [901, 566] on input "Pickup End Time" at bounding box center [838, 568] width 255 height 35
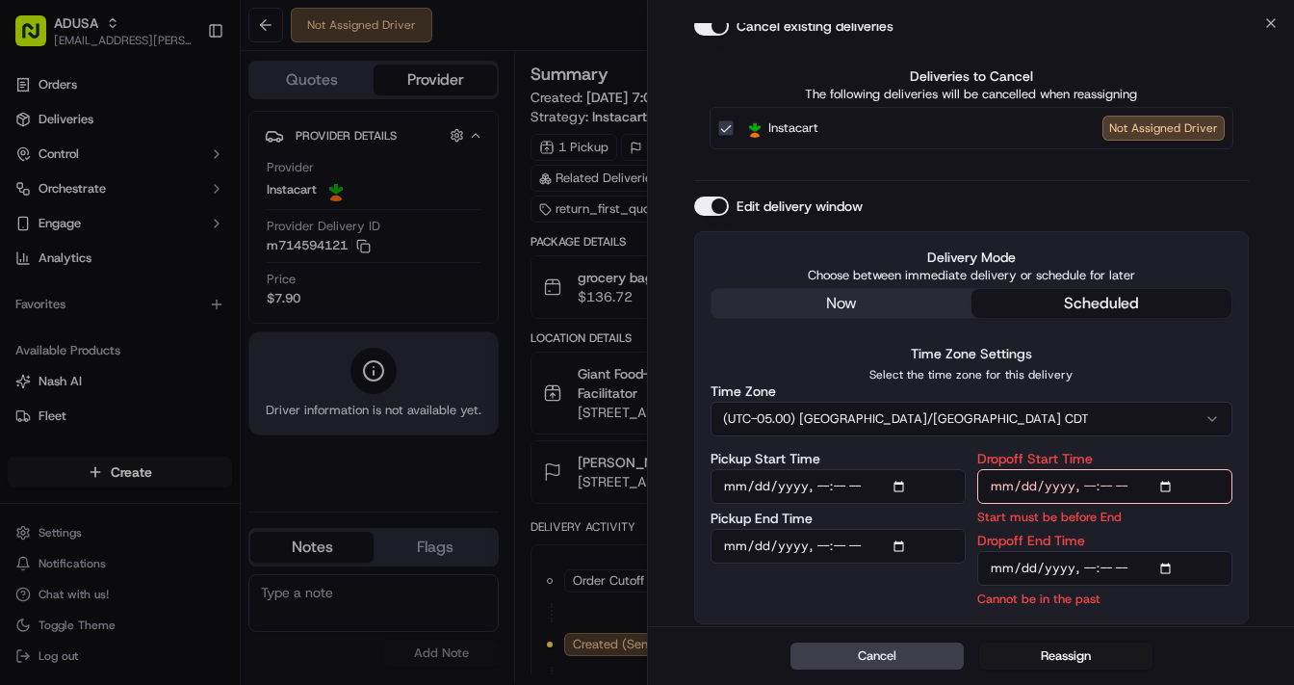
type input "2025-09-21T13:30"
click at [1162, 565] on input "Dropoff End Time" at bounding box center [1105, 568] width 255 height 35
click at [1168, 568] on input "Dropoff End Time" at bounding box center [1105, 568] width 255 height 35
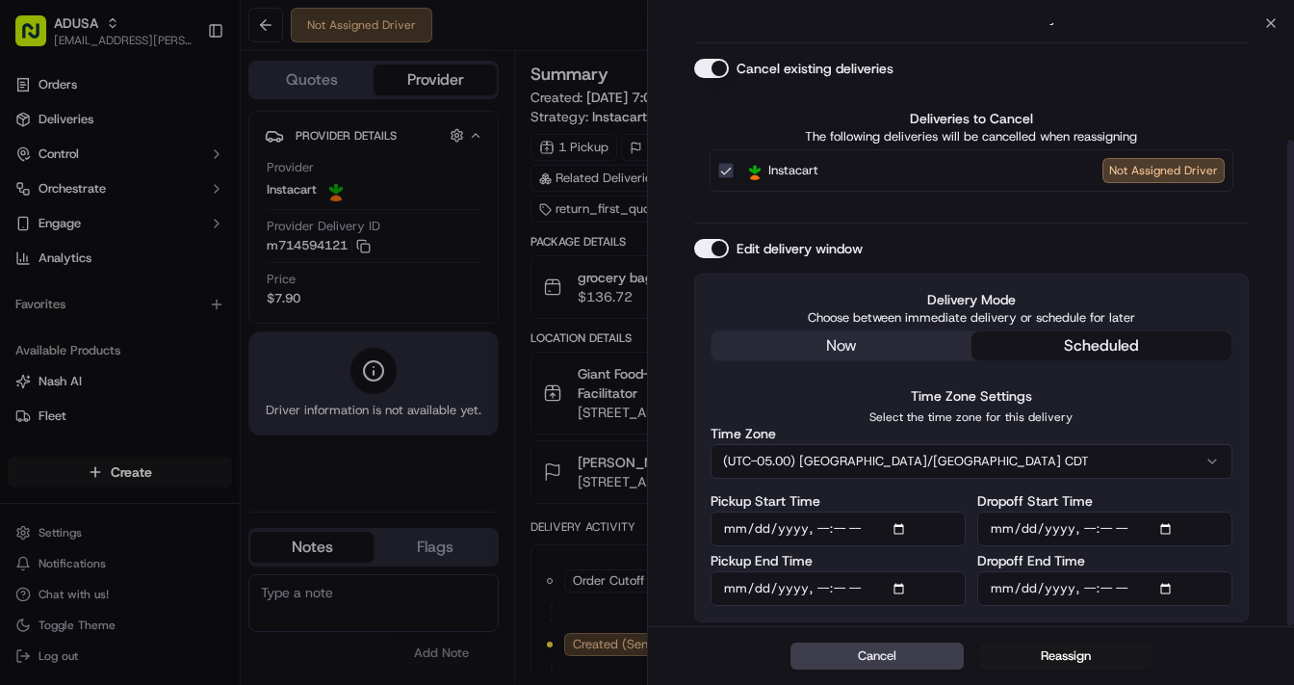
scroll to position [144, 0]
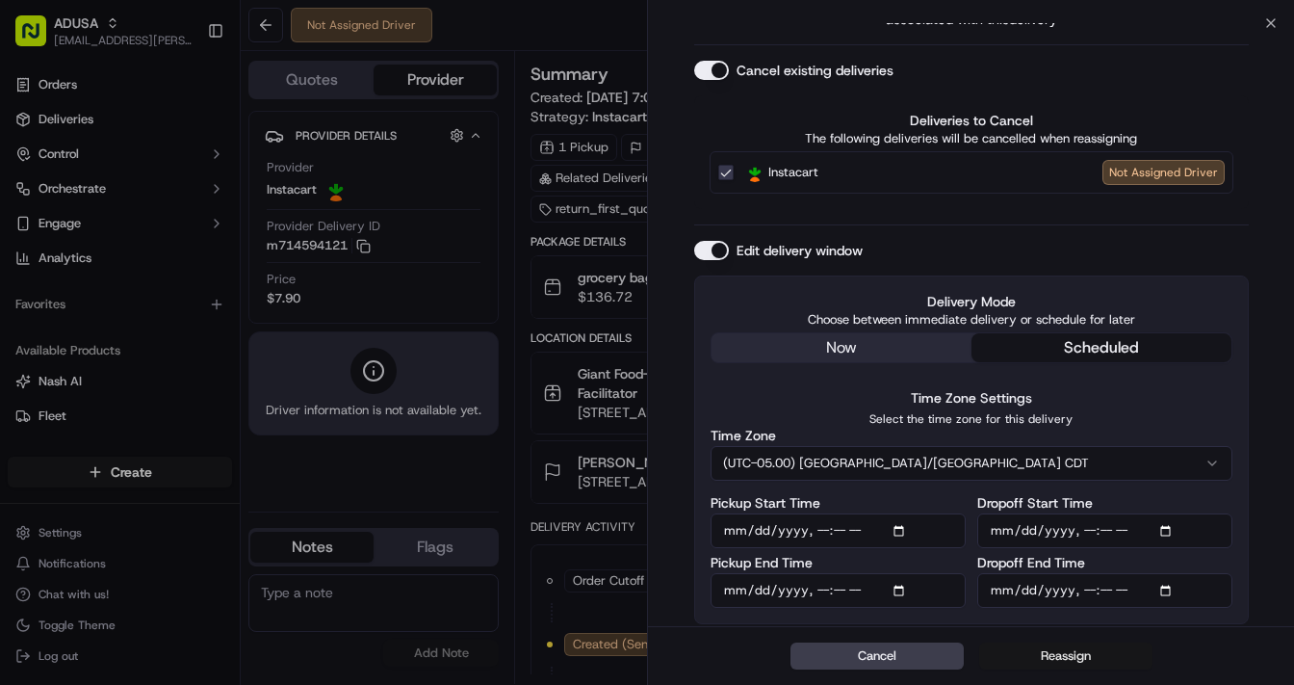
click at [1063, 653] on button "Reassign" at bounding box center [1065, 655] width 173 height 27
type input "2025-09-21T14:00"
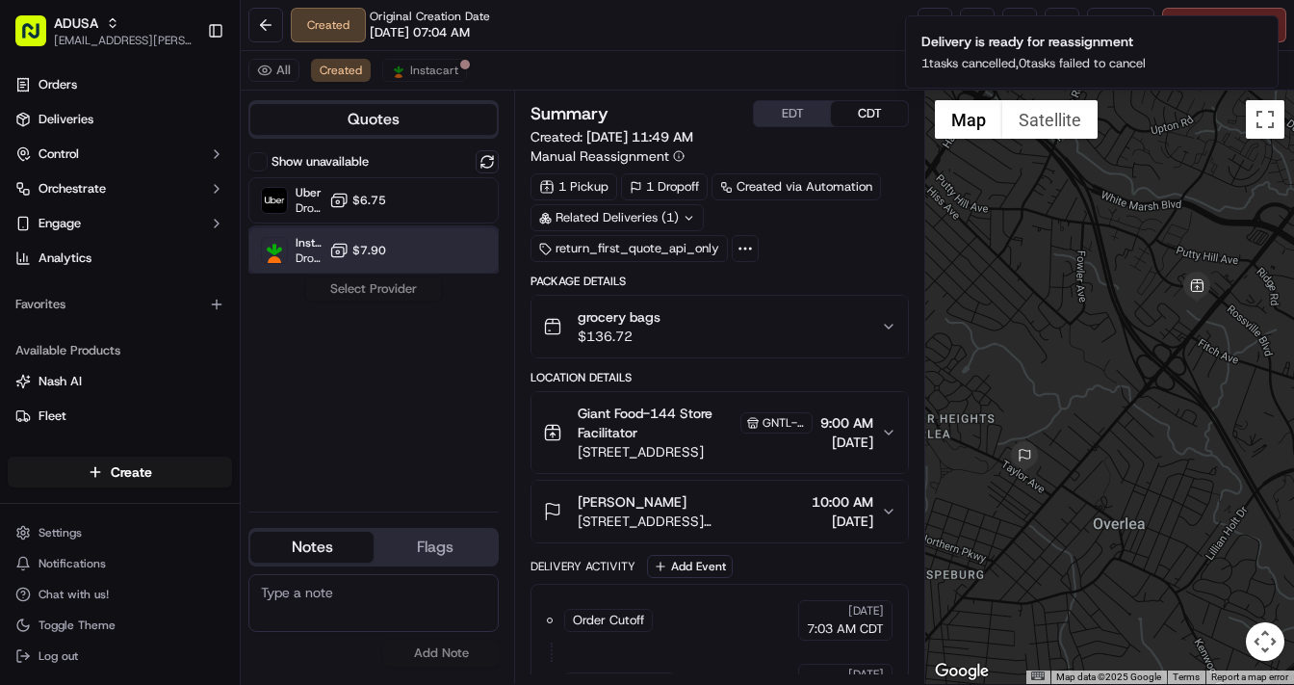
click at [366, 239] on div "Instacart Dropoff ETA - $7.90" at bounding box center [373, 250] width 250 height 46
click at [363, 288] on button "Assign Provider" at bounding box center [373, 288] width 137 height 23
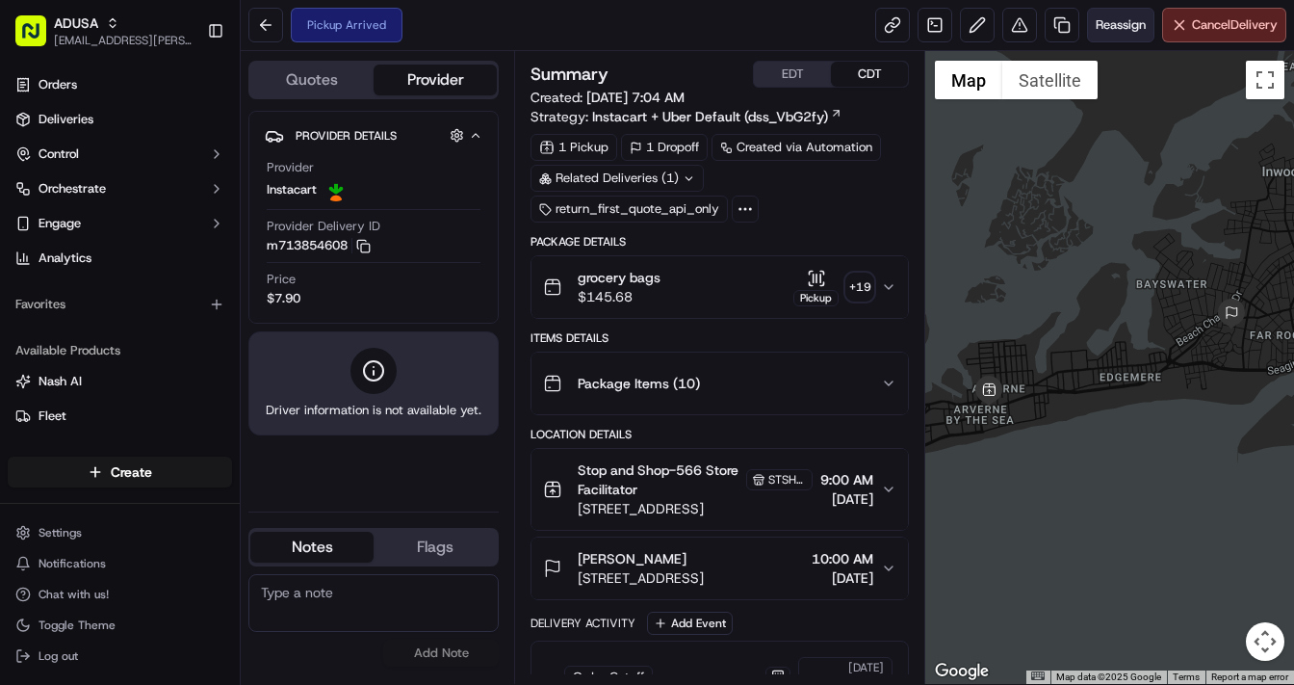
click at [1106, 20] on span "Reassign" at bounding box center [1121, 24] width 50 height 17
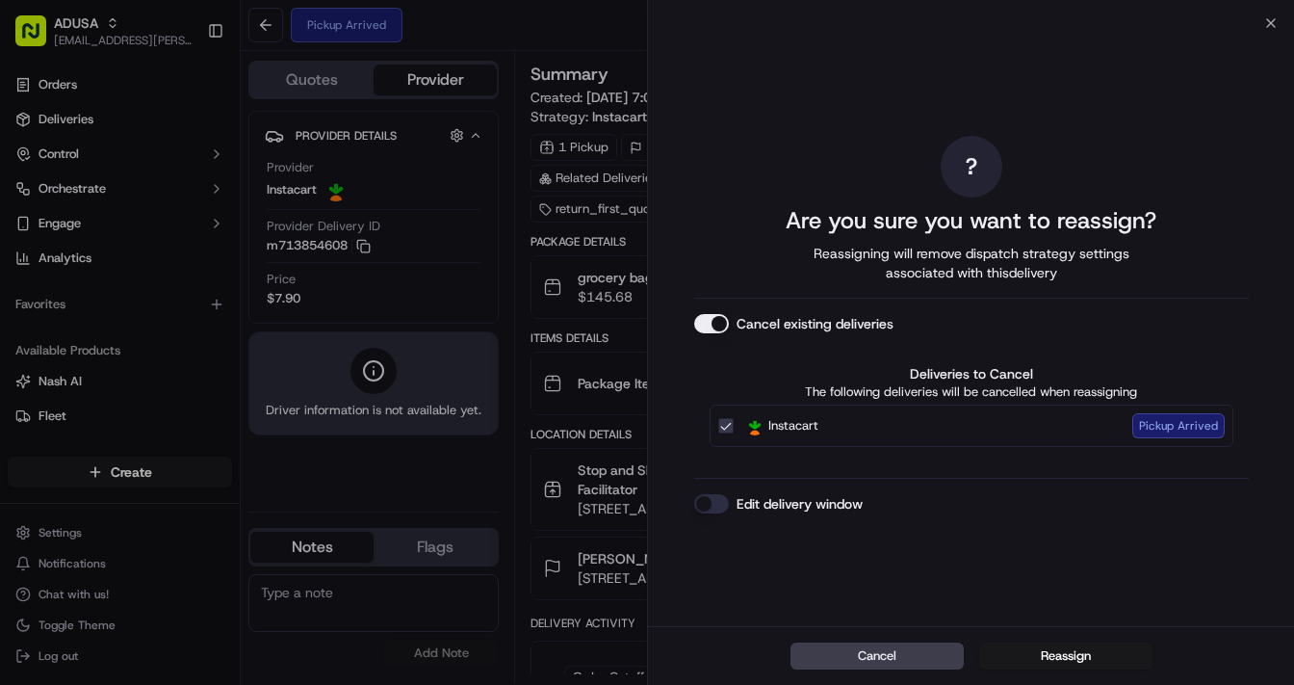
click at [705, 502] on button "Edit delivery window" at bounding box center [711, 503] width 35 height 19
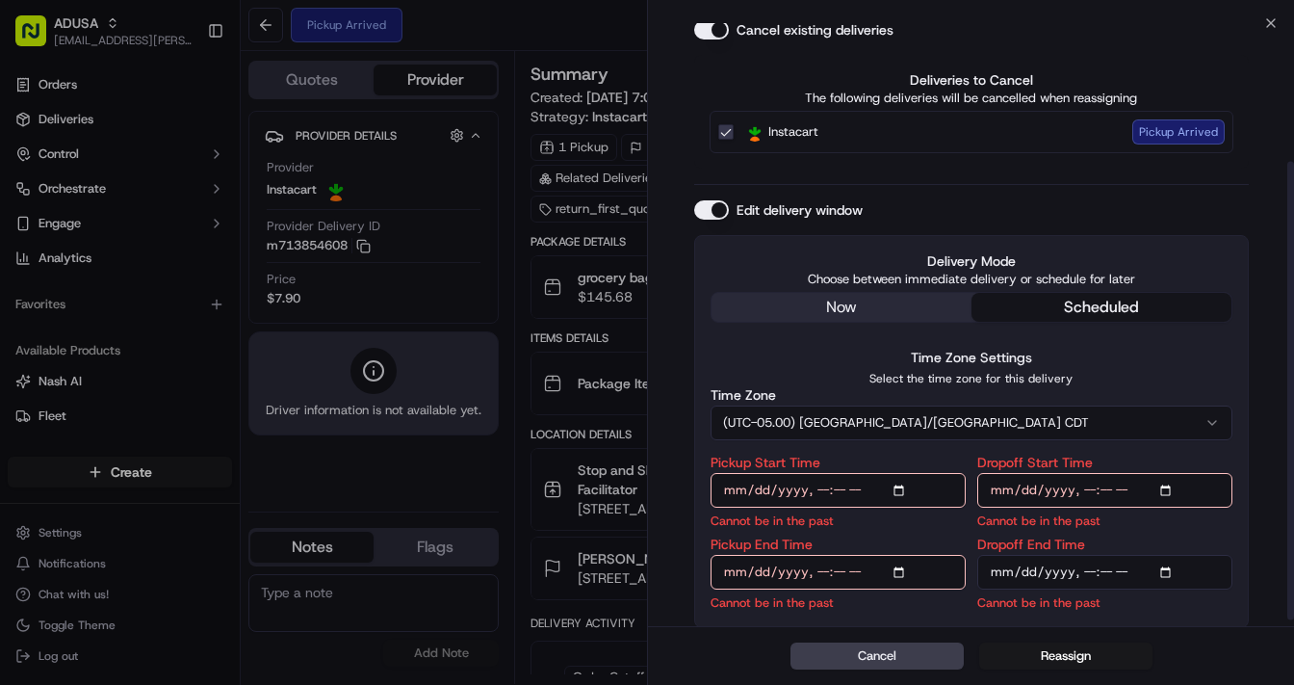
scroll to position [189, 0]
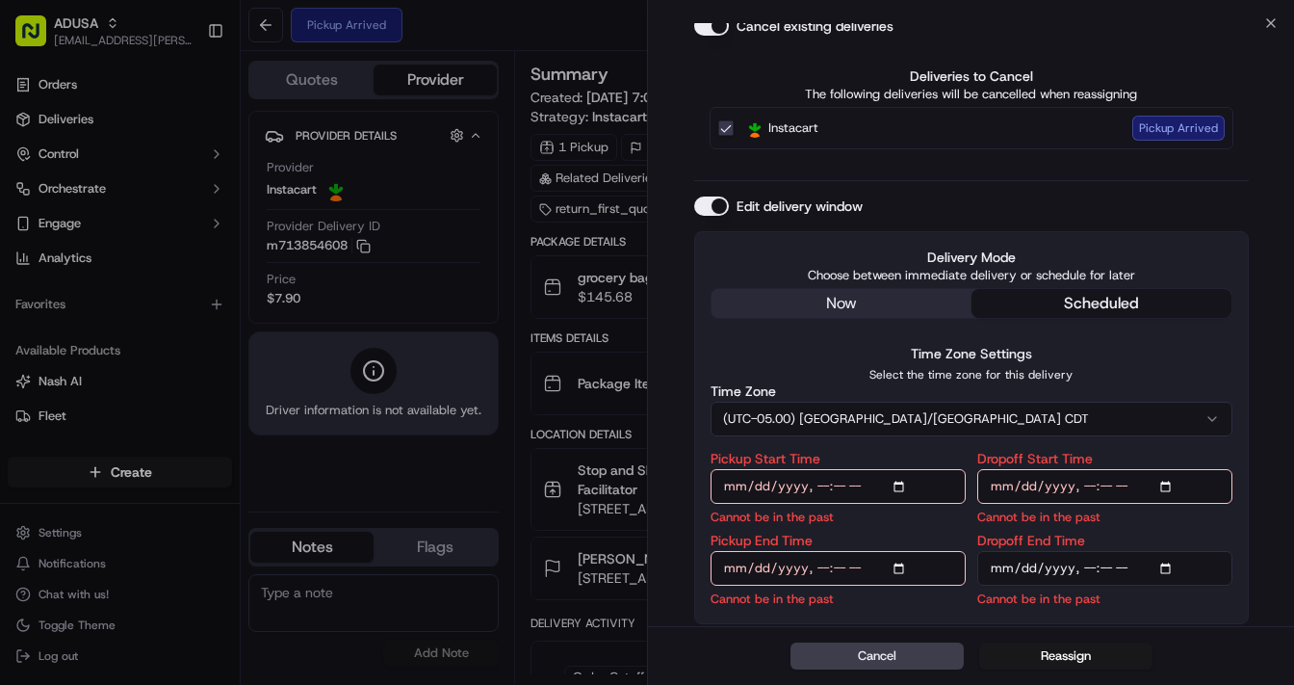
click at [901, 484] on input "Pickup Start Time" at bounding box center [838, 486] width 255 height 35
type input "2025-09-21T13:00"
click at [1163, 480] on input "Dropoff Start Time" at bounding box center [1105, 486] width 255 height 35
type input "2025-09-21T13:00"
click at [913, 562] on input "Pickup End Time" at bounding box center [838, 568] width 255 height 35
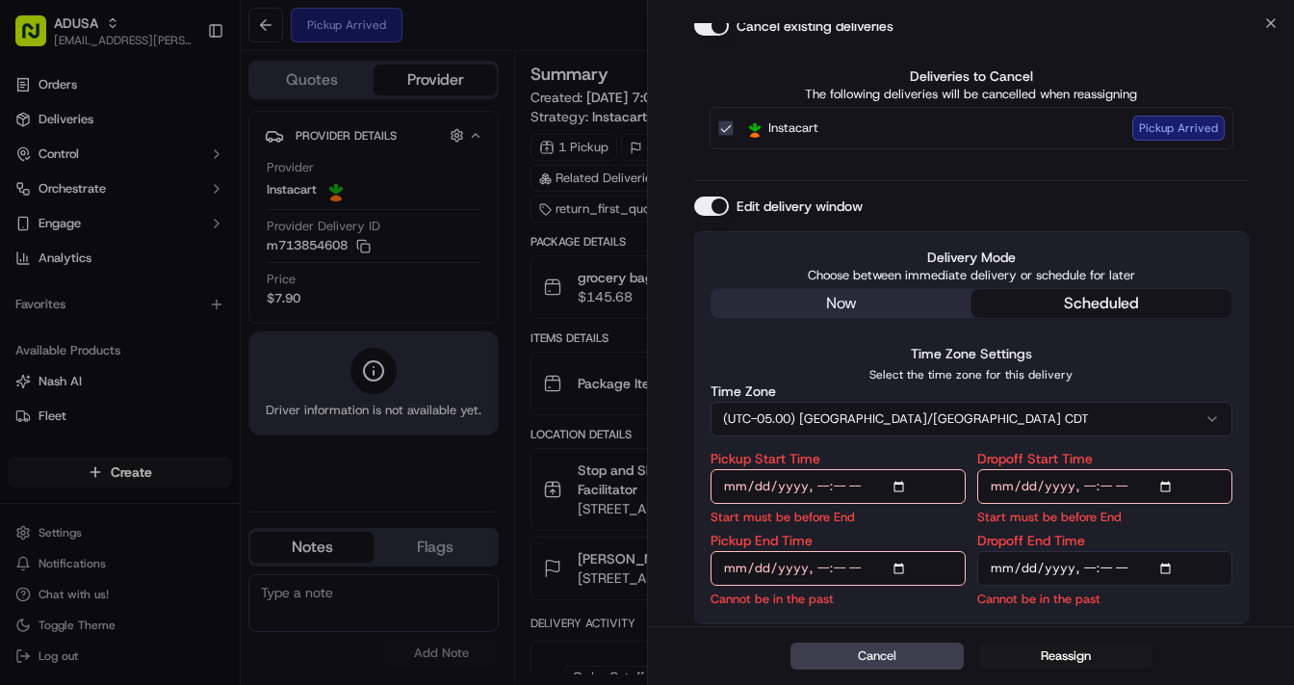
click at [907, 562] on input "Pickup End Time" at bounding box center [838, 568] width 255 height 35
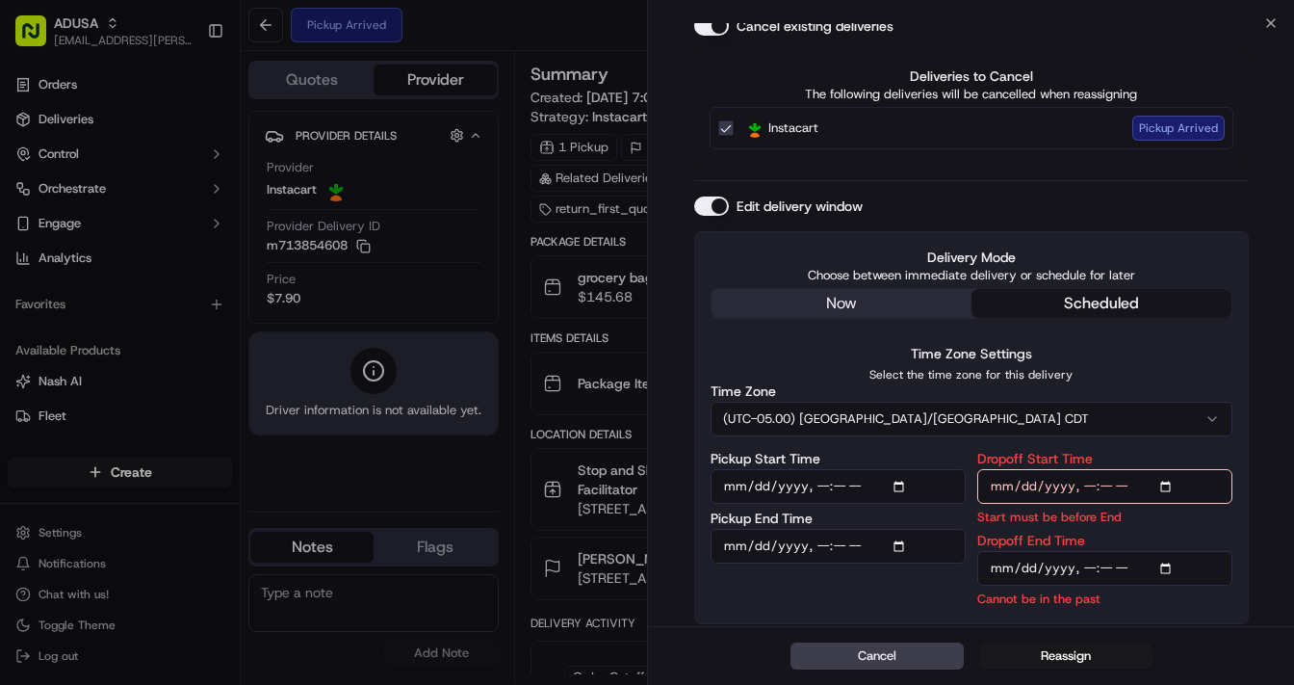
type input "2025-09-21T13:30"
click at [1165, 564] on input "Dropoff End Time" at bounding box center [1105, 568] width 255 height 35
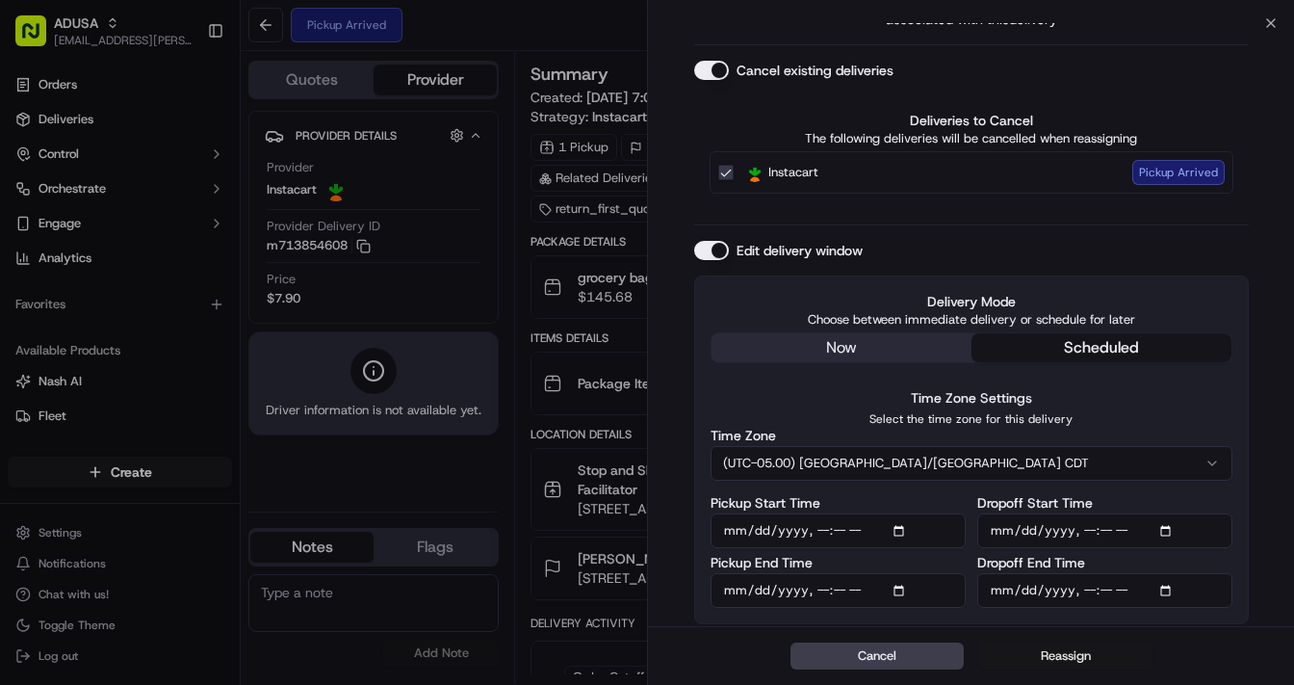
type input "2025-09-21T14:00"
click at [1056, 655] on button "Reassign" at bounding box center [1065, 655] width 173 height 27
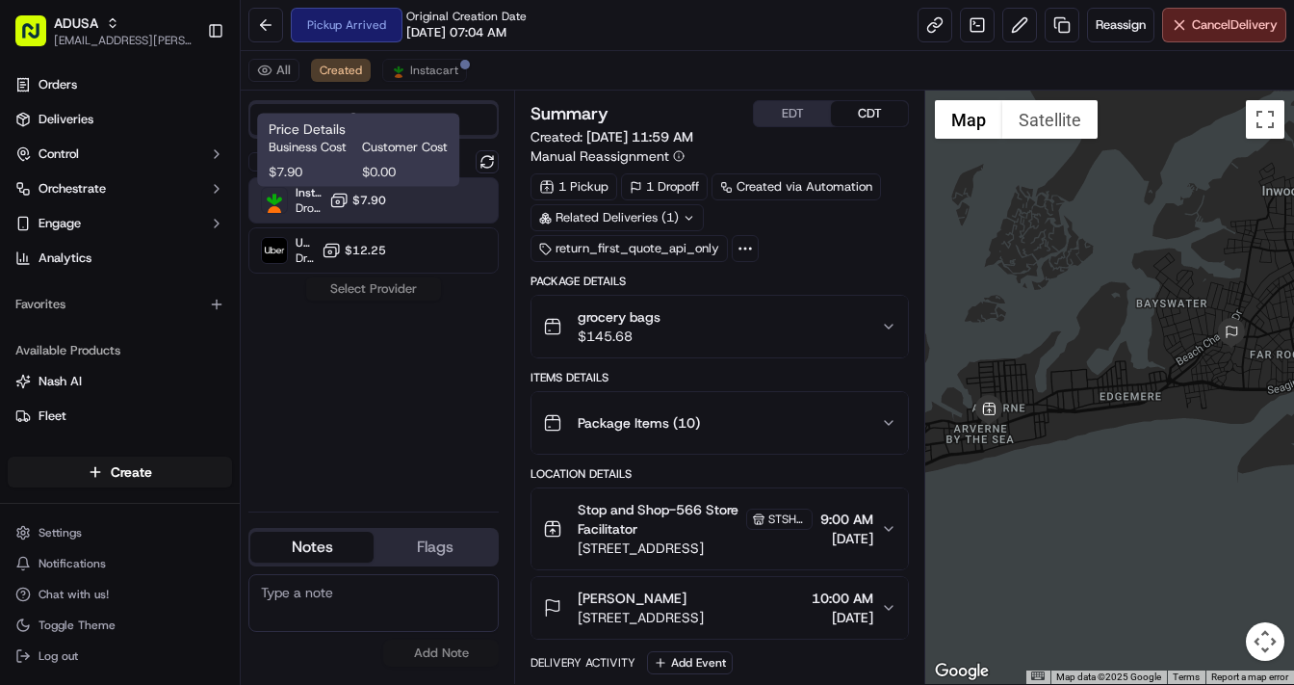
click at [362, 196] on span "$7.90" at bounding box center [369, 200] width 34 height 15
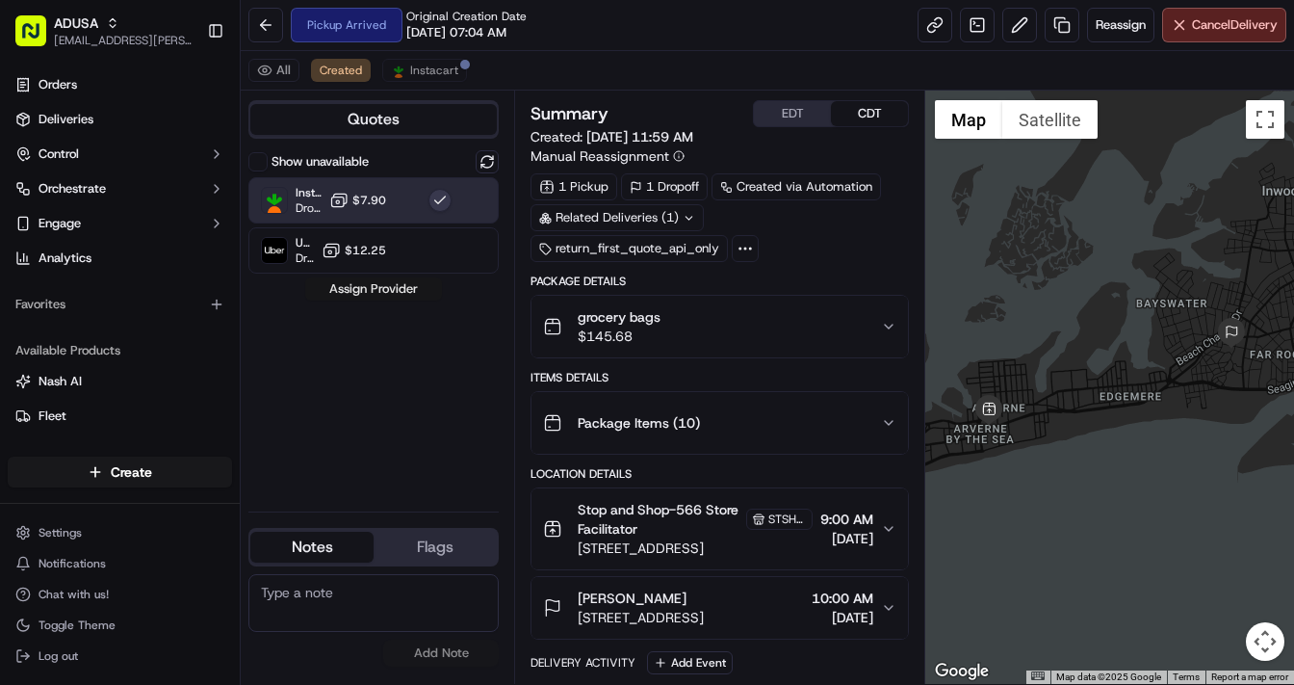
click at [390, 287] on button "Assign Provider" at bounding box center [373, 288] width 137 height 23
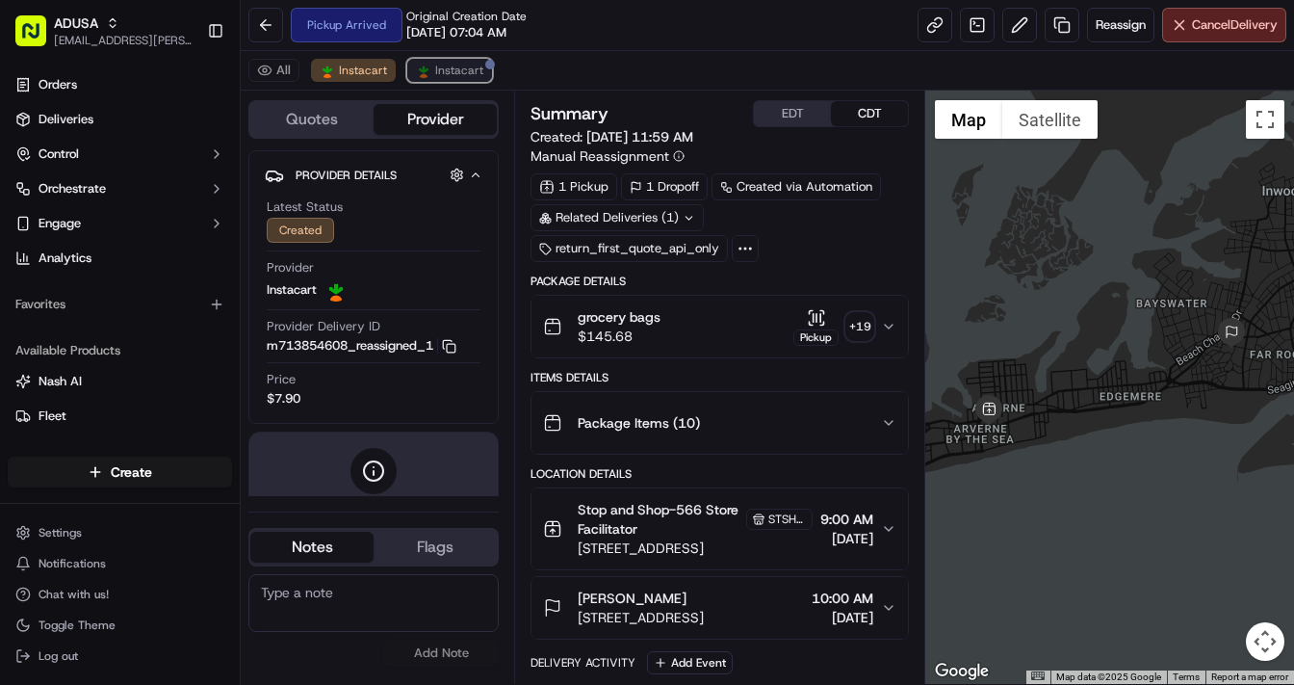
click at [444, 73] on span "Instacart" at bounding box center [459, 70] width 48 height 15
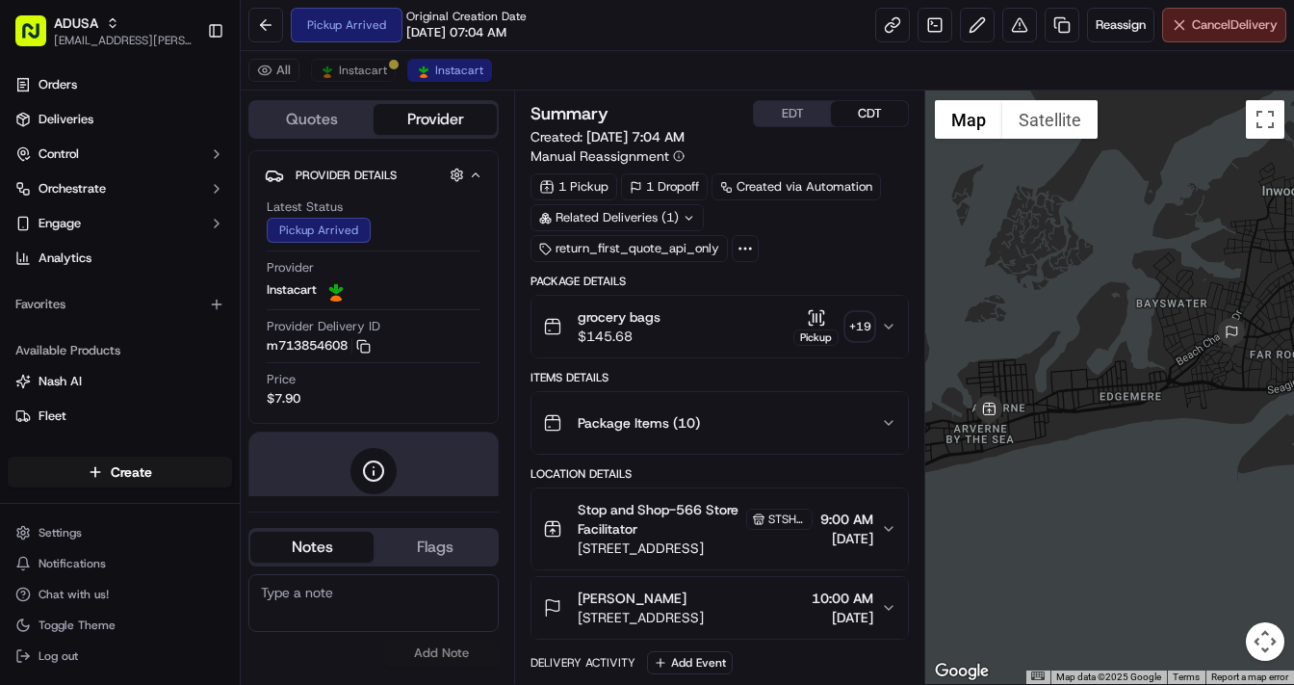
click at [1216, 27] on span "Cancel Delivery" at bounding box center [1235, 24] width 86 height 17
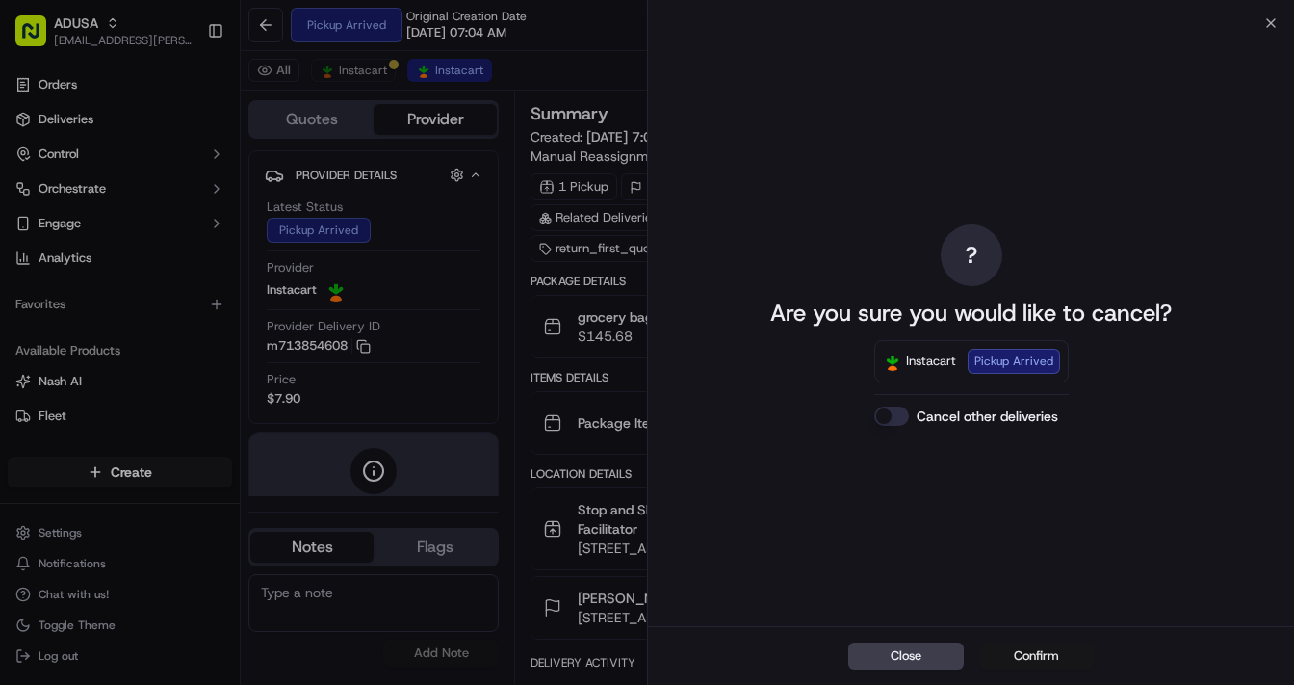
click at [1026, 653] on button "Confirm" at bounding box center [1037, 655] width 116 height 27
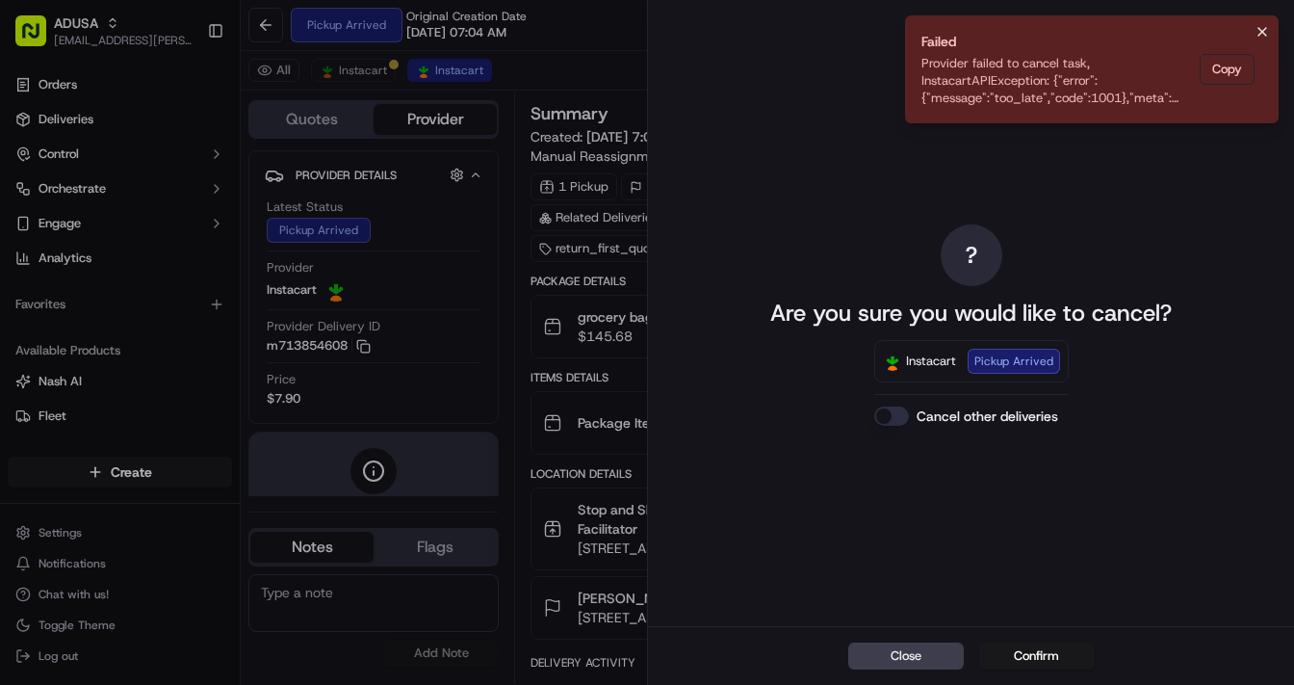
click at [1261, 33] on icon "Notifications (F8)" at bounding box center [1263, 32] width 8 height 8
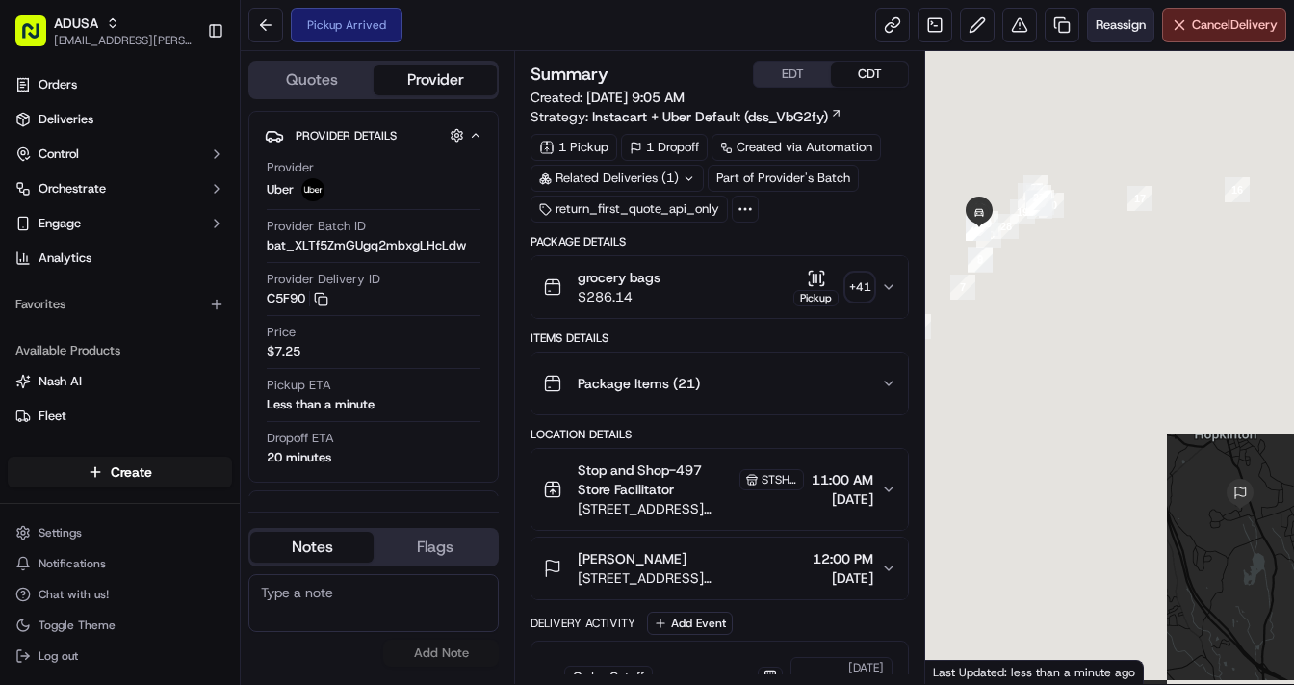
click at [1111, 23] on span "Reassign" at bounding box center [1121, 24] width 50 height 17
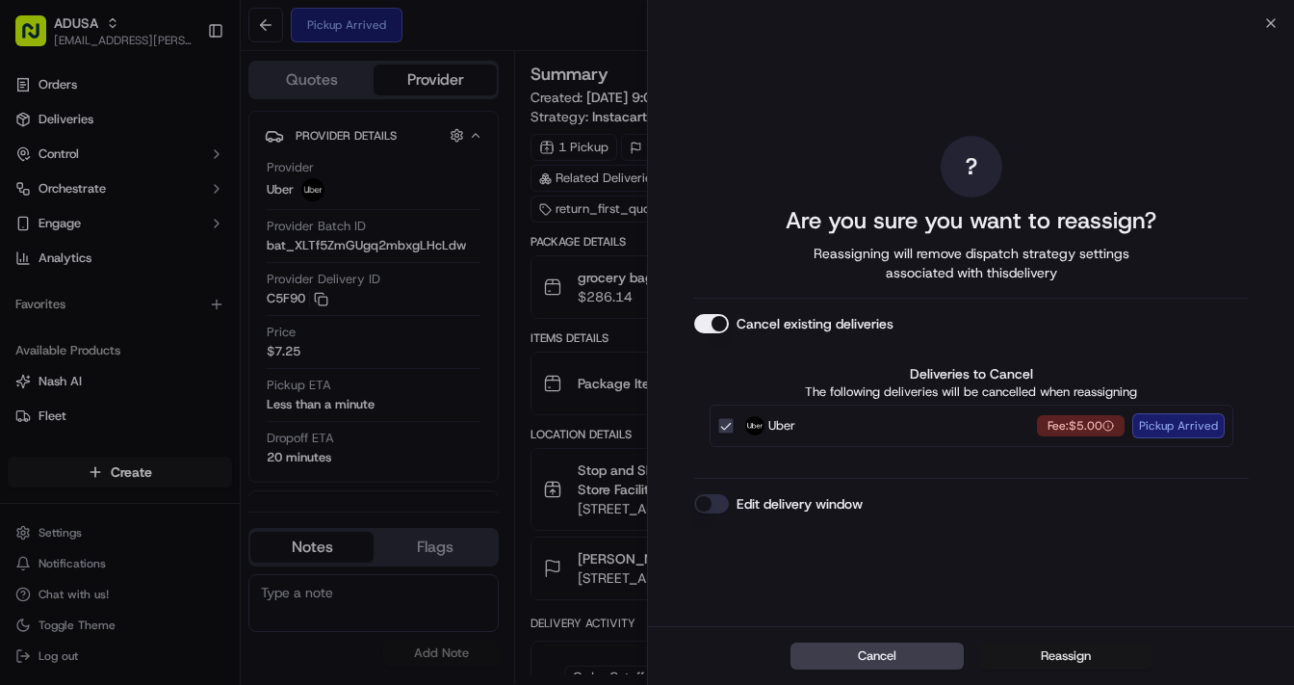
click at [1052, 657] on button "Reassign" at bounding box center [1065, 655] width 173 height 27
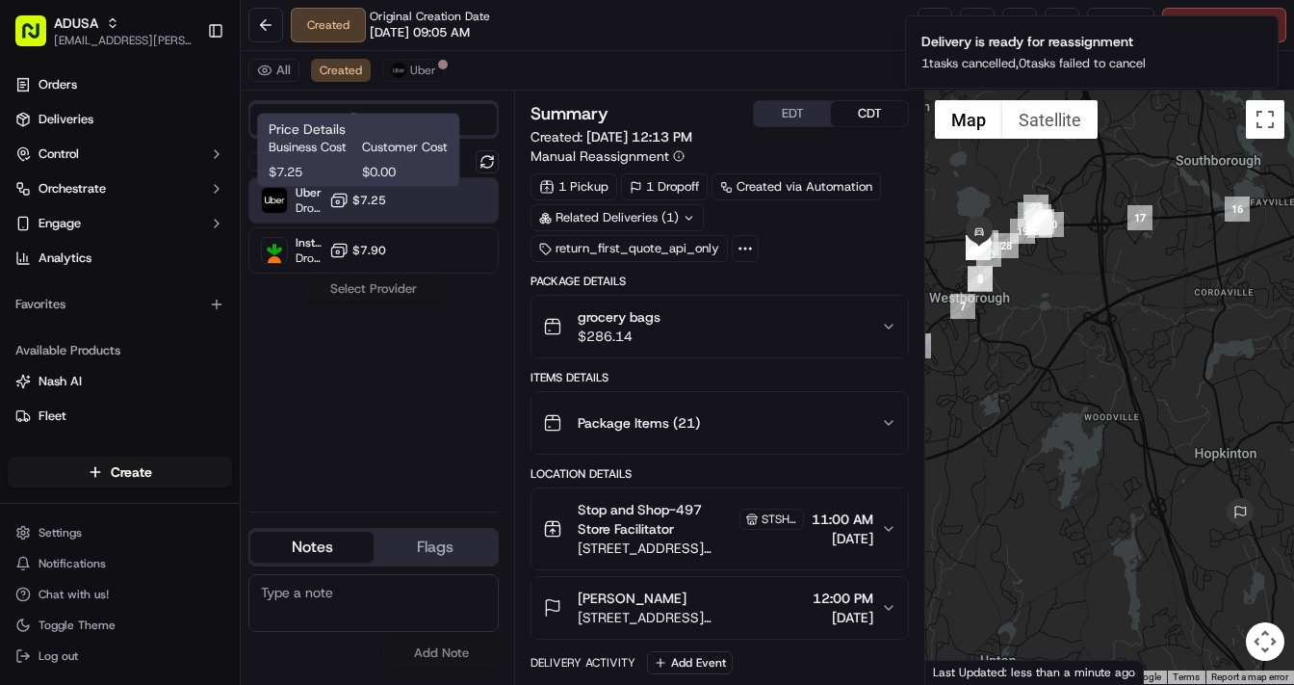
click at [369, 200] on span "$7.25" at bounding box center [369, 200] width 34 height 15
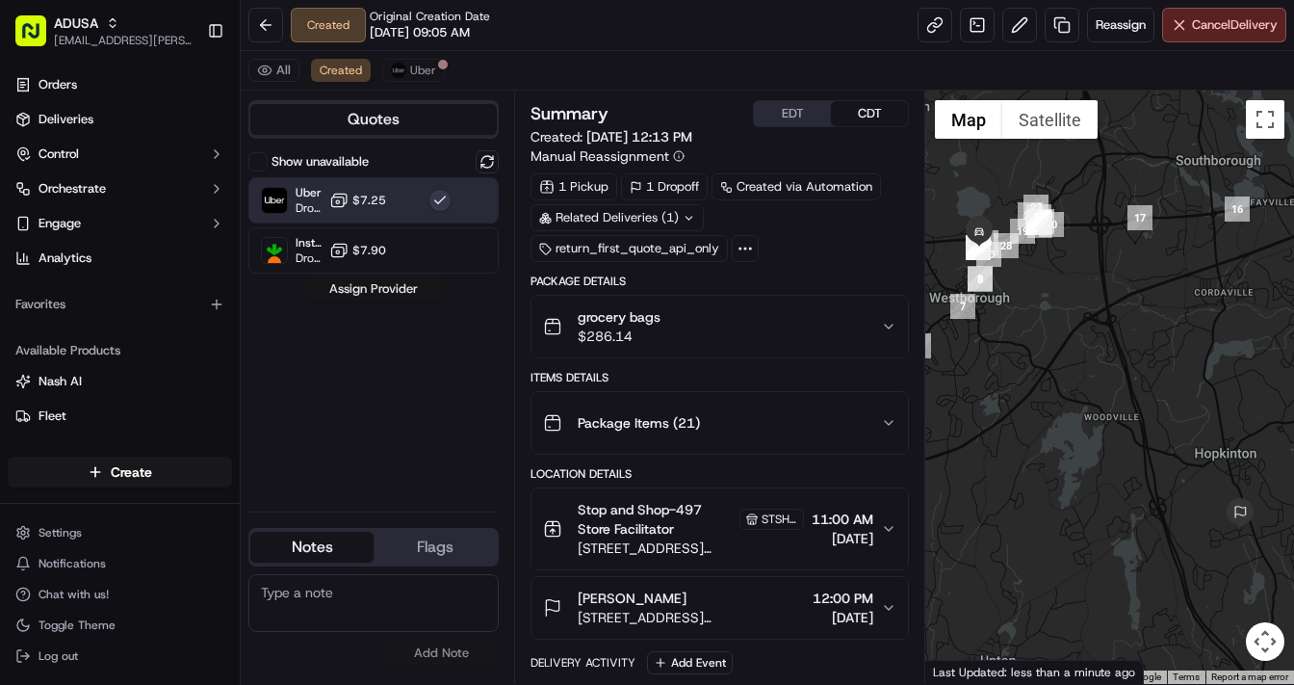
click at [375, 287] on button "Assign Provider" at bounding box center [373, 288] width 137 height 23
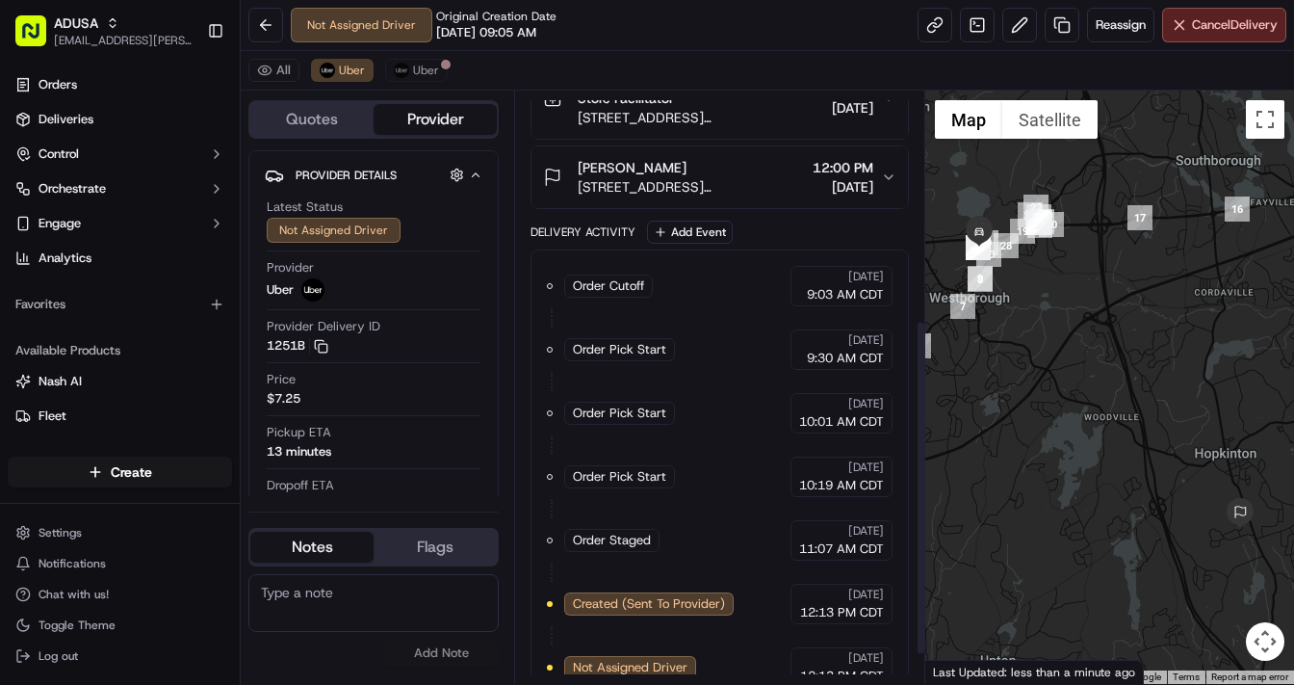
scroll to position [455, 0]
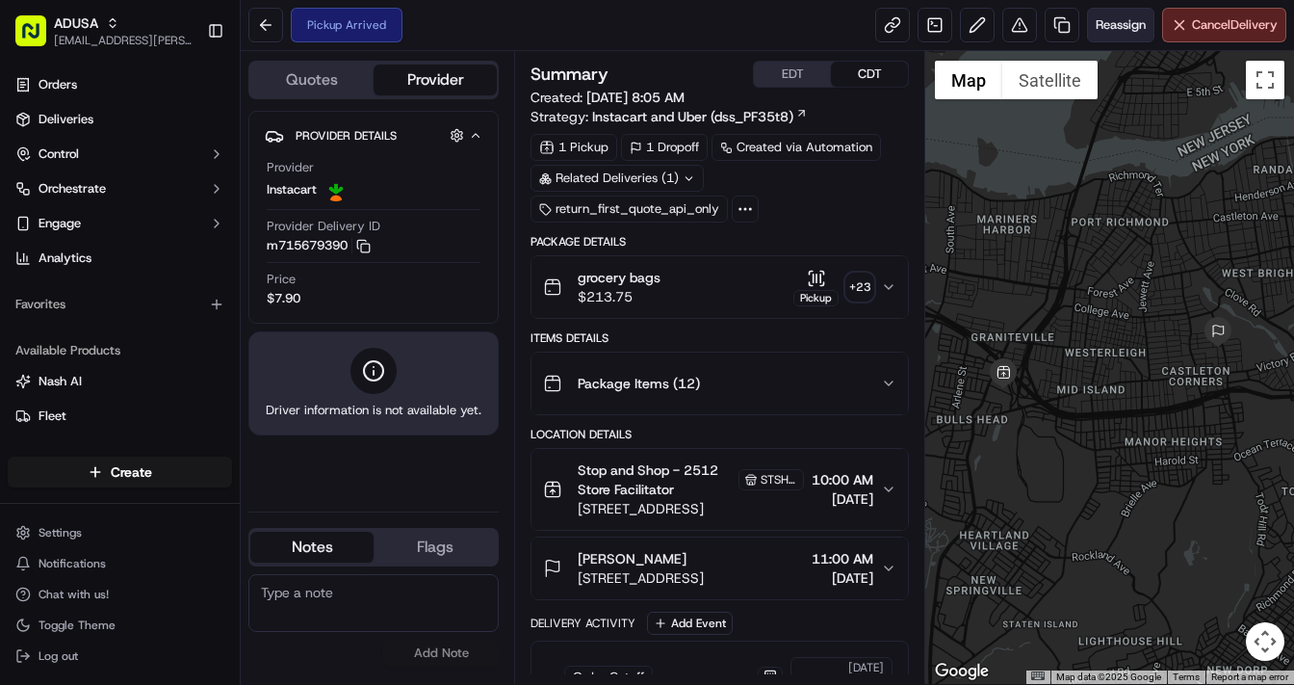
click at [1109, 26] on span "Reassign" at bounding box center [1121, 24] width 50 height 17
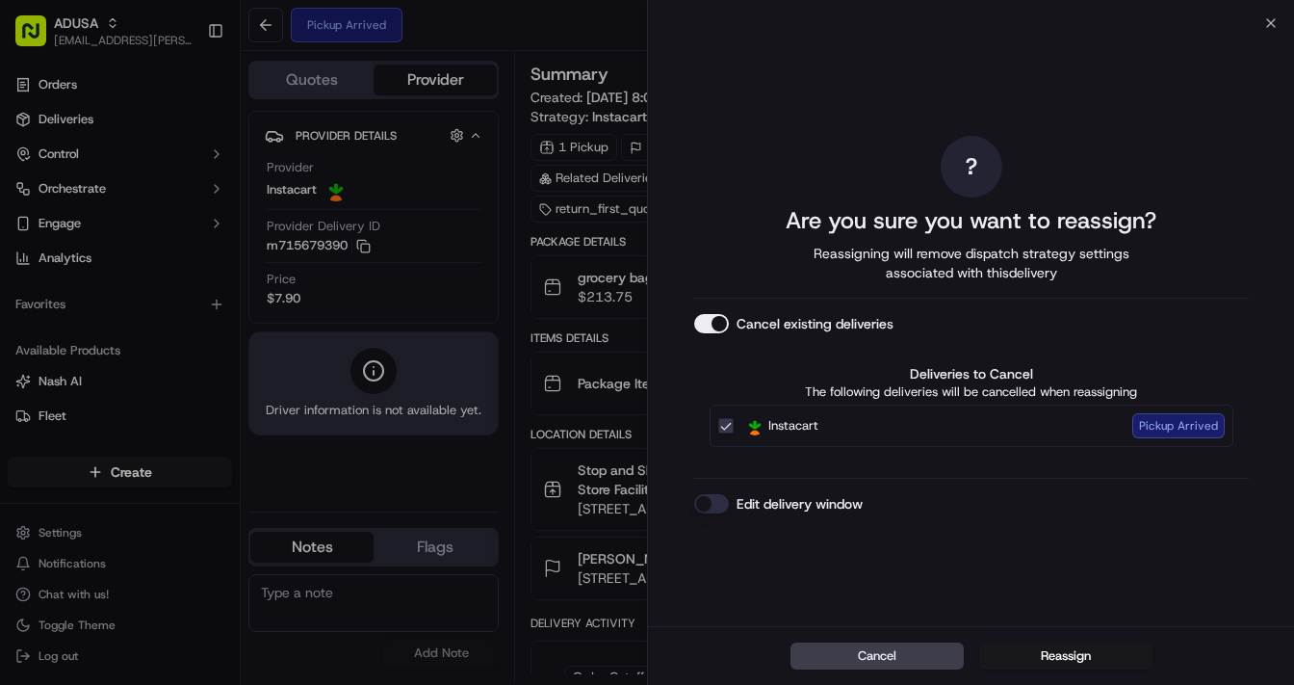
click at [724, 429] on button "Instacart Pickup Arrived" at bounding box center [725, 425] width 15 height 15
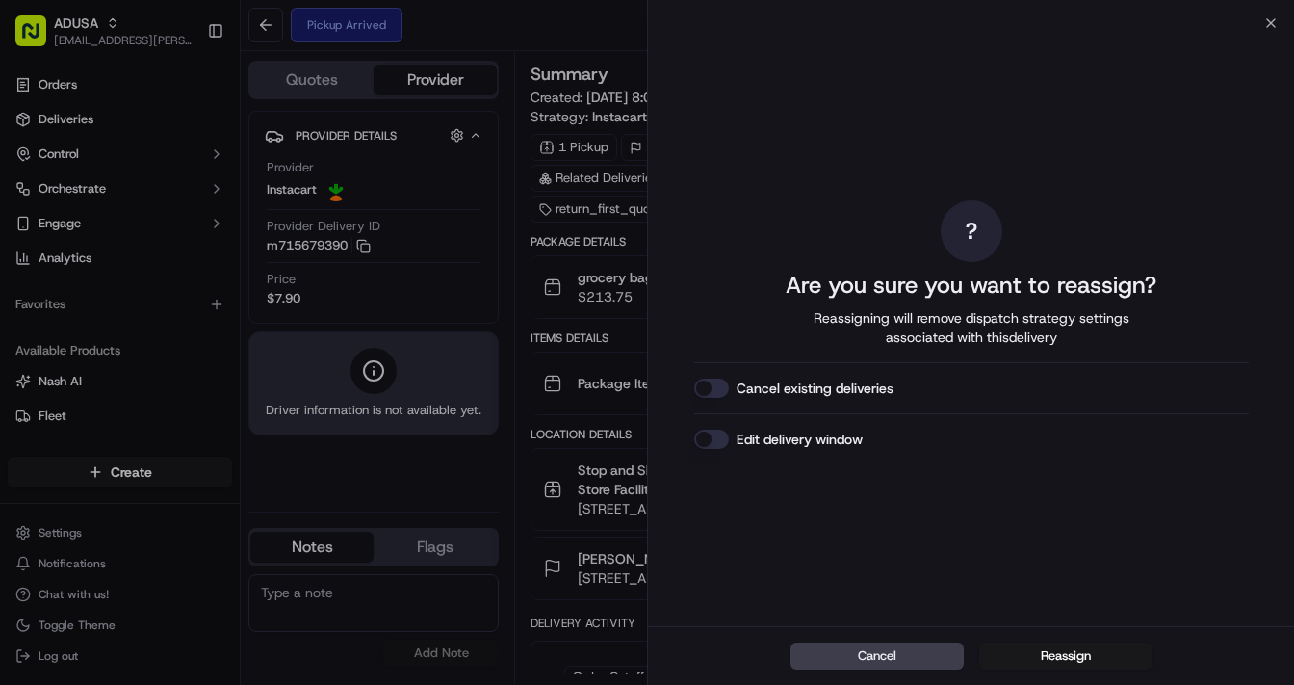
click at [714, 389] on button "Cancel existing deliveries" at bounding box center [711, 387] width 35 height 19
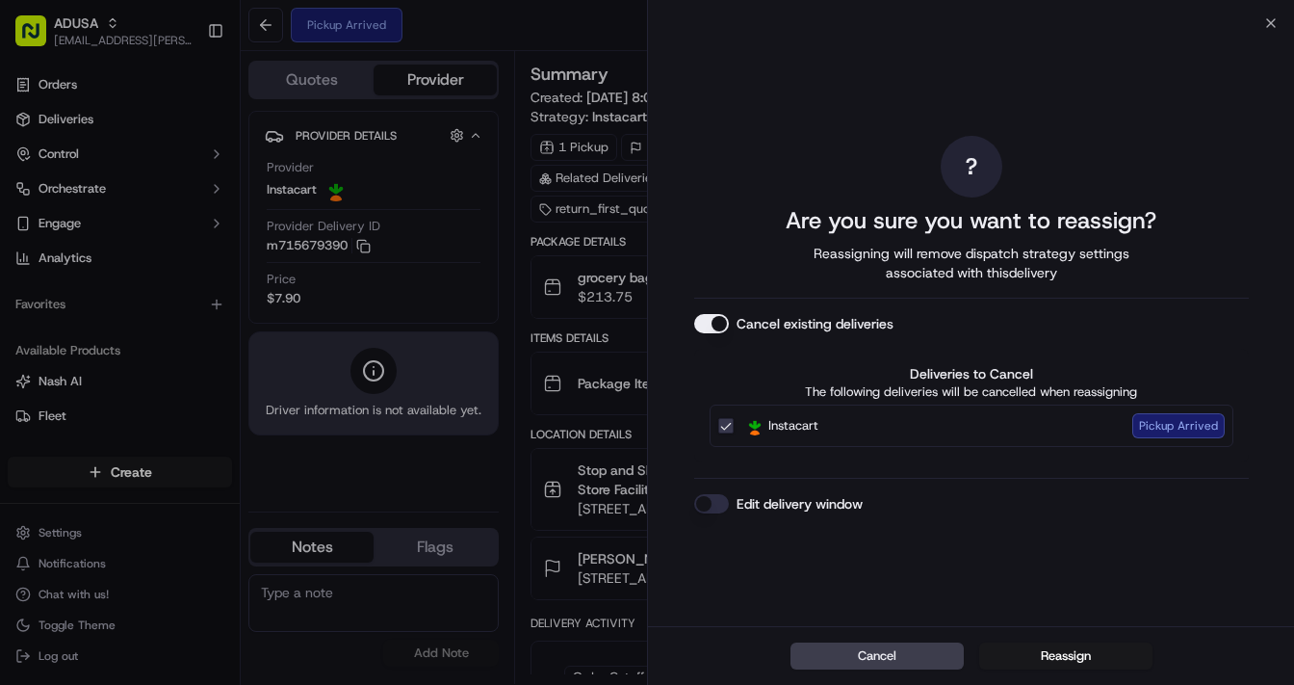
click at [714, 500] on button "Edit delivery window" at bounding box center [711, 503] width 35 height 19
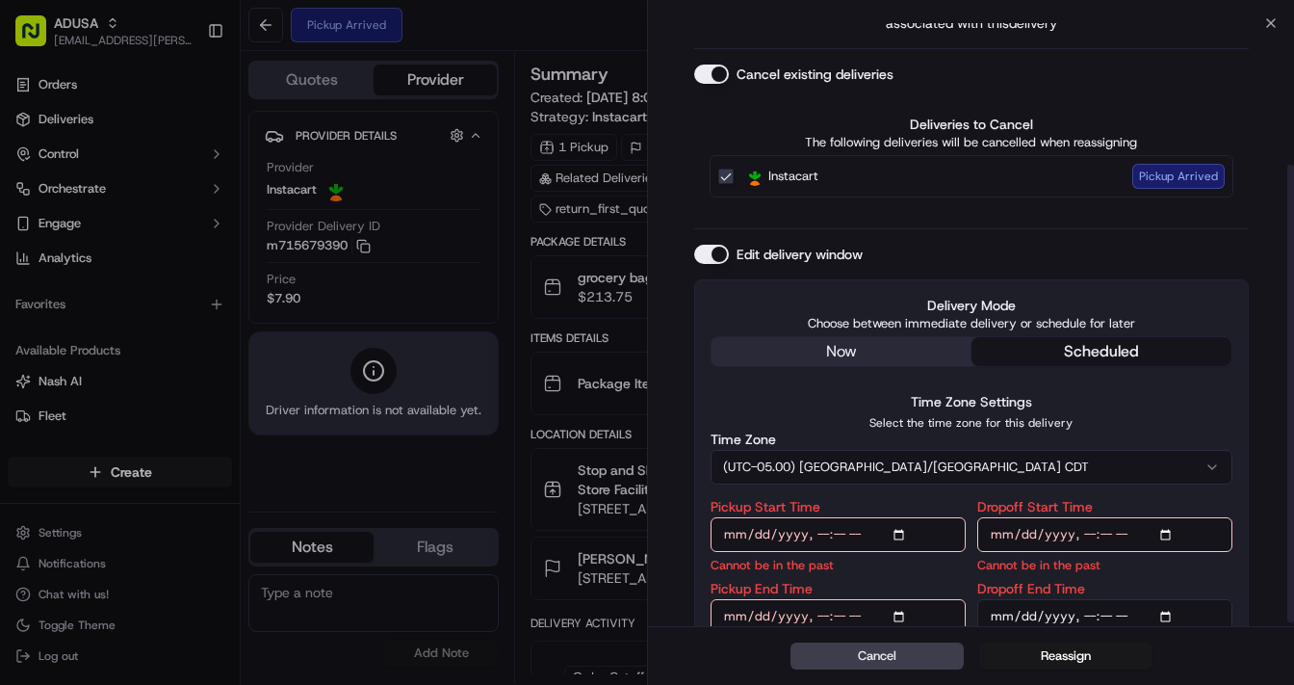
scroll to position [189, 0]
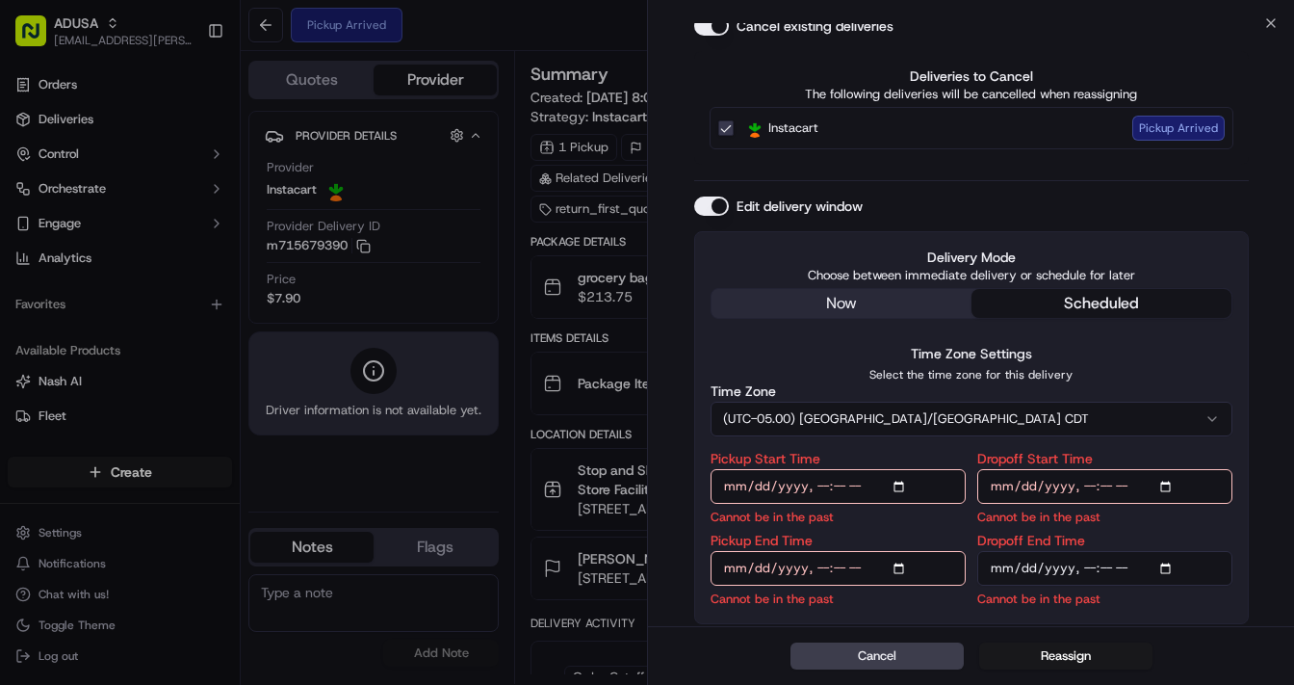
click at [902, 486] on input "Pickup Start Time" at bounding box center [838, 486] width 255 height 35
type input "2025-09-21T14:00"
click at [1173, 481] on input "Dropoff Start Time" at bounding box center [1105, 486] width 255 height 35
type input "2025-09-21T14:00"
click at [901, 568] on input "Pickup End Time" at bounding box center [838, 568] width 255 height 35
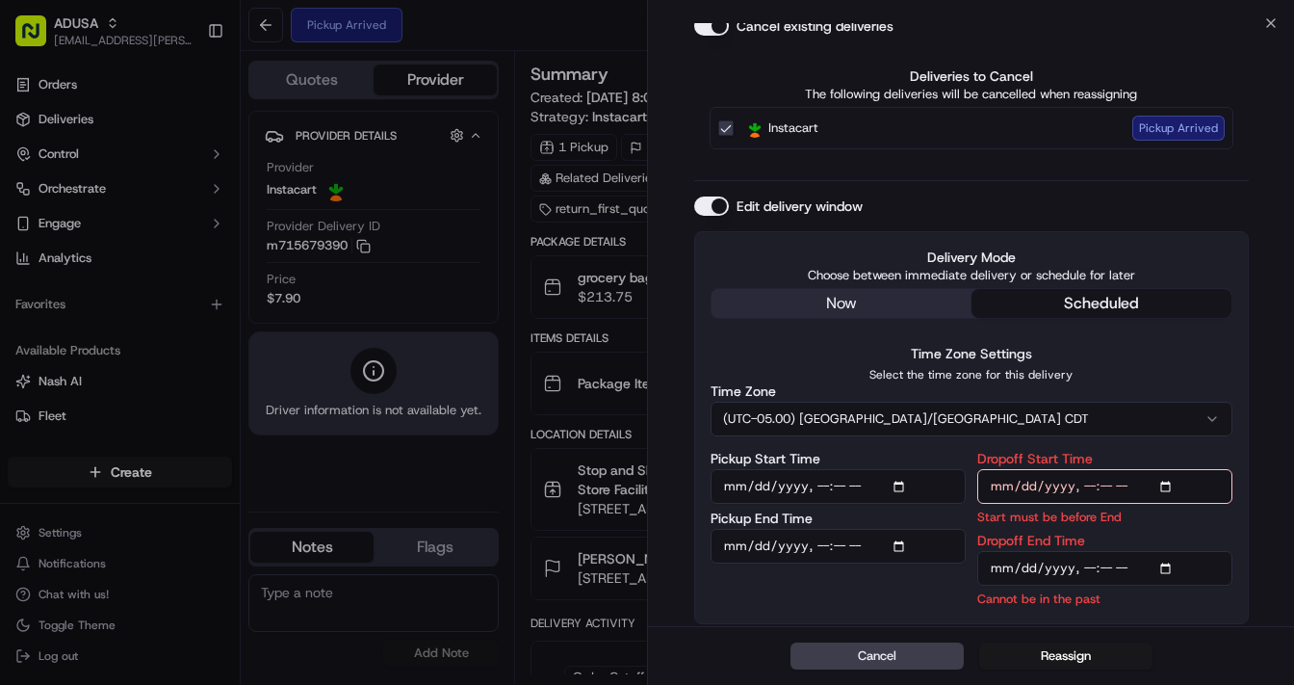
type input "2025-09-21T14:30"
click at [1164, 566] on input "Dropoff End Time" at bounding box center [1105, 568] width 255 height 35
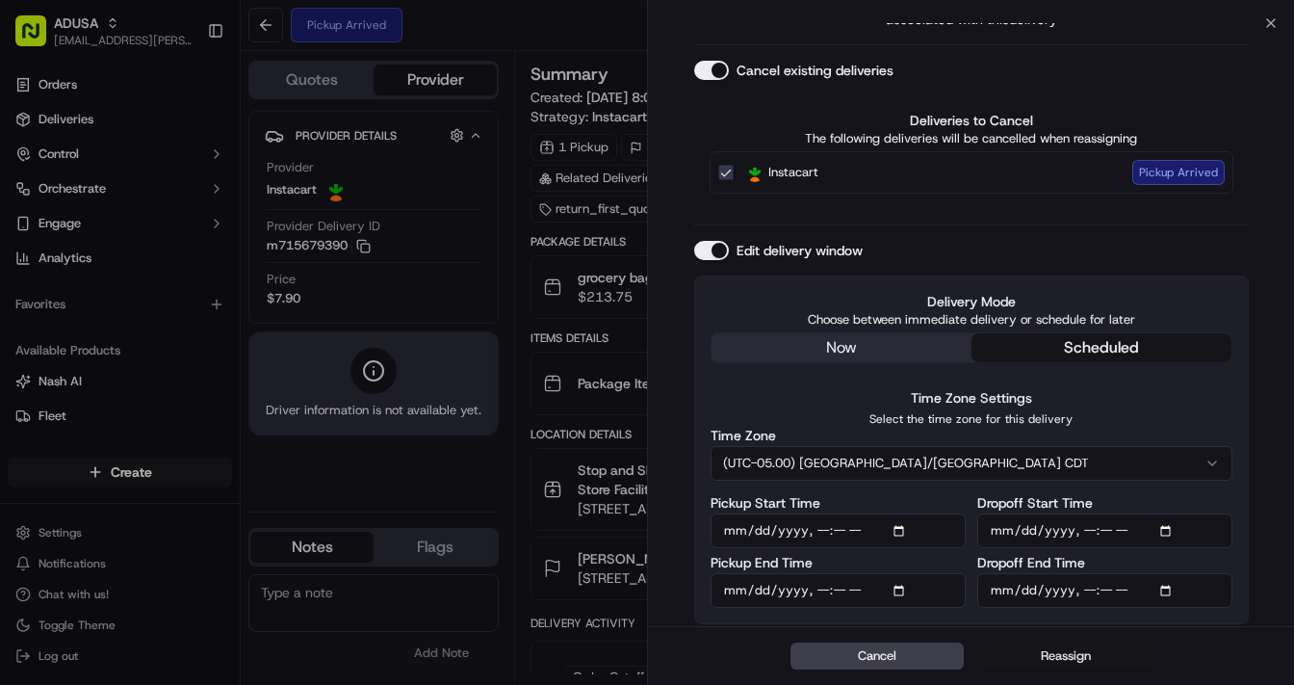
type input "2025-09-21T15:00"
click at [1067, 649] on button "Reassign" at bounding box center [1065, 655] width 173 height 27
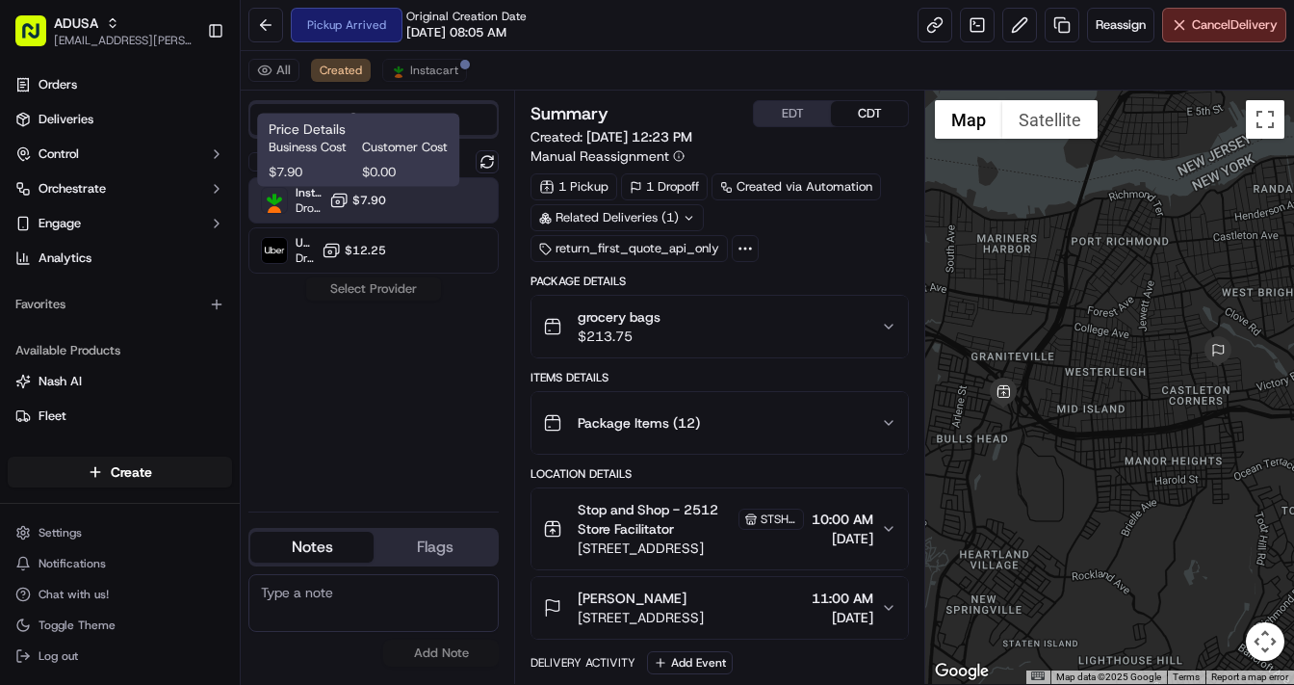
click at [355, 199] on span "$7.90" at bounding box center [369, 200] width 34 height 15
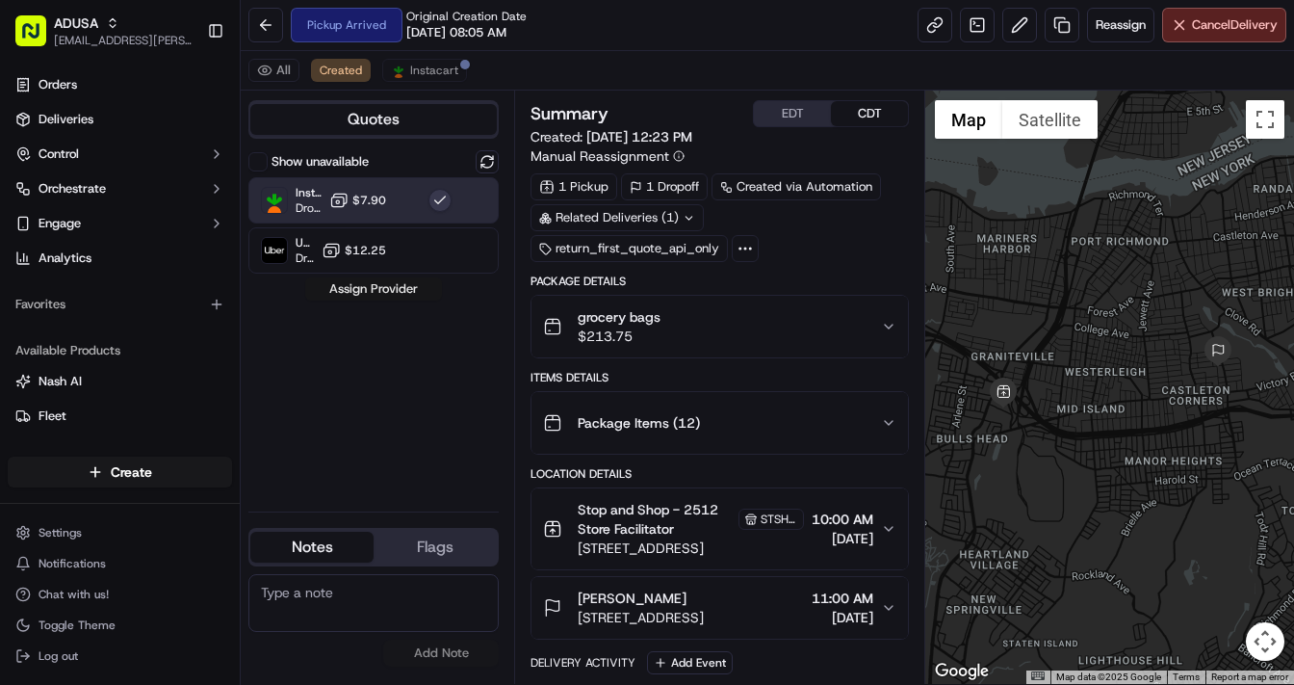
click at [377, 286] on button "Assign Provider" at bounding box center [373, 288] width 137 height 23
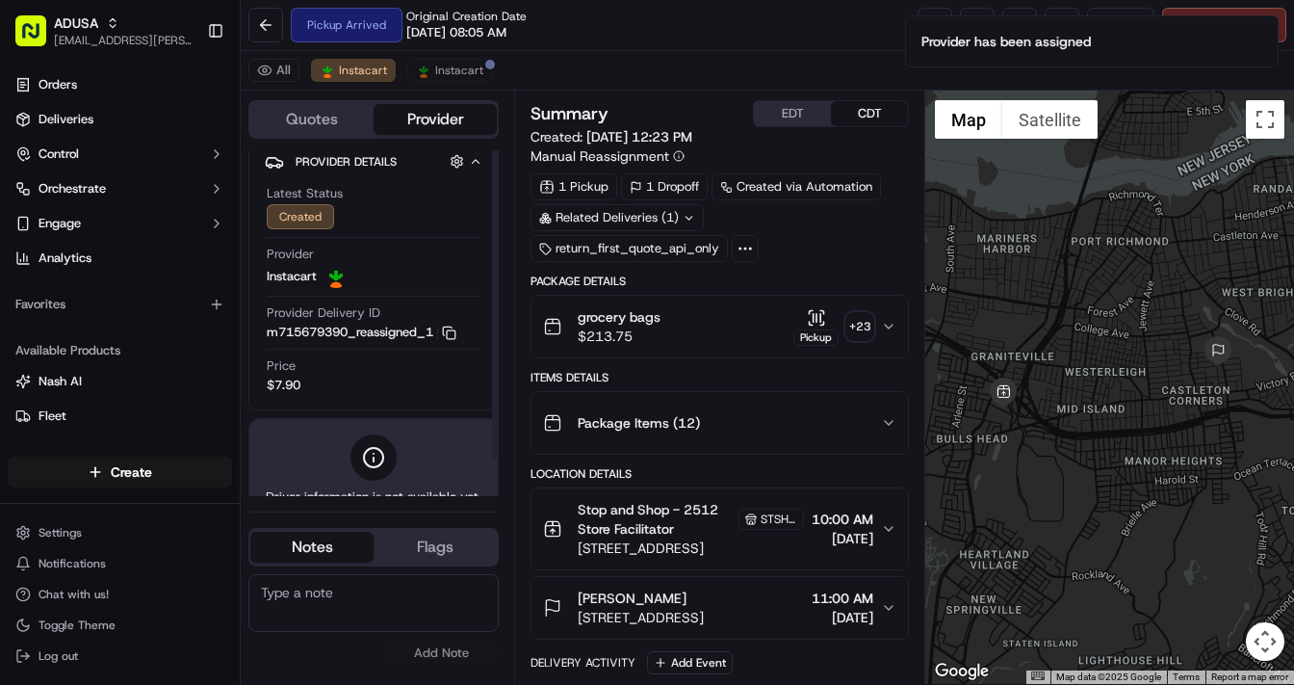
scroll to position [0, 0]
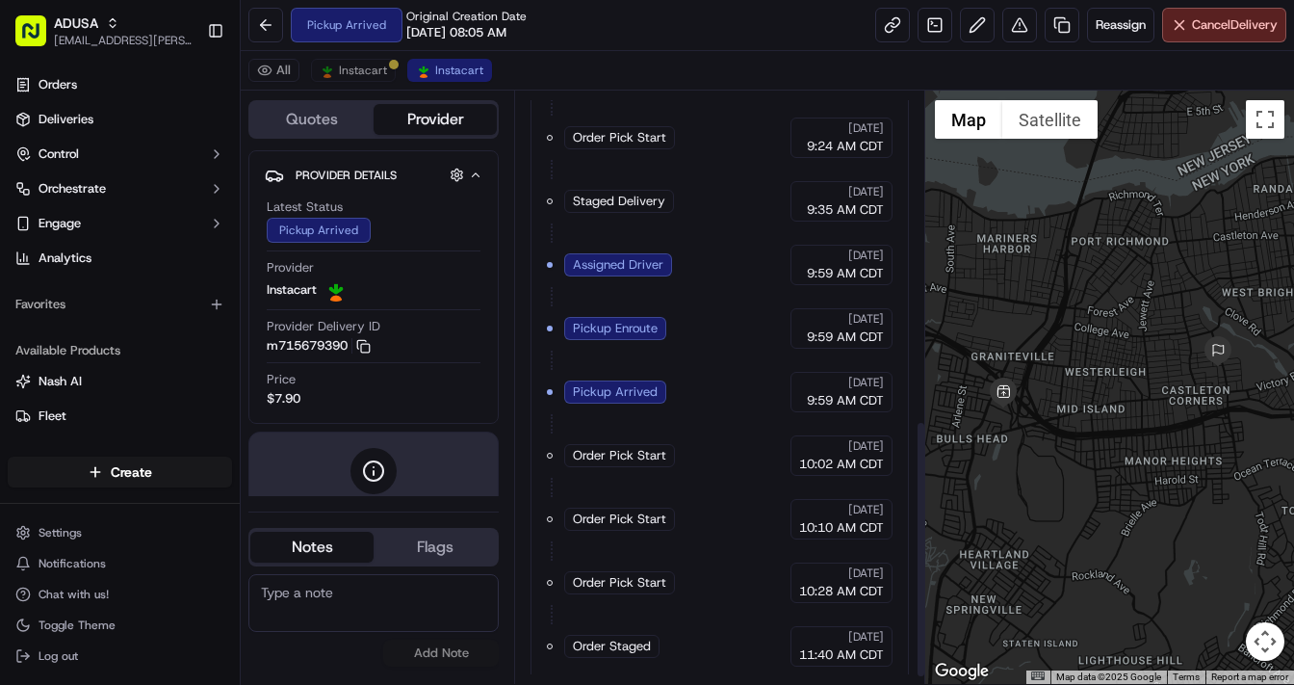
scroll to position [770, 0]
click at [339, 68] on span "Instacart" at bounding box center [363, 70] width 48 height 15
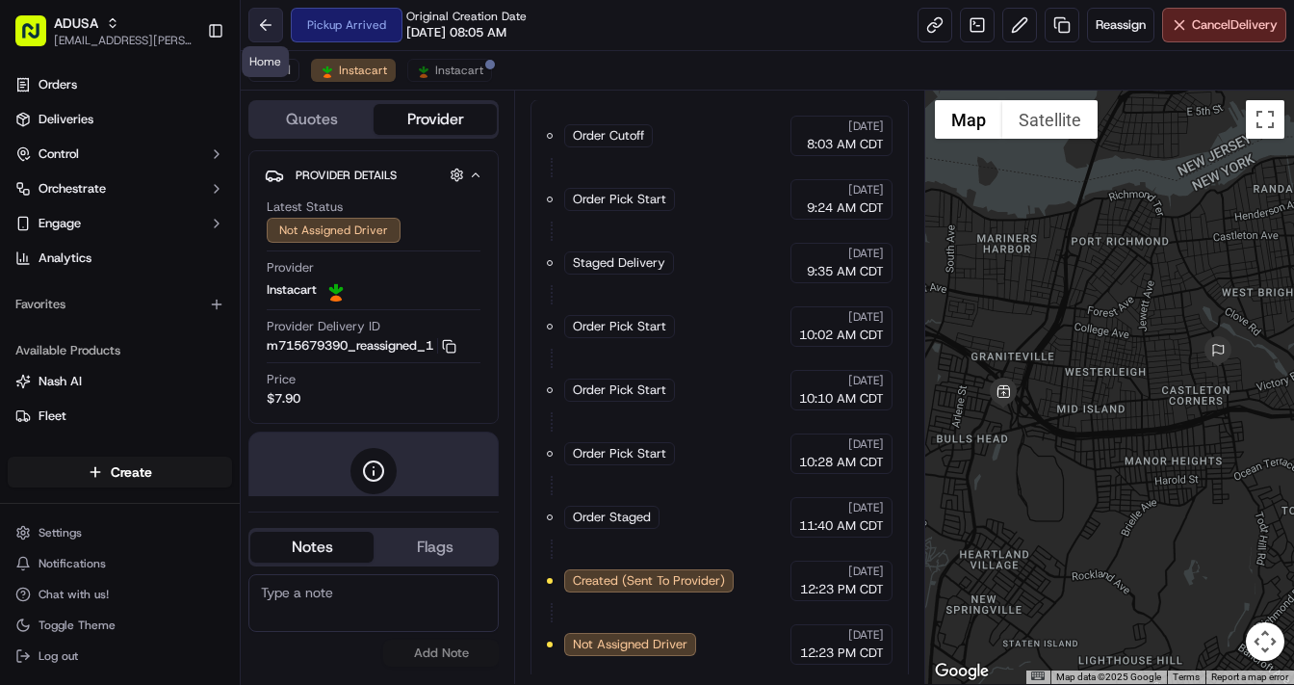
click at [260, 25] on button at bounding box center [265, 25] width 35 height 35
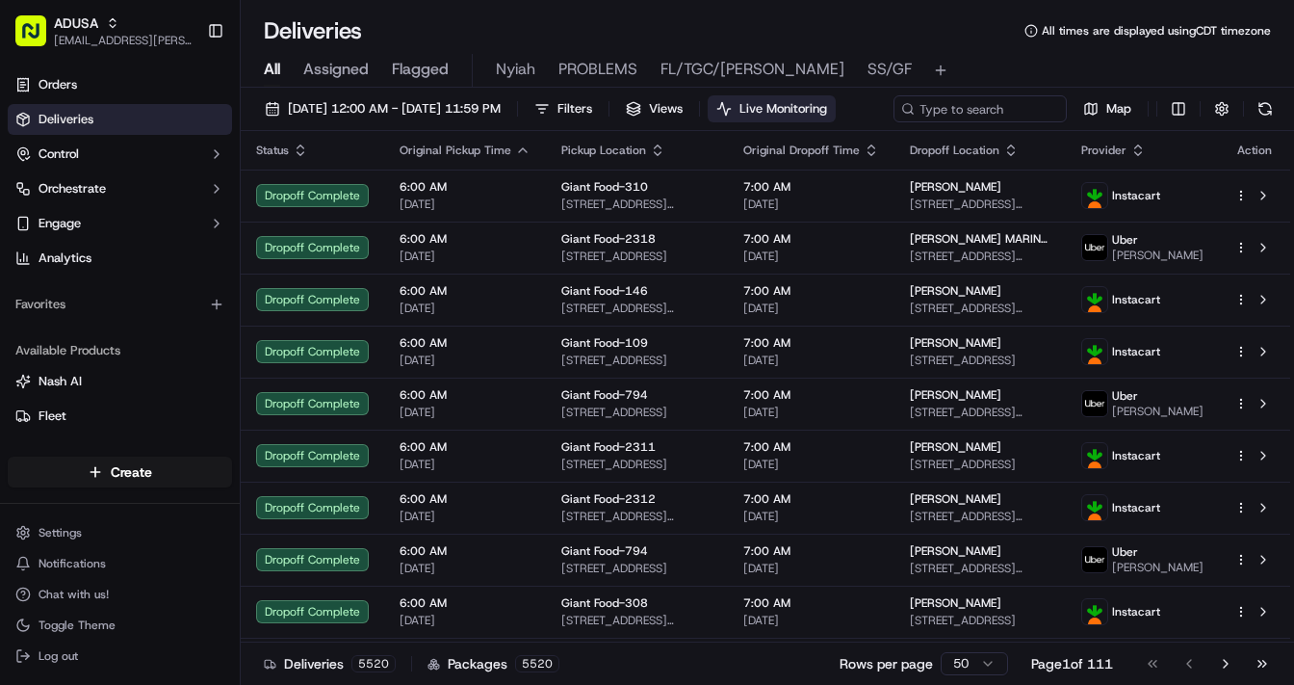
click at [827, 110] on span "Live Monitoring" at bounding box center [784, 108] width 88 height 17
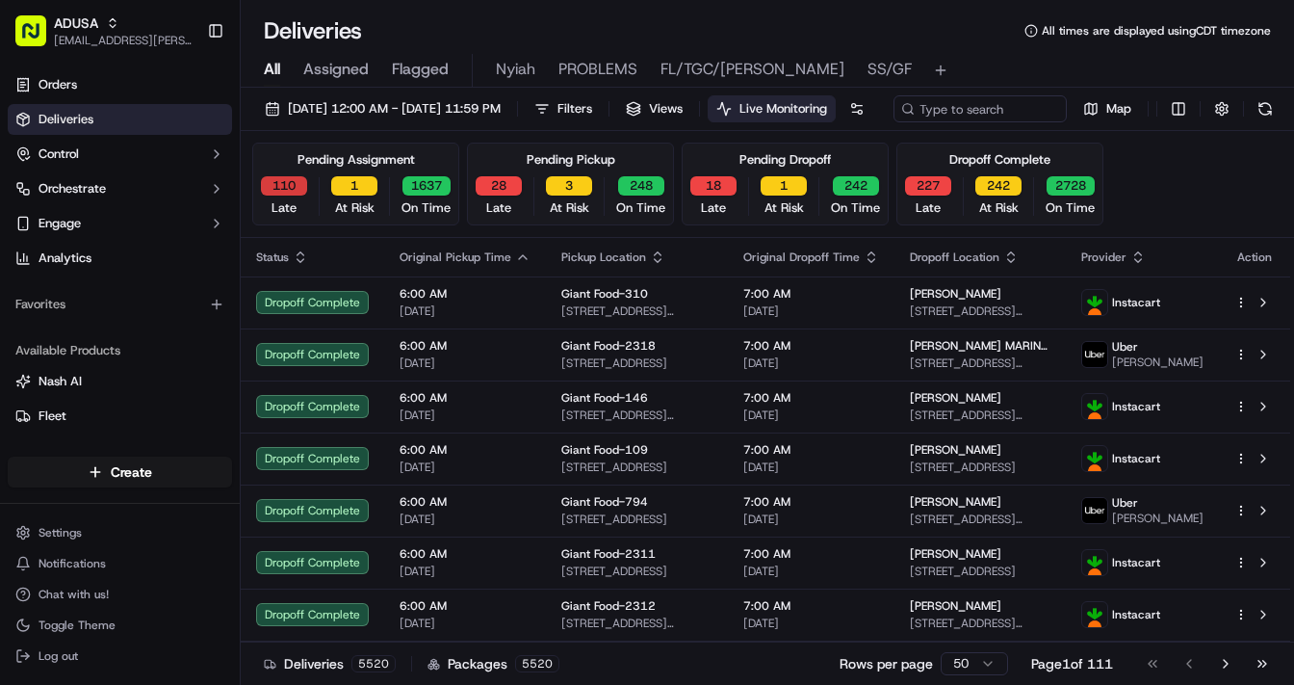
click at [277, 196] on button "110" at bounding box center [284, 185] width 46 height 19
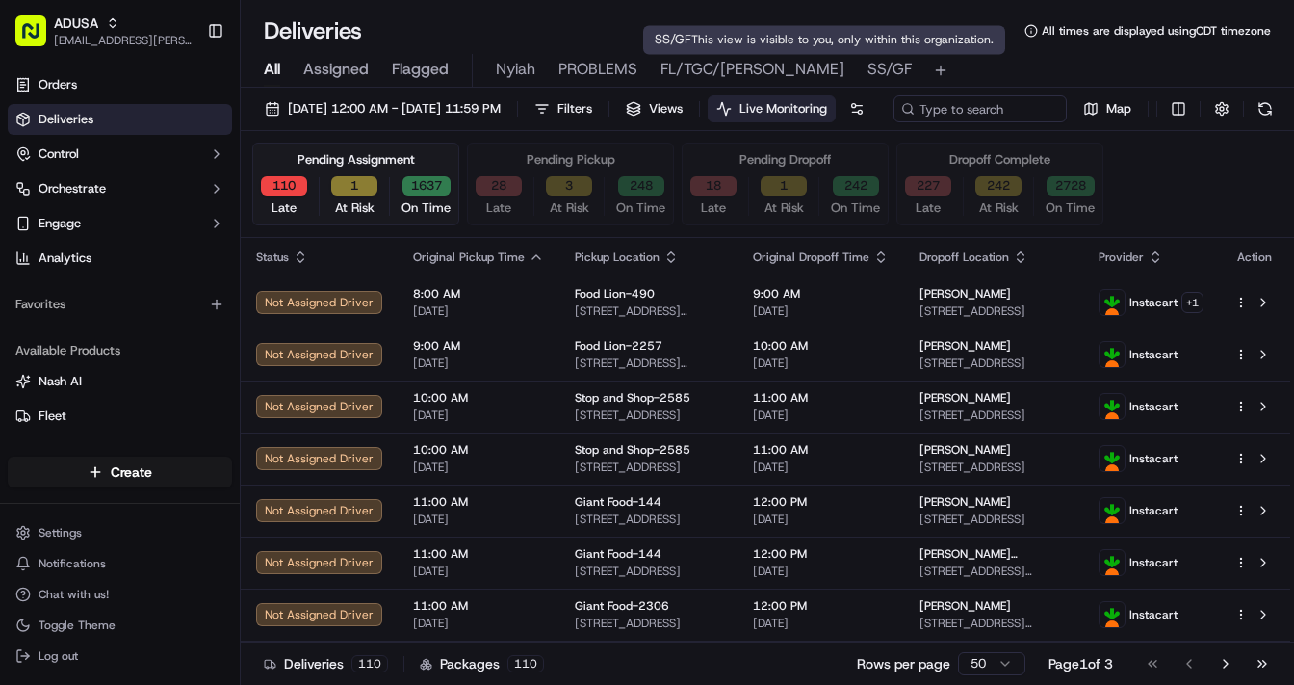
click at [868, 64] on span "SS/GF" at bounding box center [890, 69] width 44 height 23
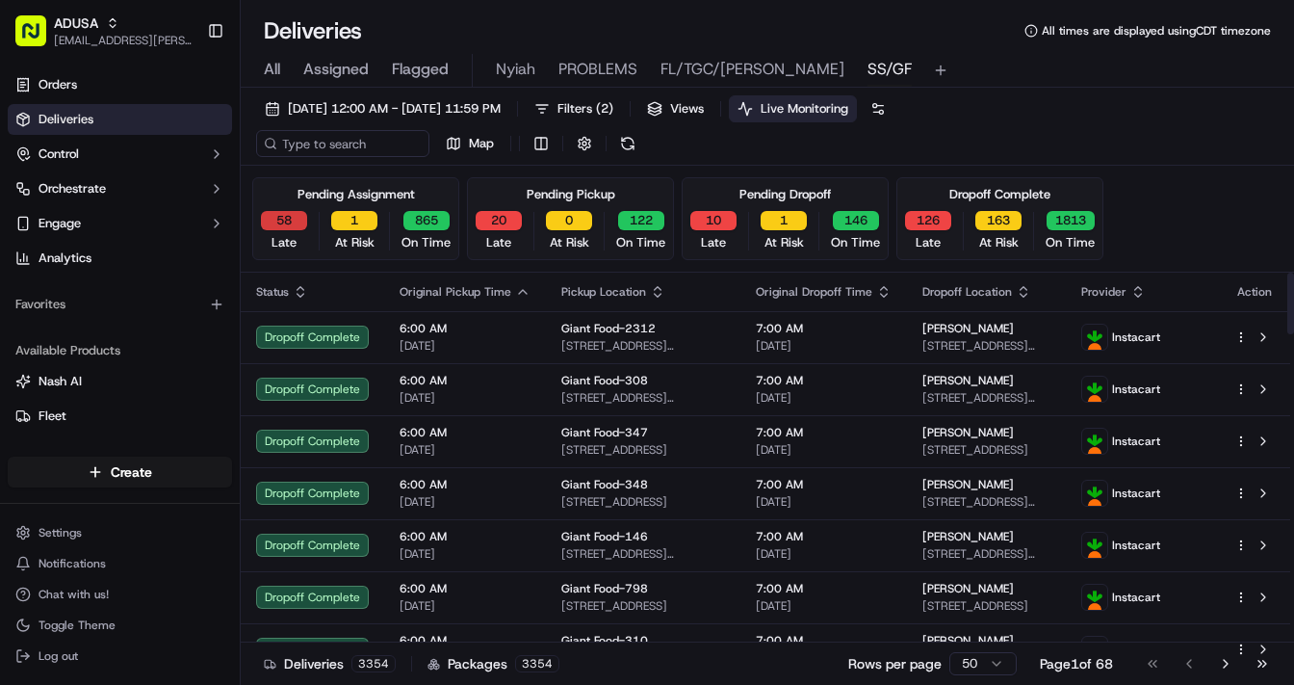
click at [279, 213] on button "58" at bounding box center [284, 220] width 46 height 19
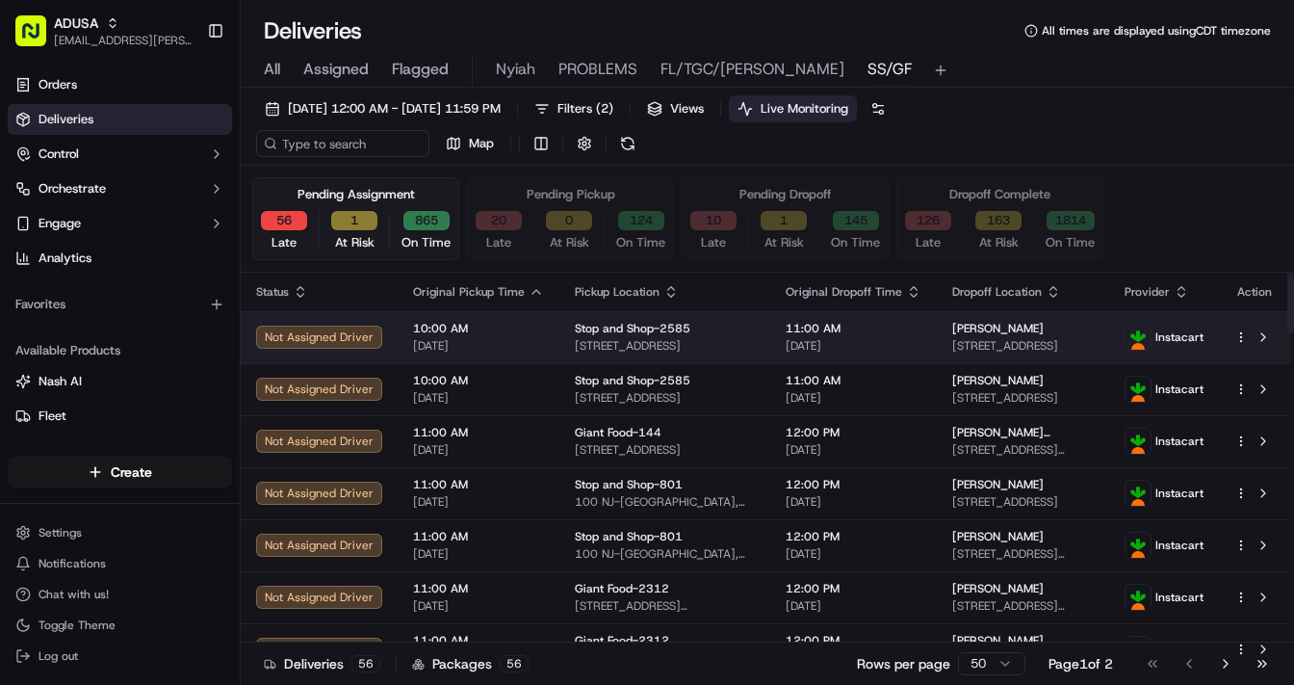
click at [543, 328] on td "10:00 AM 09/21/2025" at bounding box center [479, 337] width 162 height 52
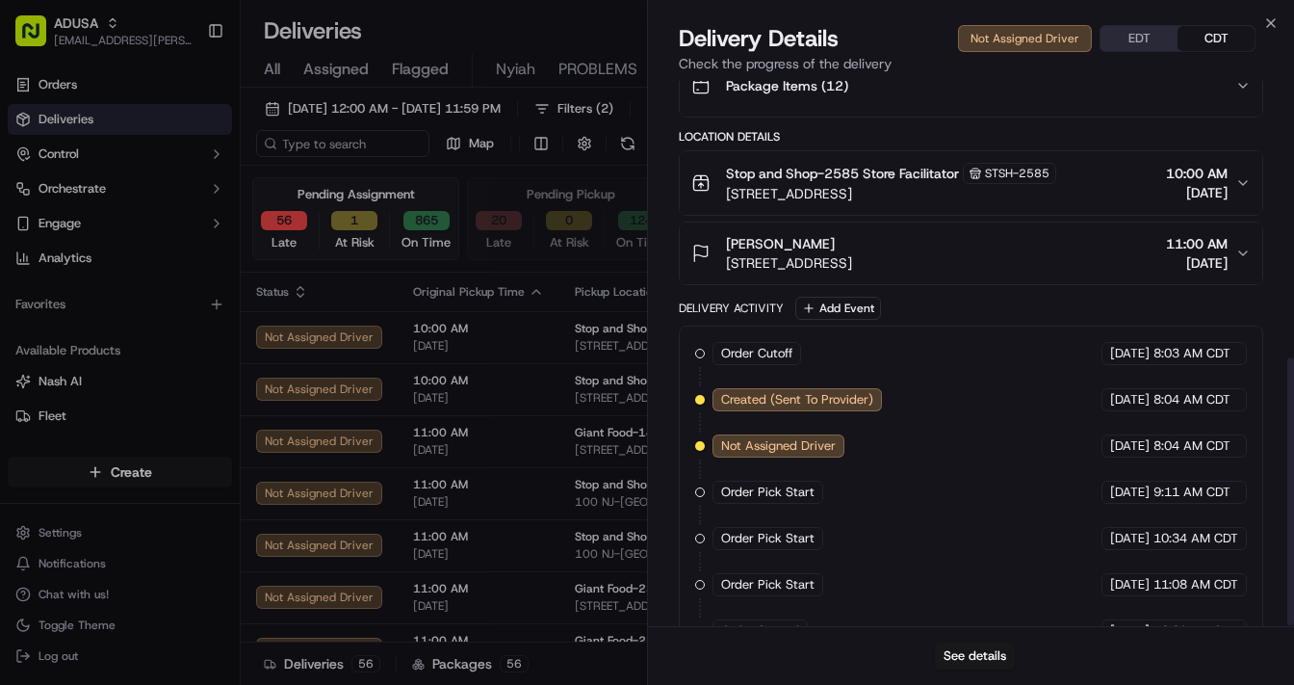
scroll to position [562, 0]
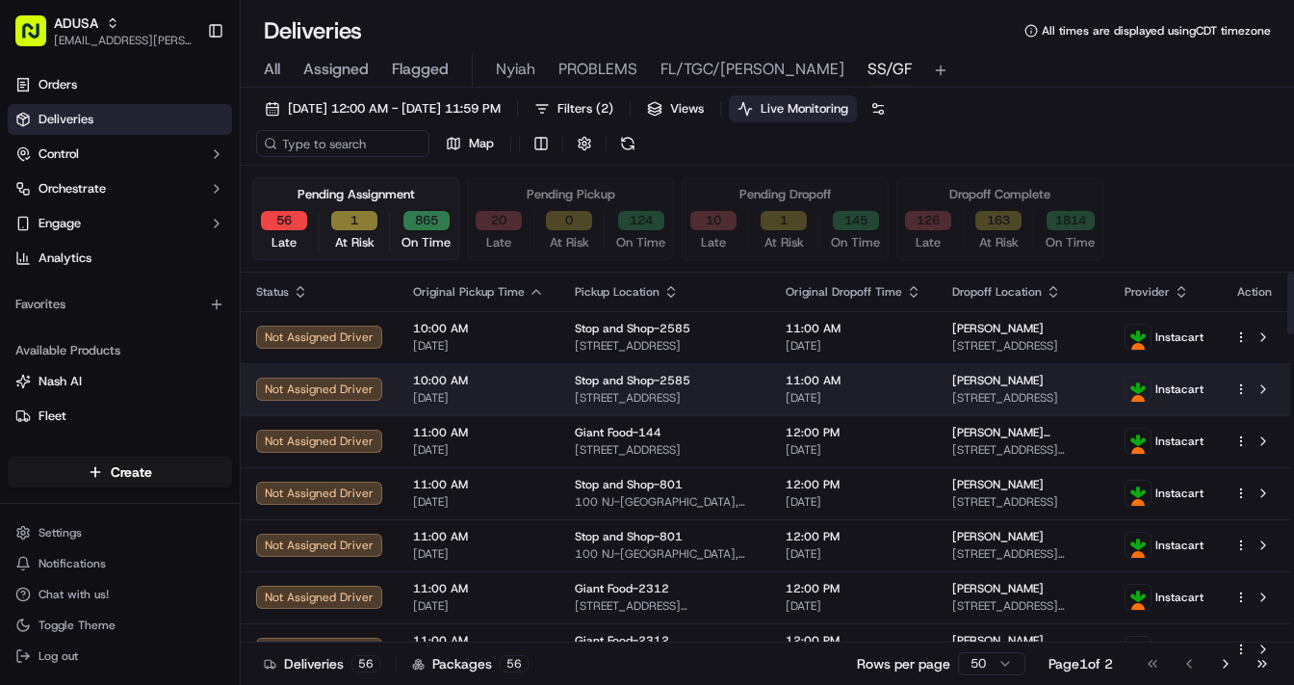
click at [520, 385] on span "10:00 AM" at bounding box center [478, 380] width 131 height 15
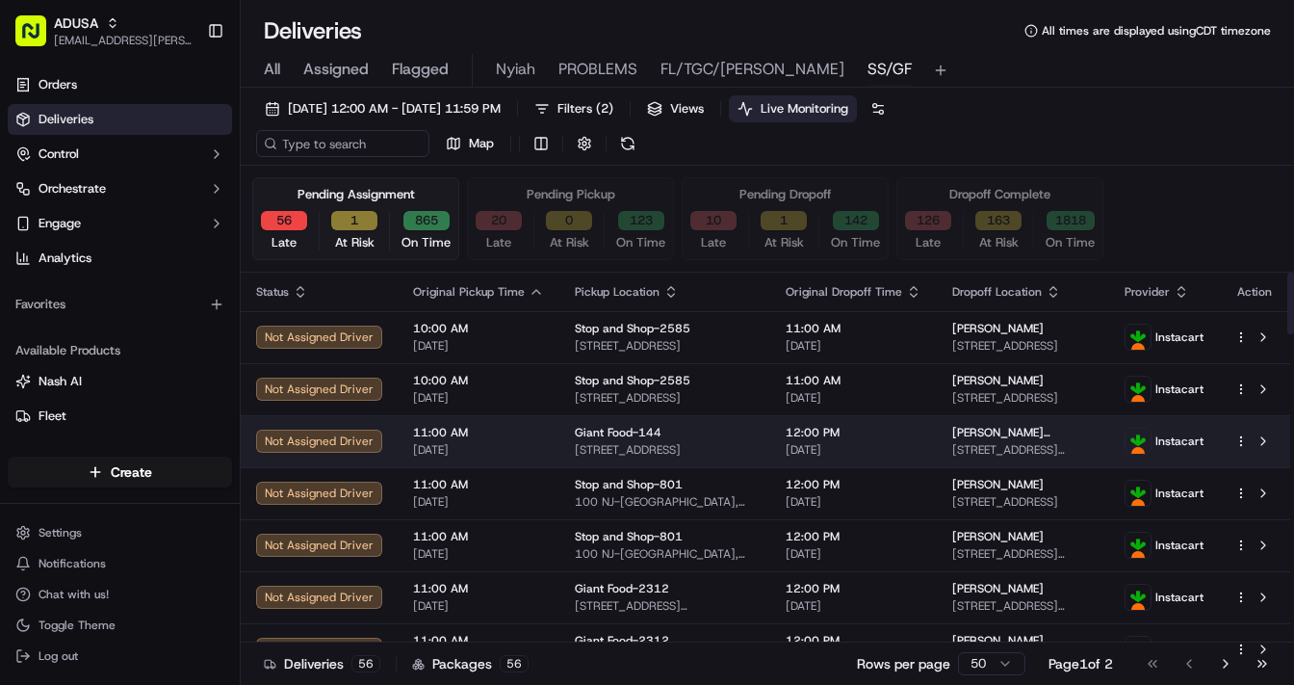
click at [535, 436] on span "11:00 AM" at bounding box center [478, 432] width 131 height 15
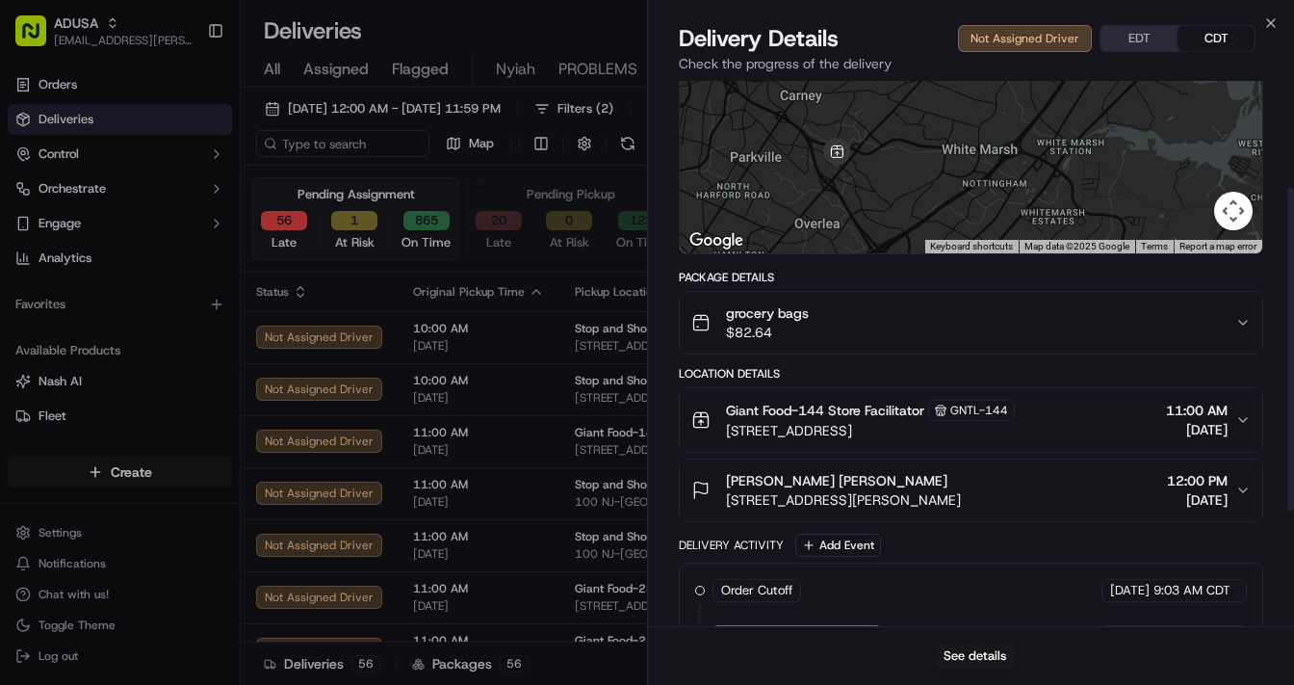
scroll to position [375, 0]
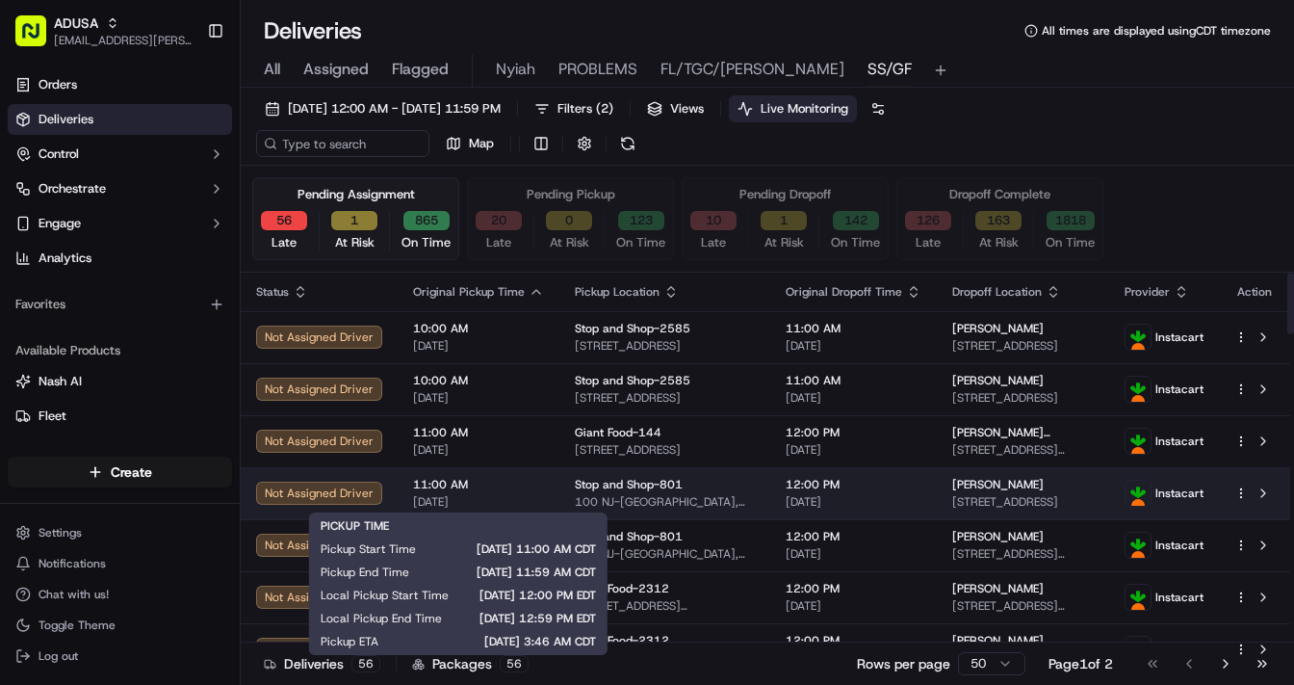
click at [514, 494] on span "[DATE]" at bounding box center [478, 501] width 131 height 15
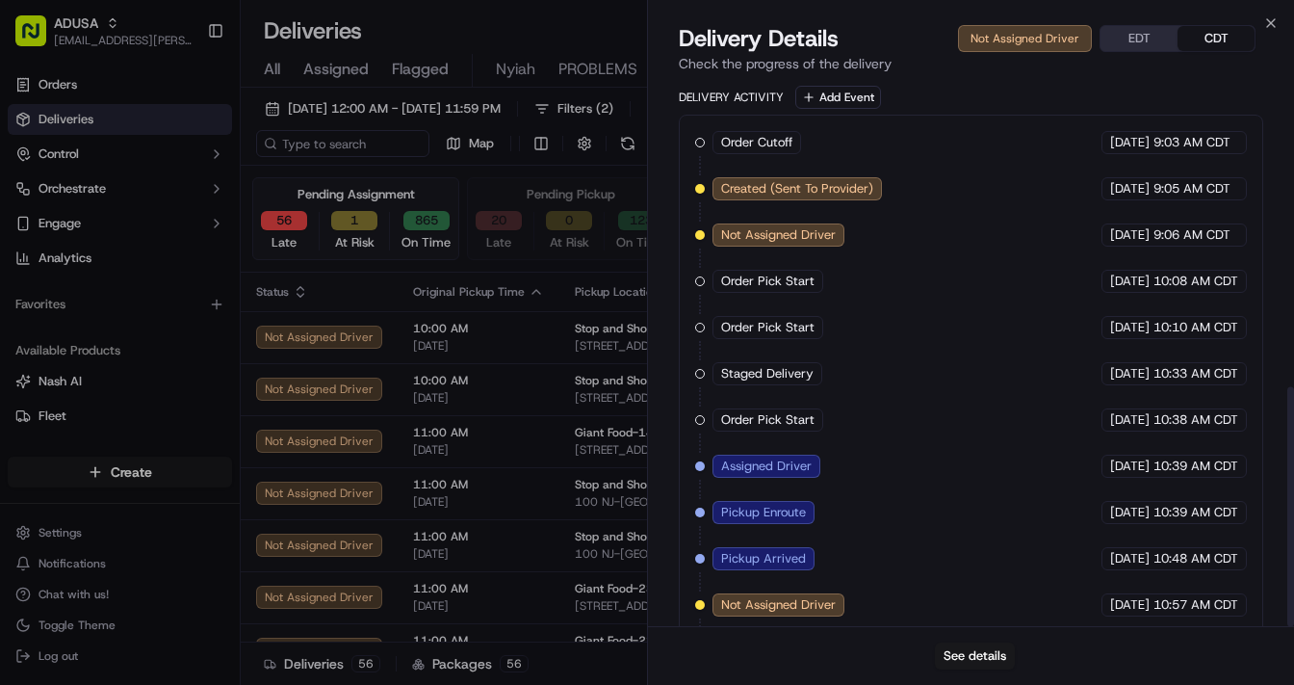
scroll to position [696, 0]
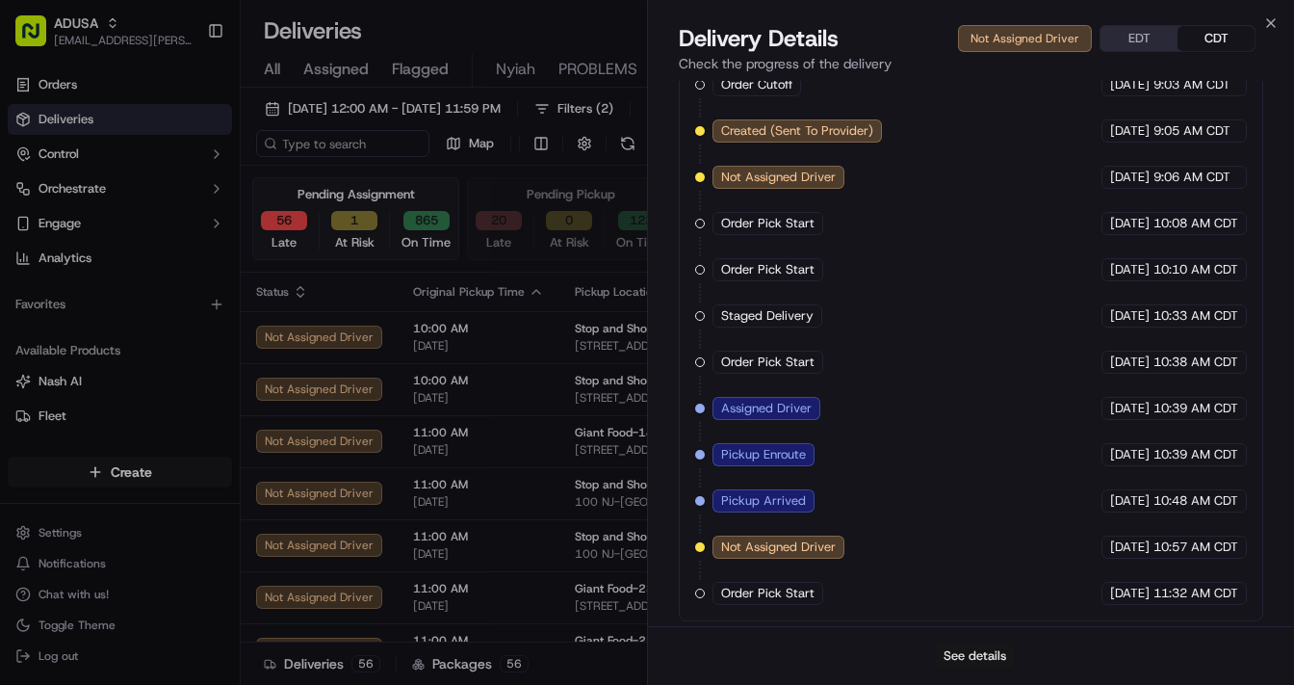
click at [962, 658] on button "See details" at bounding box center [975, 655] width 80 height 27
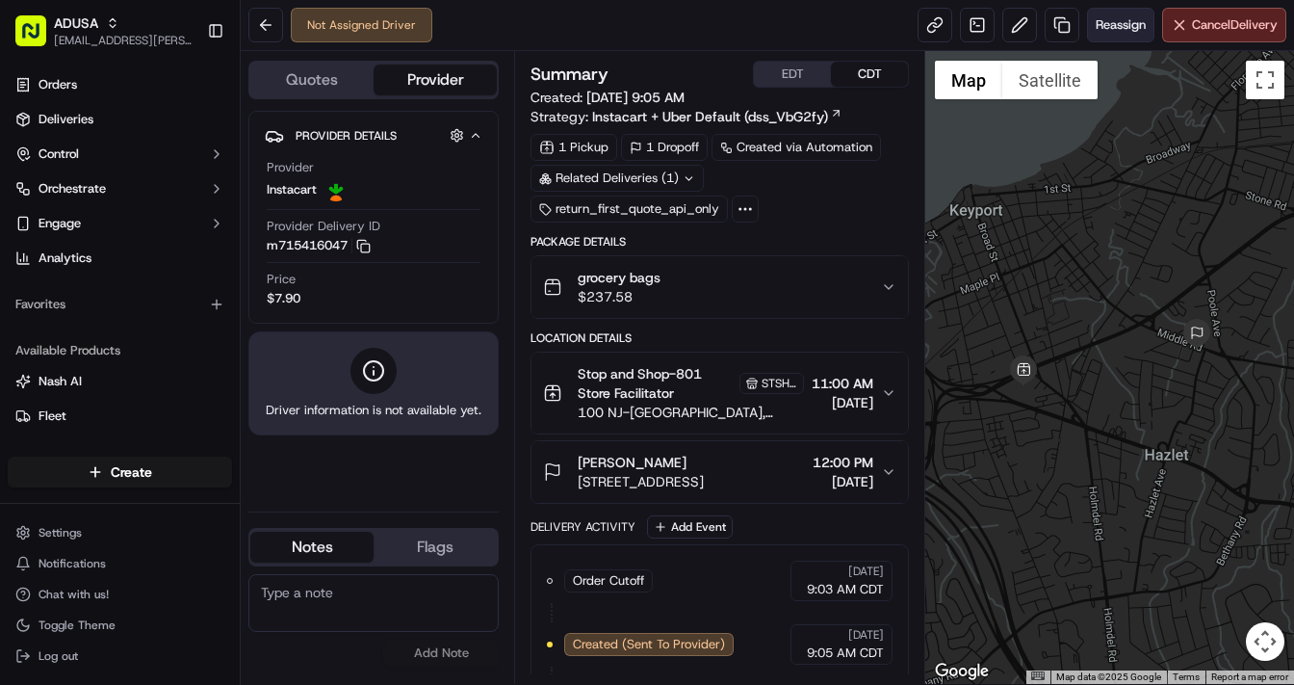
click at [1128, 26] on span "Reassign" at bounding box center [1121, 24] width 50 height 17
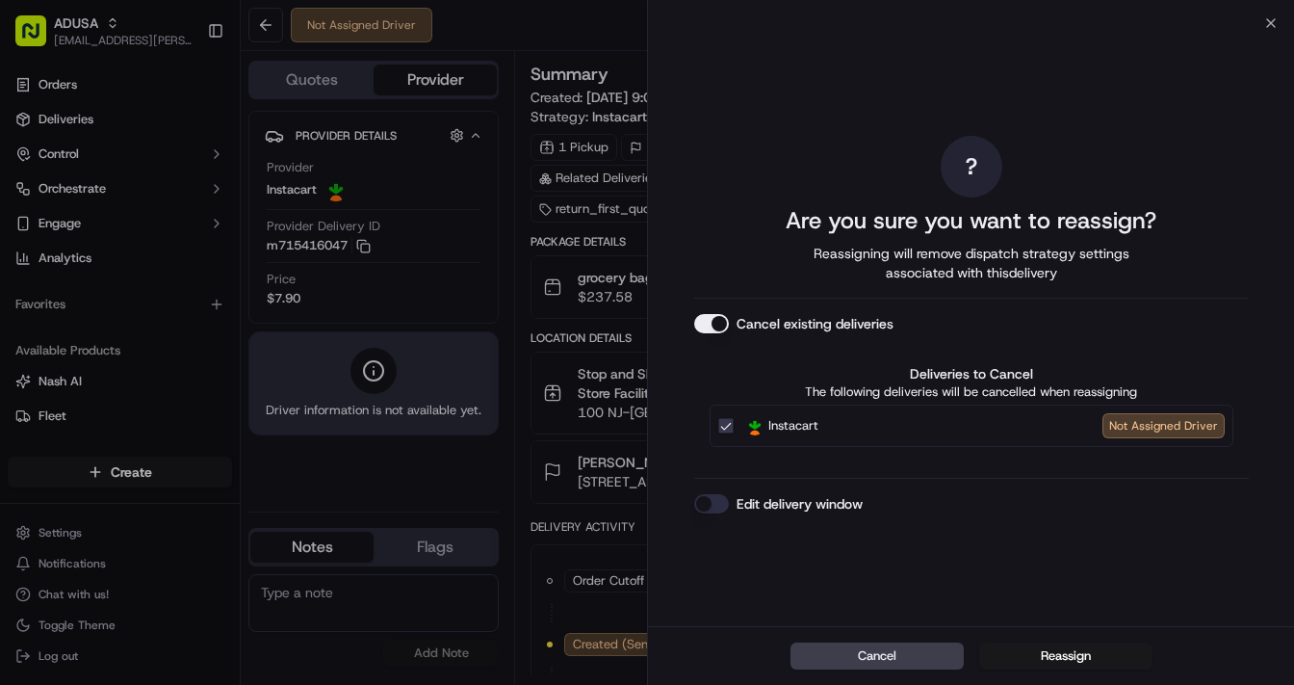
click at [705, 509] on button "Edit delivery window" at bounding box center [711, 503] width 35 height 19
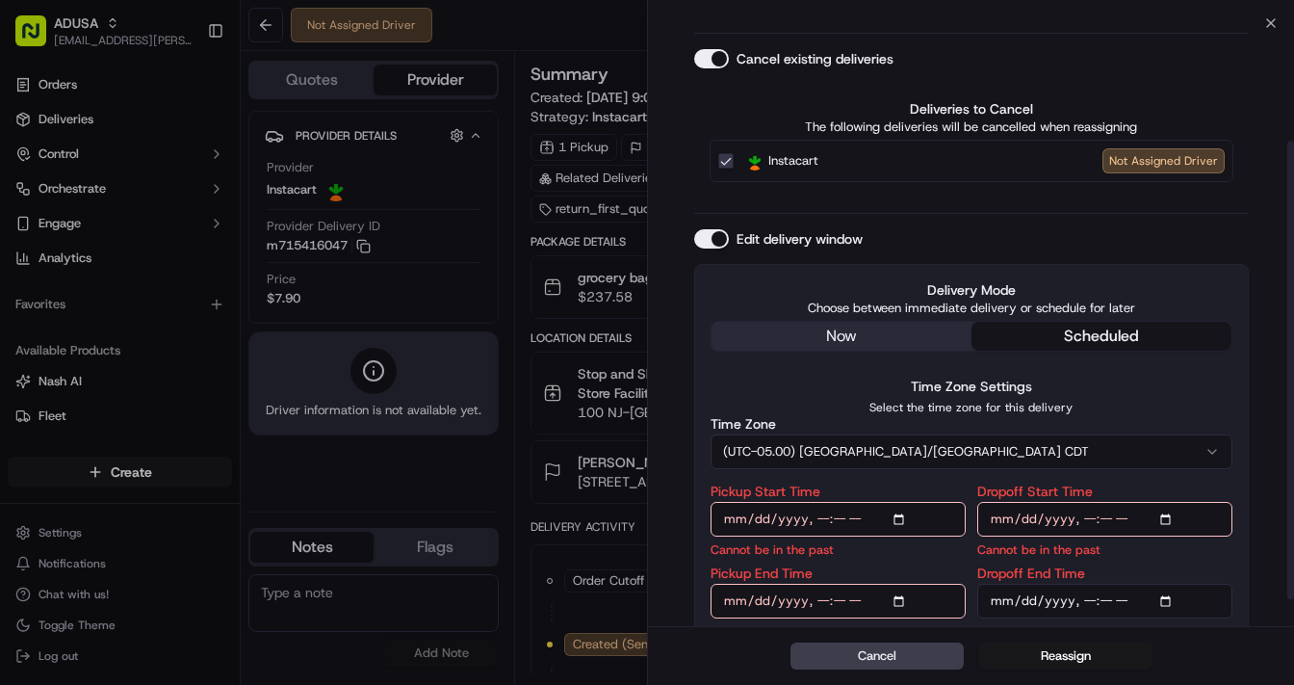
scroll to position [189, 0]
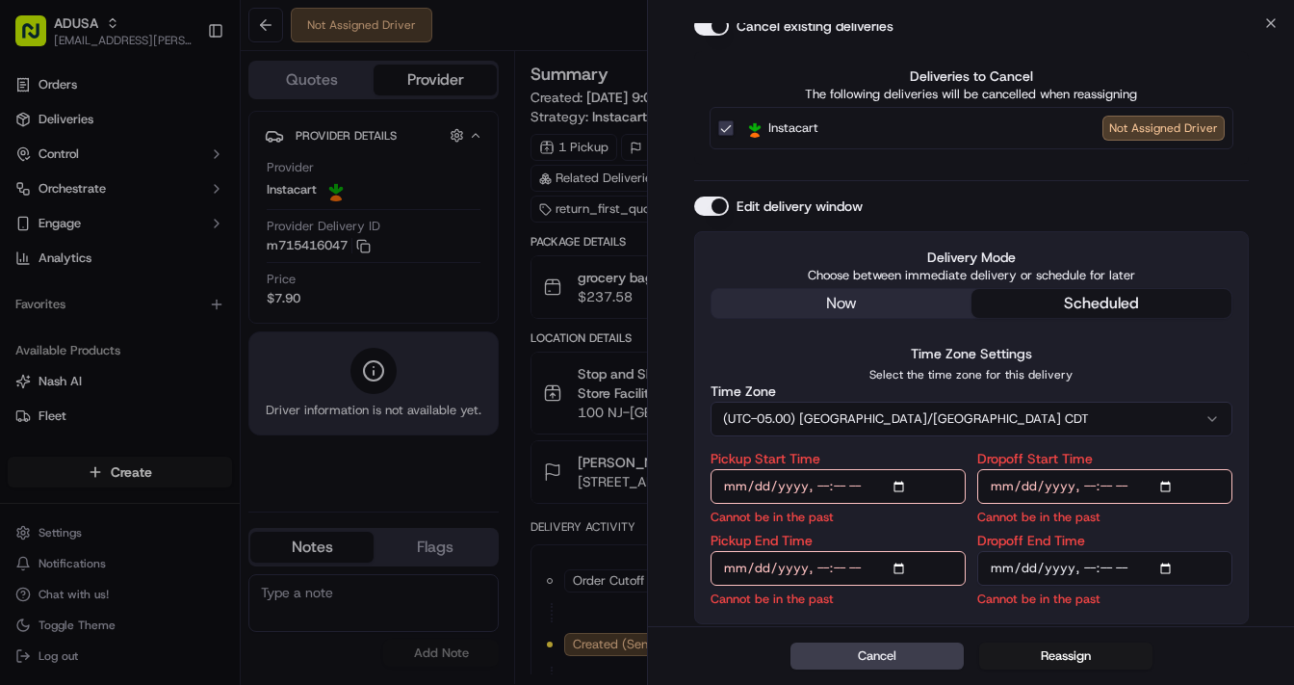
click at [900, 483] on input "Pickup Start Time" at bounding box center [838, 486] width 255 height 35
type input "[DATE]T14:00"
click at [1171, 489] on input "Dropoff Start Time" at bounding box center [1105, 486] width 255 height 35
type input "[DATE]T14:00"
click at [902, 566] on input "Pickup End Time" at bounding box center [838, 568] width 255 height 35
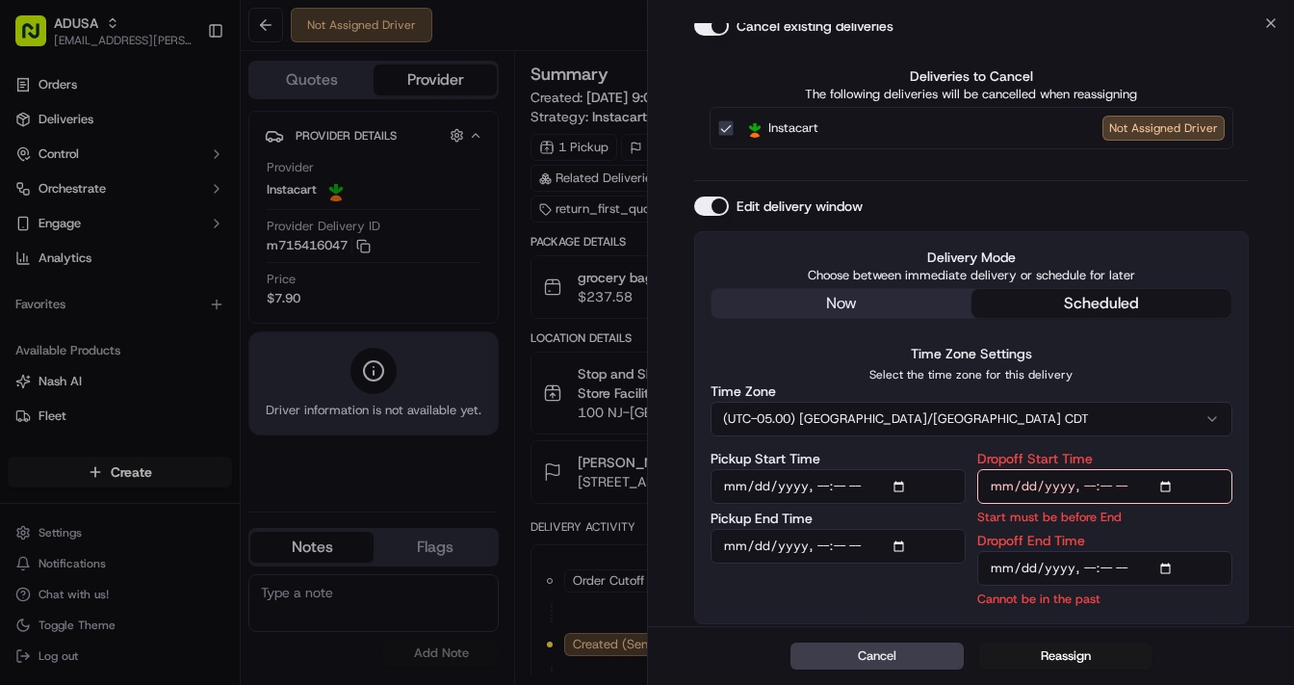
type input "[DATE]T14:30"
click at [1167, 563] on input "Dropoff End Time" at bounding box center [1105, 568] width 255 height 35
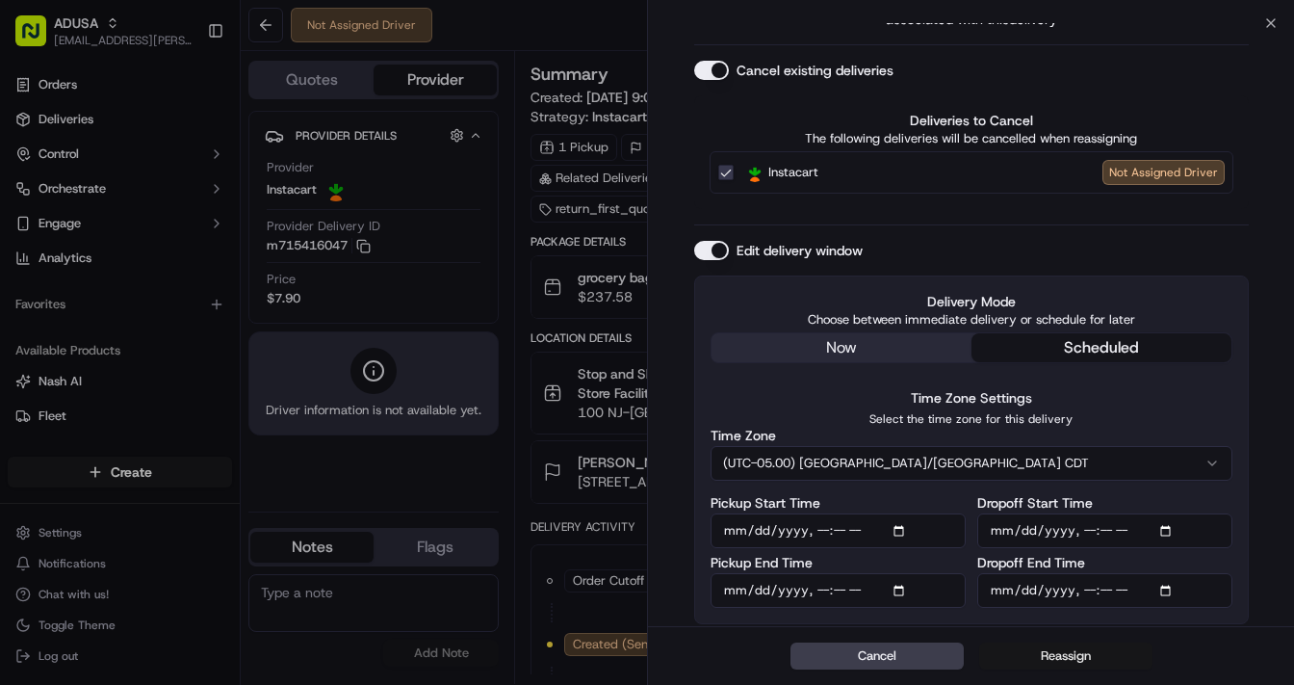
type input "[DATE]T15:00"
click at [1063, 663] on button "Reassign" at bounding box center [1065, 655] width 173 height 27
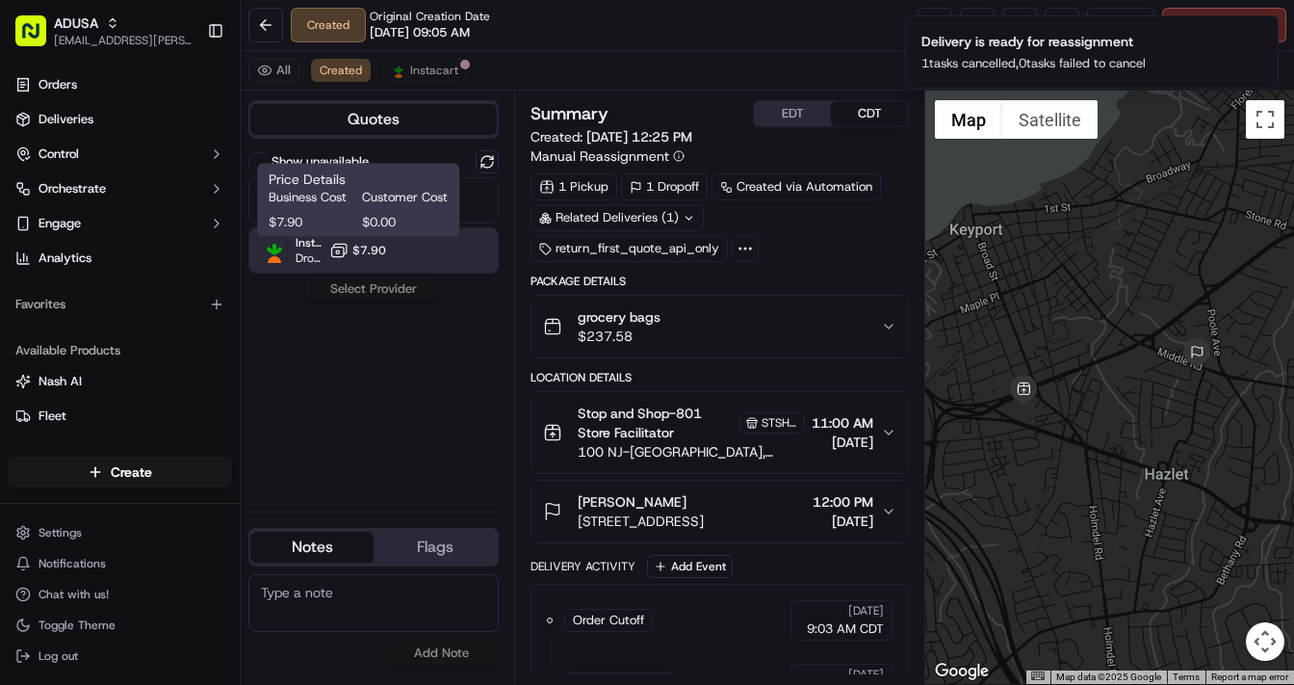
click at [345, 253] on rect at bounding box center [338, 253] width 13 height 10
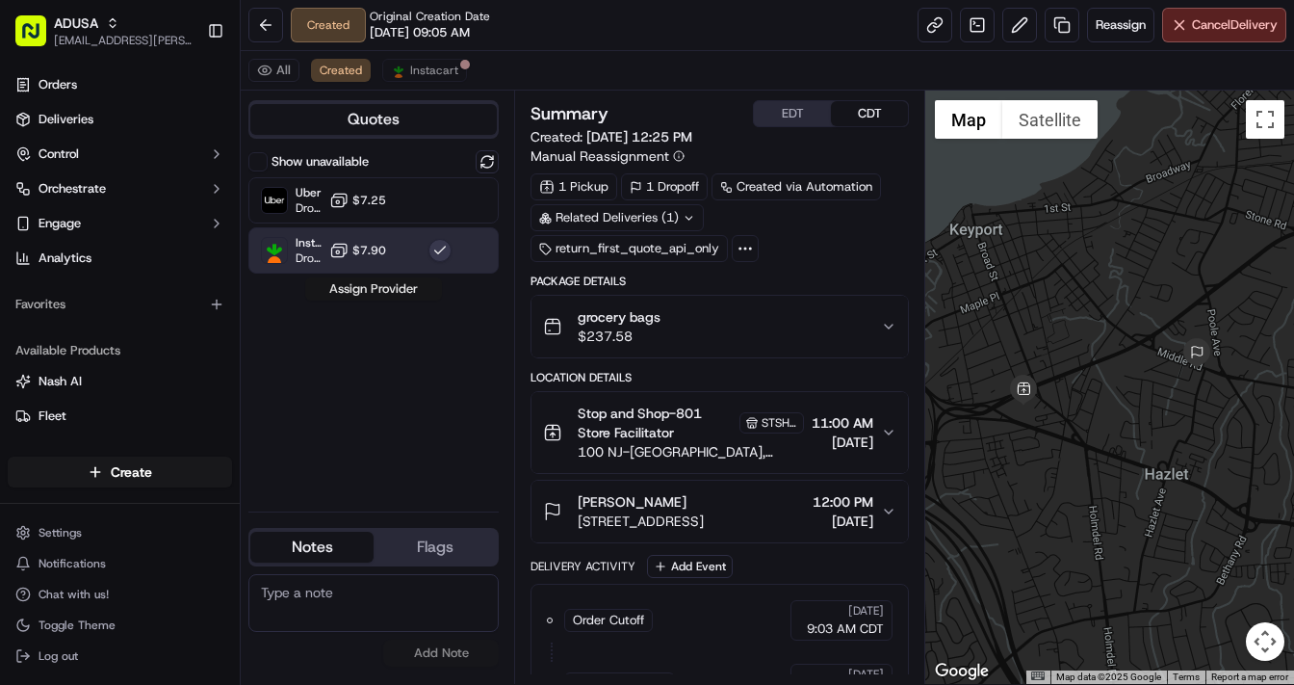
click at [370, 286] on button "Assign Provider" at bounding box center [373, 288] width 137 height 23
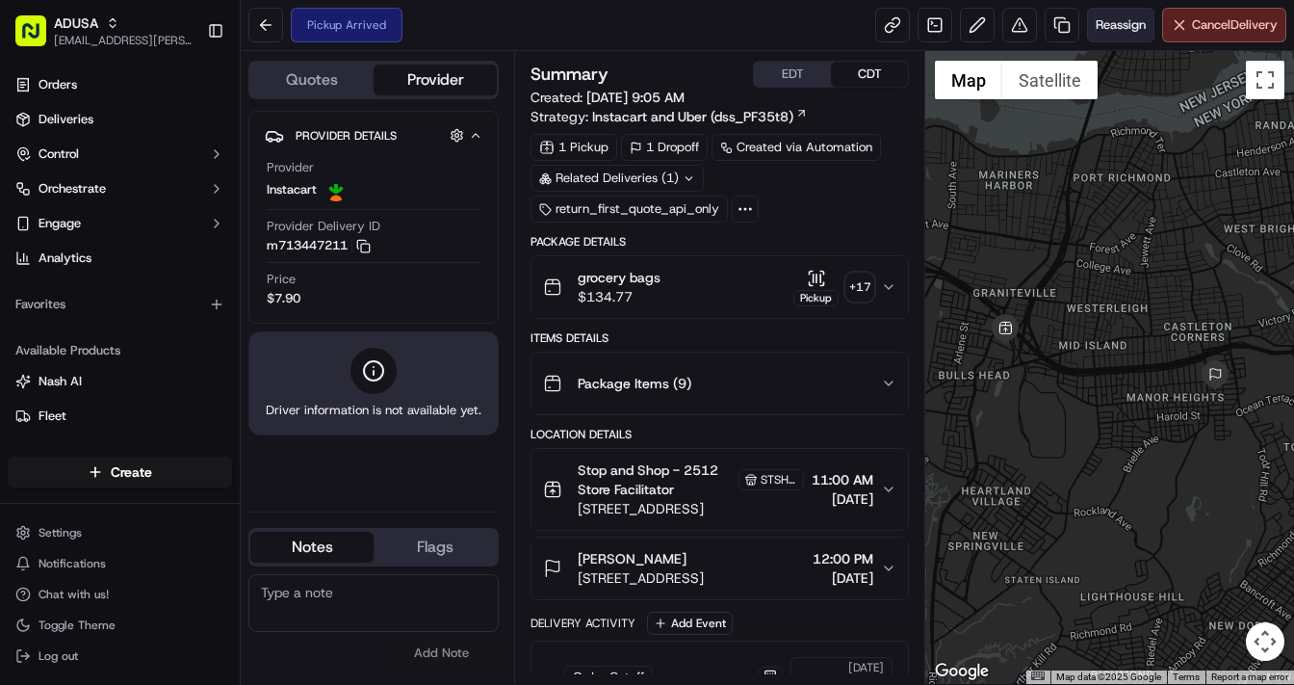
click at [1102, 23] on span "Reassign" at bounding box center [1121, 24] width 50 height 17
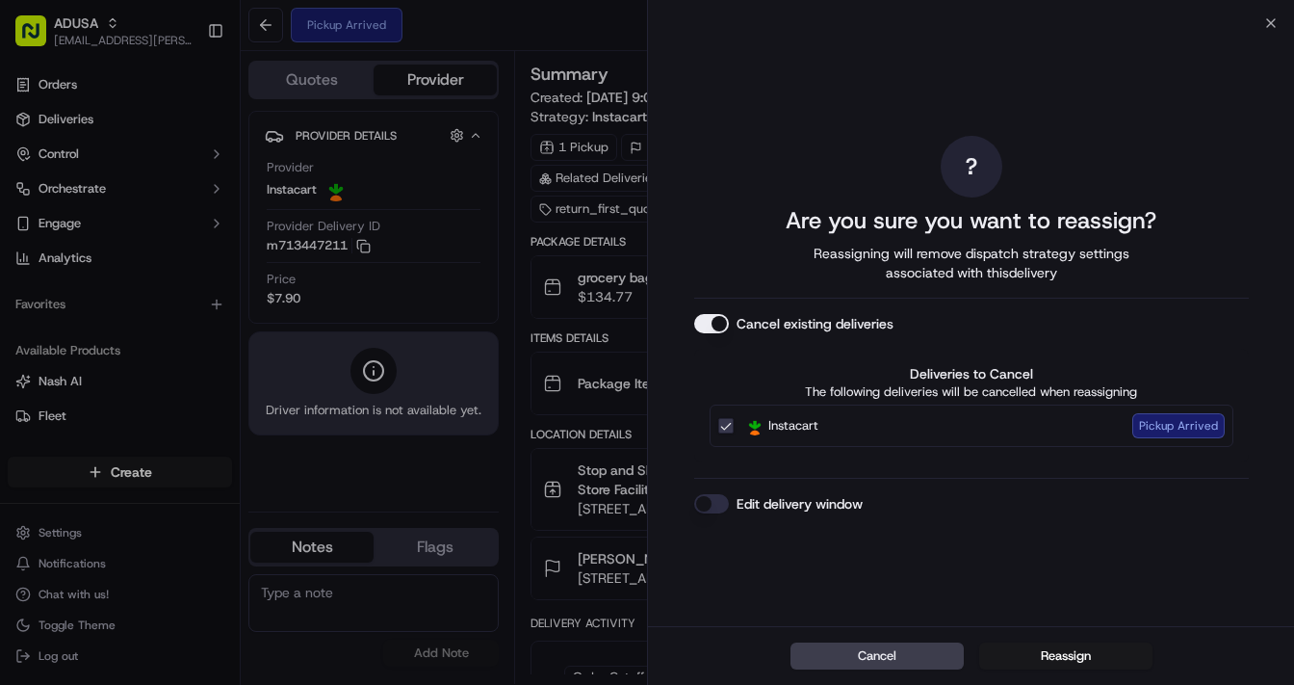
click at [711, 493] on div "? Are you sure you want to reassign? Reassigning will remove dispatch strategy …" at bounding box center [971, 324] width 555 height 595
click at [711, 505] on button "Edit delivery window" at bounding box center [711, 503] width 35 height 19
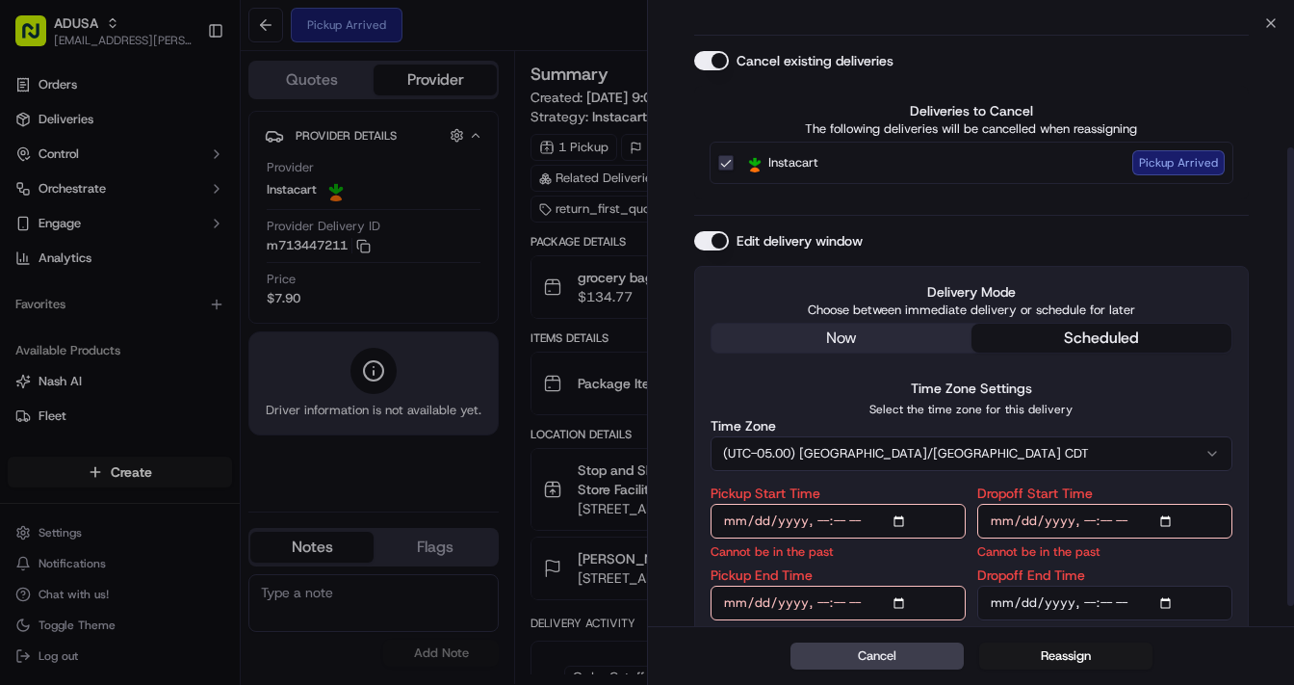
scroll to position [189, 0]
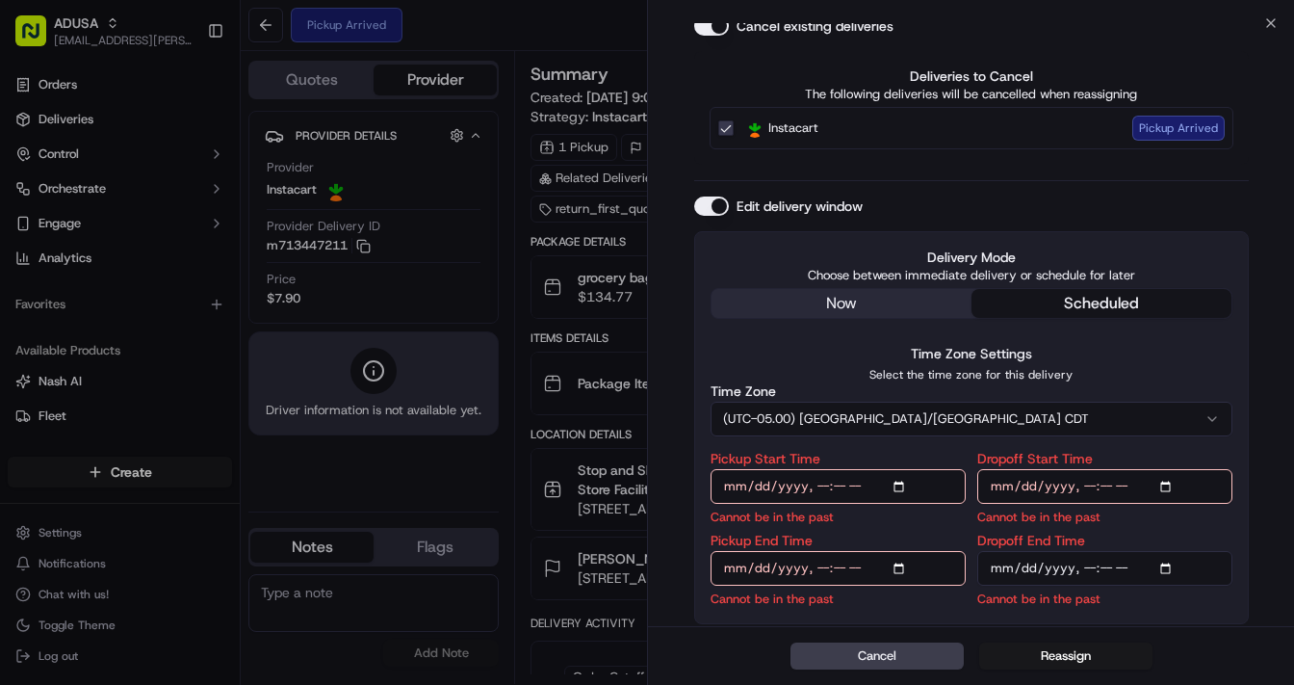
click at [900, 483] on input "Pickup Start Time" at bounding box center [838, 486] width 255 height 35
type input "[DATE]T14:00"
click at [1164, 483] on input "Dropoff Start Time" at bounding box center [1105, 486] width 255 height 35
type input "[DATE]T14:00"
click at [903, 564] on input "Pickup End Time" at bounding box center [838, 568] width 255 height 35
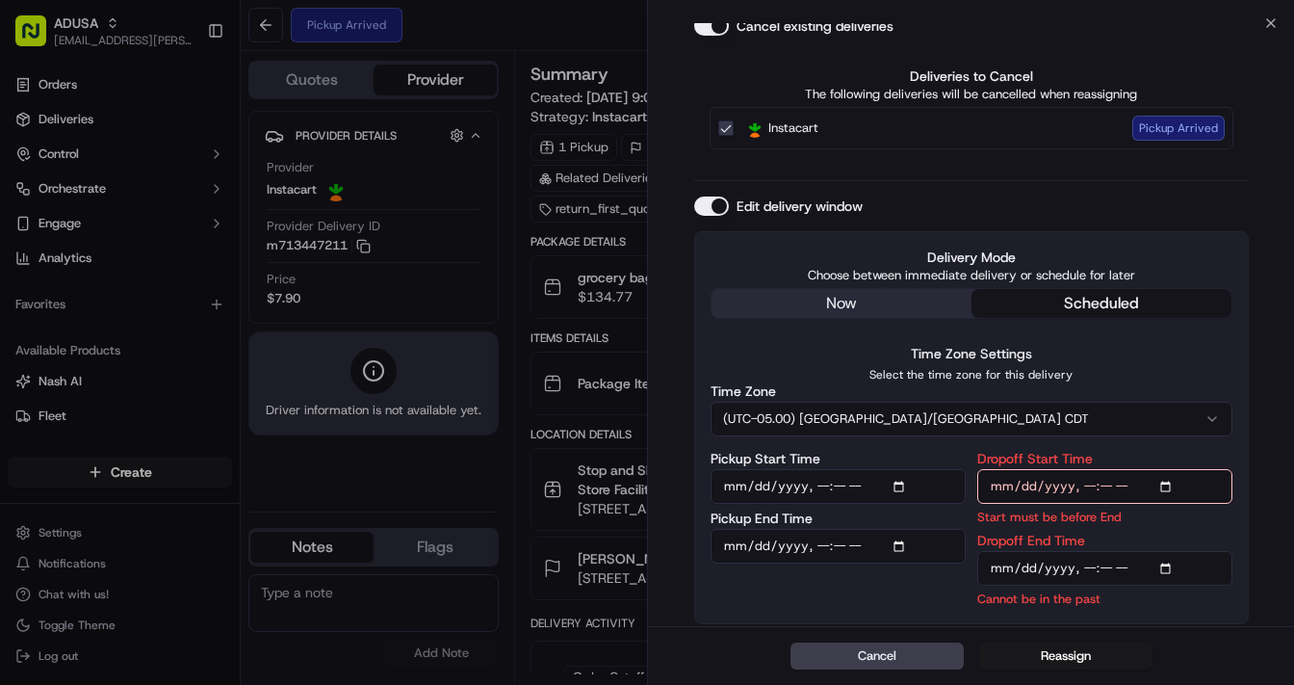
type input "[DATE]T14:30"
click at [1168, 564] on input "Dropoff End Time" at bounding box center [1105, 568] width 255 height 35
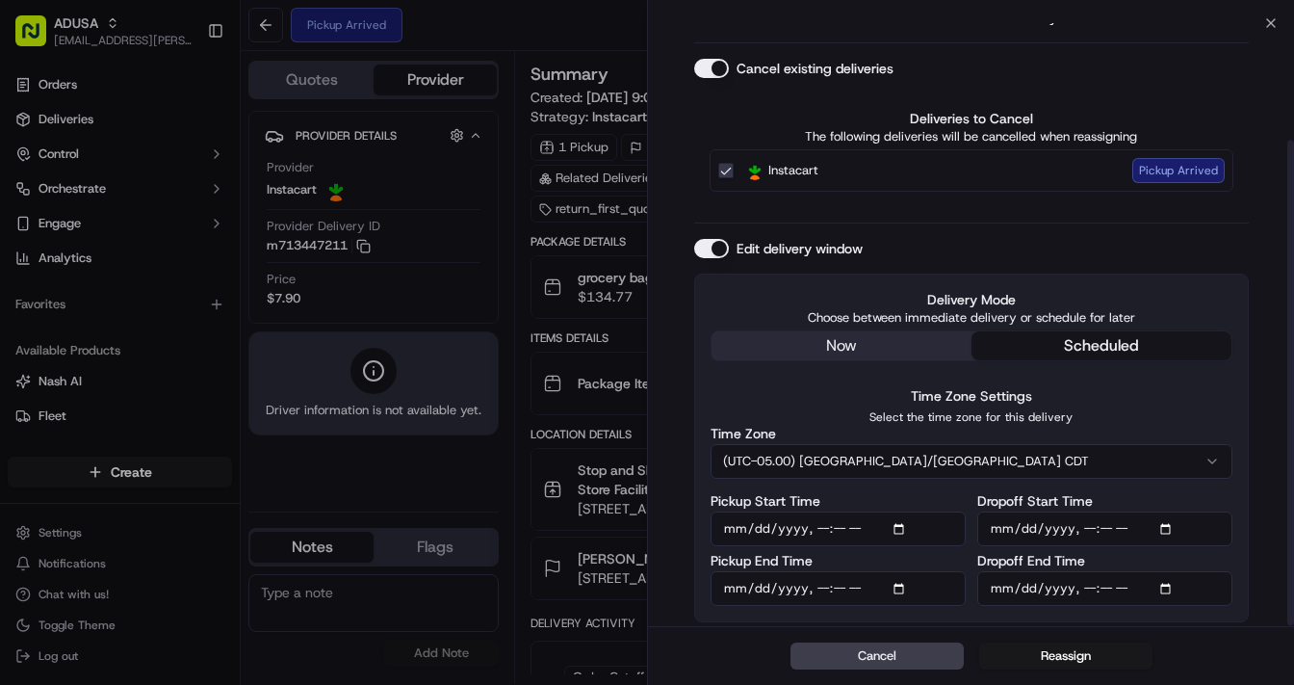
scroll to position [144, 0]
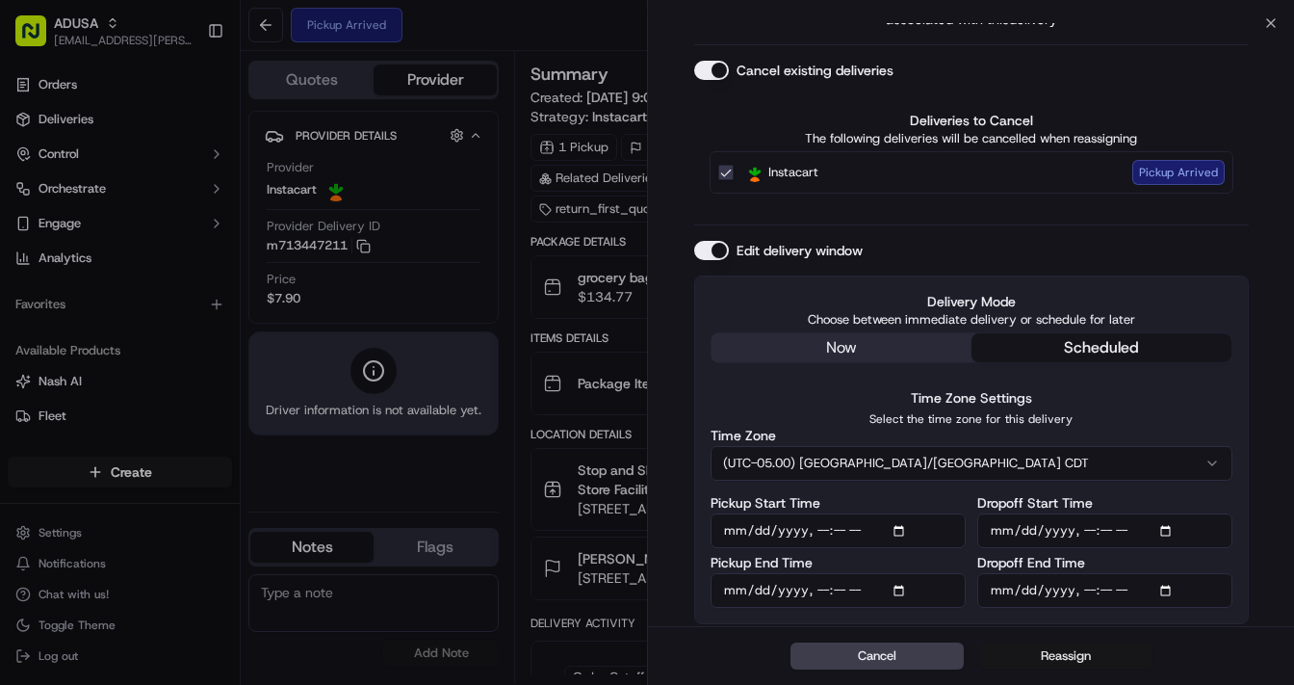
type input "[DATE]T15:00"
click at [1076, 651] on button "Reassign" at bounding box center [1065, 655] width 173 height 27
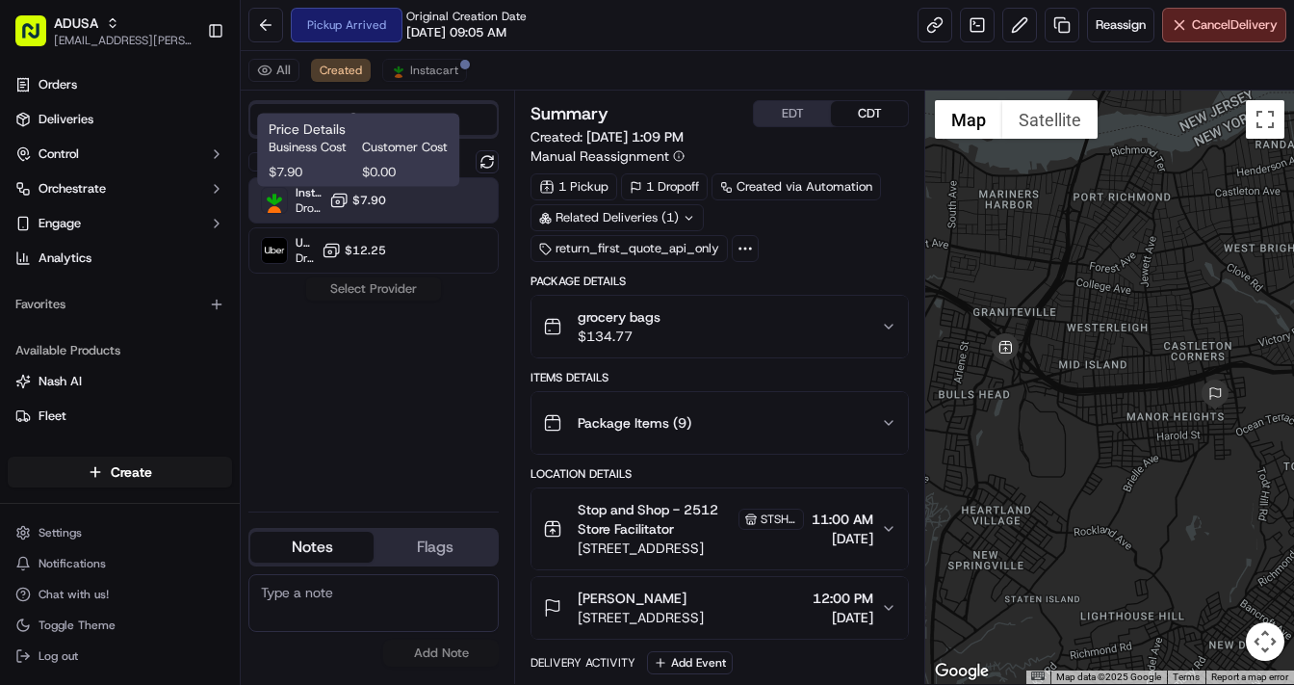
click at [355, 206] on span "$7.90" at bounding box center [369, 200] width 34 height 15
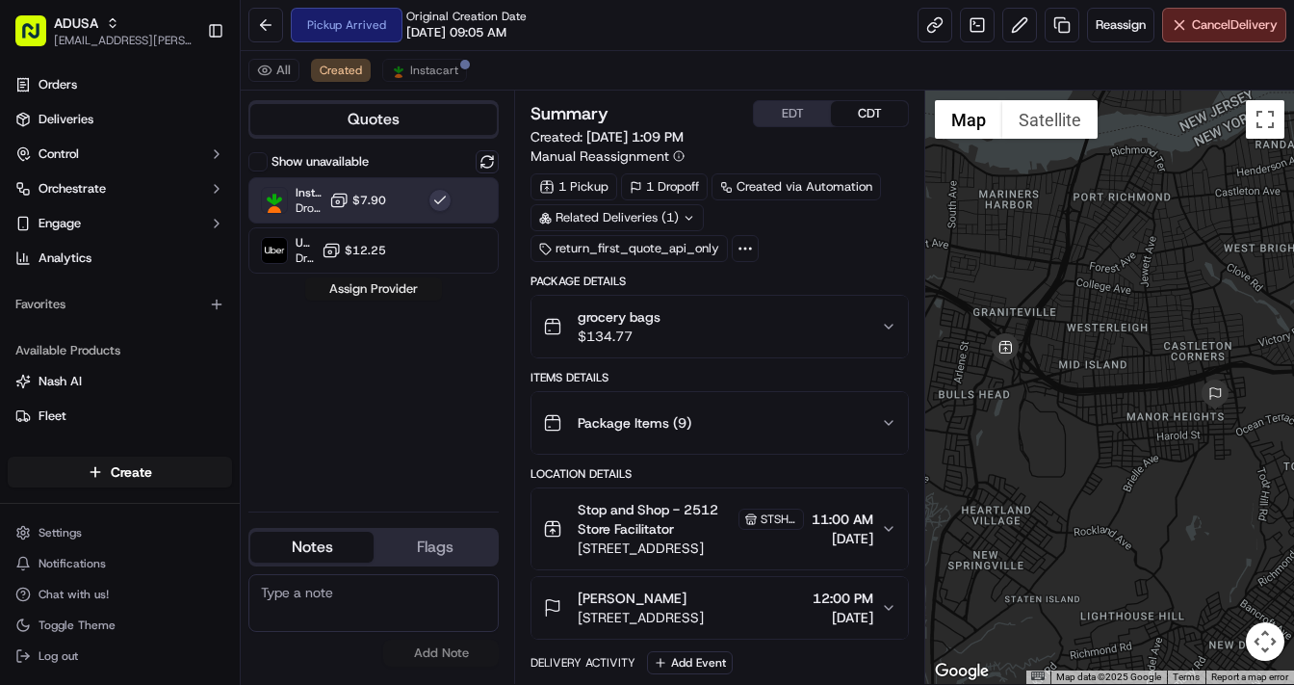
click at [384, 286] on button "Assign Provider" at bounding box center [373, 288] width 137 height 23
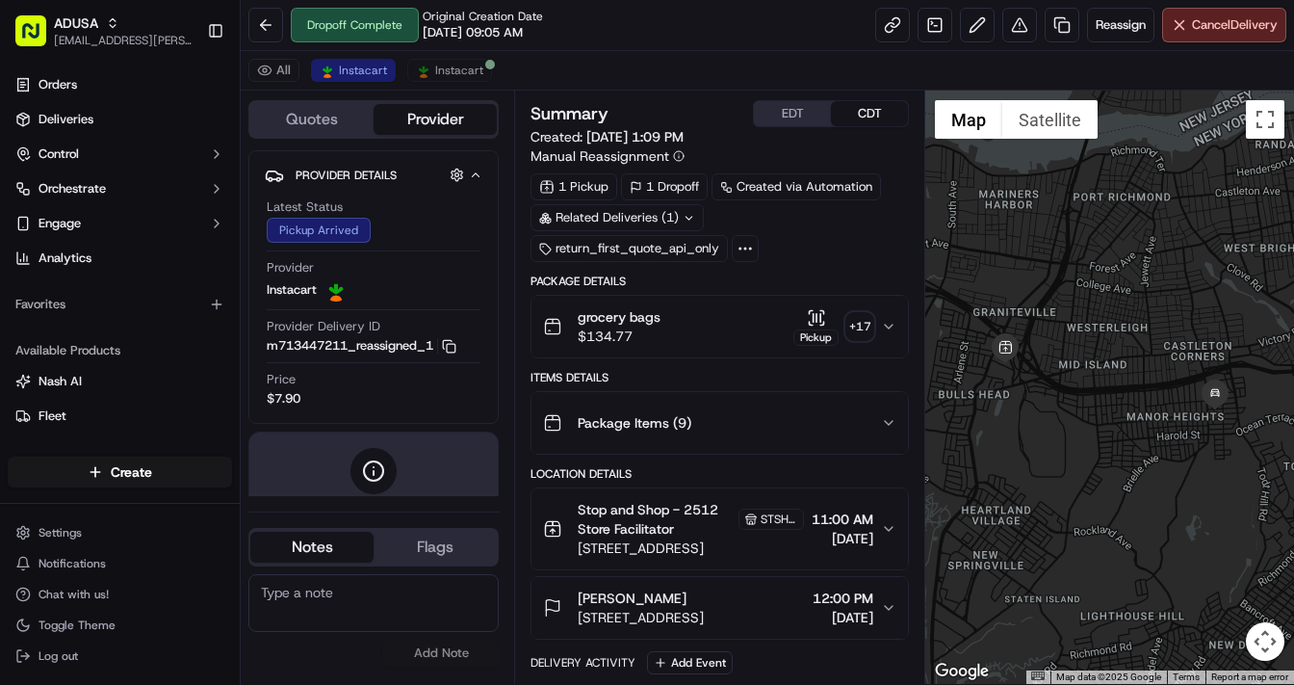
click at [863, 329] on div "+ 17" at bounding box center [860, 326] width 27 height 27
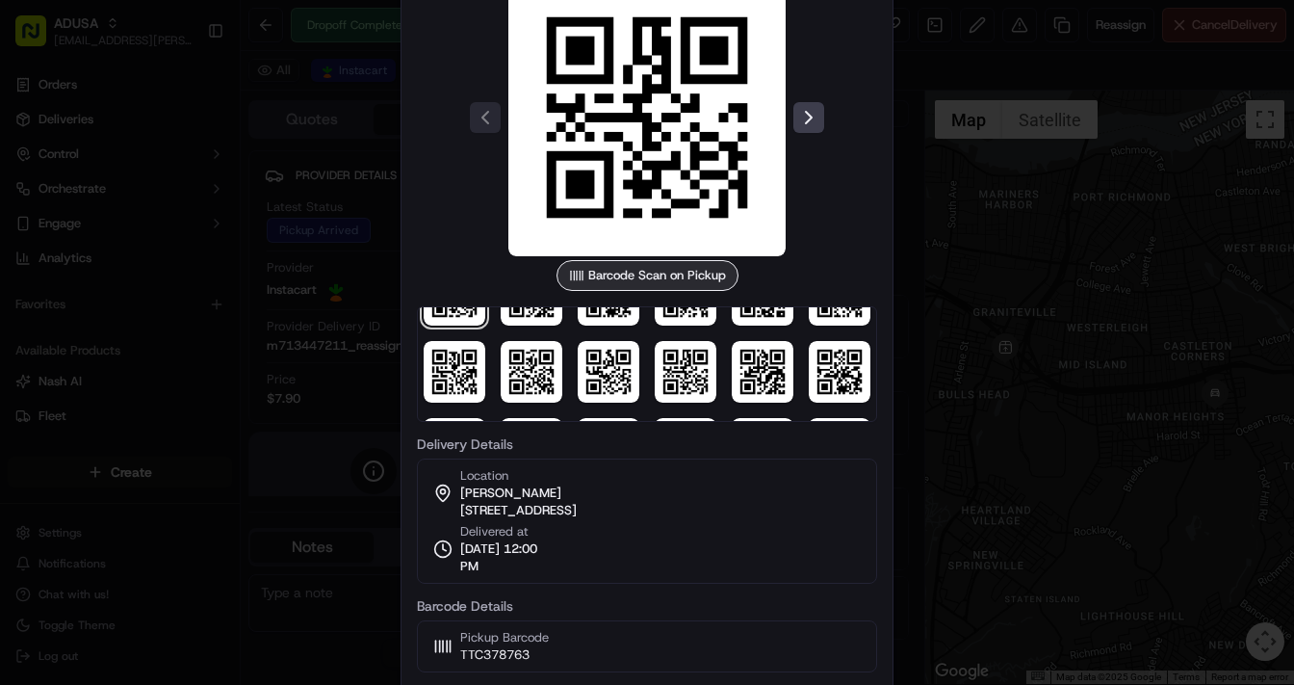
scroll to position [132, 0]
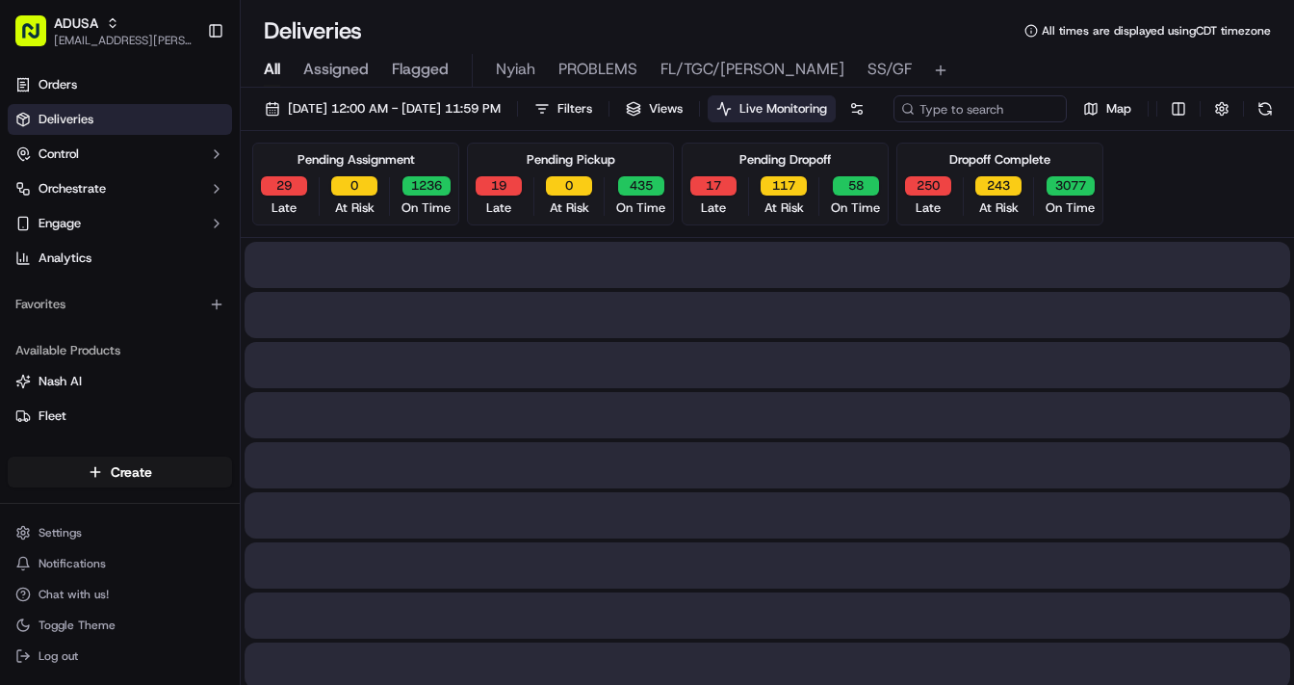
click at [276, 70] on span "All" at bounding box center [272, 69] width 16 height 23
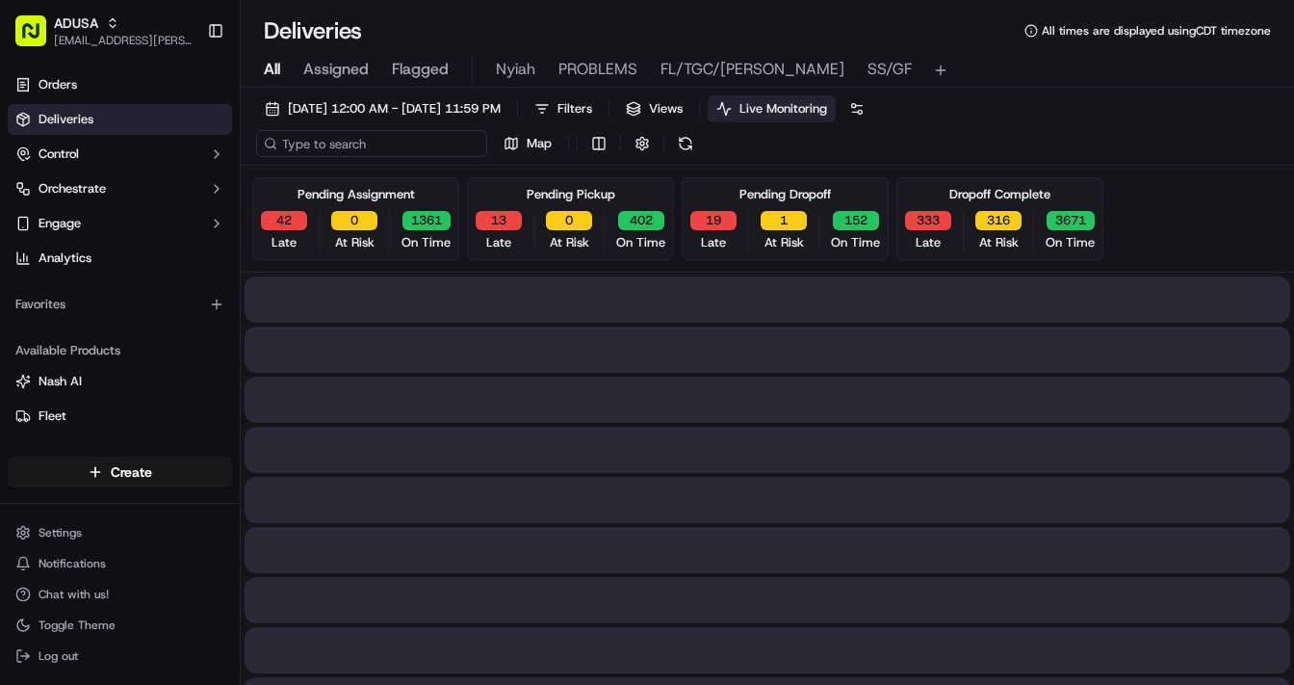
click at [327, 144] on input at bounding box center [371, 143] width 231 height 27
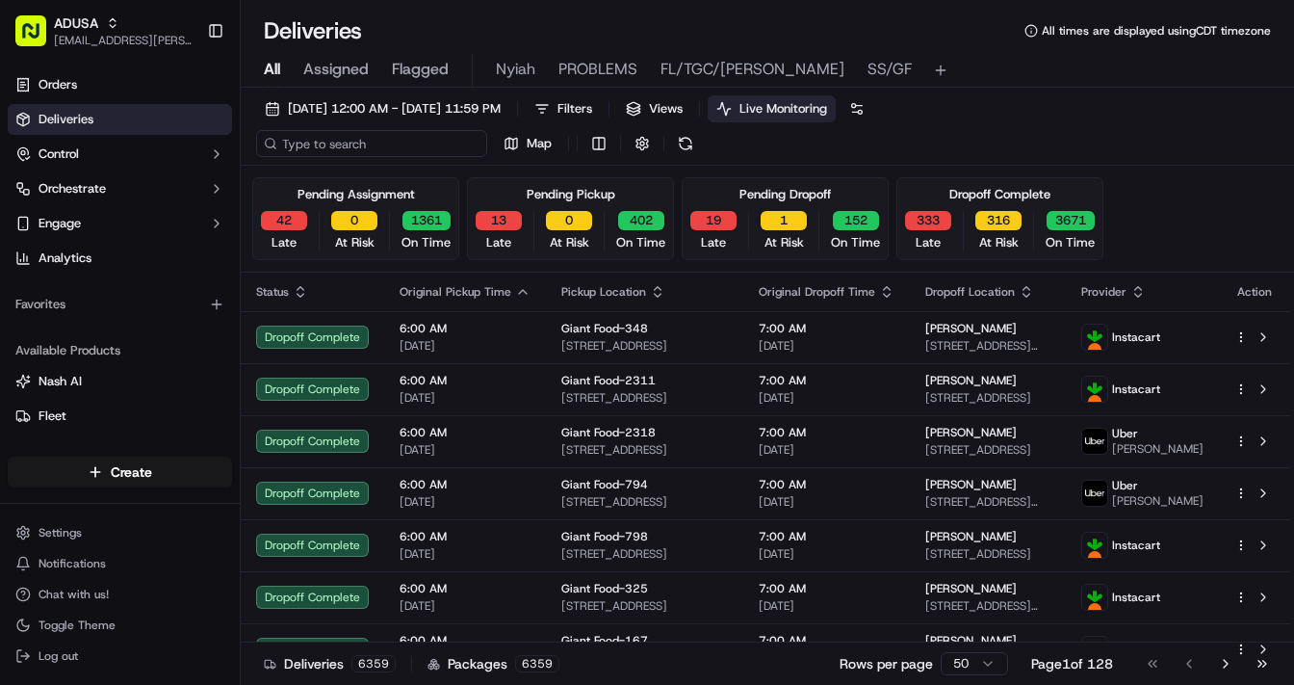
paste input "m716964129"
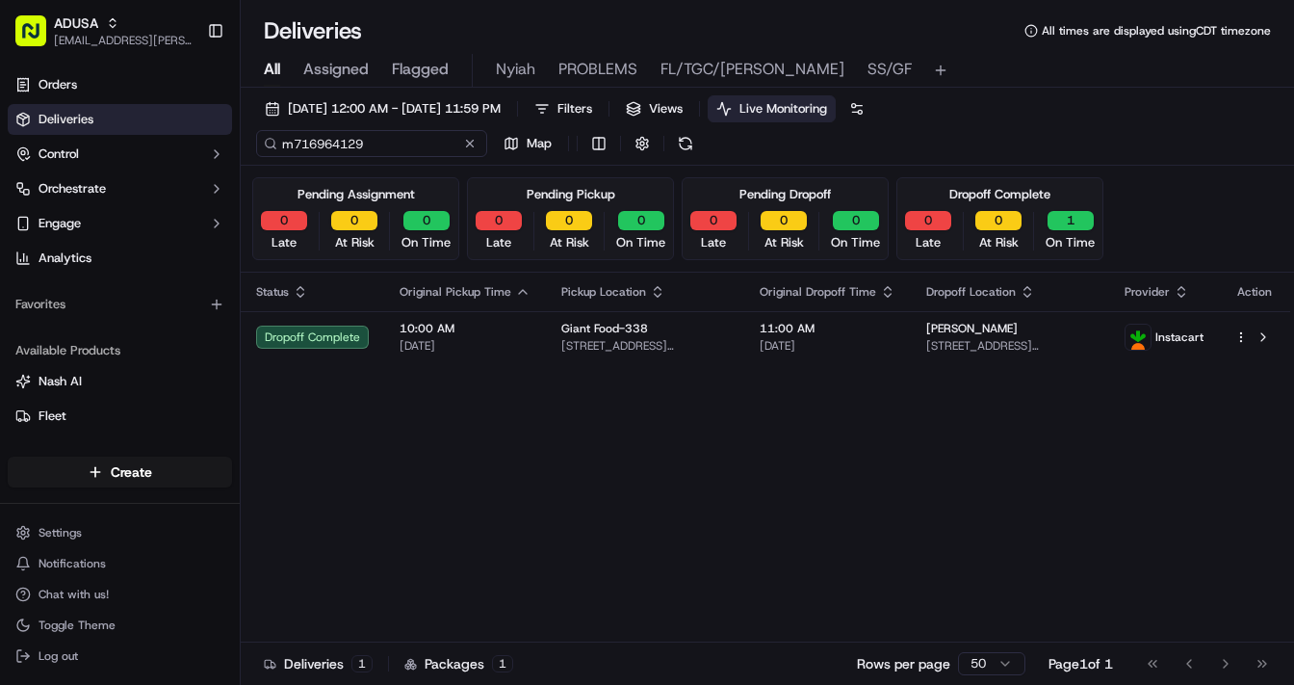
type input "m716964129"
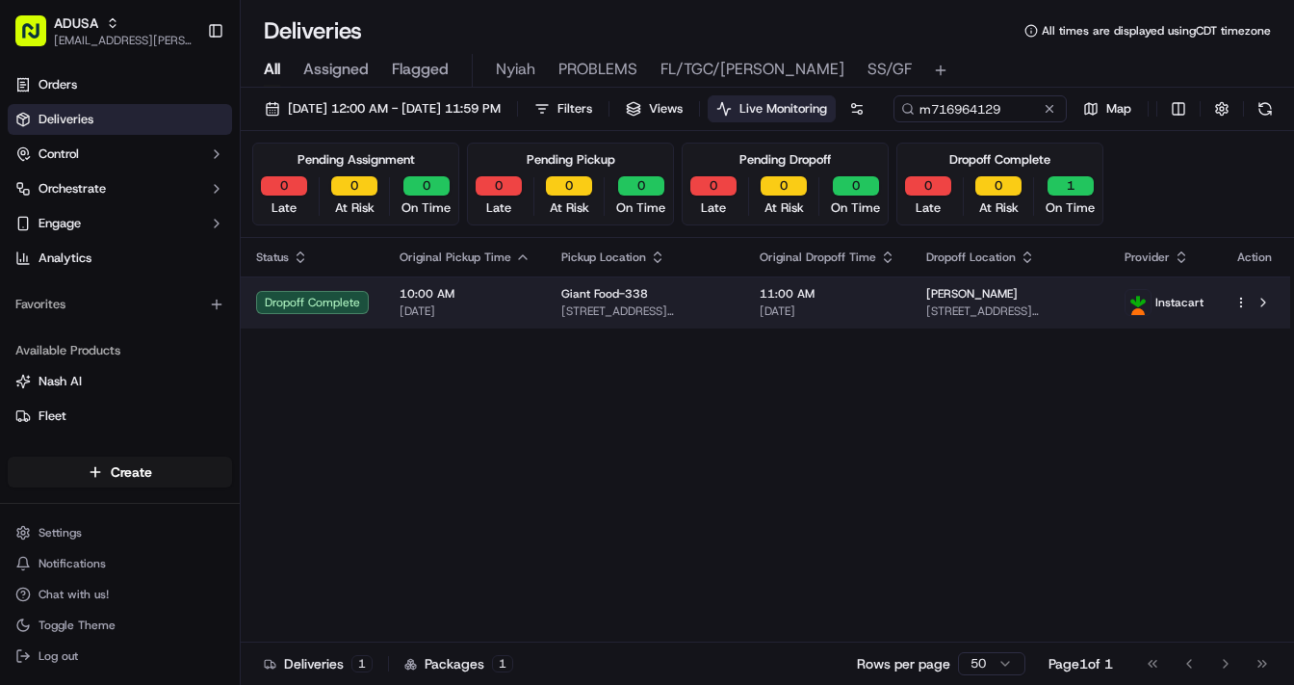
click at [877, 301] on span "11:00 AM" at bounding box center [828, 293] width 136 height 15
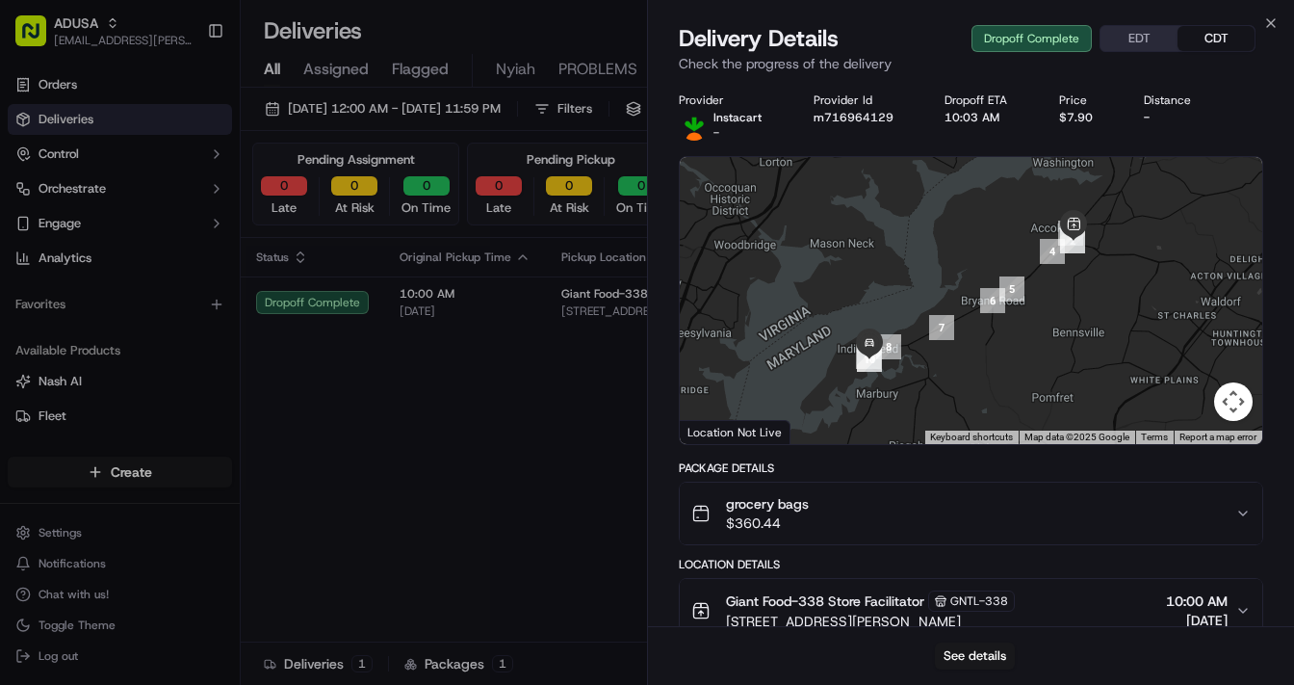
click at [1239, 512] on icon "button" at bounding box center [1243, 513] width 15 height 15
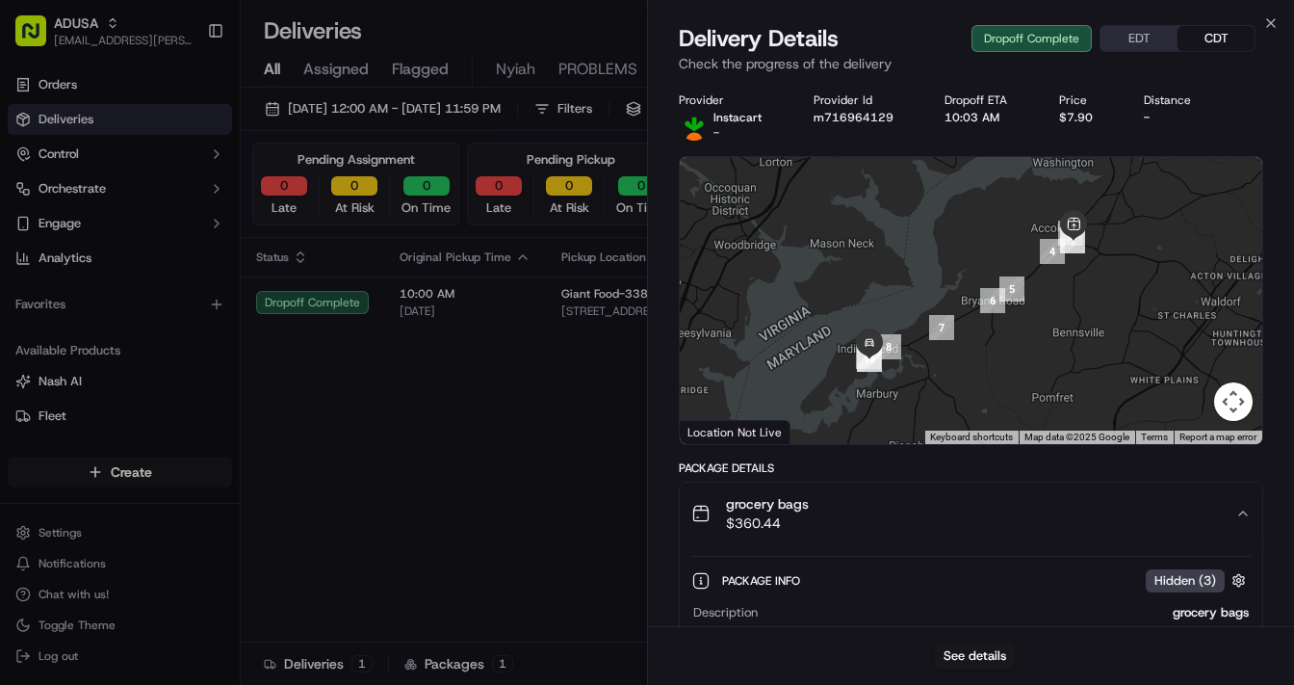
click at [1240, 511] on icon "button" at bounding box center [1243, 513] width 15 height 15
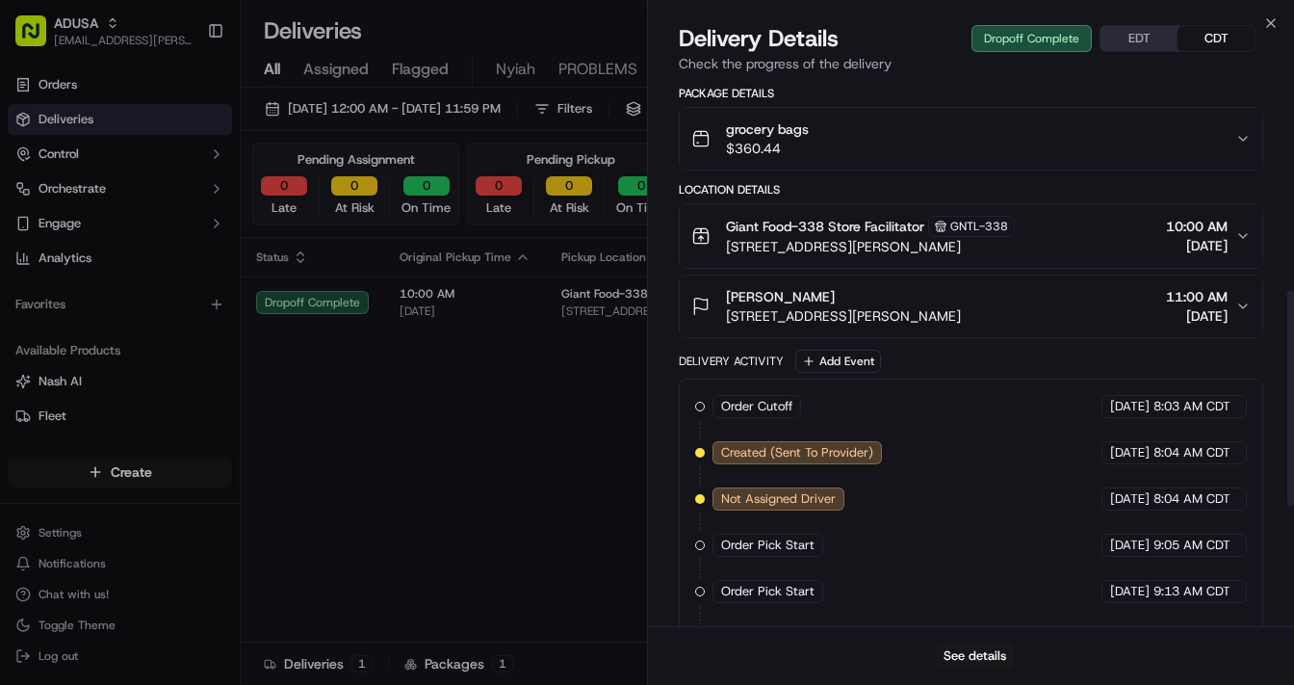
scroll to position [371, 0]
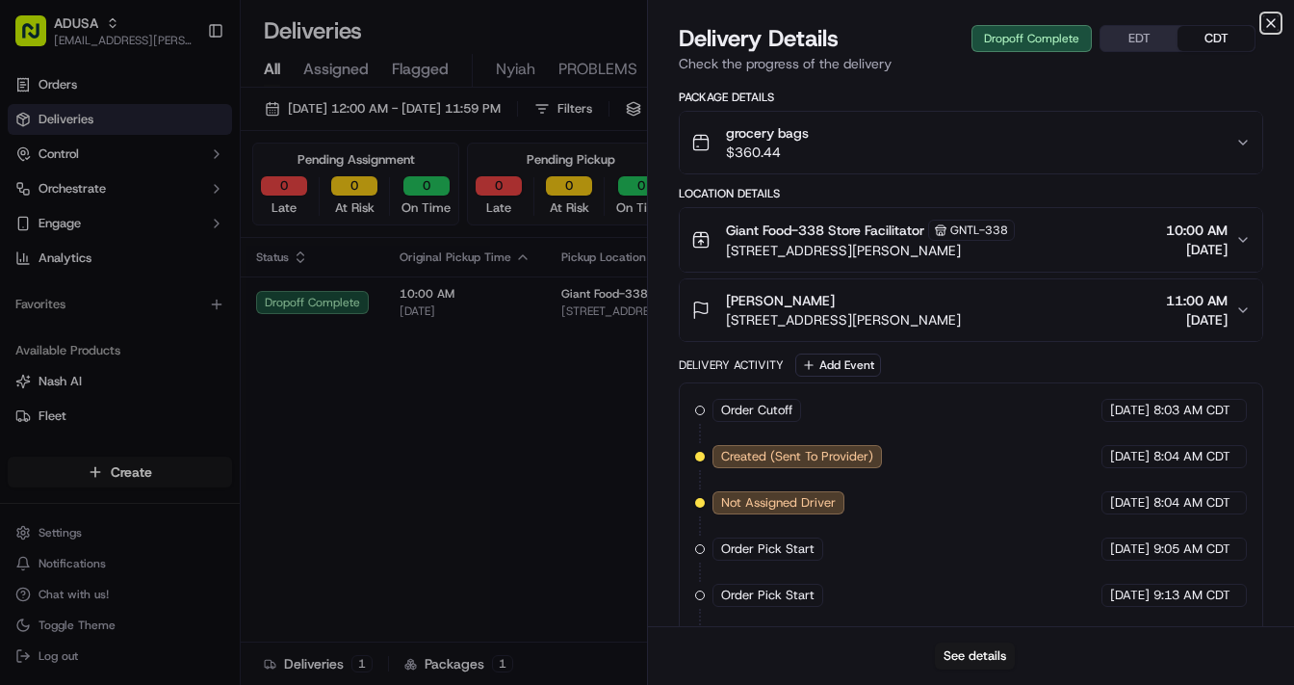
click at [1267, 23] on icon "button" at bounding box center [1271, 22] width 15 height 15
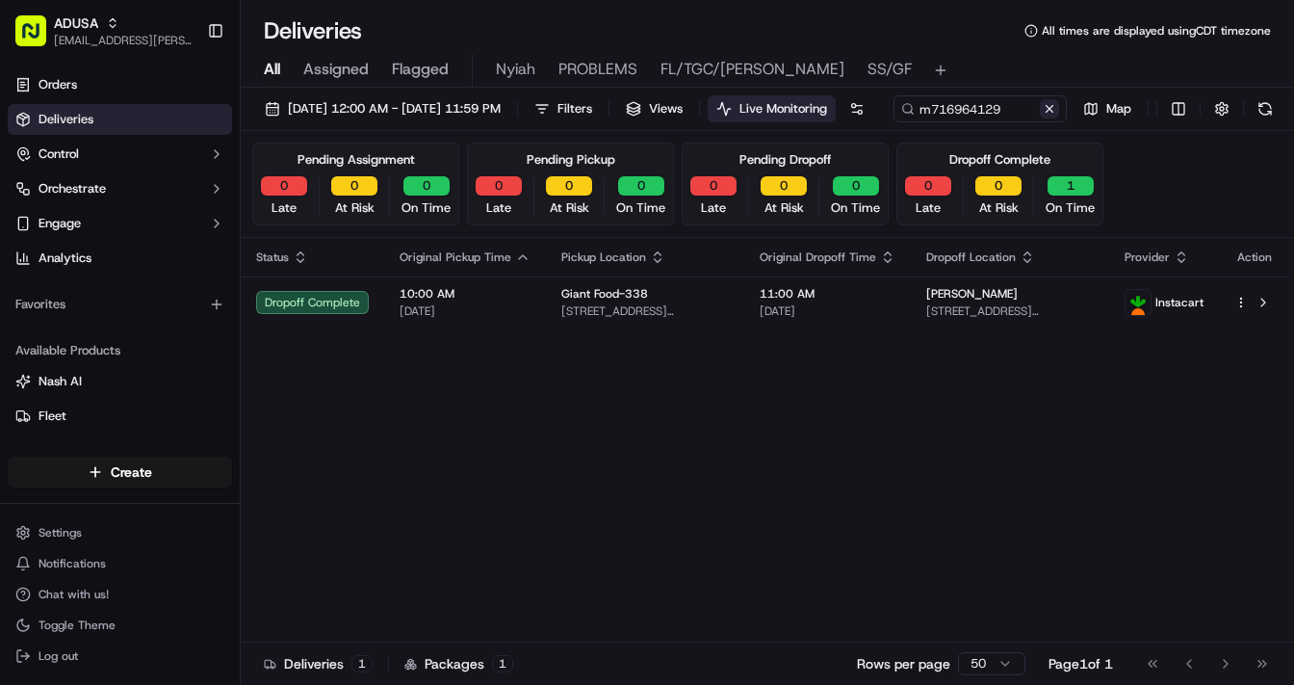
click at [1040, 118] on button at bounding box center [1049, 108] width 19 height 19
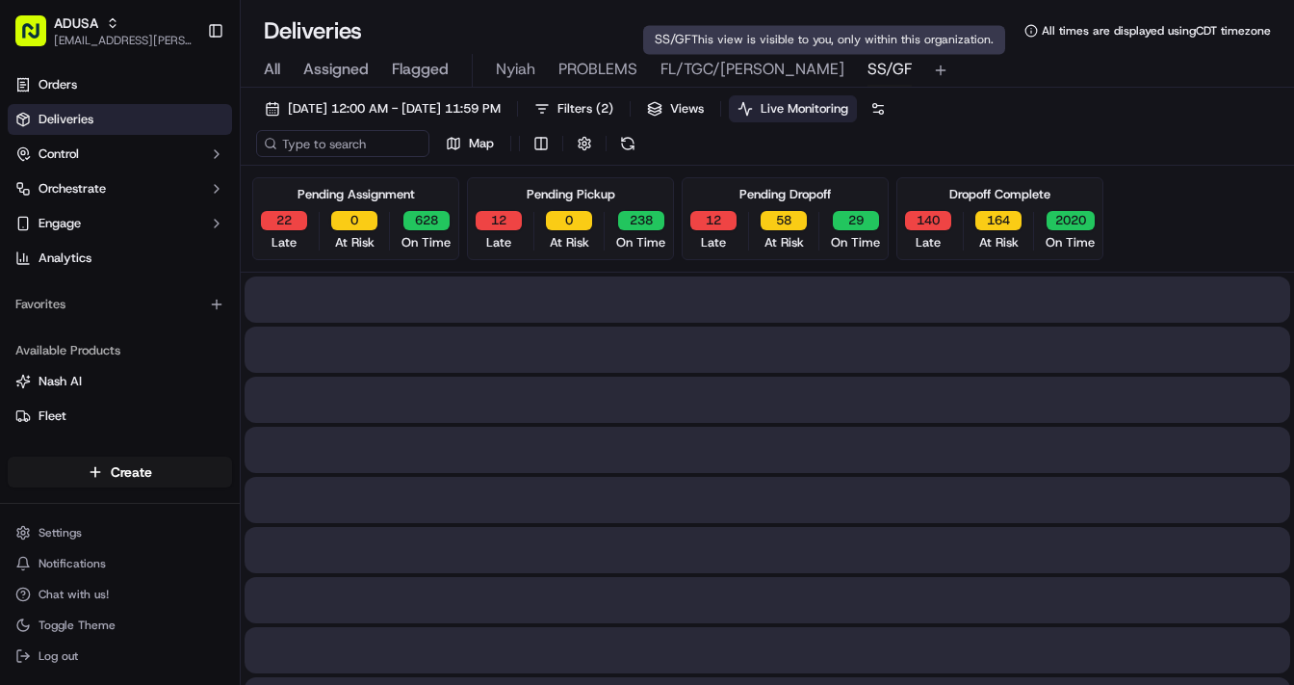
click at [868, 72] on span "SS/GF" at bounding box center [890, 69] width 44 height 23
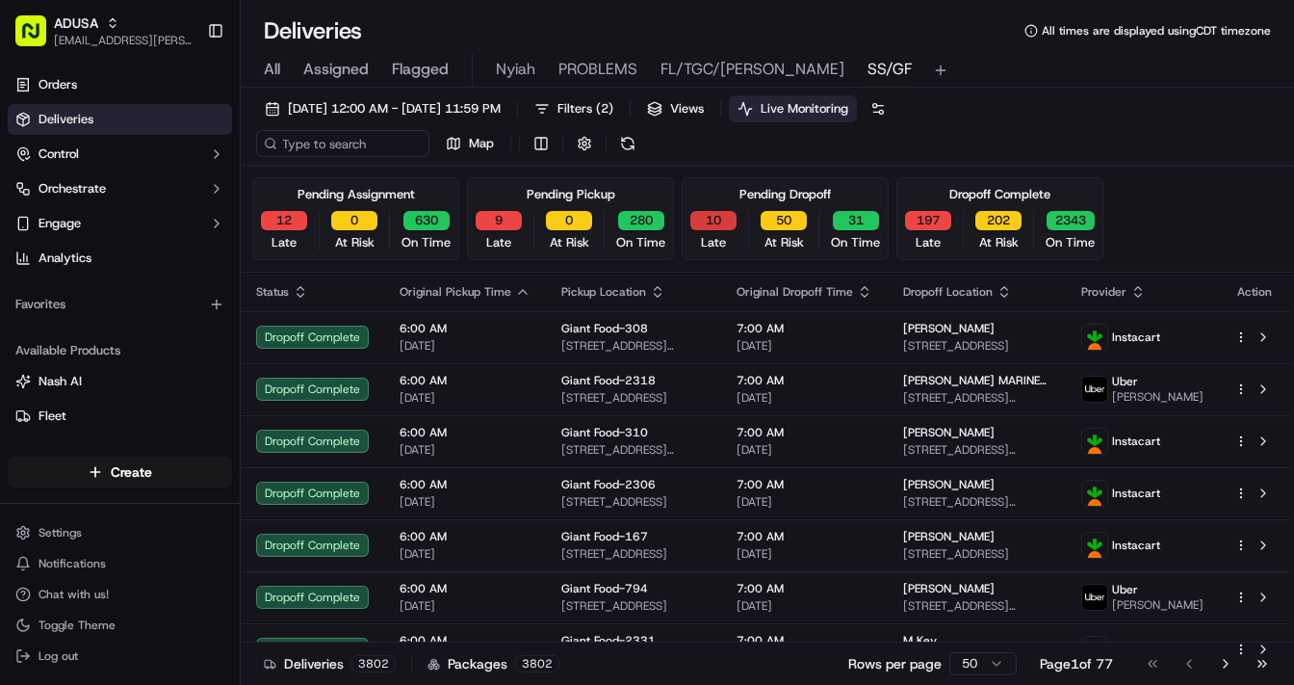
click at [708, 217] on button "10" at bounding box center [714, 220] width 46 height 19
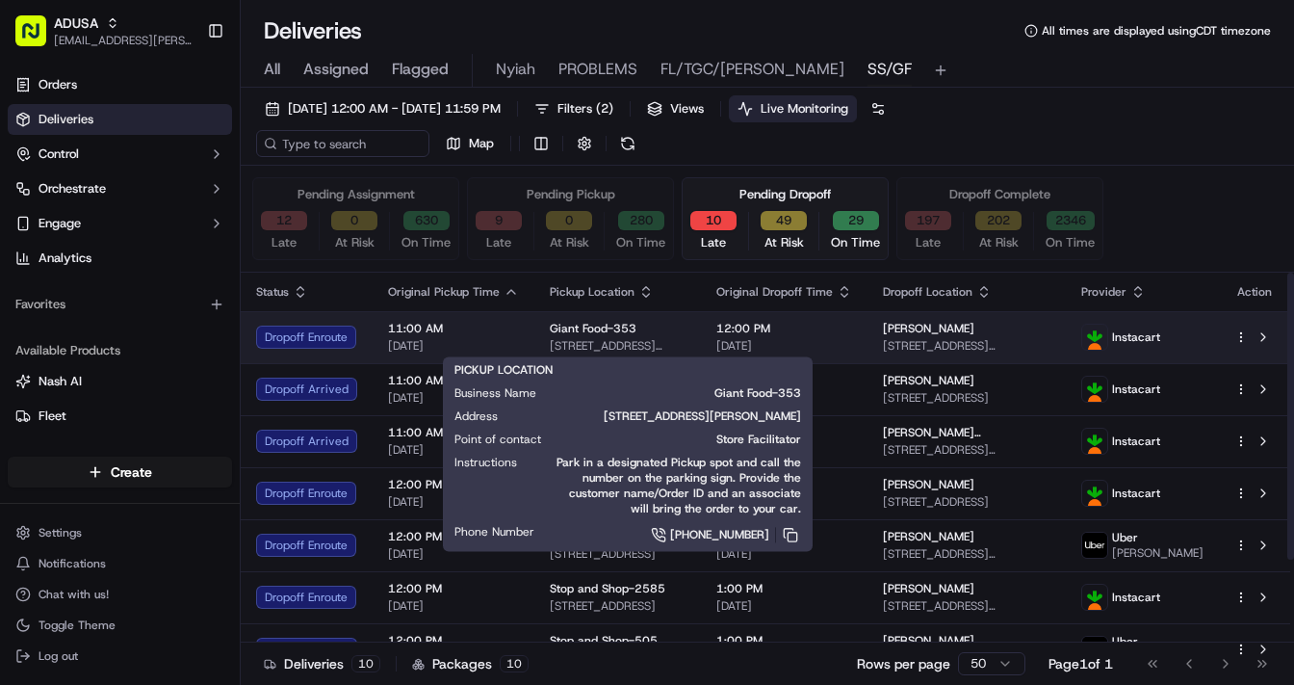
click at [686, 332] on div "Giant Food-353" at bounding box center [618, 328] width 136 height 15
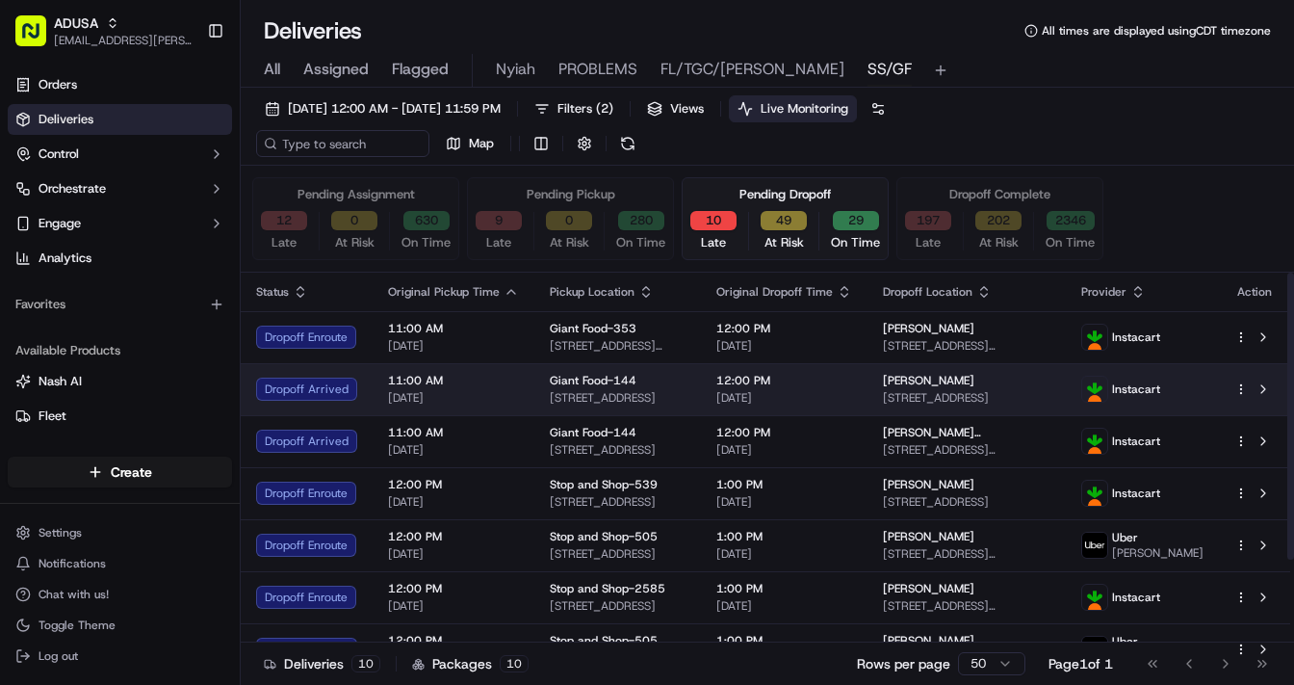
click at [479, 381] on span "11:00 AM" at bounding box center [453, 380] width 131 height 15
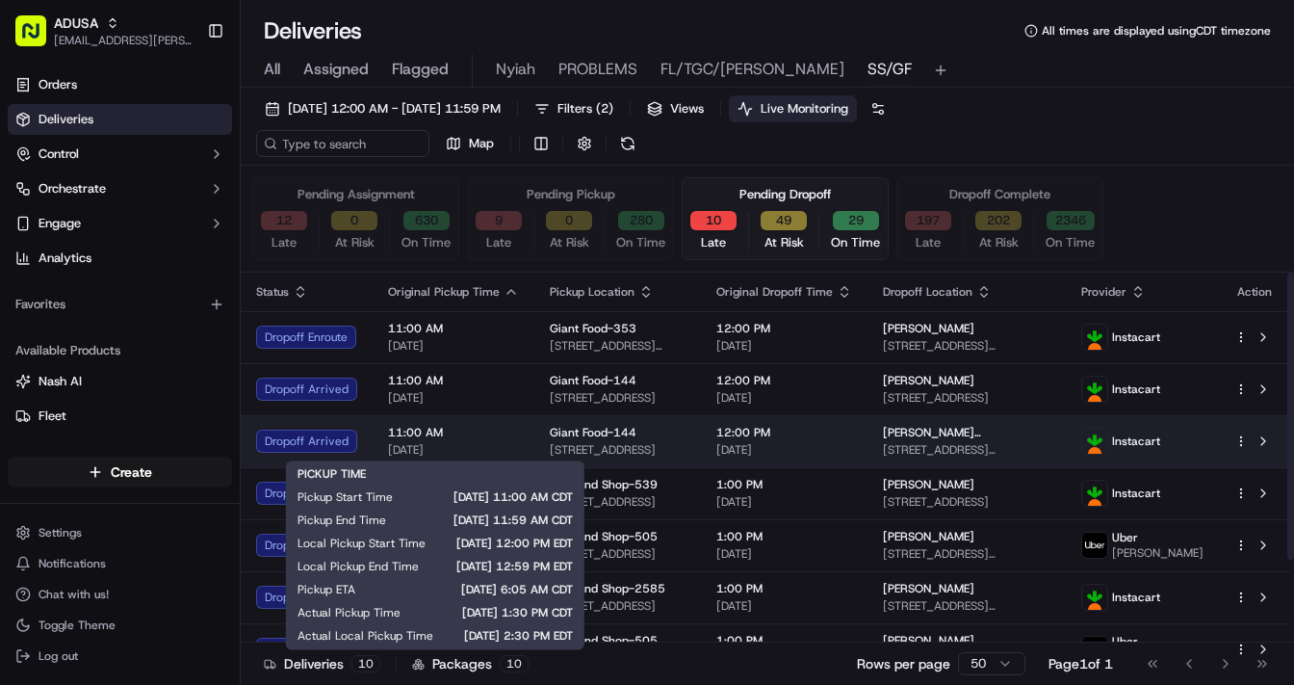
click at [481, 448] on span "[DATE]" at bounding box center [453, 449] width 131 height 15
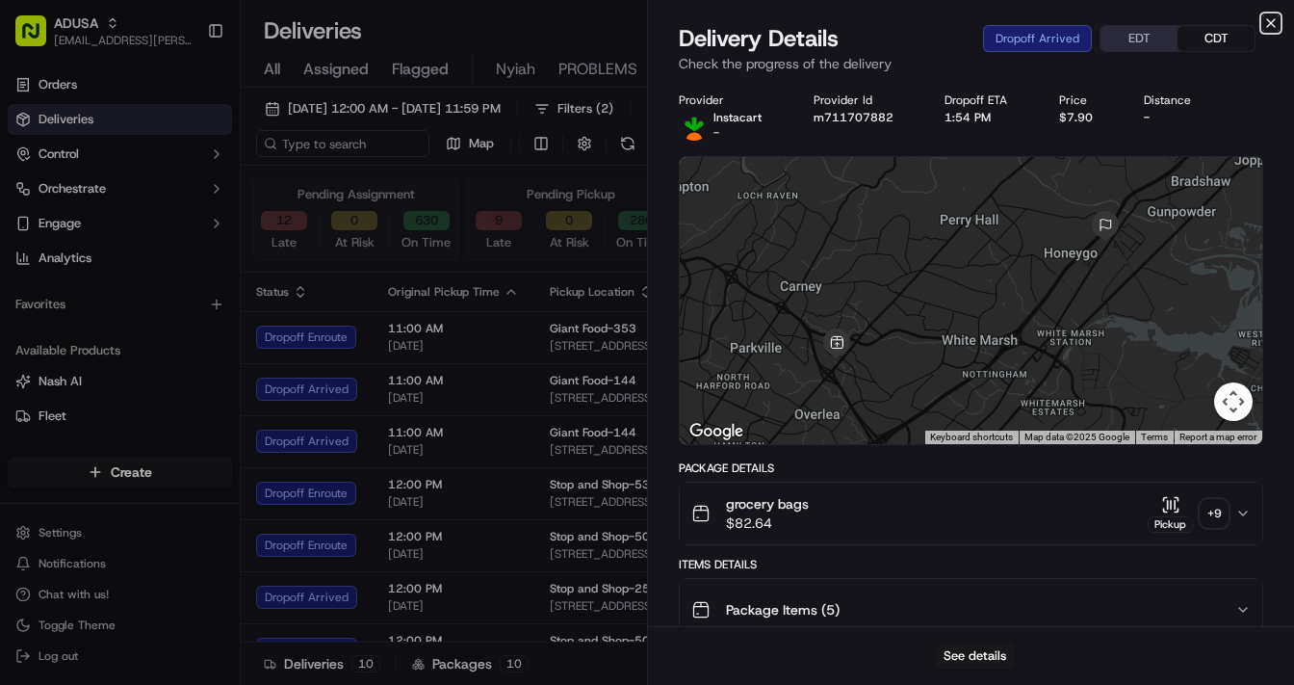
click at [1272, 26] on icon "button" at bounding box center [1271, 22] width 15 height 15
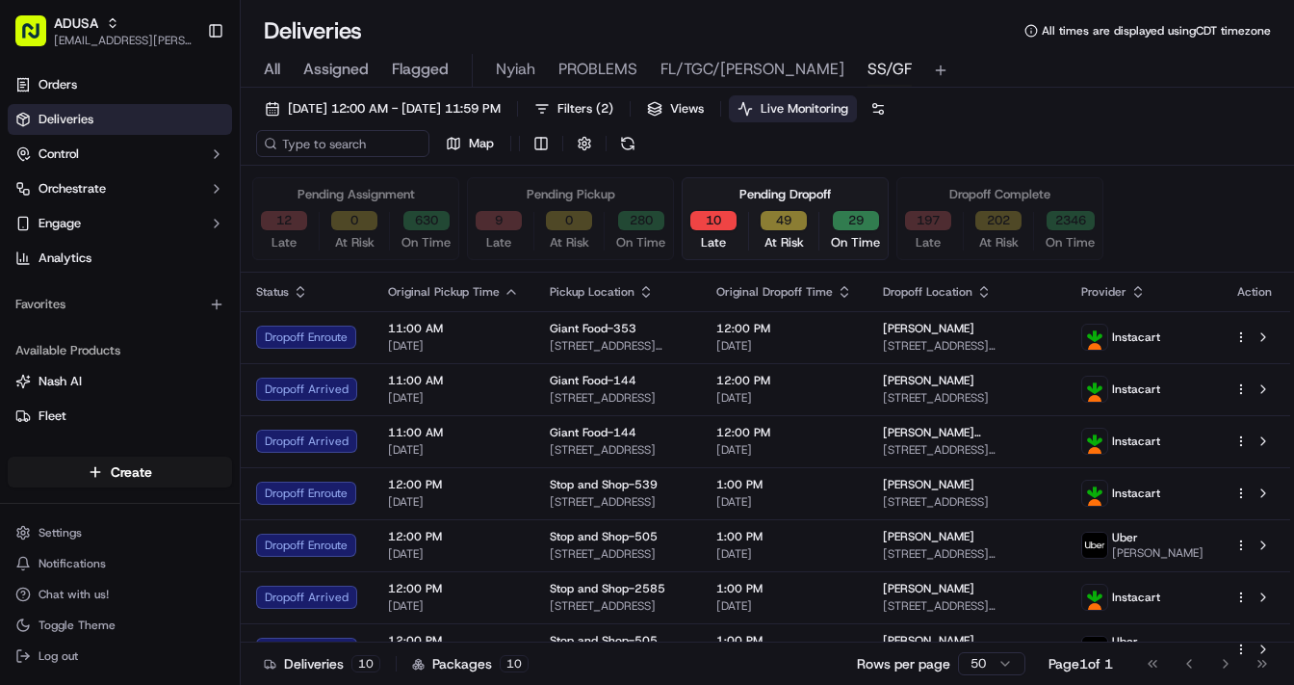
click at [534, 218] on div at bounding box center [534, 231] width 1 height 39
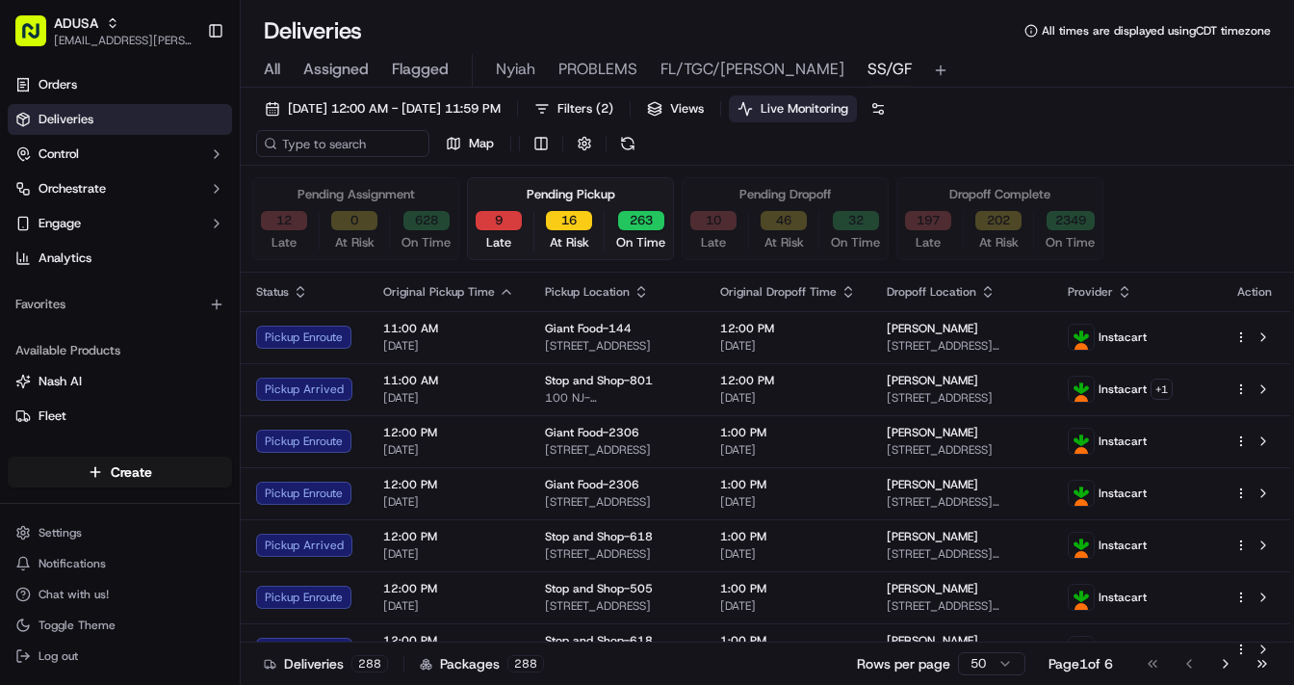
click at [498, 222] on button "9" at bounding box center [499, 220] width 46 height 19
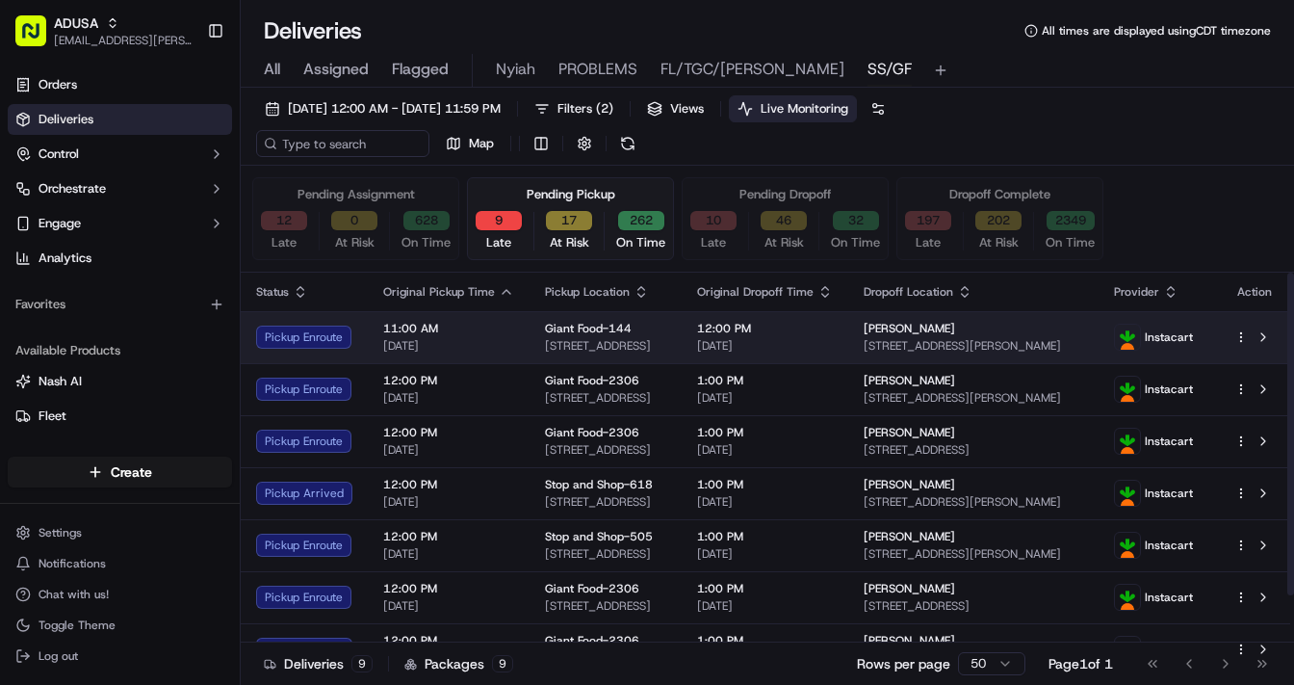
click at [509, 327] on span "11:00 AM" at bounding box center [448, 328] width 131 height 15
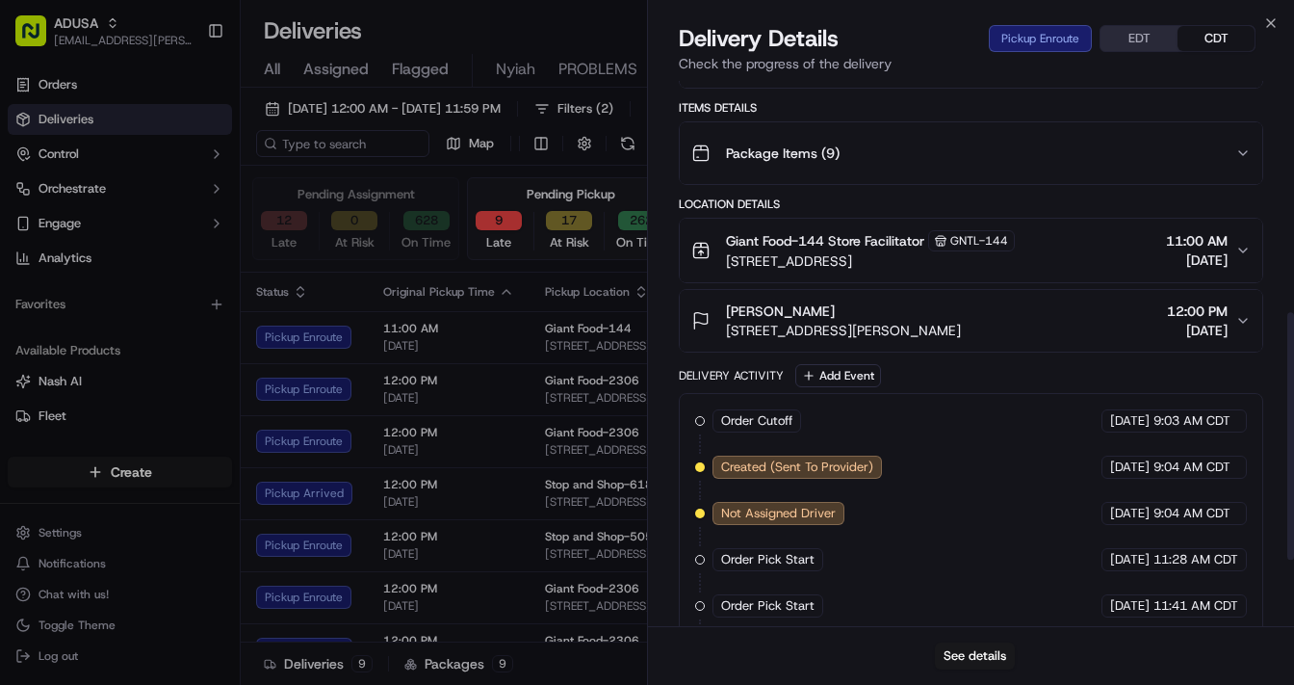
scroll to position [655, 0]
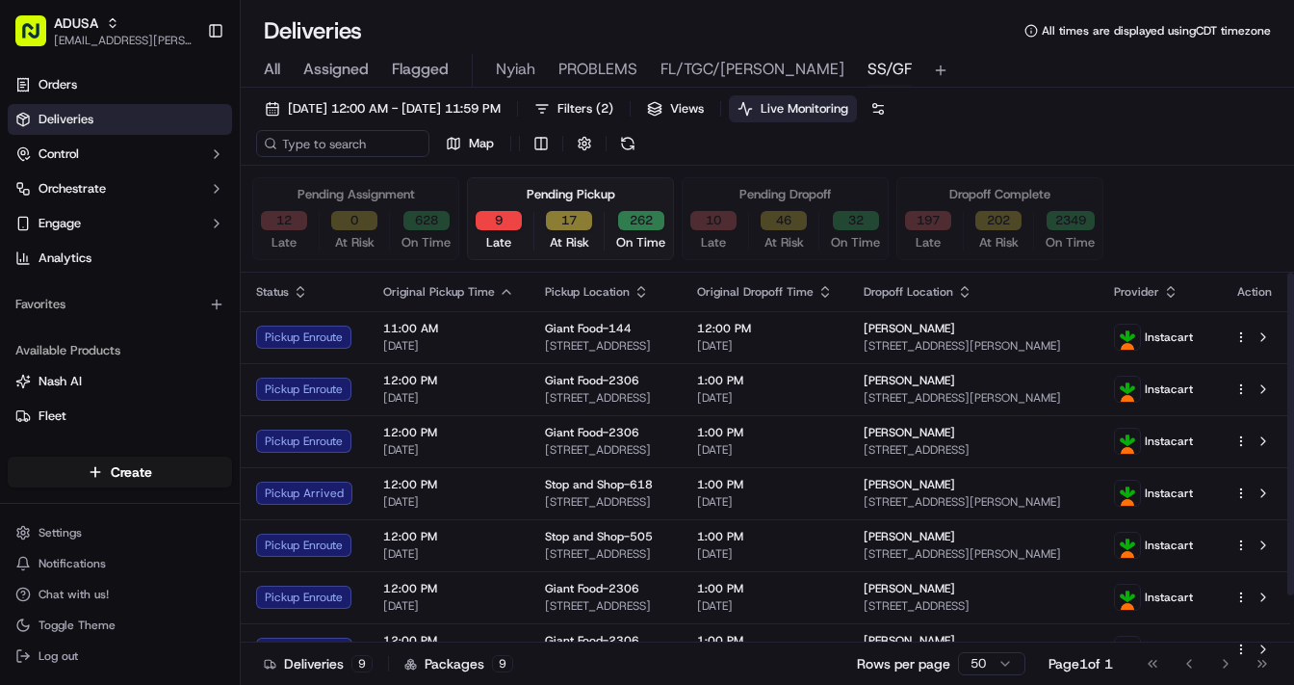
click at [496, 397] on span "[DATE]" at bounding box center [448, 397] width 131 height 15
click at [282, 230] on div "12 Late" at bounding box center [284, 231] width 62 height 40
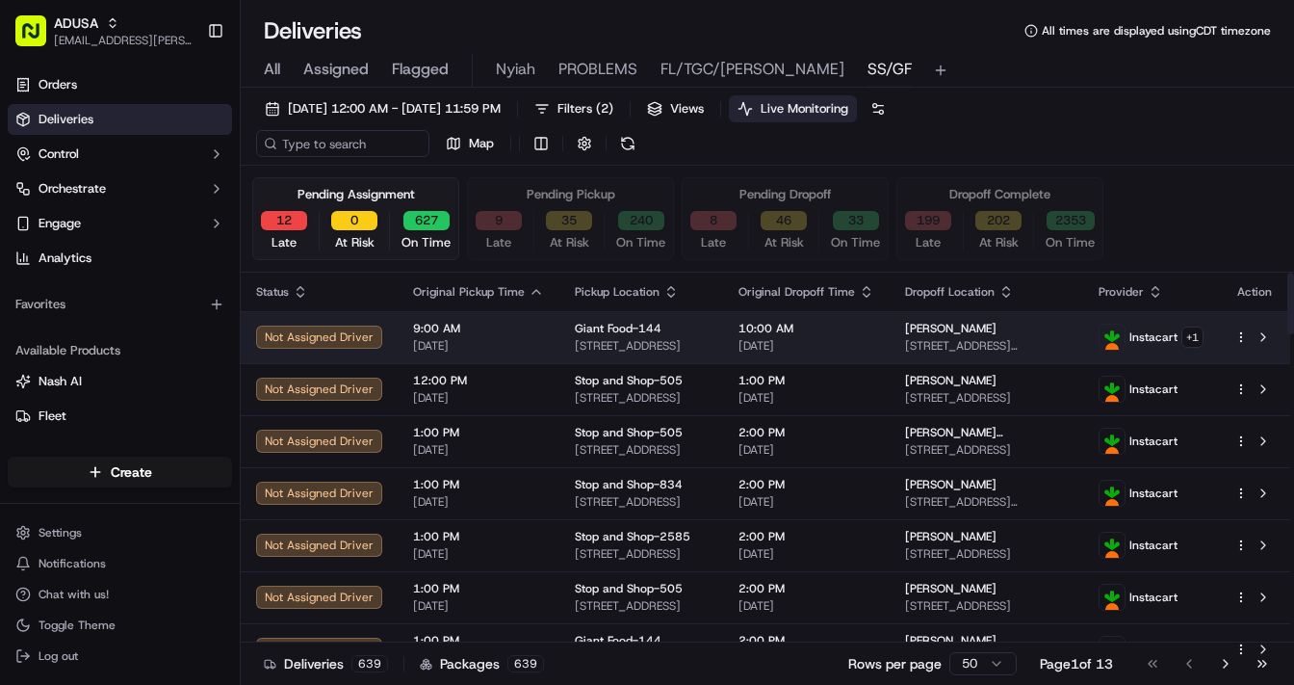
click at [506, 331] on span "9:00 AM" at bounding box center [478, 328] width 131 height 15
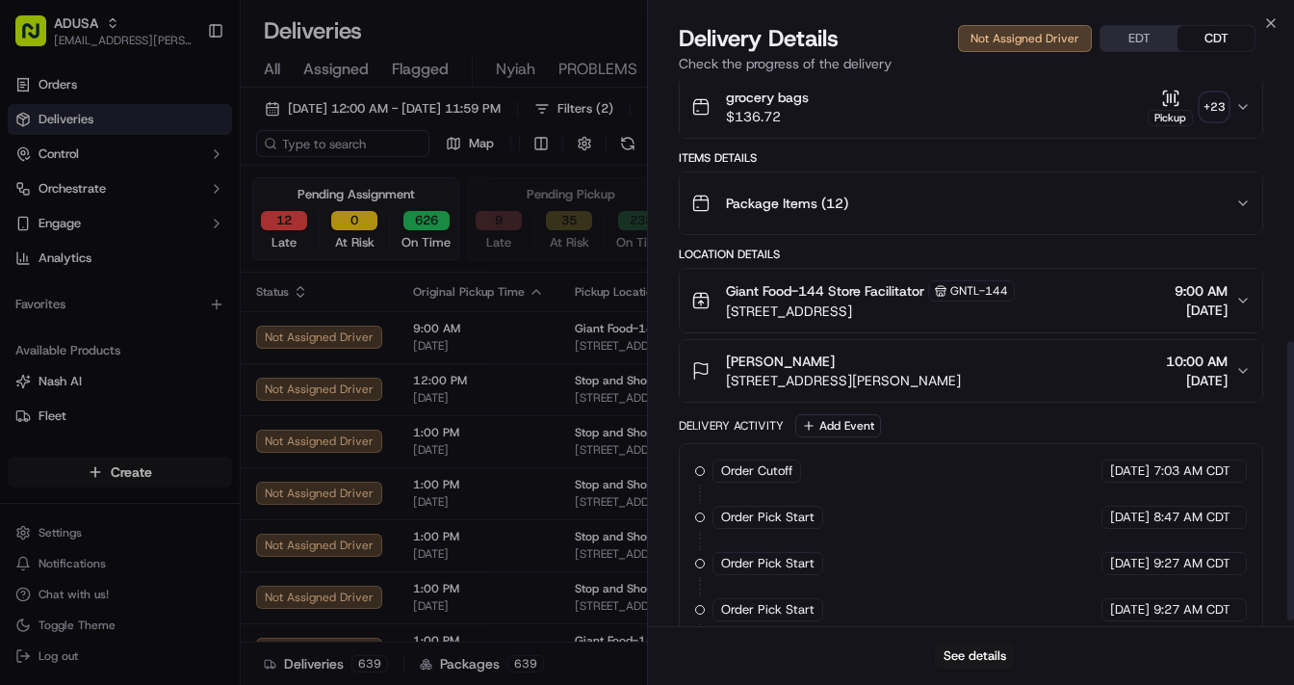
scroll to position [516, 0]
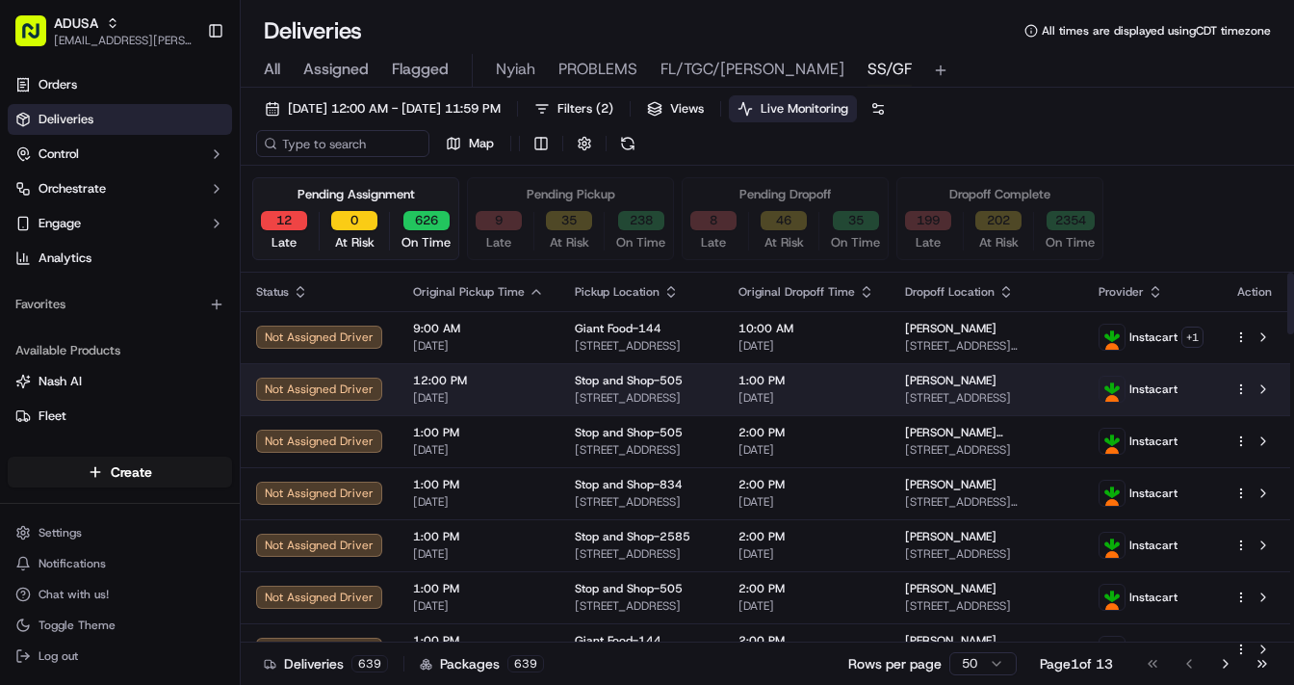
click at [515, 393] on span "[DATE]" at bounding box center [478, 397] width 131 height 15
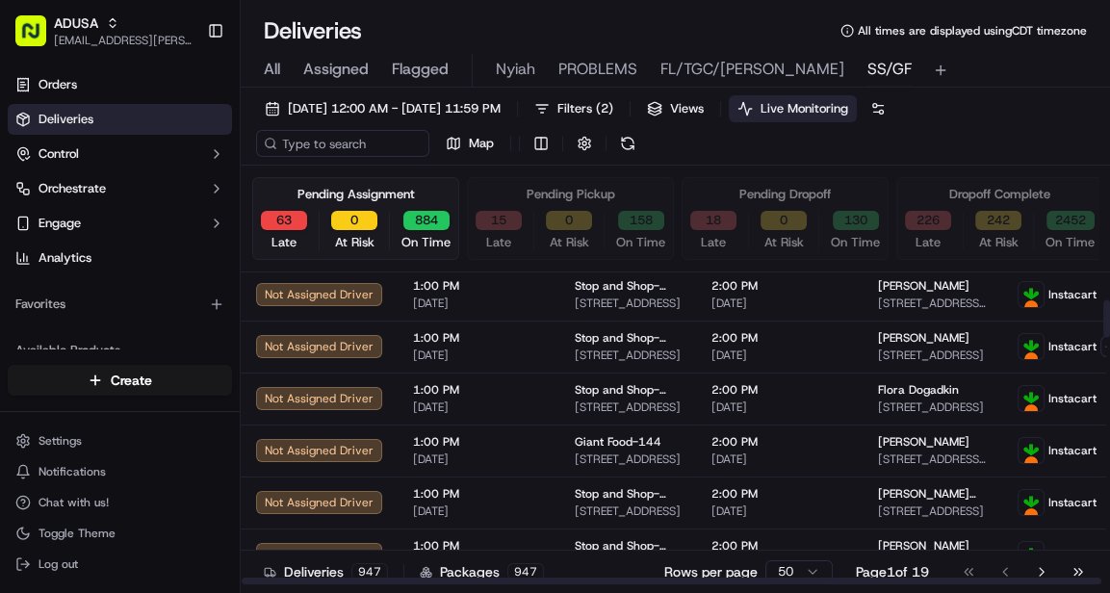
scroll to position [308, 0]
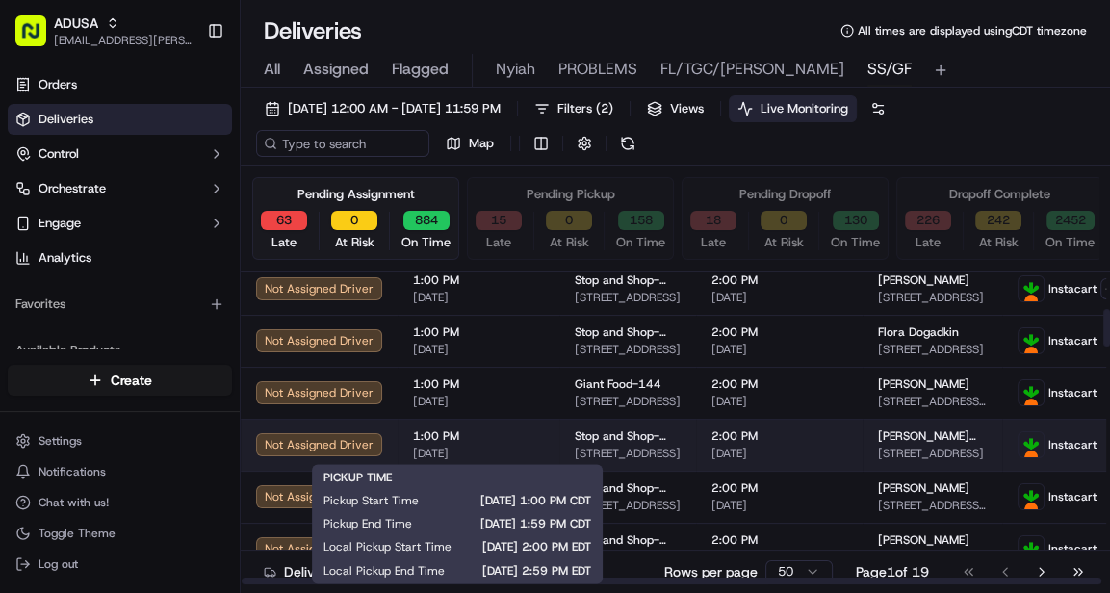
click at [502, 447] on span "[DATE]" at bounding box center [478, 453] width 131 height 15
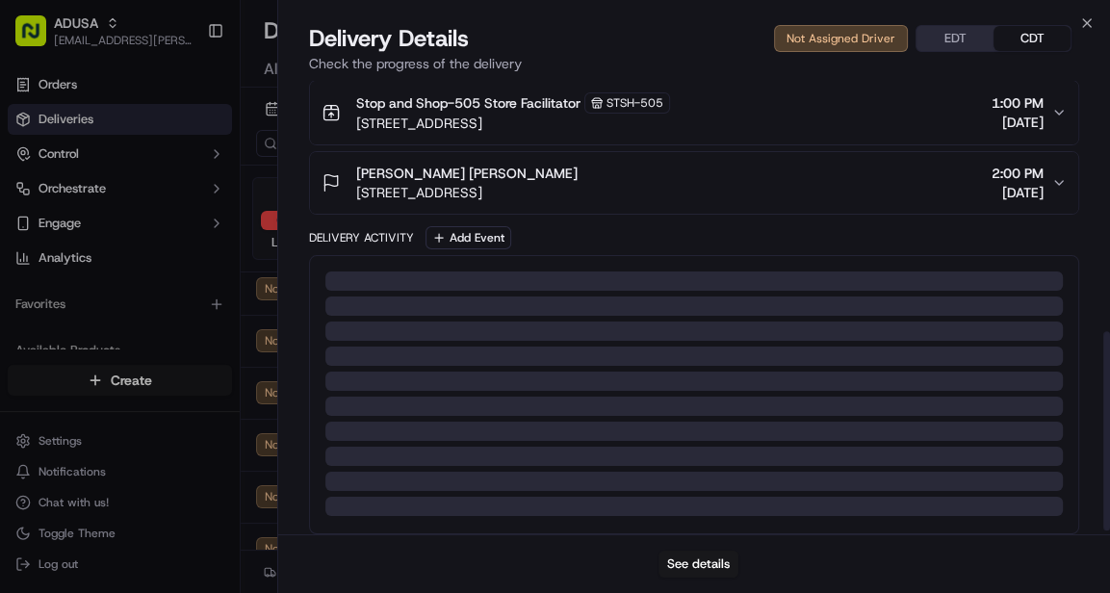
scroll to position [581, 0]
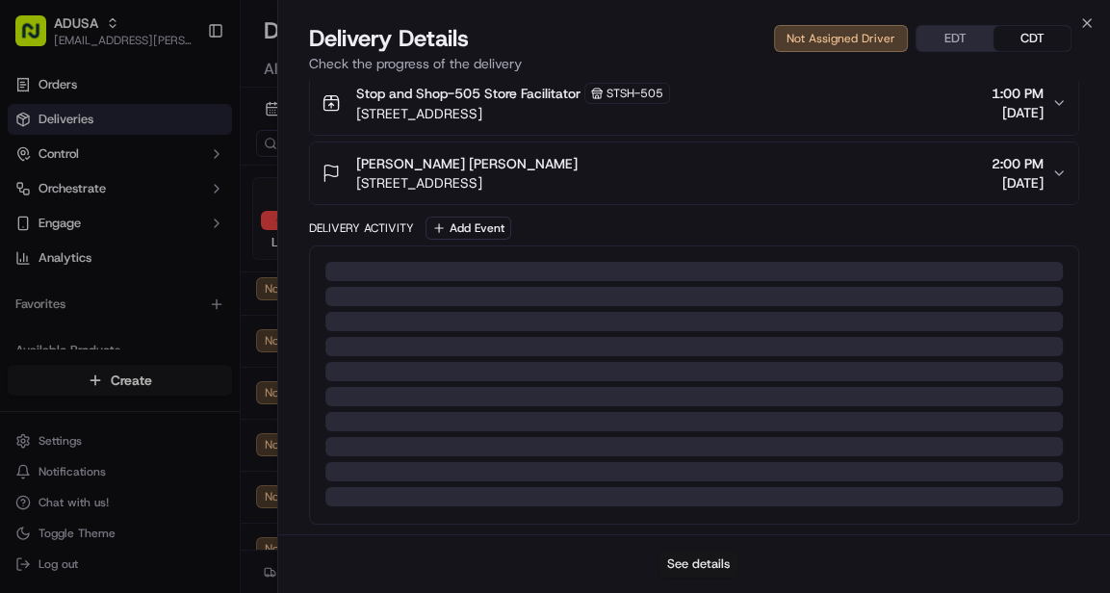
click at [686, 560] on button "See details" at bounding box center [699, 564] width 80 height 27
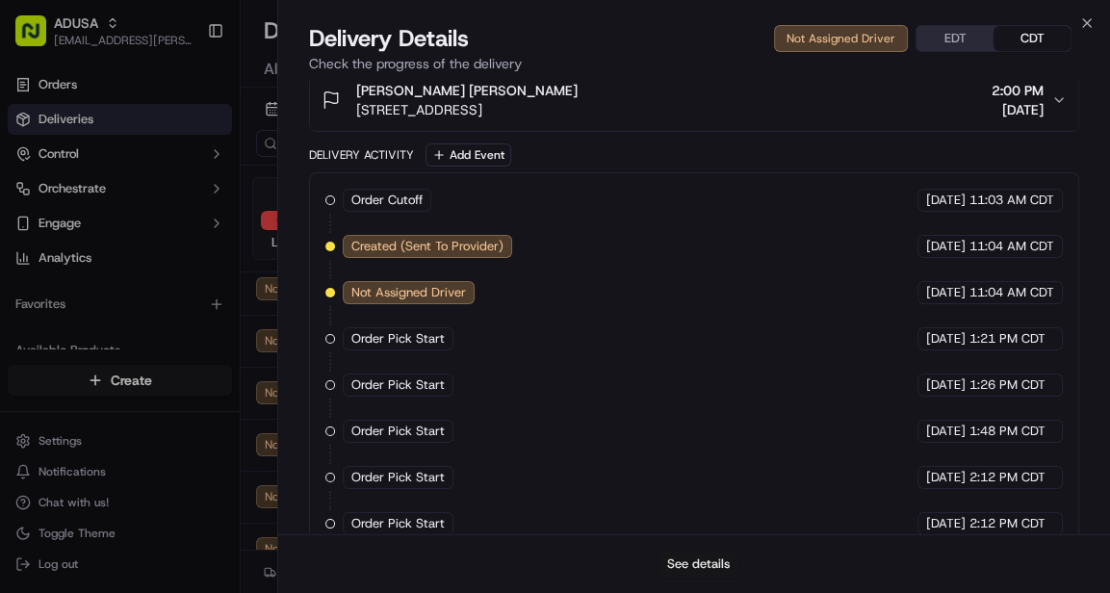
scroll to position [508, 0]
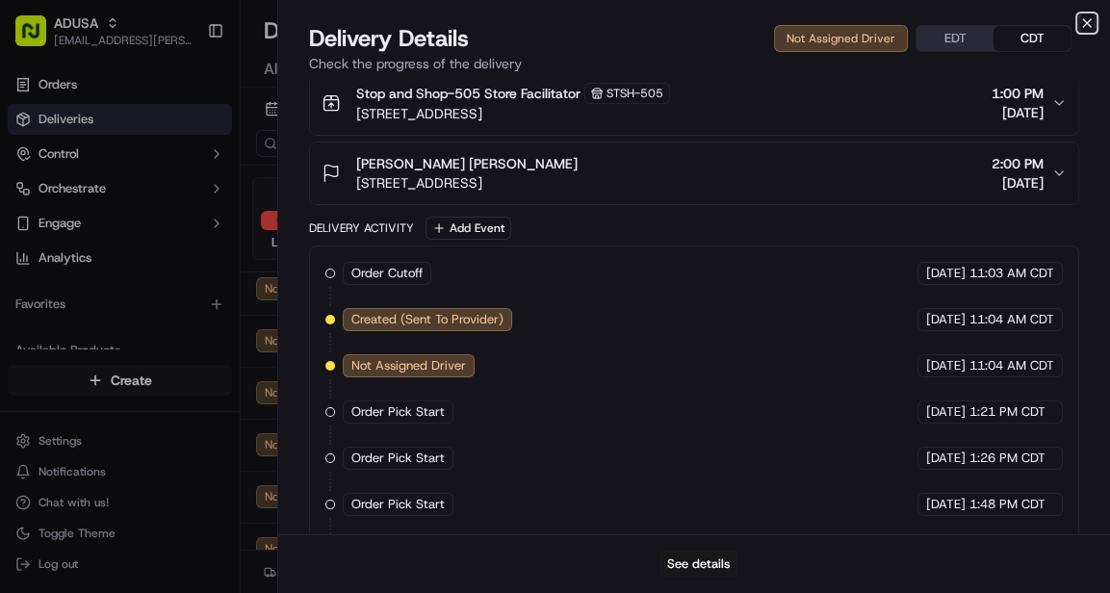
click at [1083, 20] on icon "button" at bounding box center [1087, 22] width 15 height 15
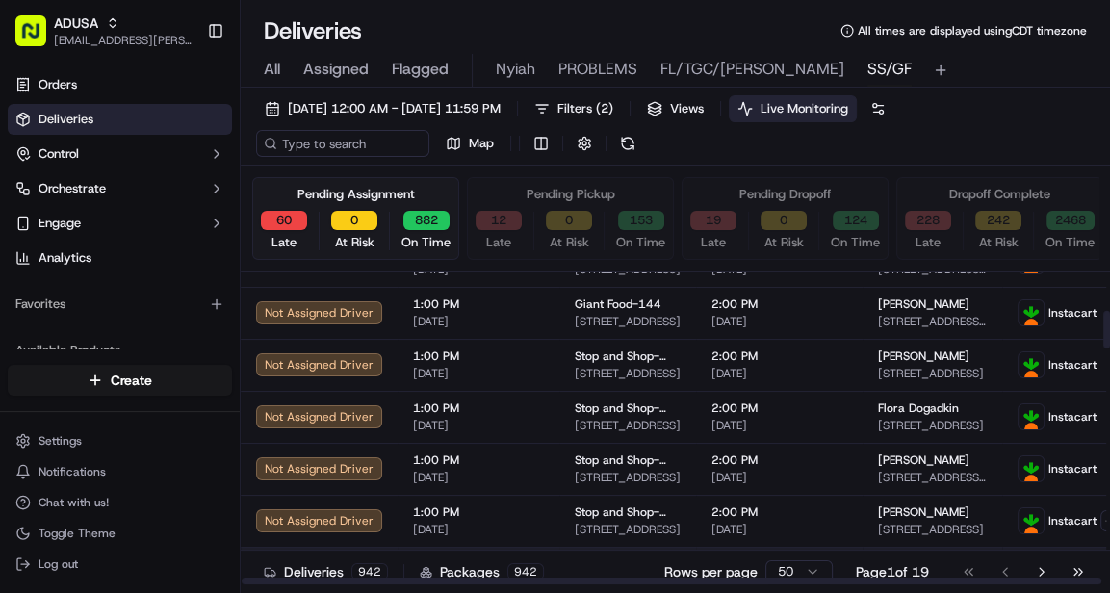
scroll to position [0, 0]
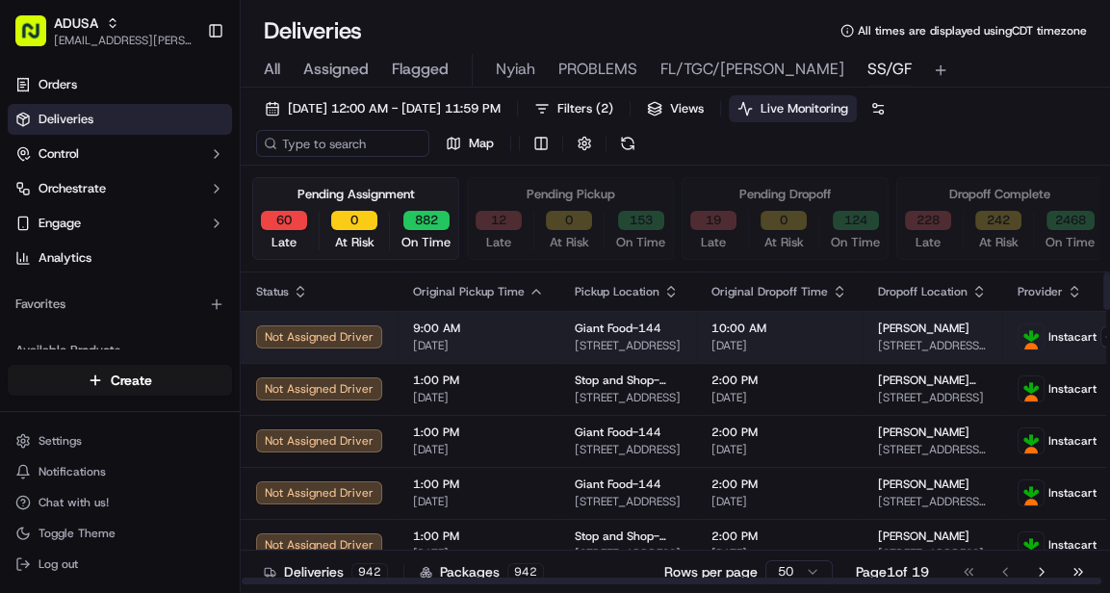
click at [532, 333] on span "9:00 AM" at bounding box center [478, 328] width 131 height 15
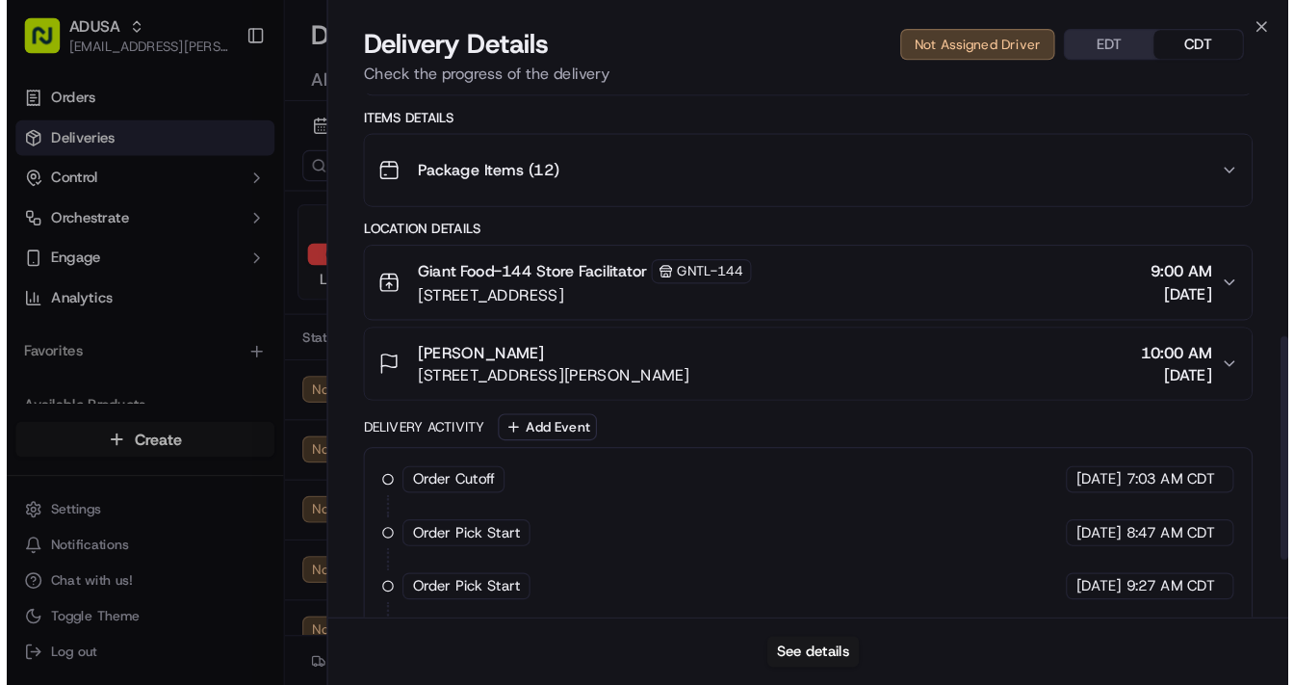
scroll to position [609, 0]
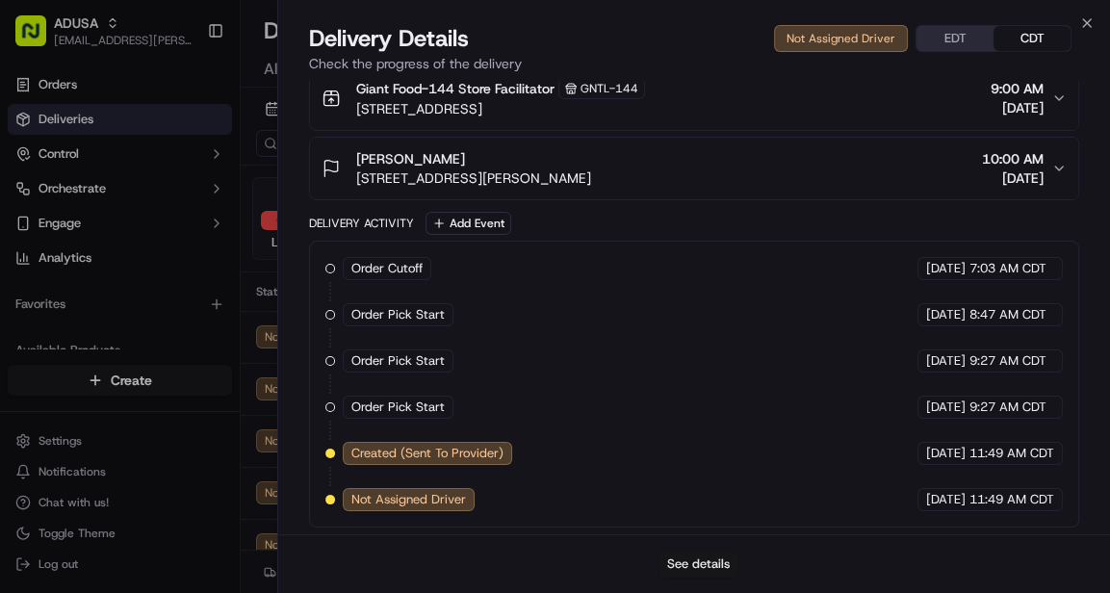
click at [705, 562] on button "See details" at bounding box center [699, 564] width 80 height 27
click at [1085, 26] on icon "button" at bounding box center [1087, 22] width 15 height 15
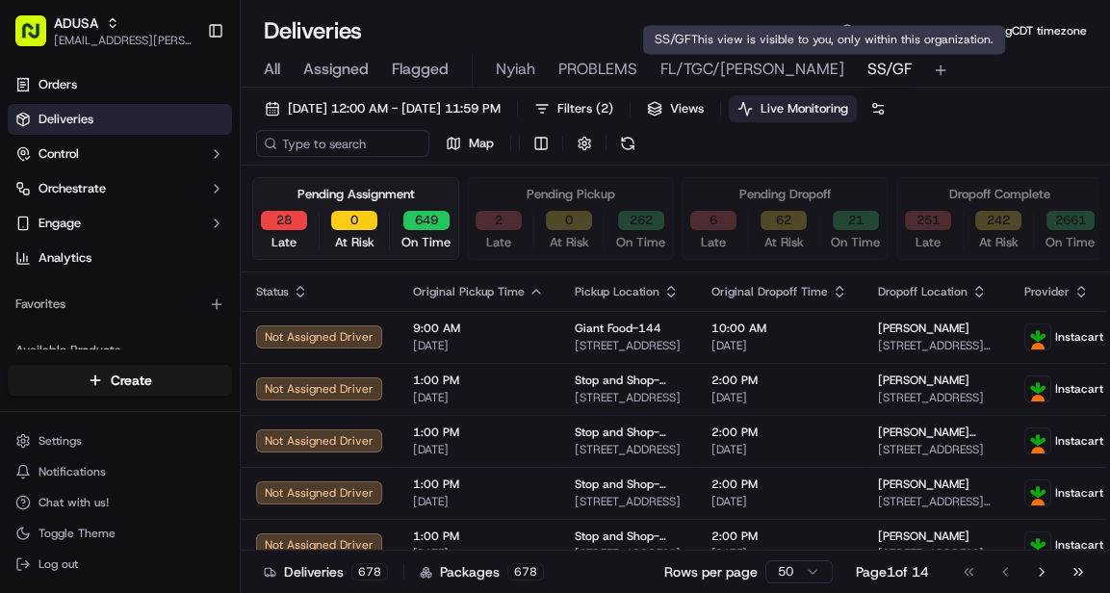
click at [868, 72] on span "SS/GF" at bounding box center [890, 69] width 44 height 23
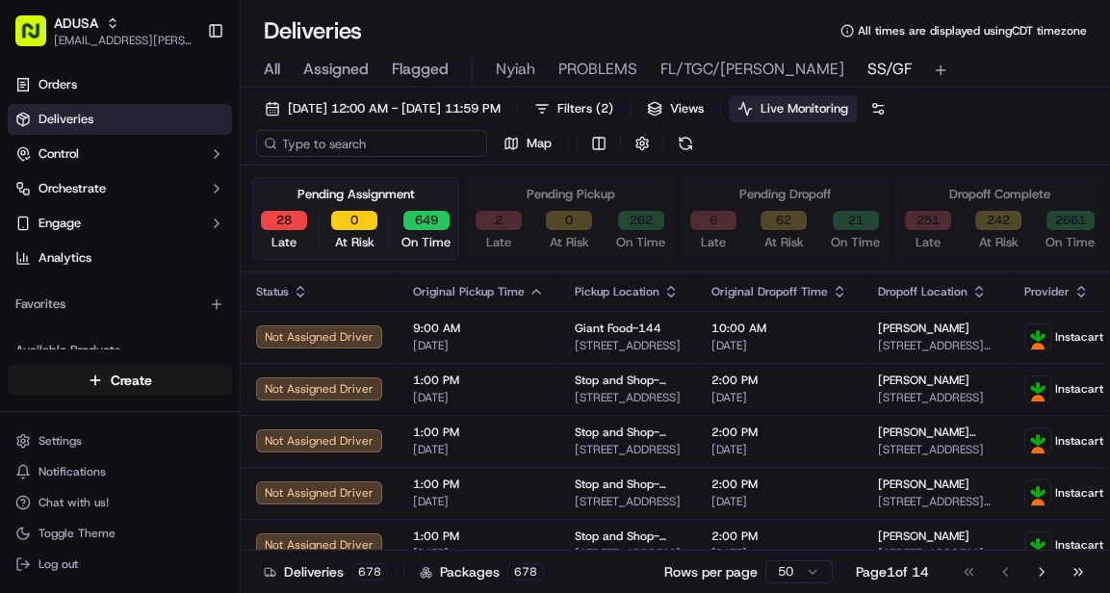
click at [330, 139] on input at bounding box center [371, 143] width 231 height 27
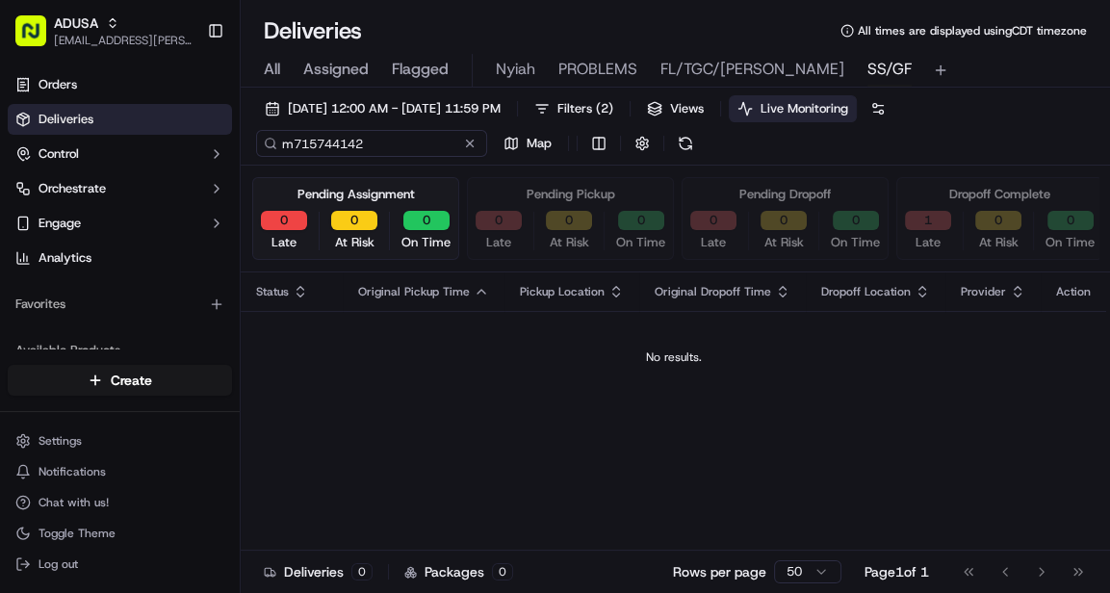
type input "m715744142"
drag, startPoint x: 385, startPoint y: 143, endPoint x: 278, endPoint y: 137, distance: 107.1
click at [278, 137] on input "m715744142" at bounding box center [371, 143] width 231 height 27
click at [274, 64] on span "All" at bounding box center [272, 69] width 16 height 23
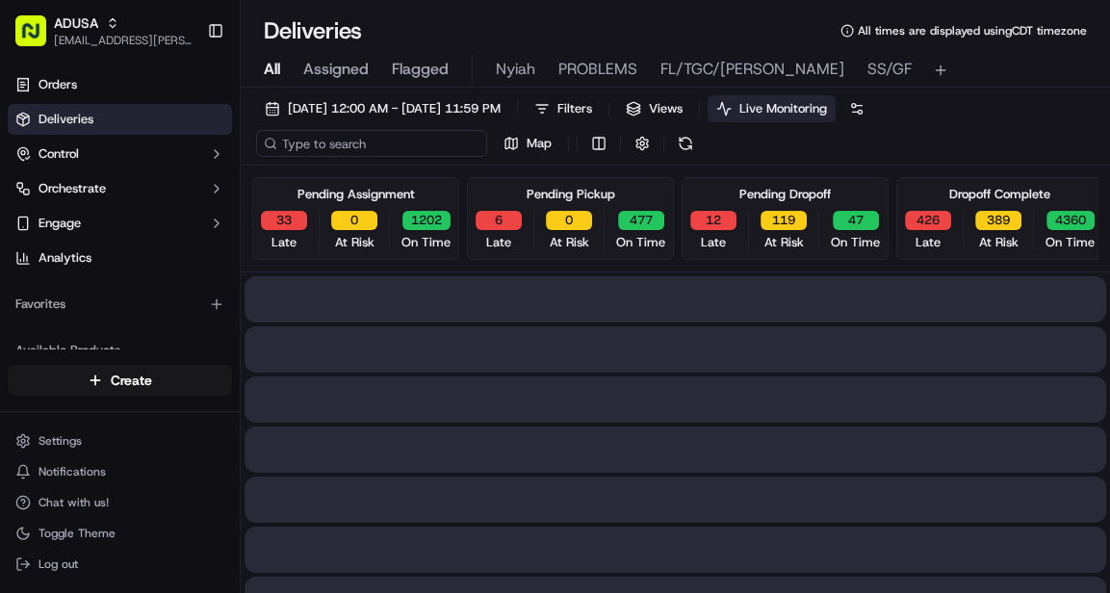
click at [333, 146] on input at bounding box center [371, 143] width 231 height 27
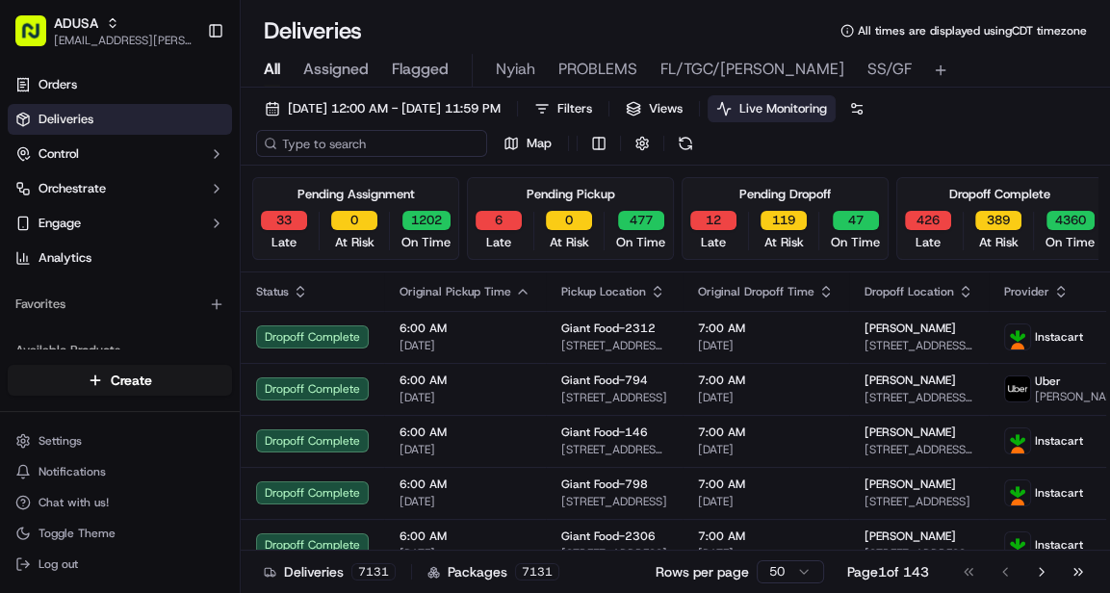
paste input "m715744142"
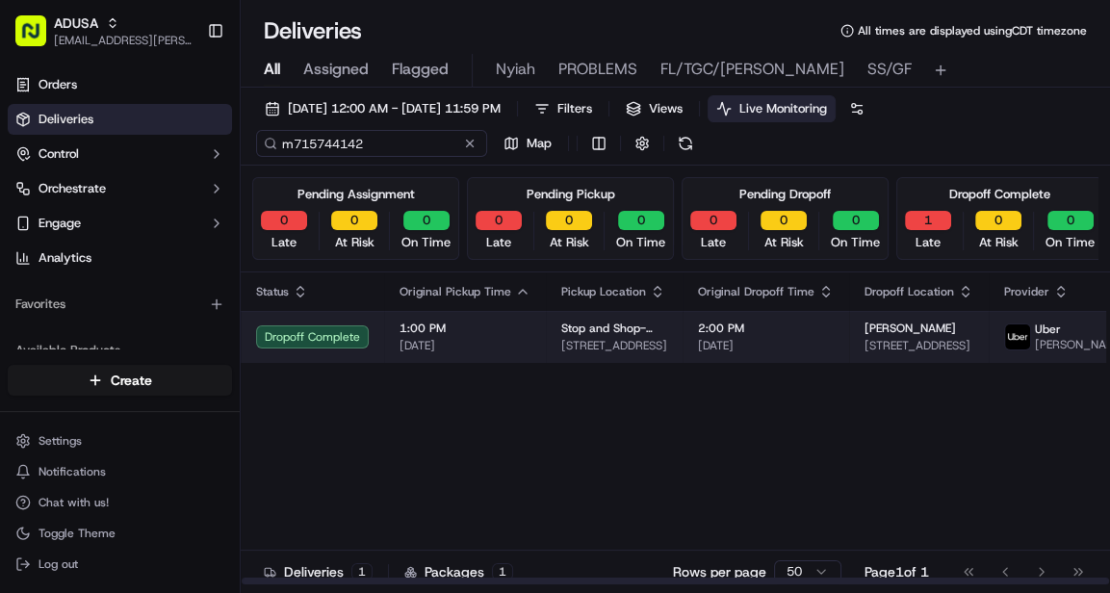
type input "m715744142"
click at [519, 336] on span "1:00 PM" at bounding box center [465, 328] width 131 height 15
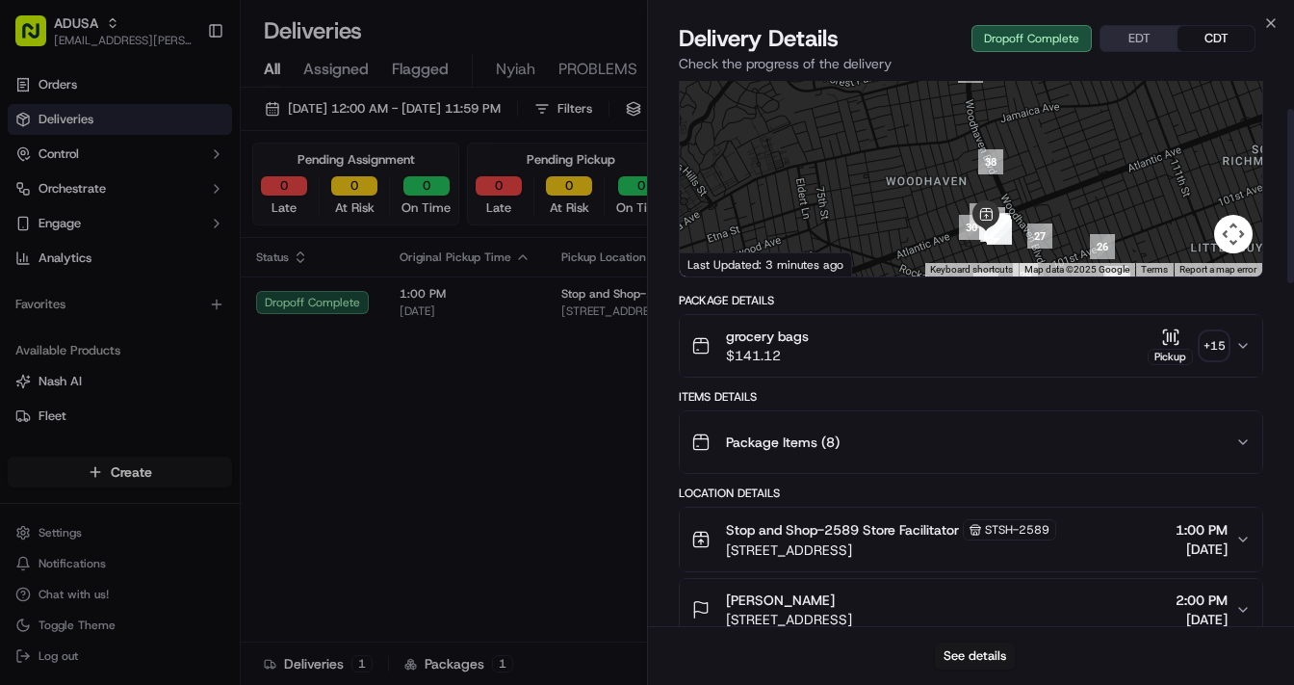
scroll to position [77, 0]
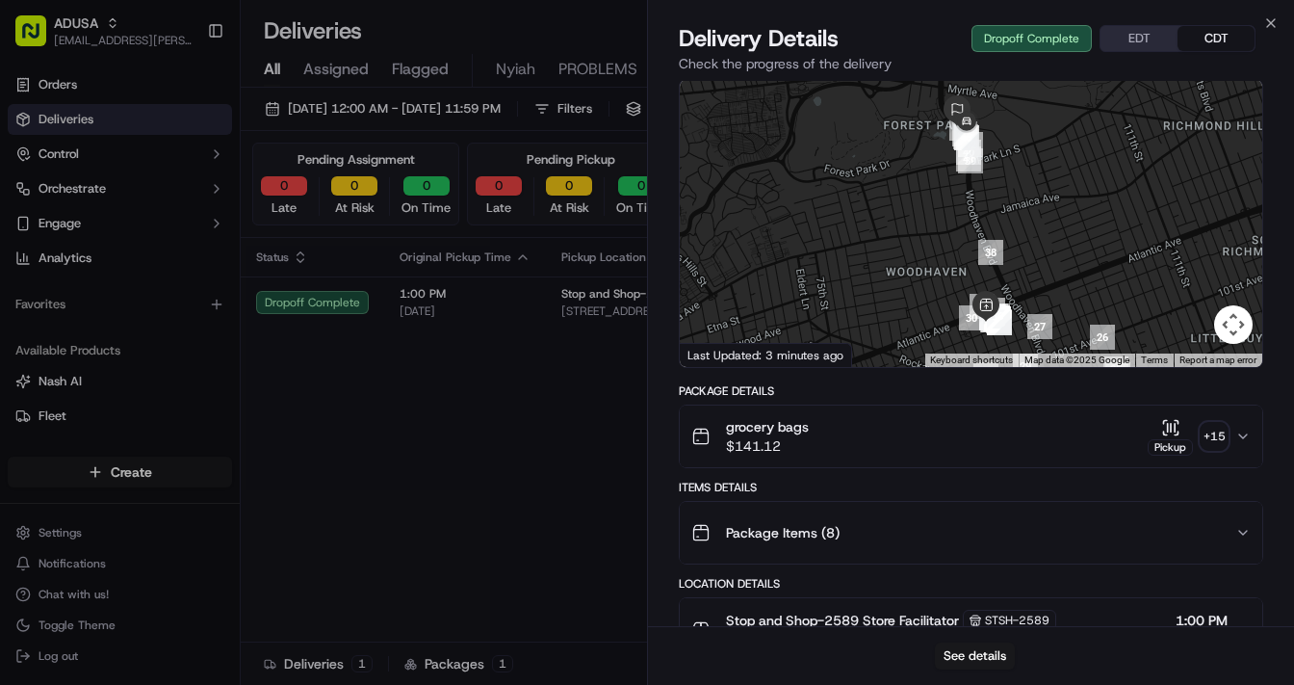
click at [1214, 435] on div "+ 15" at bounding box center [1214, 436] width 27 height 27
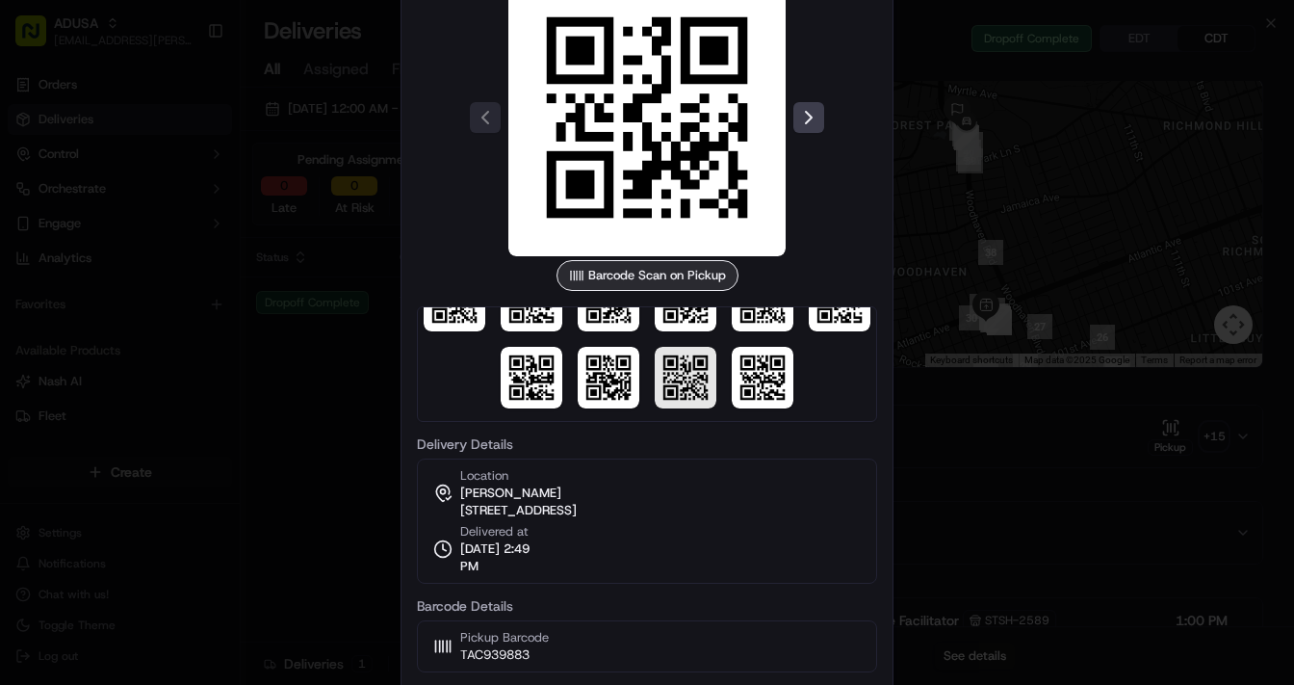
scroll to position [132, 0]
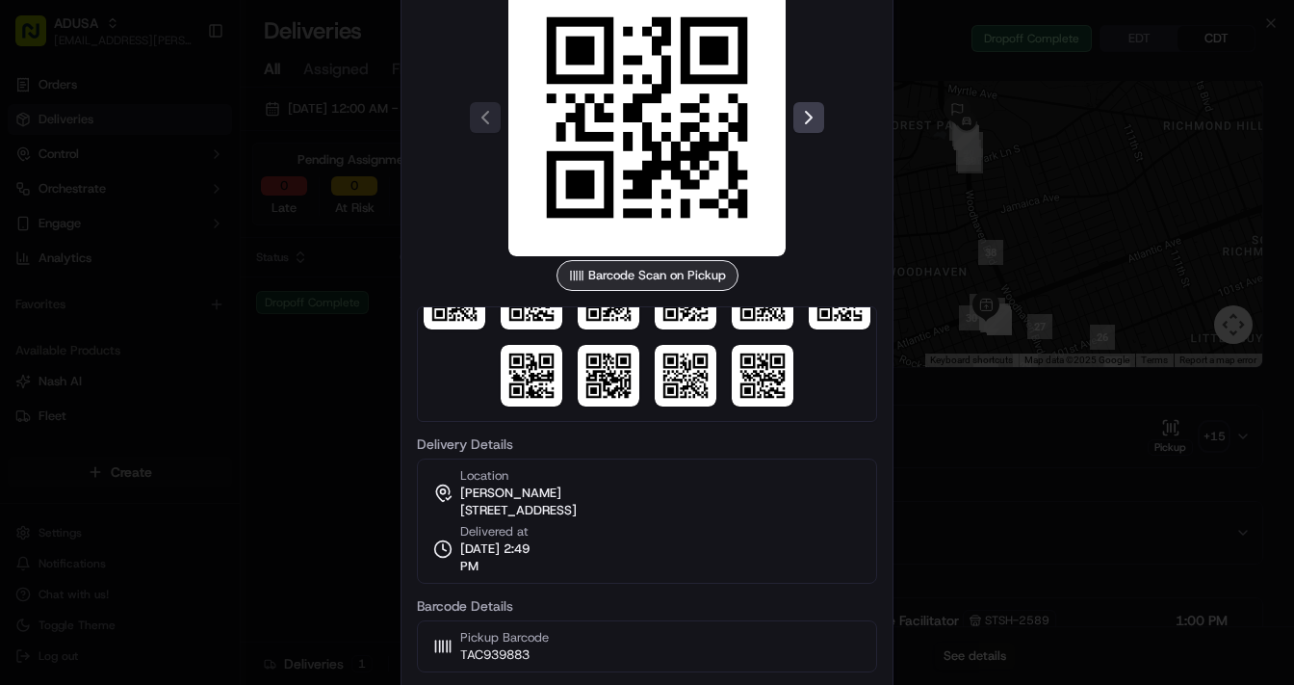
click at [1125, 213] on div at bounding box center [647, 342] width 1294 height 685
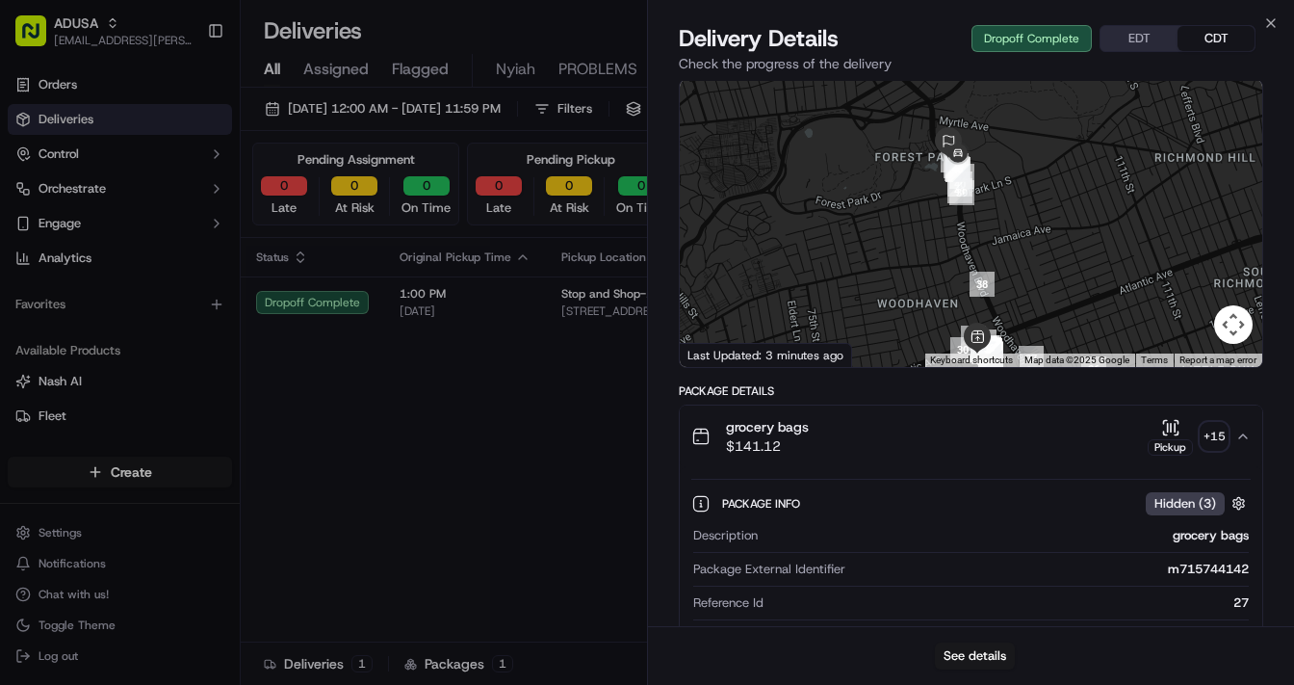
drag, startPoint x: 953, startPoint y: 214, endPoint x: 940, endPoint y: 250, distance: 39.0
click at [940, 250] on div at bounding box center [971, 223] width 583 height 287
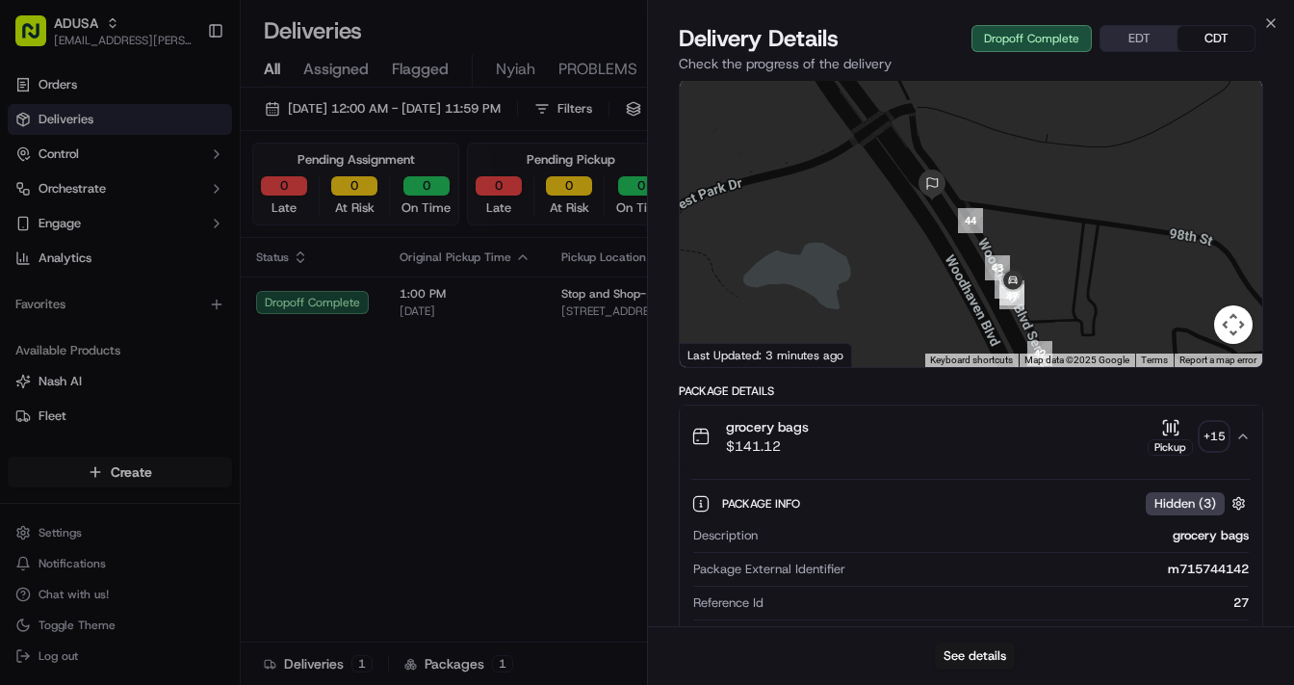
drag, startPoint x: 944, startPoint y: 170, endPoint x: 976, endPoint y: 279, distance: 114.3
click at [976, 279] on div at bounding box center [971, 223] width 583 height 287
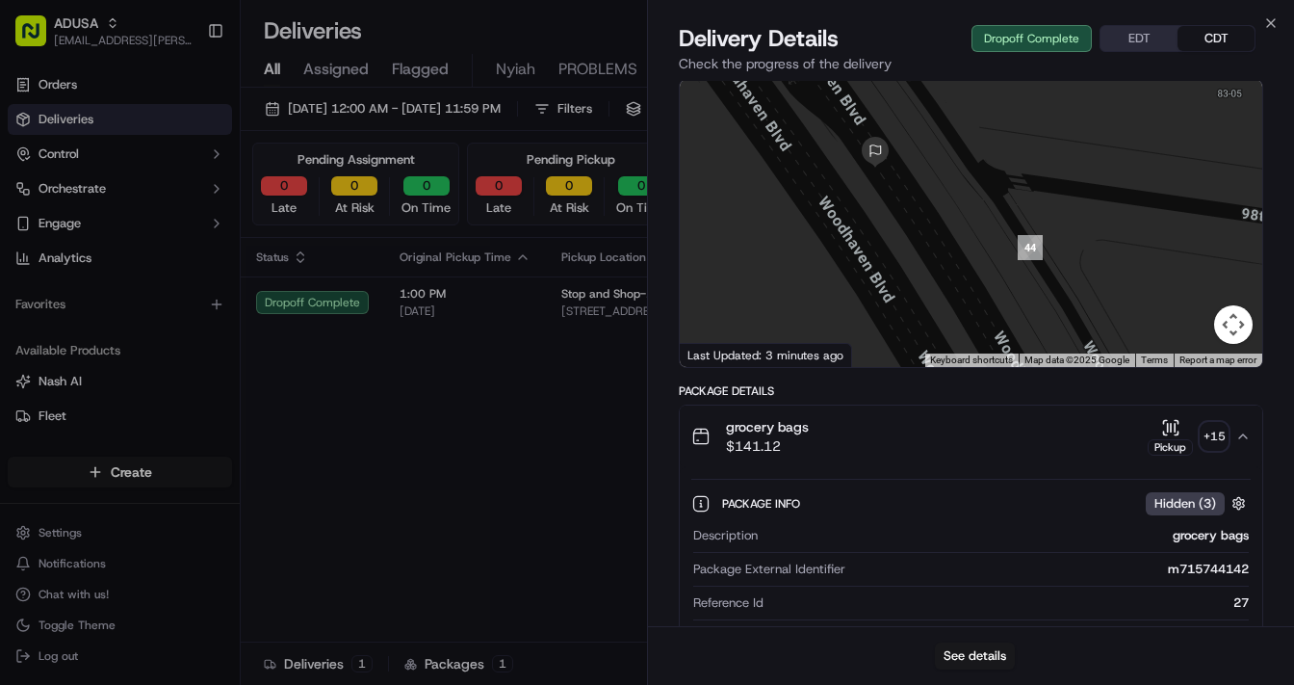
drag, startPoint x: 974, startPoint y: 252, endPoint x: 1036, endPoint y: 340, distance: 107.7
click at [1036, 340] on div at bounding box center [971, 223] width 583 height 287
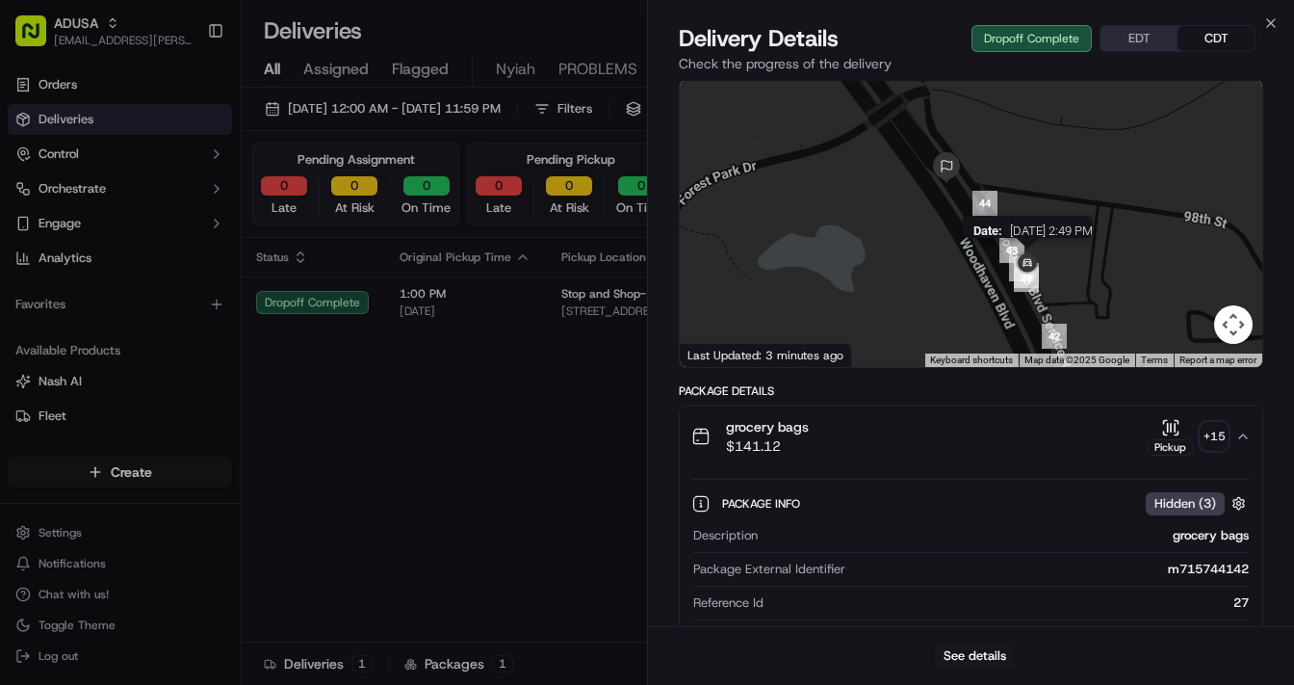
drag, startPoint x: 1032, startPoint y: 323, endPoint x: 1022, endPoint y: 270, distance: 54.0
click at [1022, 270] on img at bounding box center [1027, 263] width 31 height 31
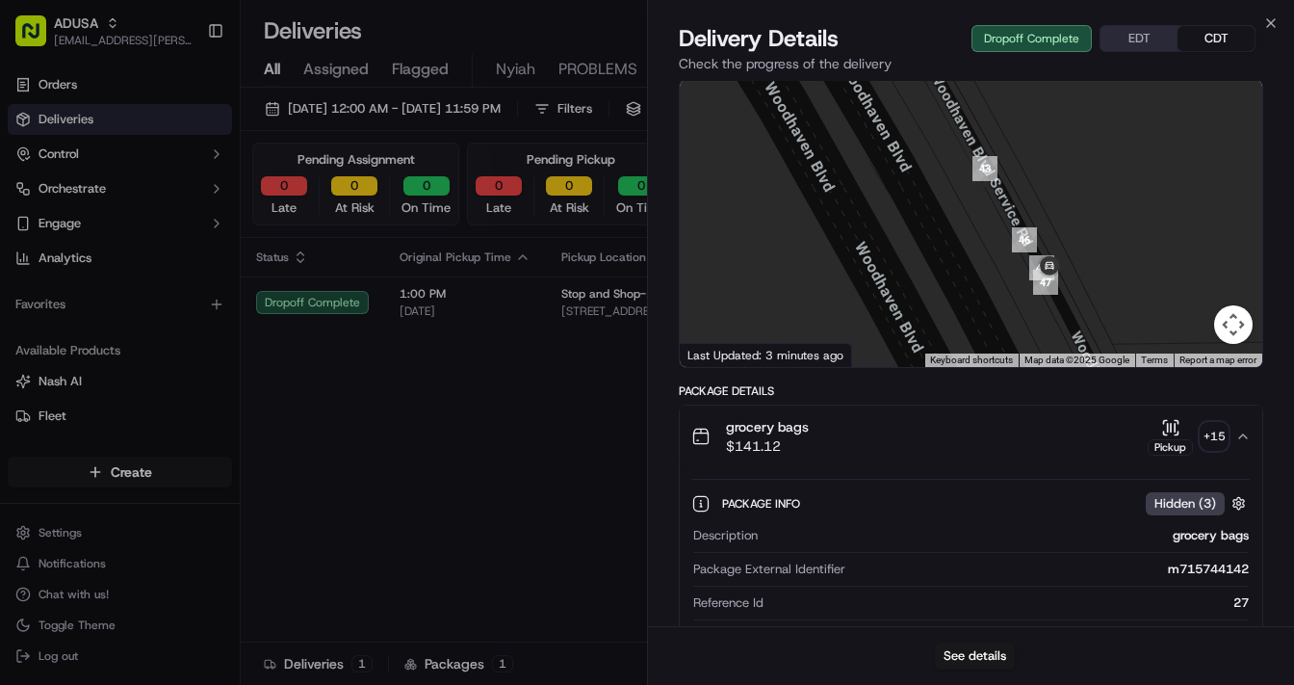
drag, startPoint x: 1133, startPoint y: 315, endPoint x: 1106, endPoint y: 250, distance: 69.9
click at [1106, 250] on div at bounding box center [971, 223] width 583 height 287
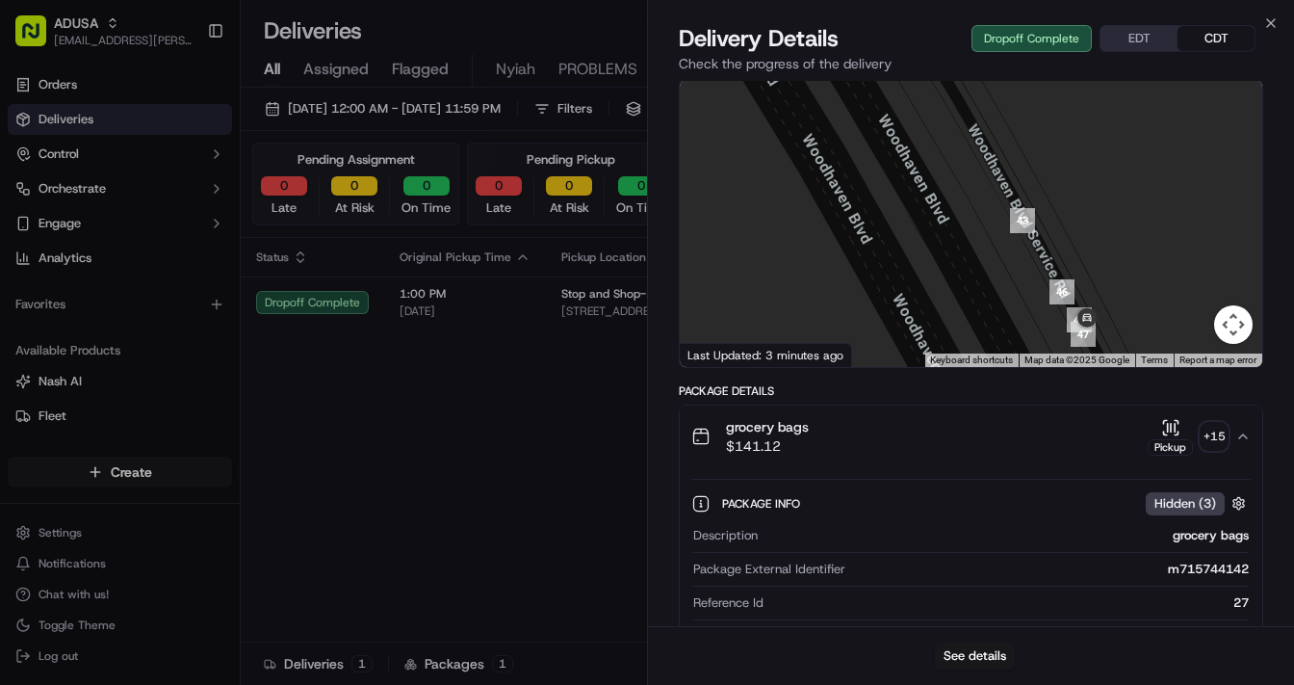
drag, startPoint x: 949, startPoint y: 217, endPoint x: 990, endPoint y: 281, distance: 76.7
click at [990, 281] on div at bounding box center [971, 223] width 583 height 287
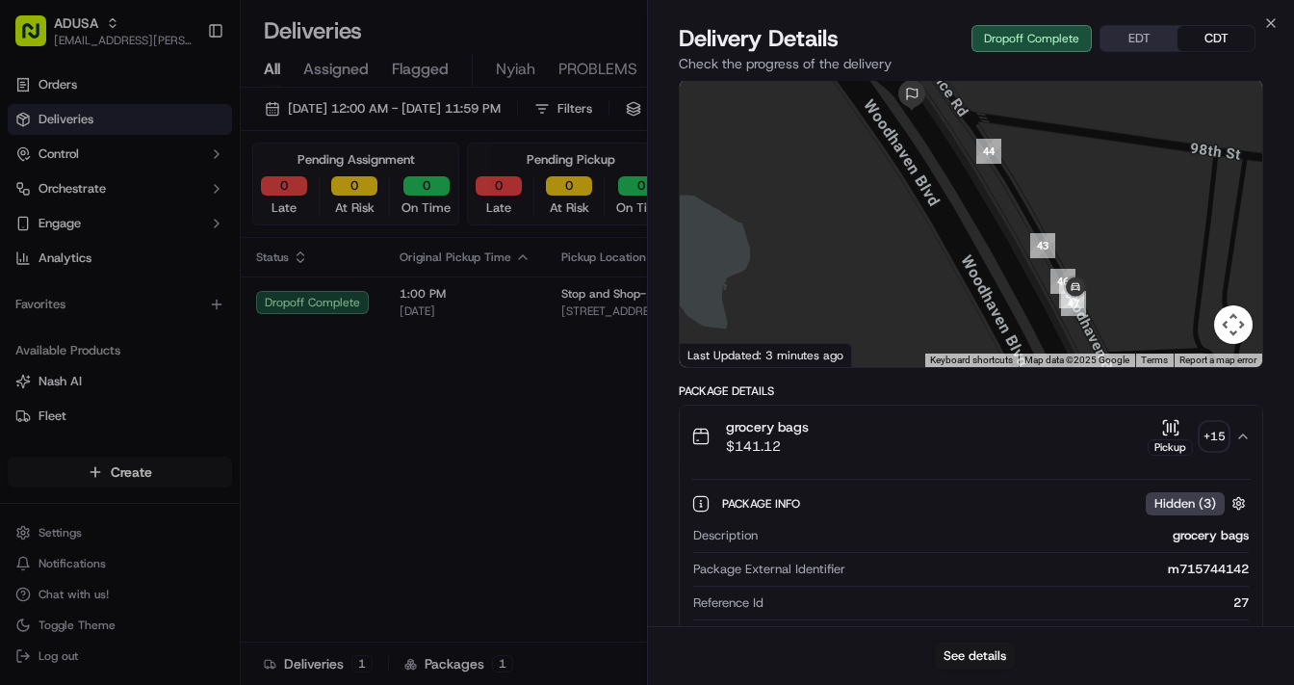
drag, startPoint x: 948, startPoint y: 213, endPoint x: 1001, endPoint y: 234, distance: 57.1
click at [1001, 234] on div at bounding box center [971, 223] width 583 height 287
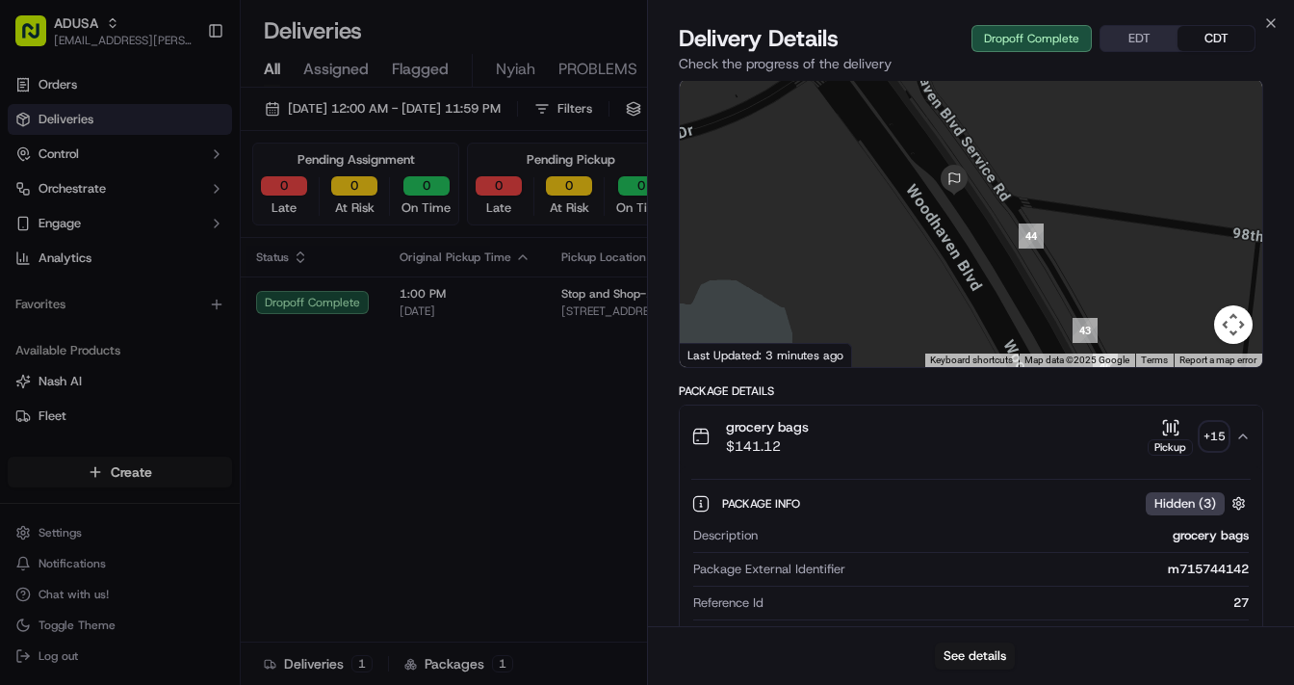
drag, startPoint x: 974, startPoint y: 183, endPoint x: 1012, endPoint y: 272, distance: 96.6
click at [1012, 272] on div at bounding box center [971, 223] width 583 height 287
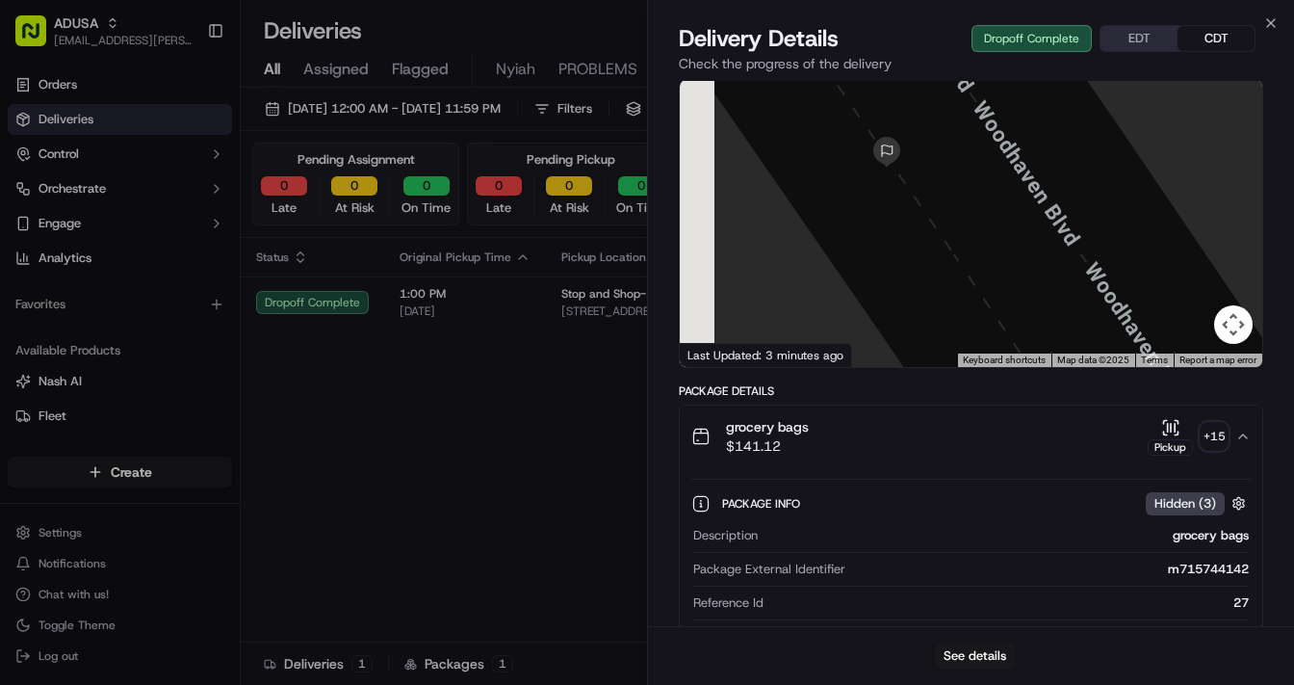
drag, startPoint x: 945, startPoint y: 208, endPoint x: 996, endPoint y: 266, distance: 77.1
click at [996, 266] on div at bounding box center [971, 223] width 583 height 287
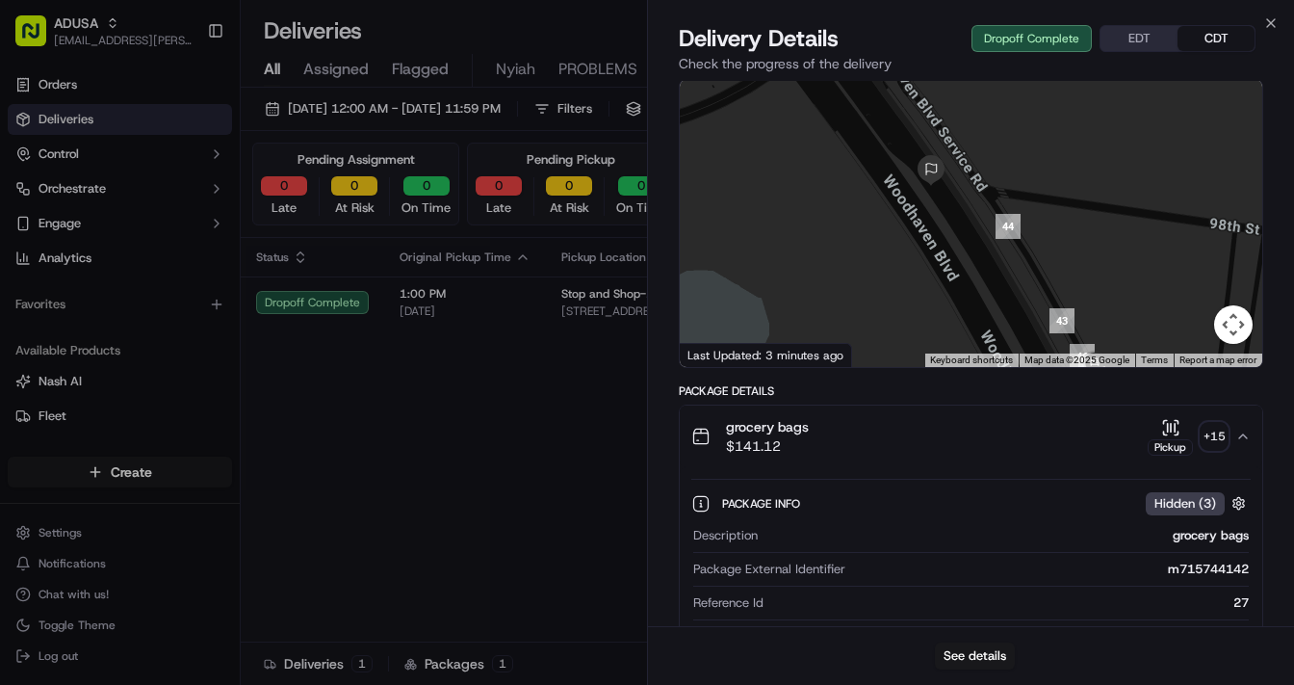
drag, startPoint x: 983, startPoint y: 253, endPoint x: 979, endPoint y: 244, distance: 10.8
click at [979, 244] on div at bounding box center [971, 223] width 583 height 287
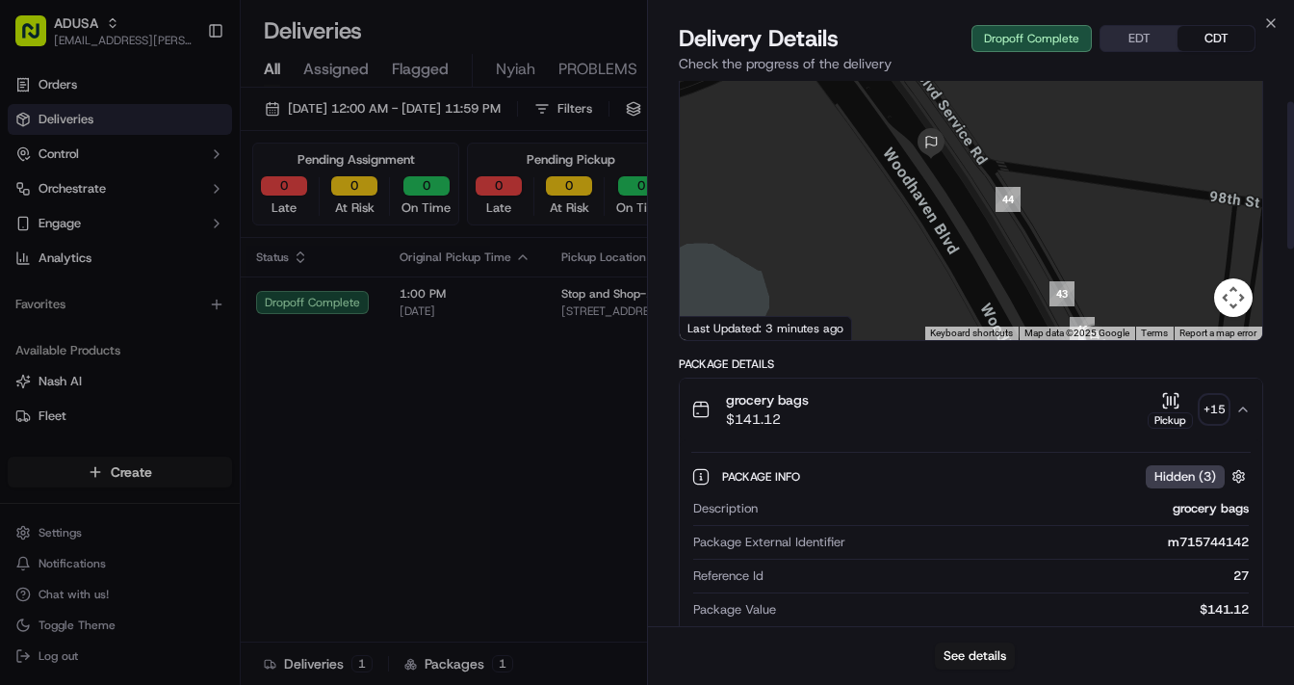
scroll to position [77, 0]
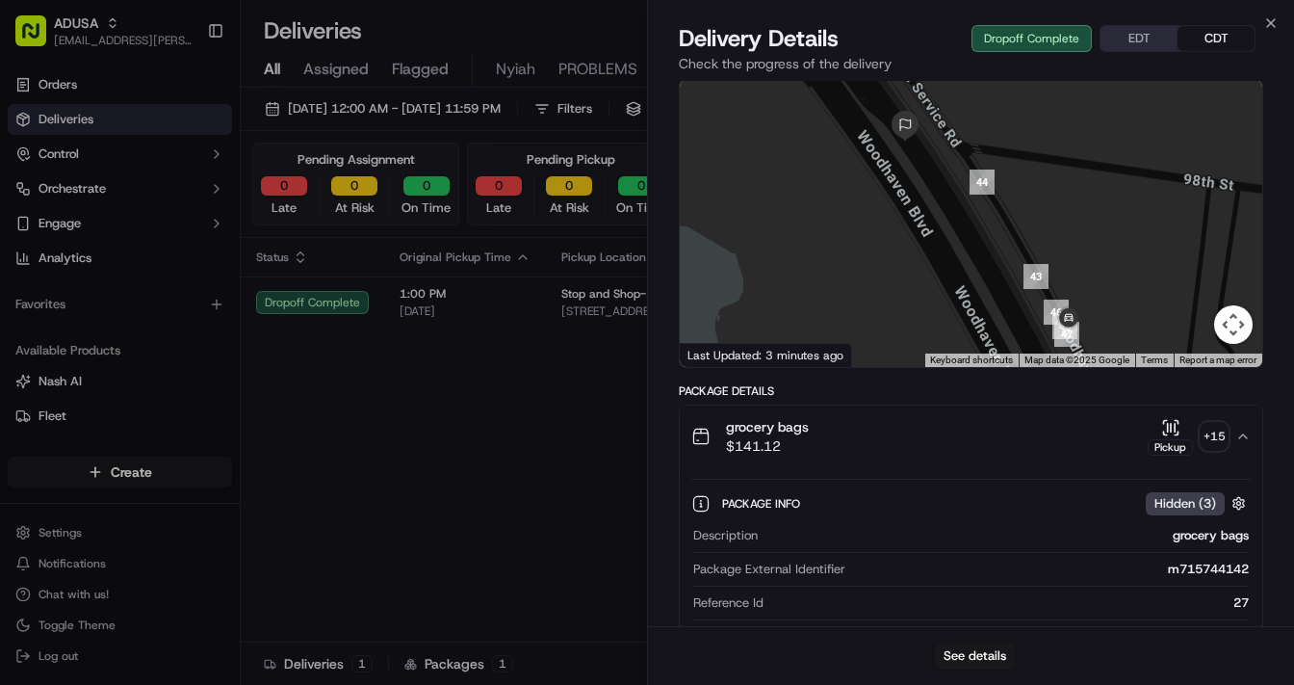
drag, startPoint x: 994, startPoint y: 305, endPoint x: 970, endPoint y: 260, distance: 51.3
click at [970, 260] on div at bounding box center [971, 223] width 583 height 287
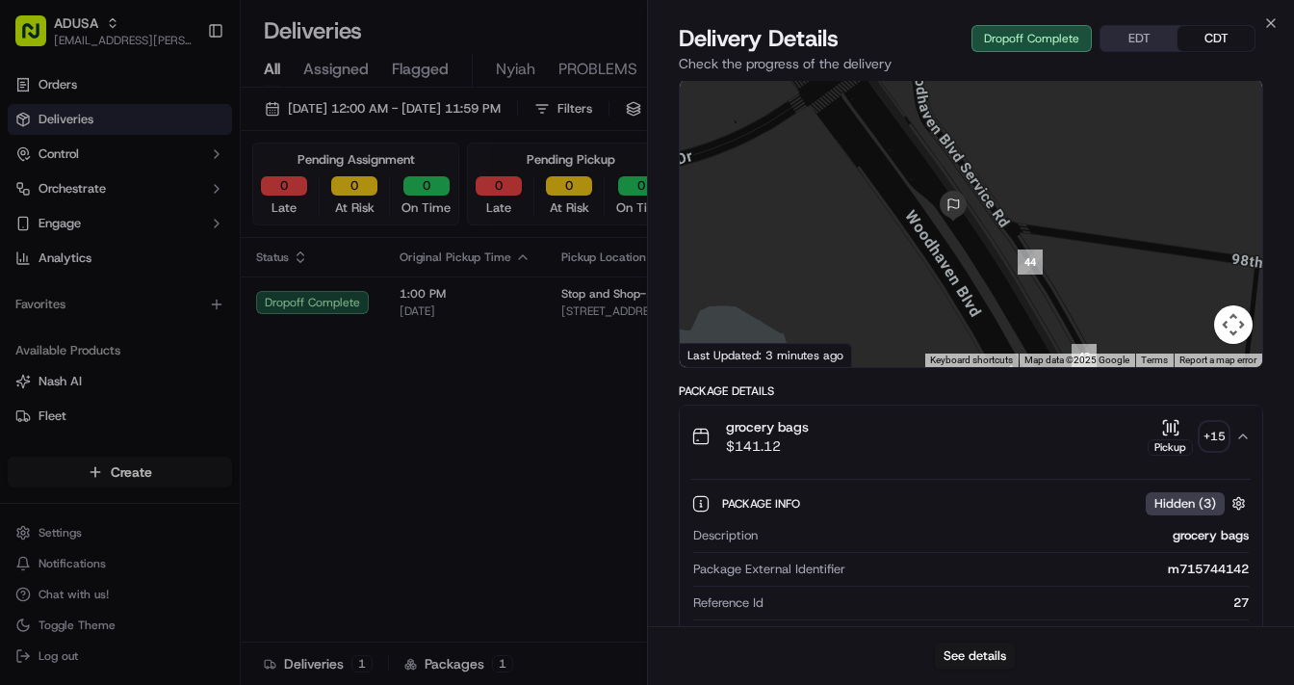
drag, startPoint x: 927, startPoint y: 164, endPoint x: 977, endPoint y: 246, distance: 95.5
click at [977, 246] on div at bounding box center [971, 223] width 583 height 287
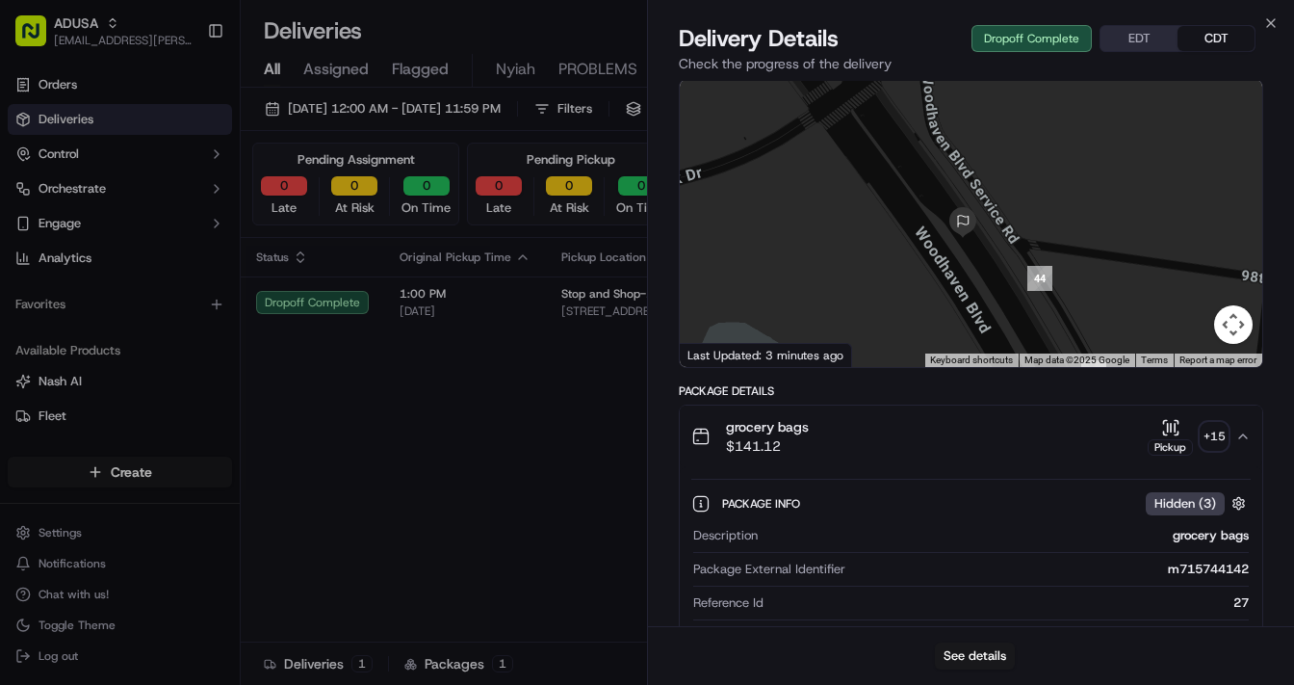
drag, startPoint x: 971, startPoint y: 224, endPoint x: 980, endPoint y: 244, distance: 21.5
click at [980, 244] on div at bounding box center [971, 223] width 583 height 287
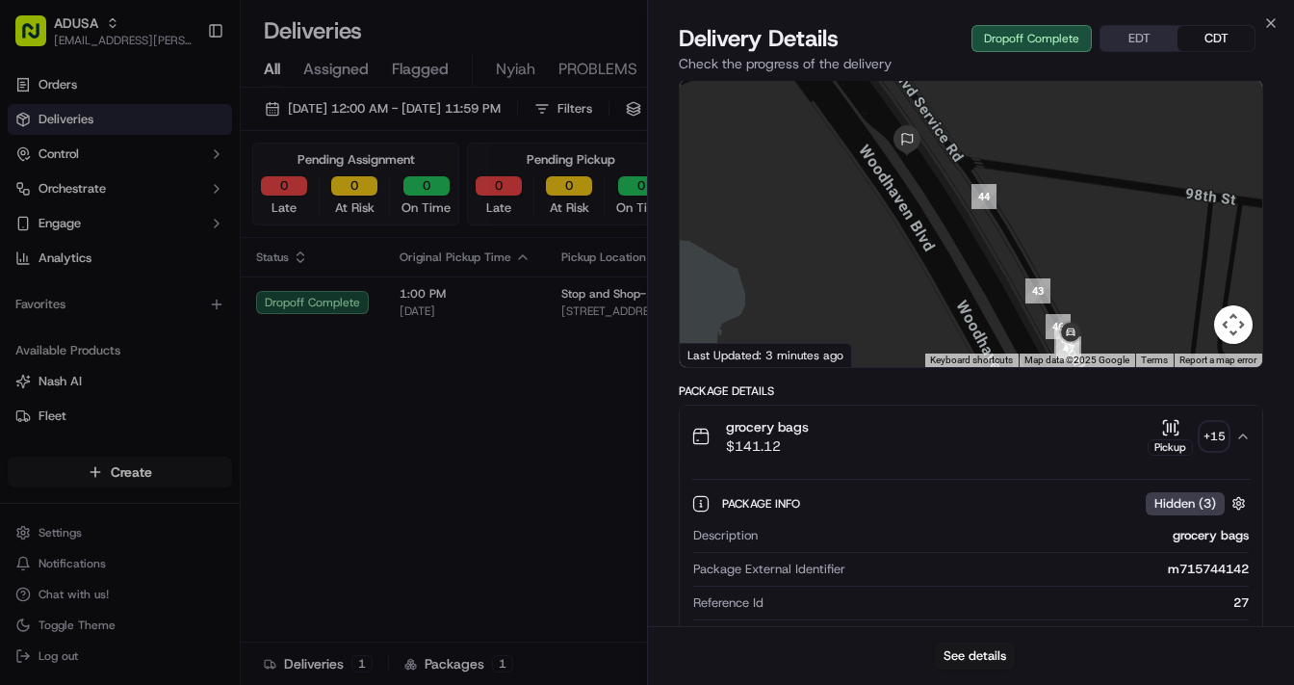
drag, startPoint x: 1018, startPoint y: 308, endPoint x: 956, endPoint y: 221, distance: 107.1
click at [956, 221] on div at bounding box center [971, 223] width 583 height 287
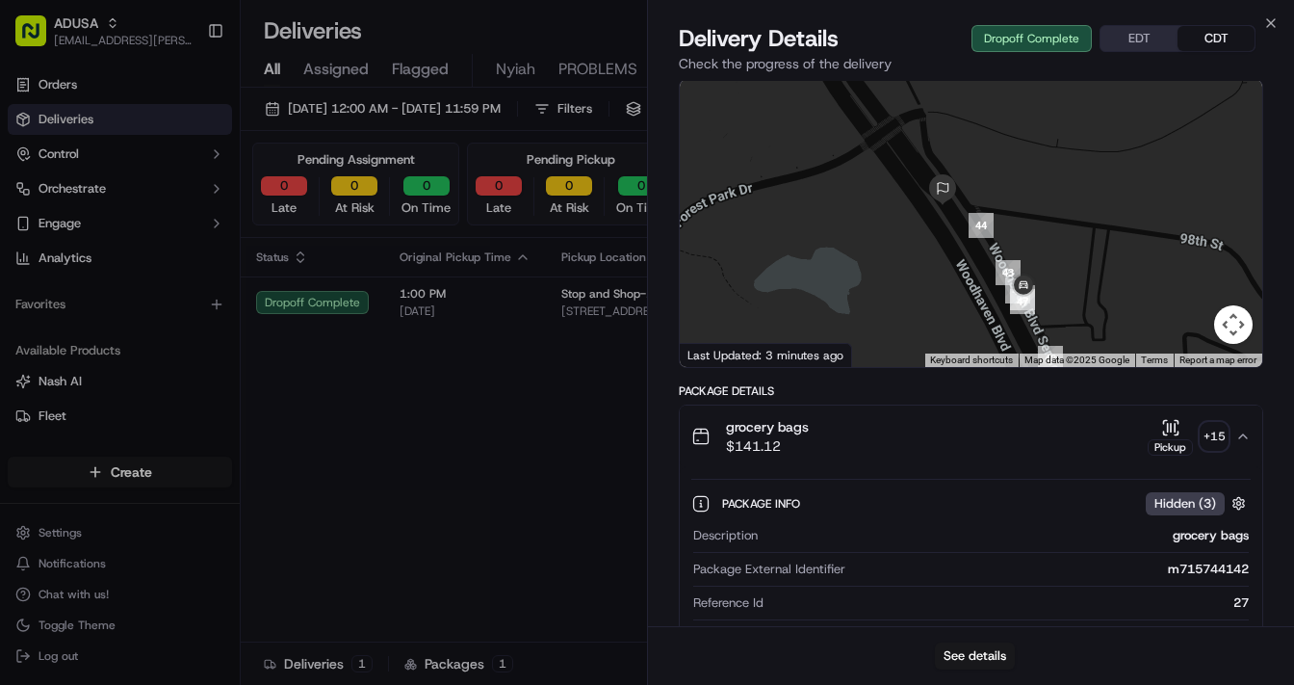
click at [1207, 503] on span "Hidden ( 3 )" at bounding box center [1186, 503] width 62 height 17
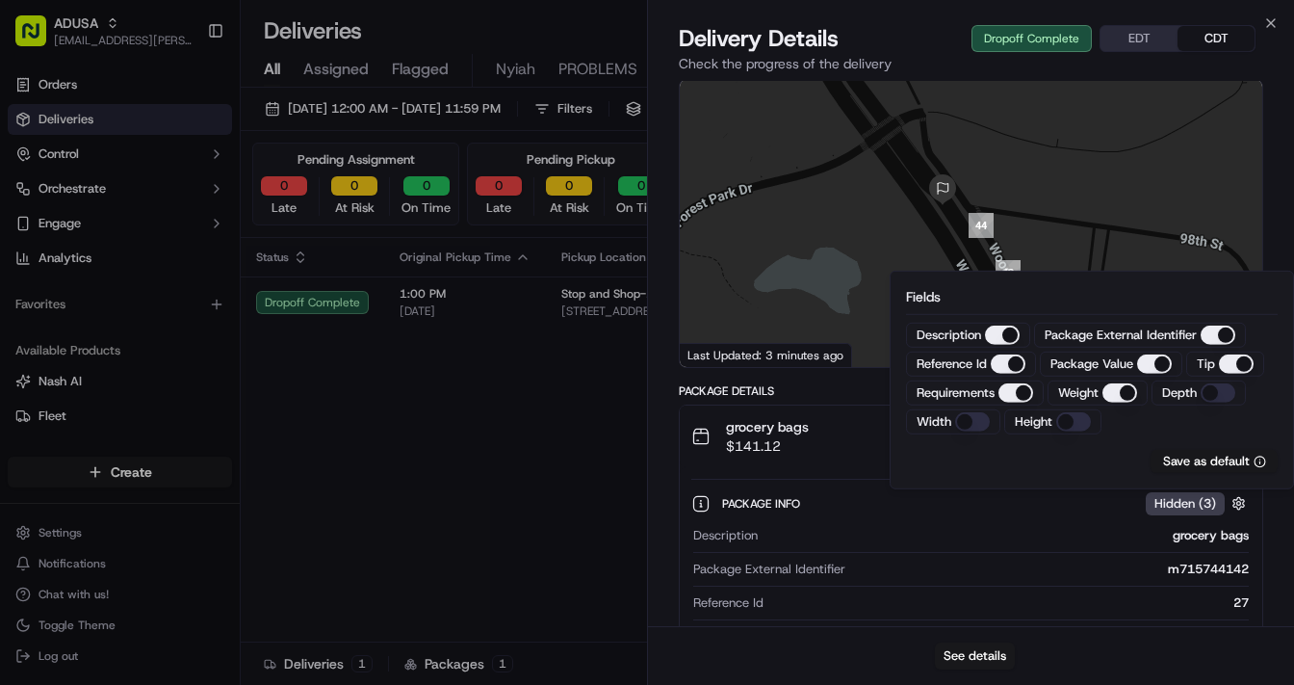
click at [1205, 503] on span "Hidden ( 3 )" at bounding box center [1186, 503] width 62 height 17
